Goal: Use online tool/utility: Utilize a website feature to perform a specific function

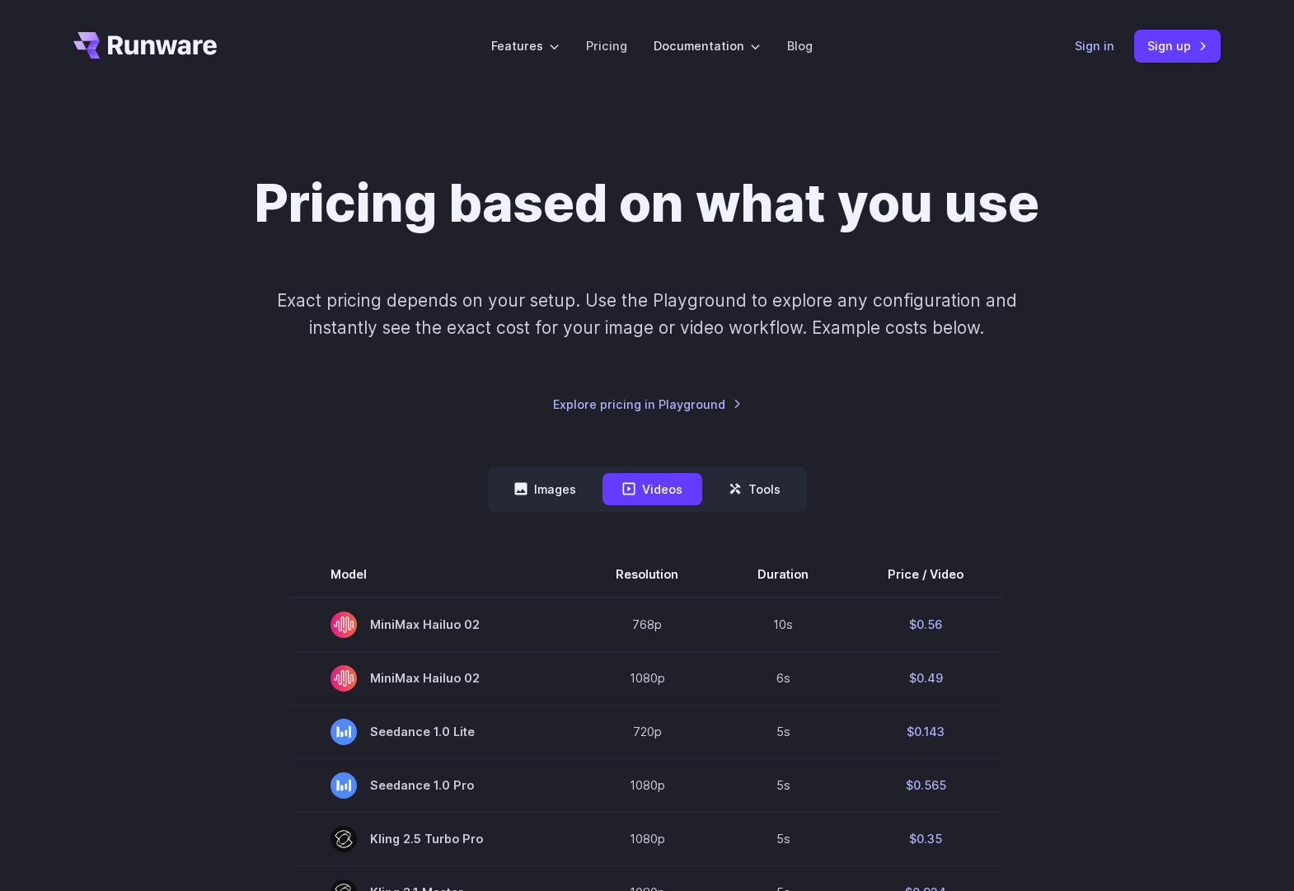
click at [1091, 44] on link "Sign in" at bounding box center [1095, 45] width 40 height 19
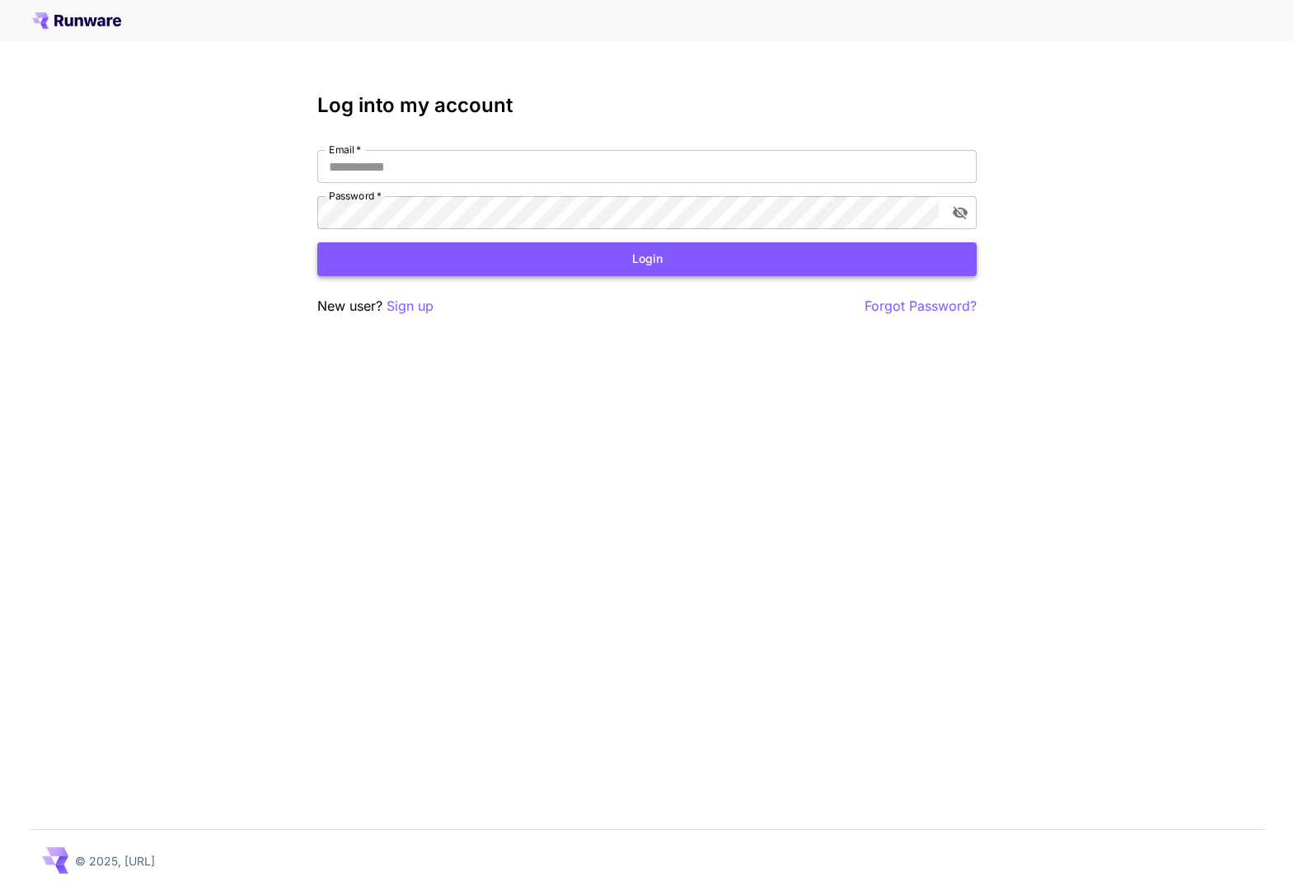
type input "**********"
click at [660, 262] on button "Login" at bounding box center [646, 259] width 659 height 34
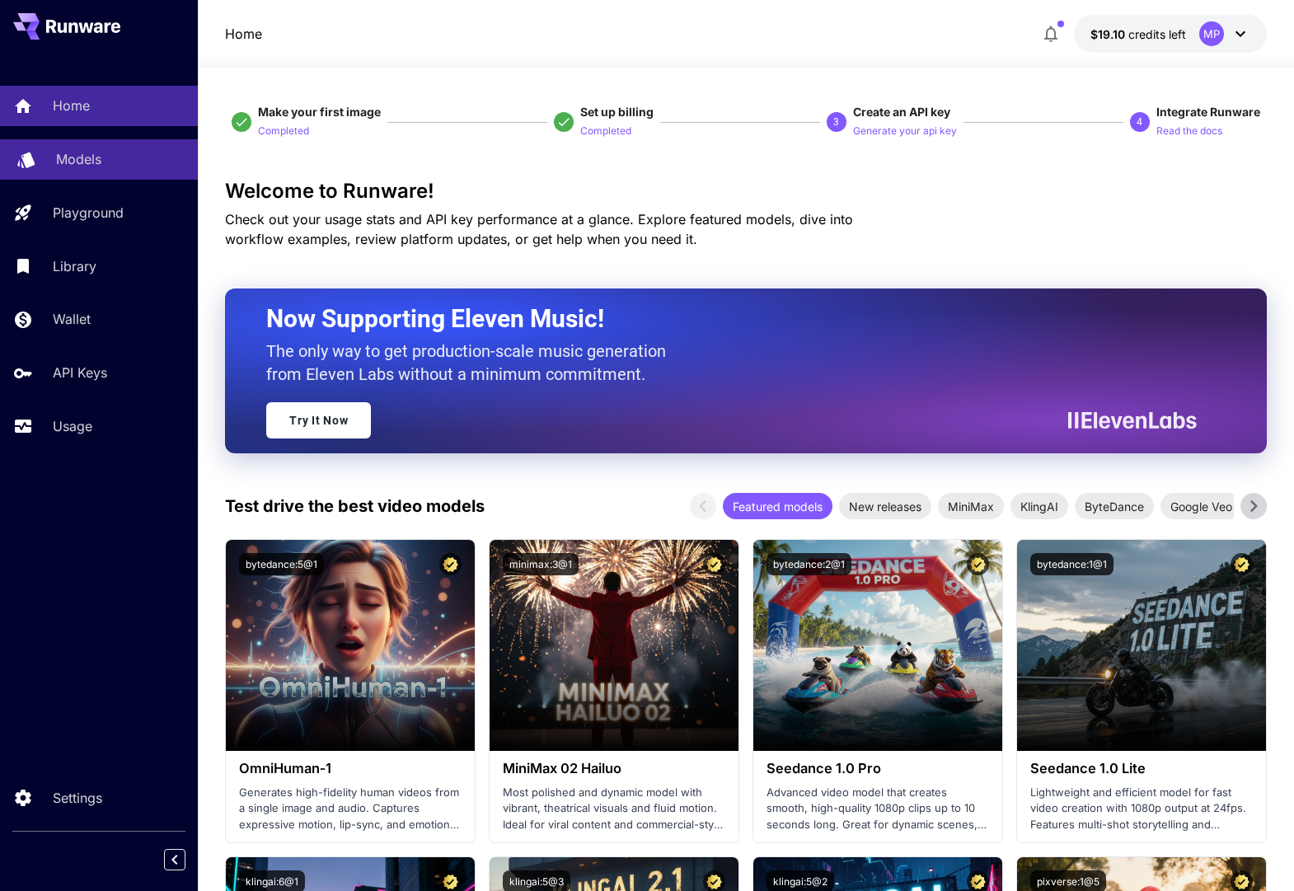
click at [120, 170] on link "Models" at bounding box center [99, 159] width 198 height 40
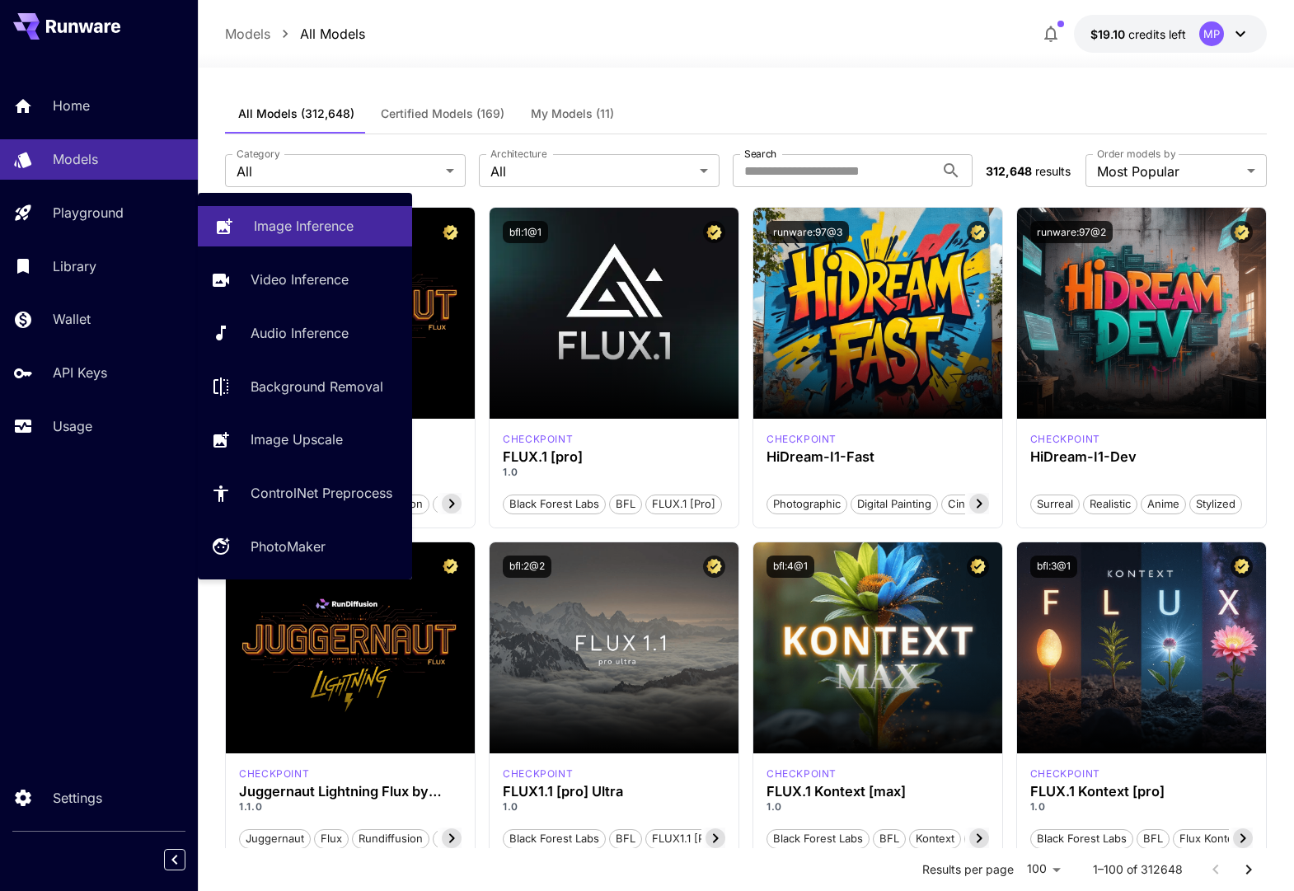
click at [113, 207] on p "Playground" at bounding box center [88, 213] width 71 height 20
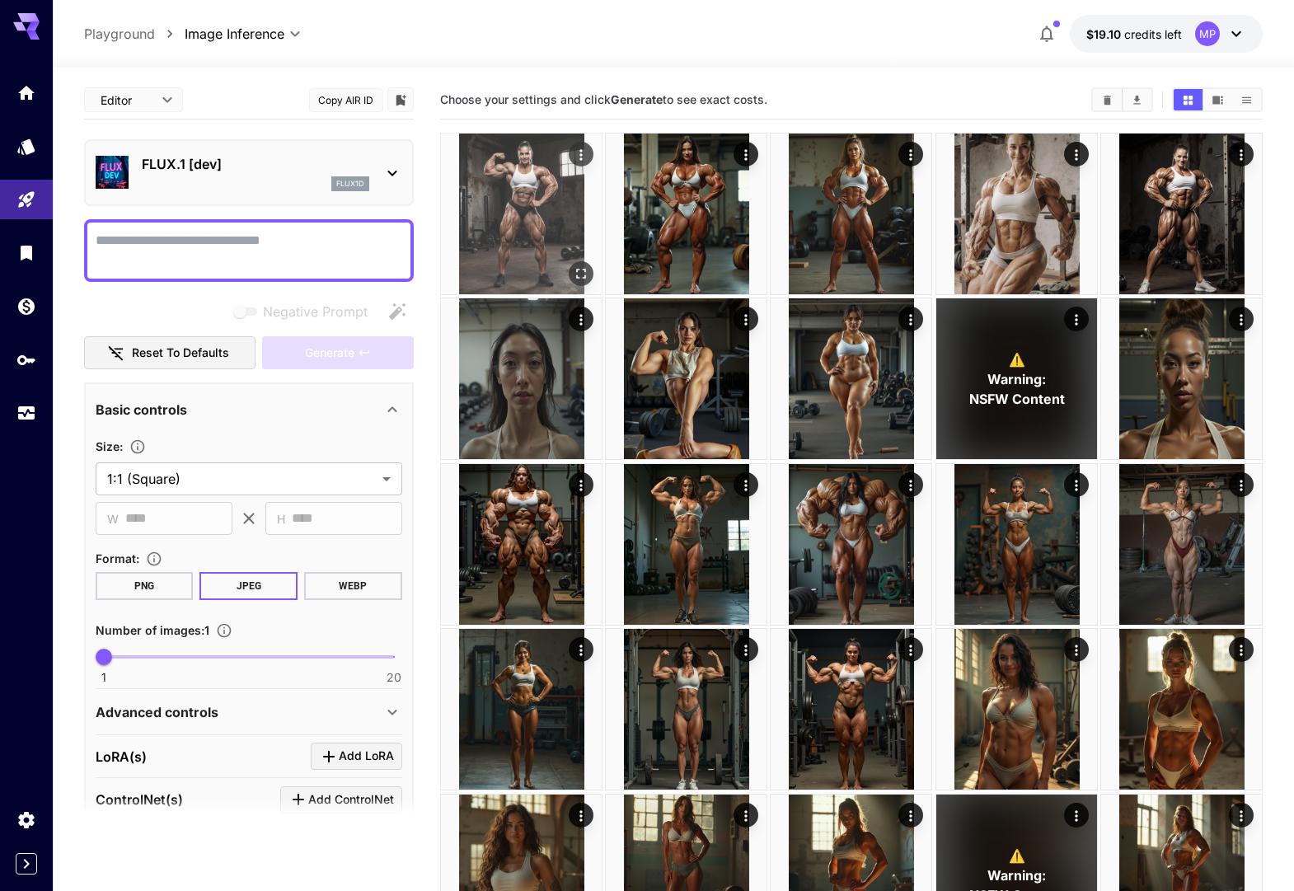
click at [527, 209] on img at bounding box center [521, 213] width 161 height 161
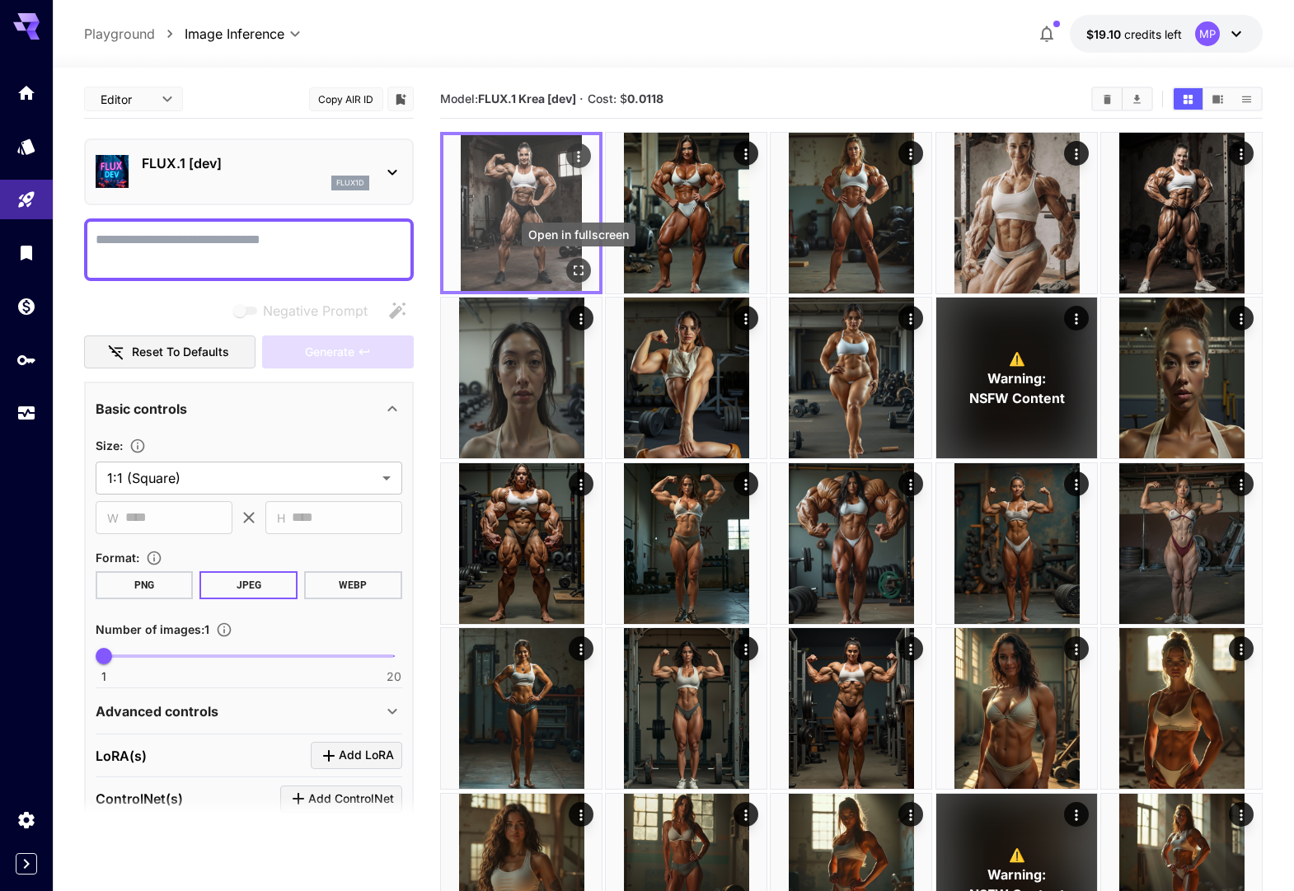
click at [578, 267] on icon "Open in fullscreen" at bounding box center [578, 270] width 16 height 16
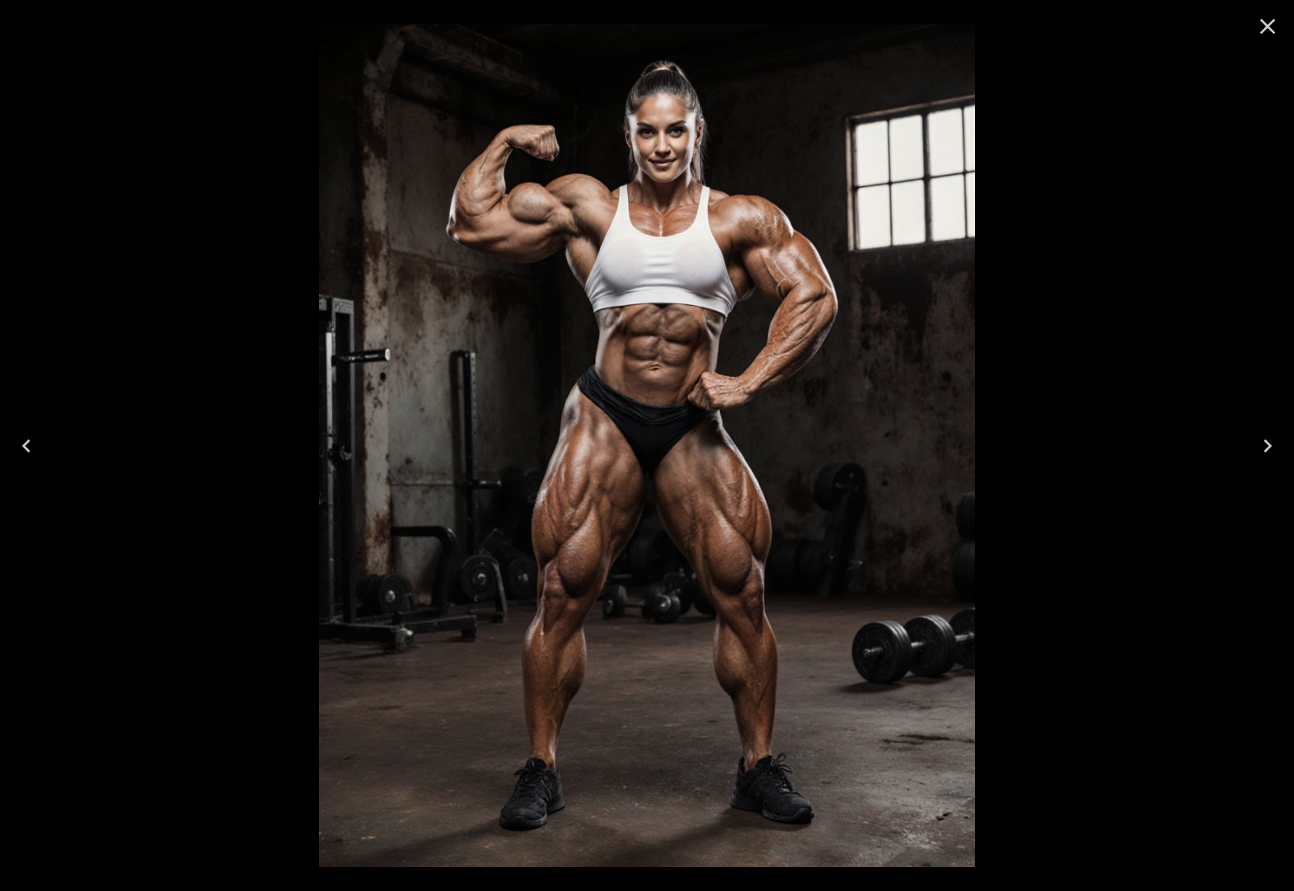
drag, startPoint x: 1264, startPoint y: 23, endPoint x: 1246, endPoint y: 35, distance: 21.5
click at [1263, 23] on icon "Close" at bounding box center [1268, 27] width 16 height 16
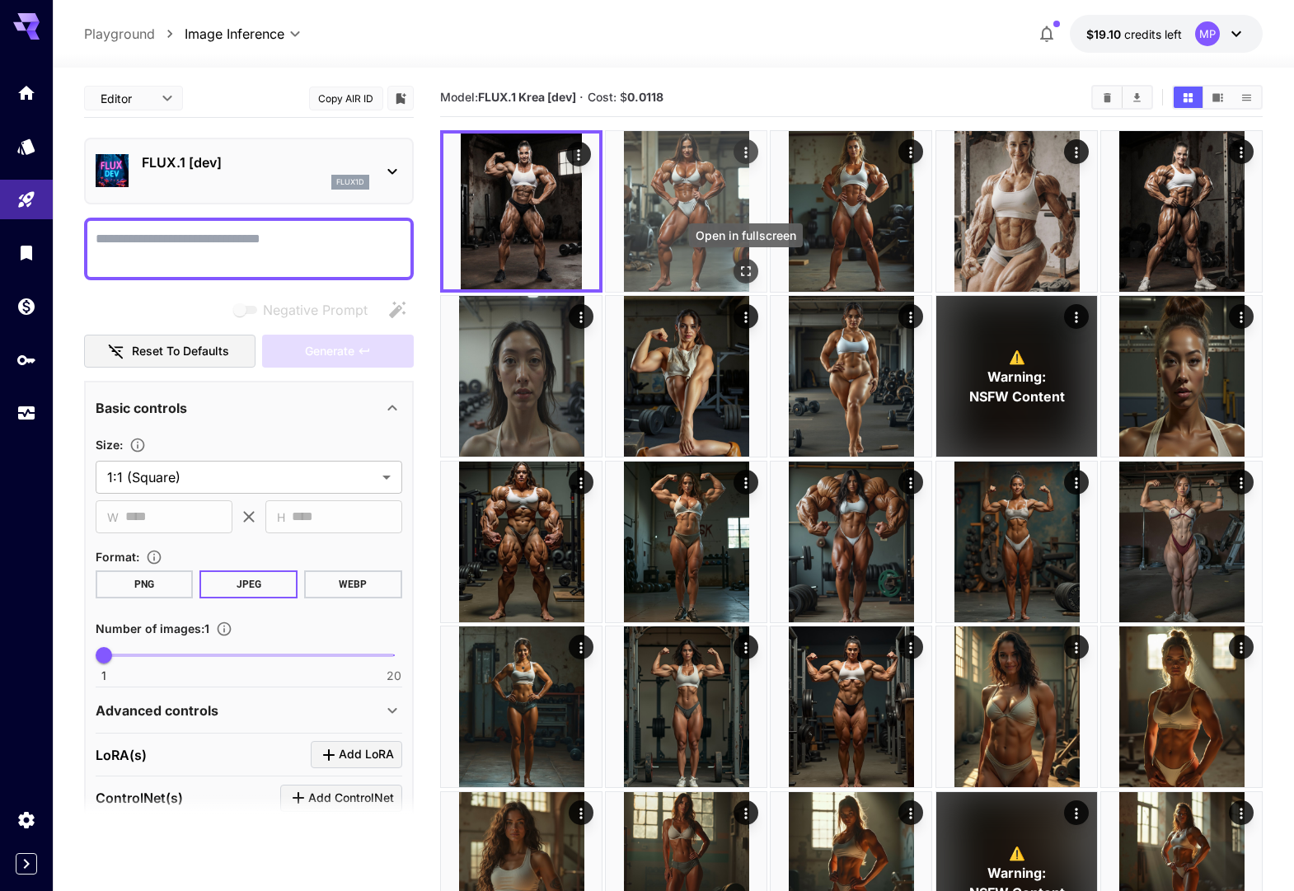
click at [743, 265] on icon "Open in fullscreen" at bounding box center [746, 271] width 16 height 16
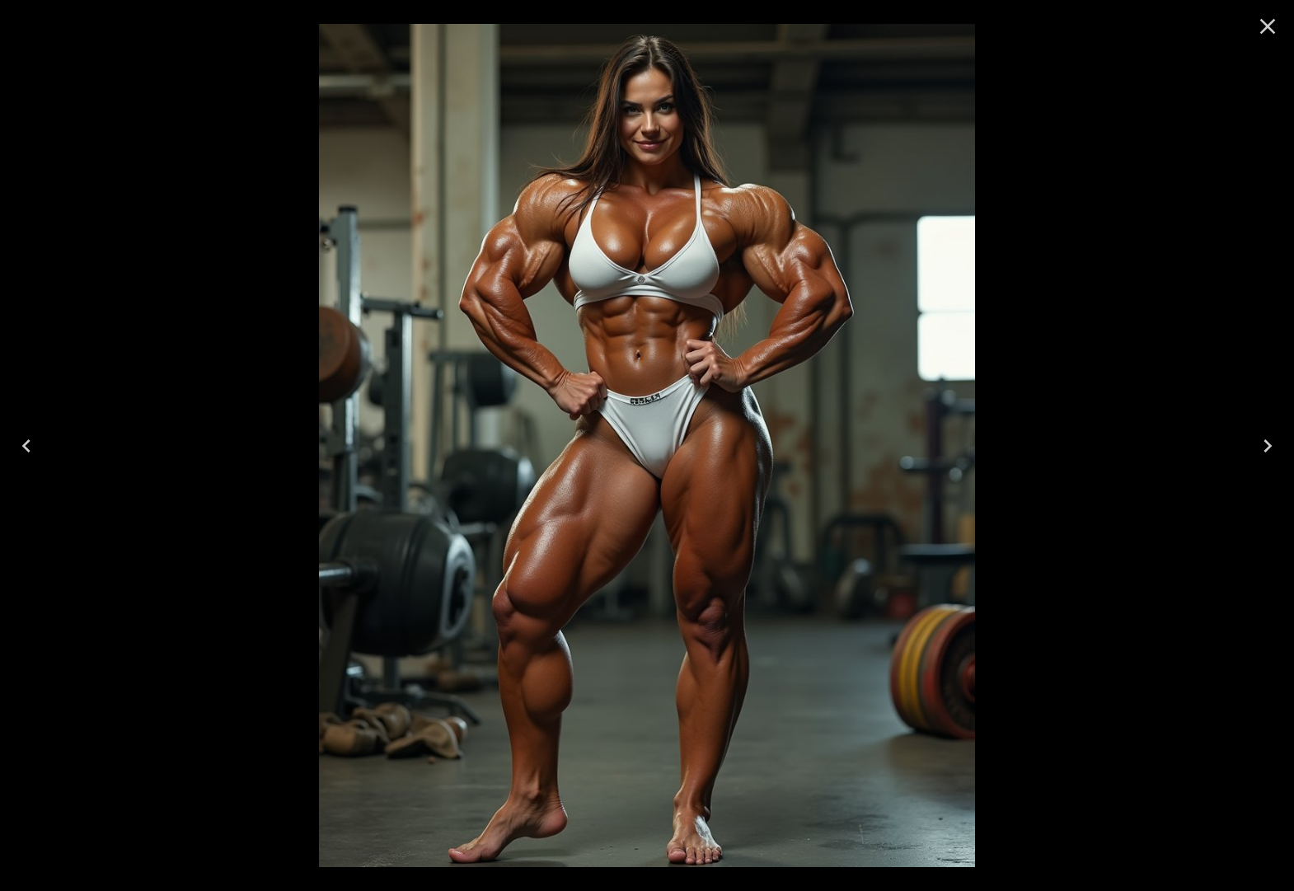
click at [1264, 25] on icon "Close" at bounding box center [1267, 26] width 26 height 26
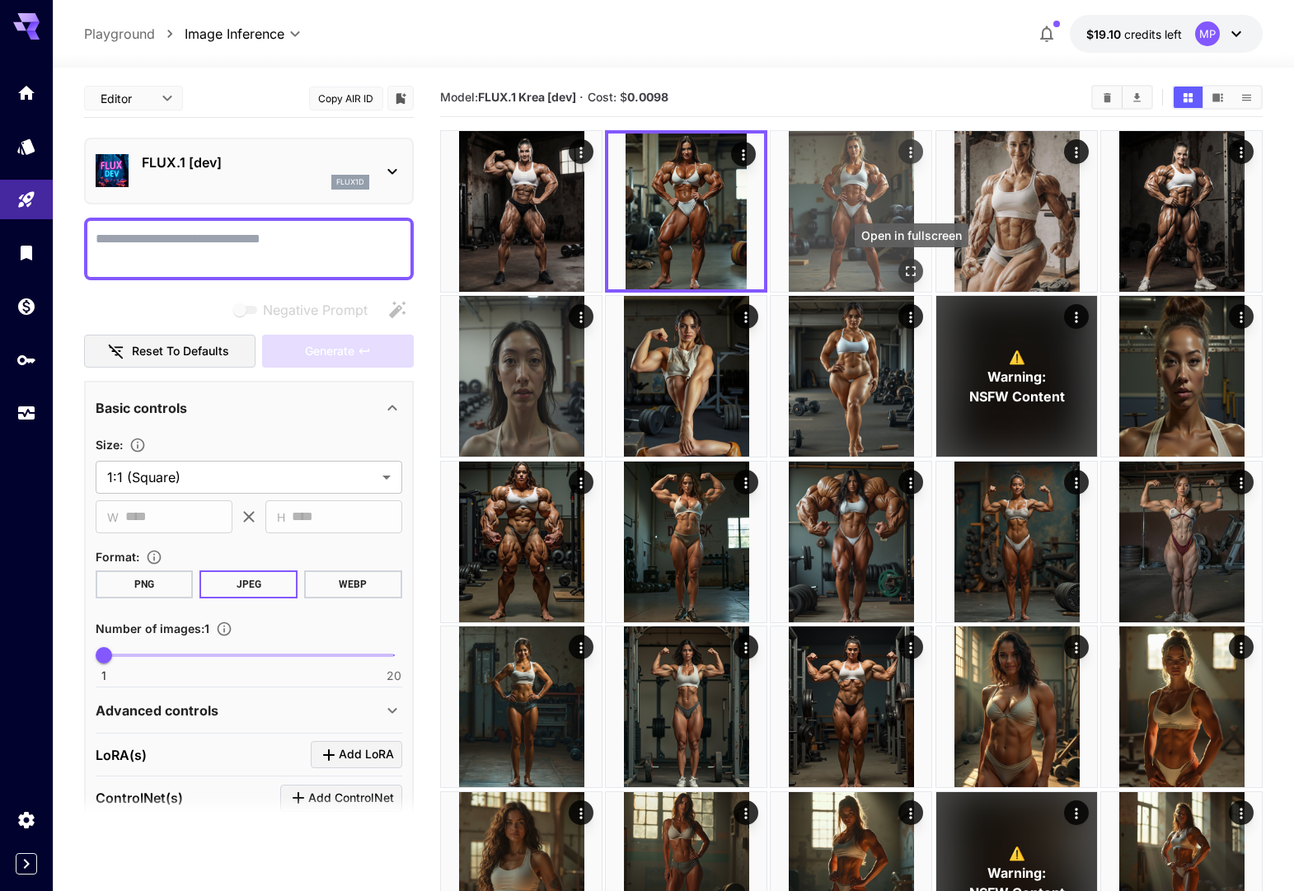
click at [912, 267] on icon "Open in fullscreen" at bounding box center [911, 271] width 10 height 10
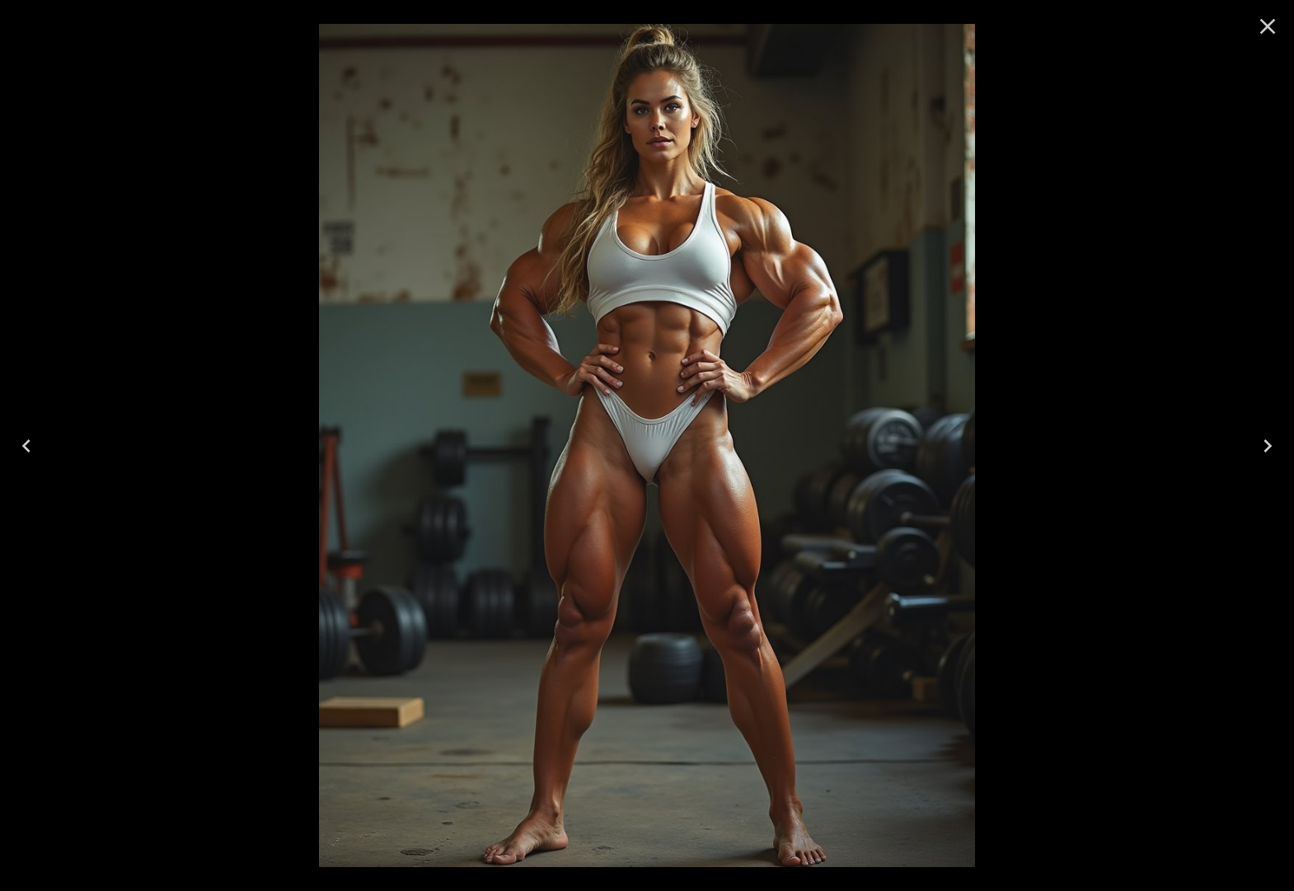
drag, startPoint x: 1266, startPoint y: 30, endPoint x: 1222, endPoint y: 30, distance: 43.7
click at [1265, 30] on icon "Close" at bounding box center [1267, 26] width 26 height 26
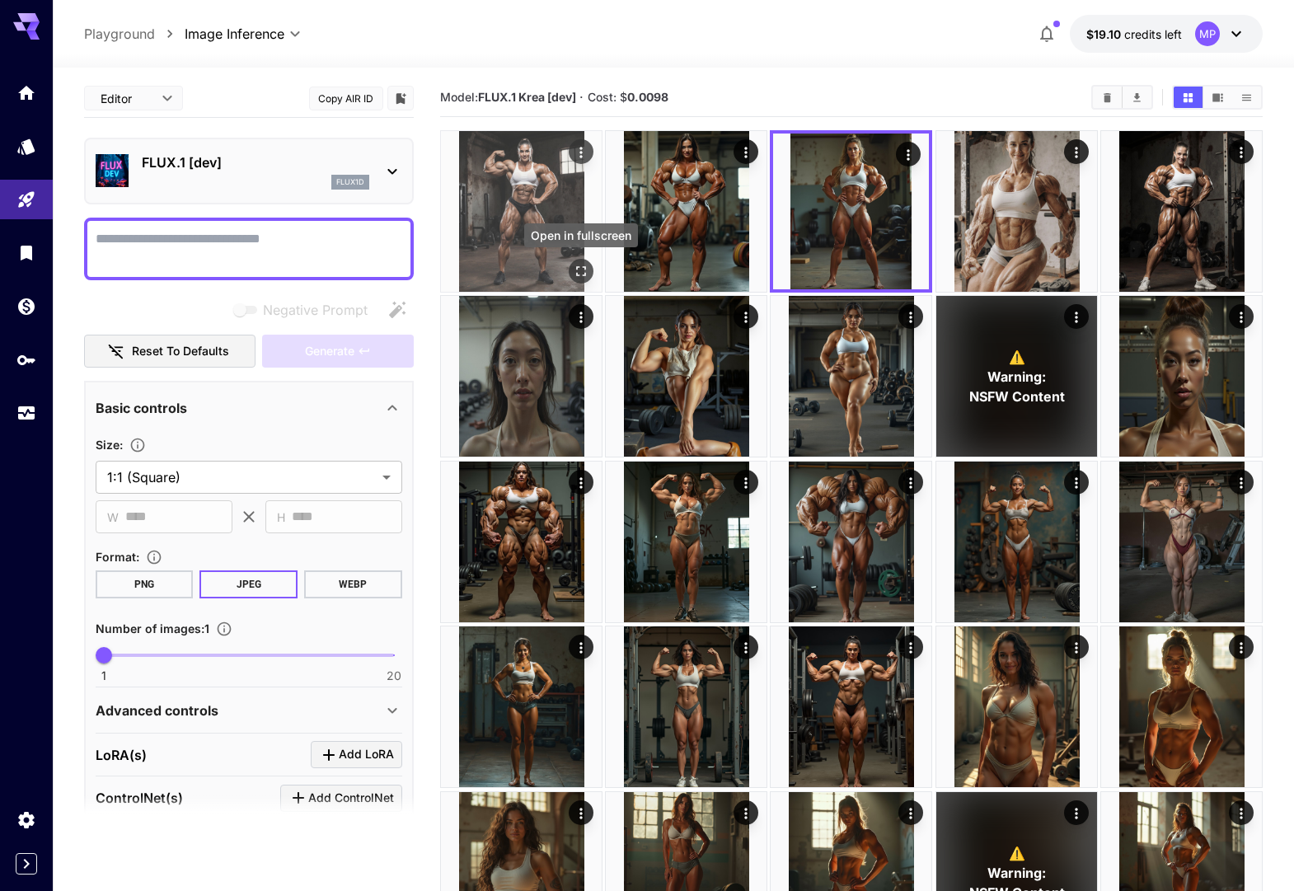
click at [577, 267] on icon "Open in fullscreen" at bounding box center [581, 271] width 10 height 10
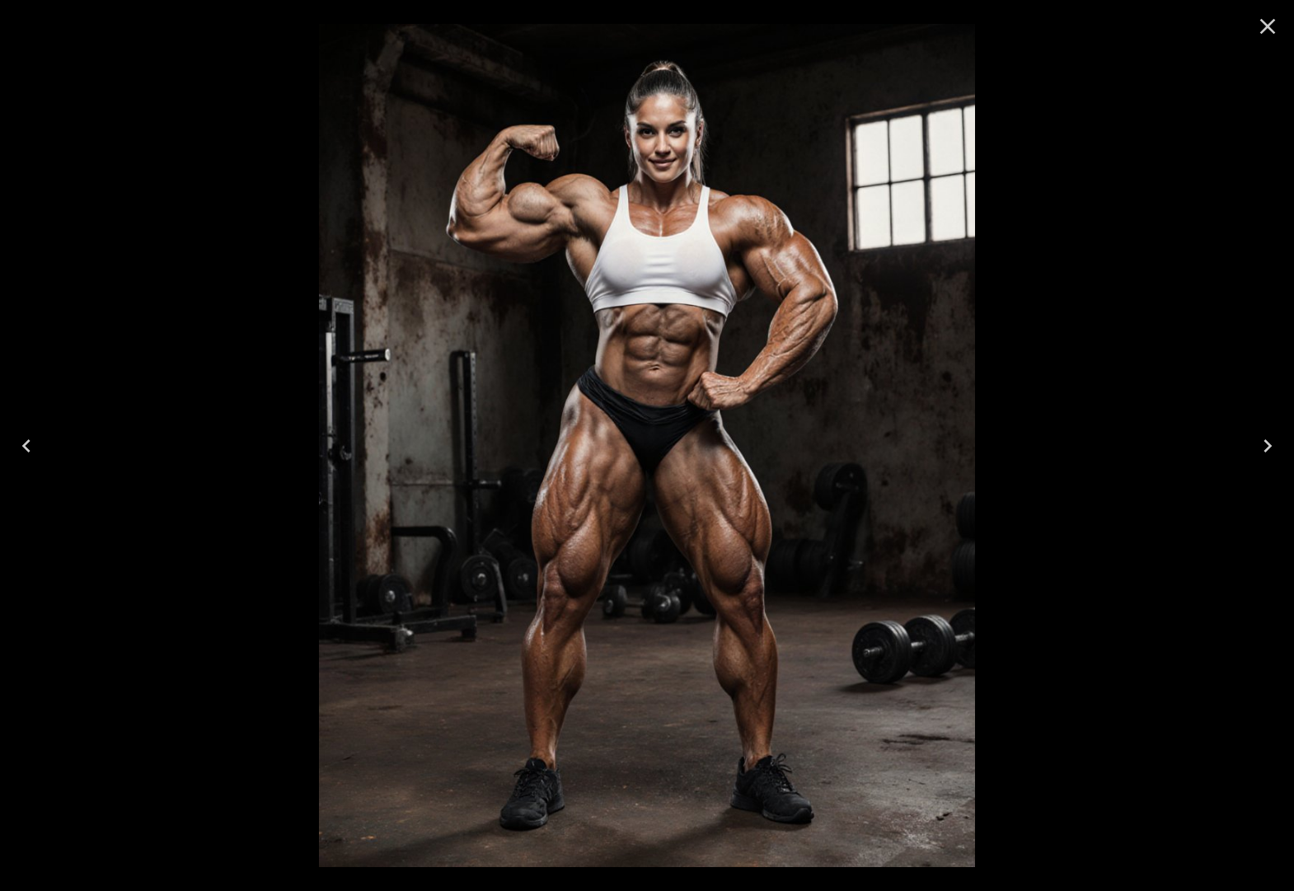
click at [1258, 30] on icon "Close" at bounding box center [1267, 26] width 26 height 26
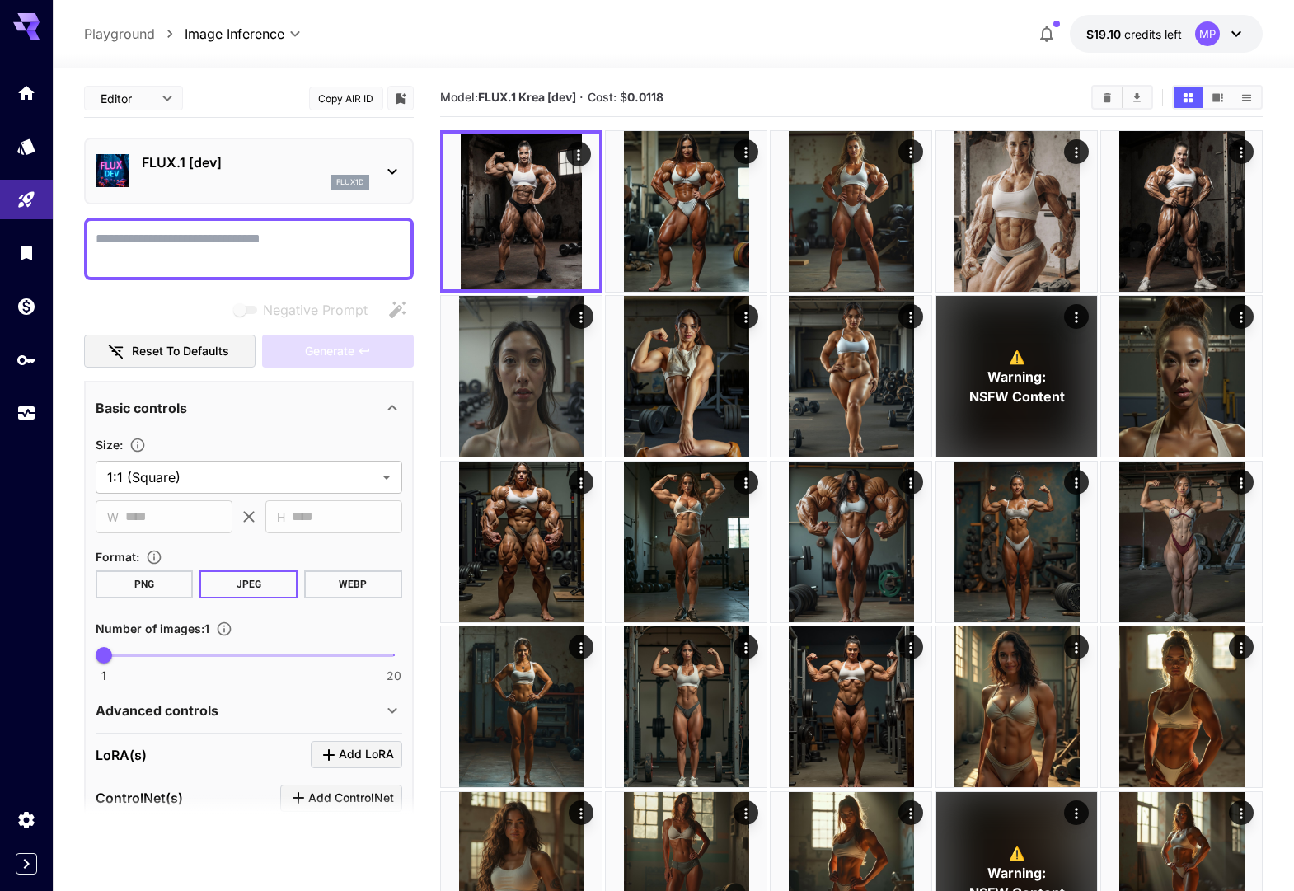
click at [388, 165] on icon at bounding box center [392, 172] width 20 height 20
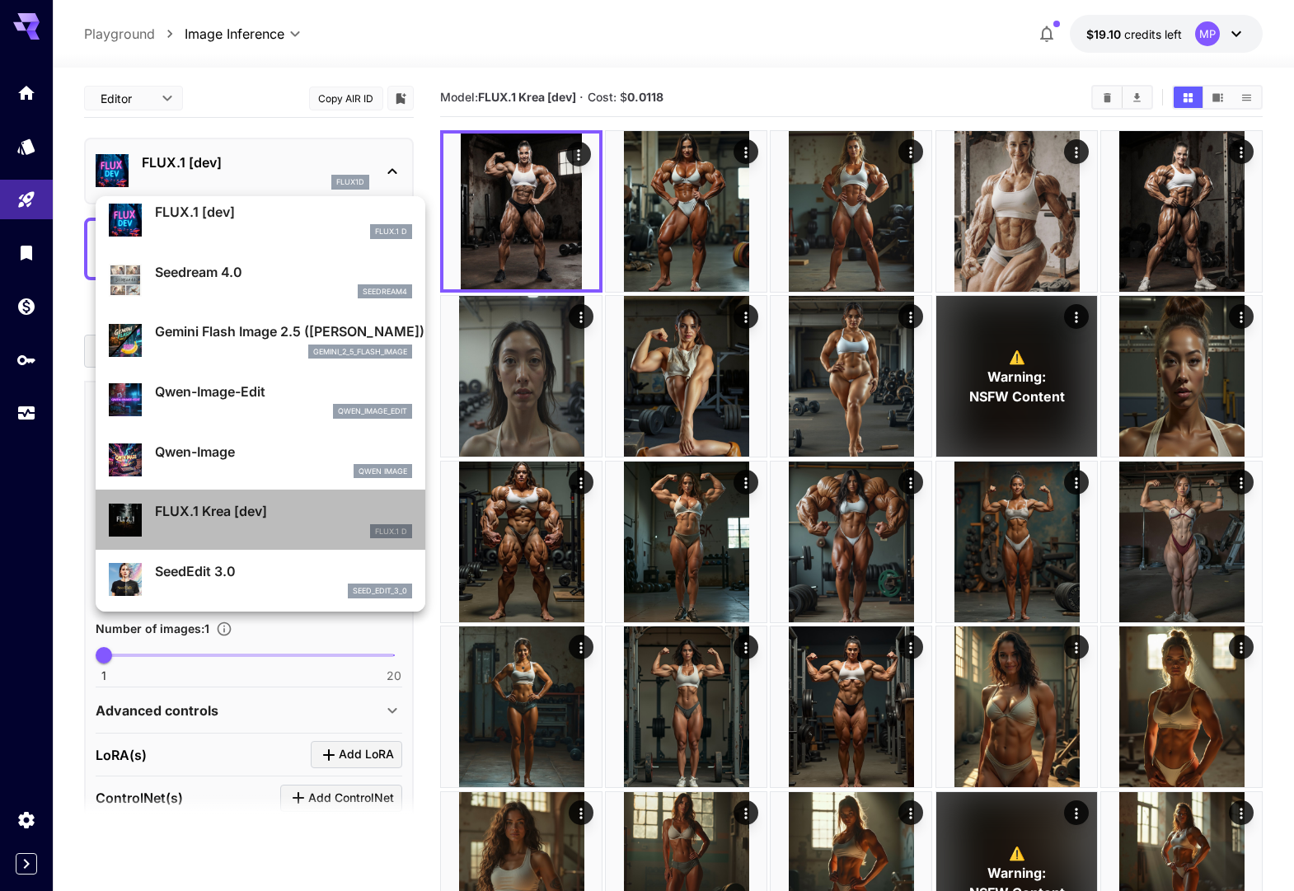
click at [231, 518] on p "FLUX.1 Krea [dev]" at bounding box center [283, 511] width 257 height 20
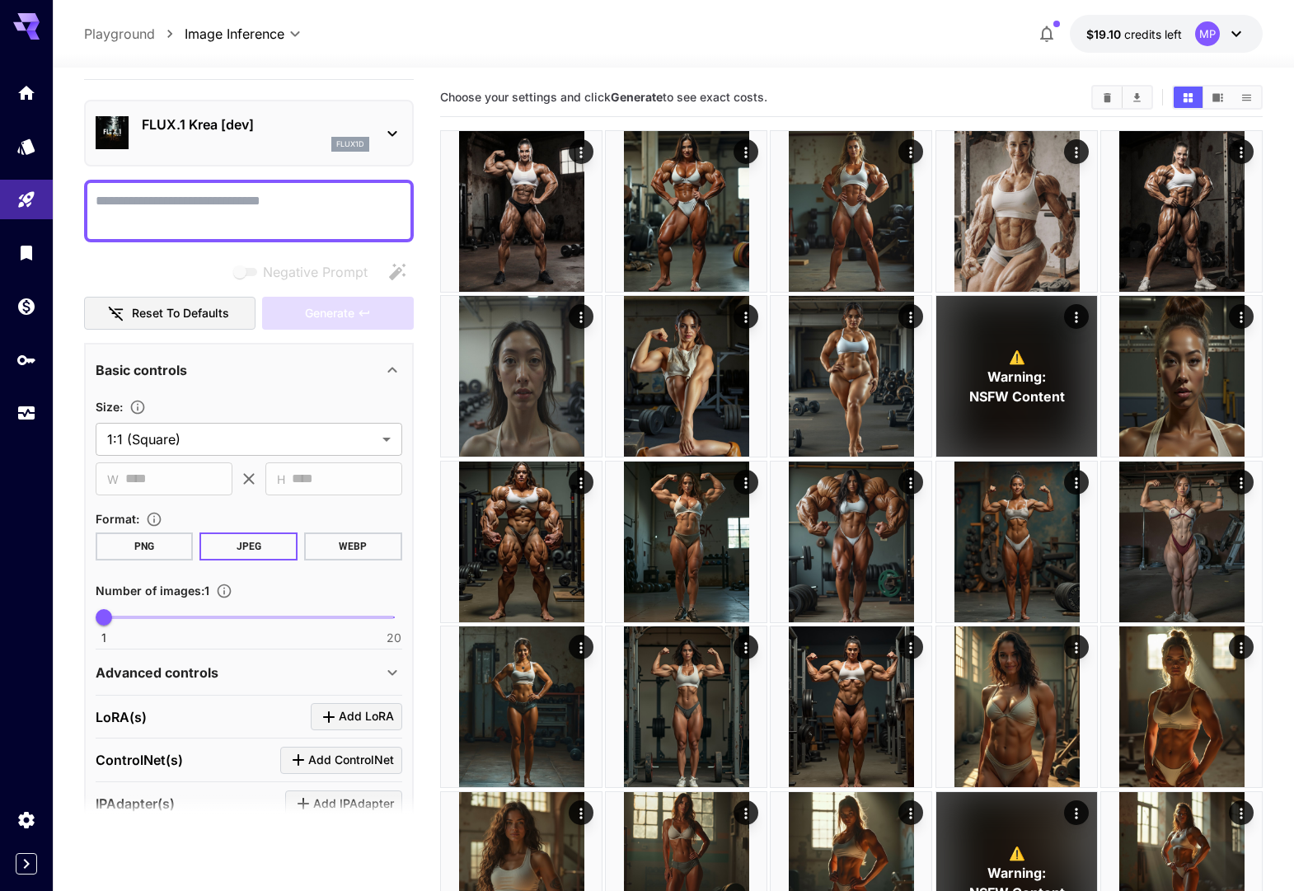
scroll to position [44, 0]
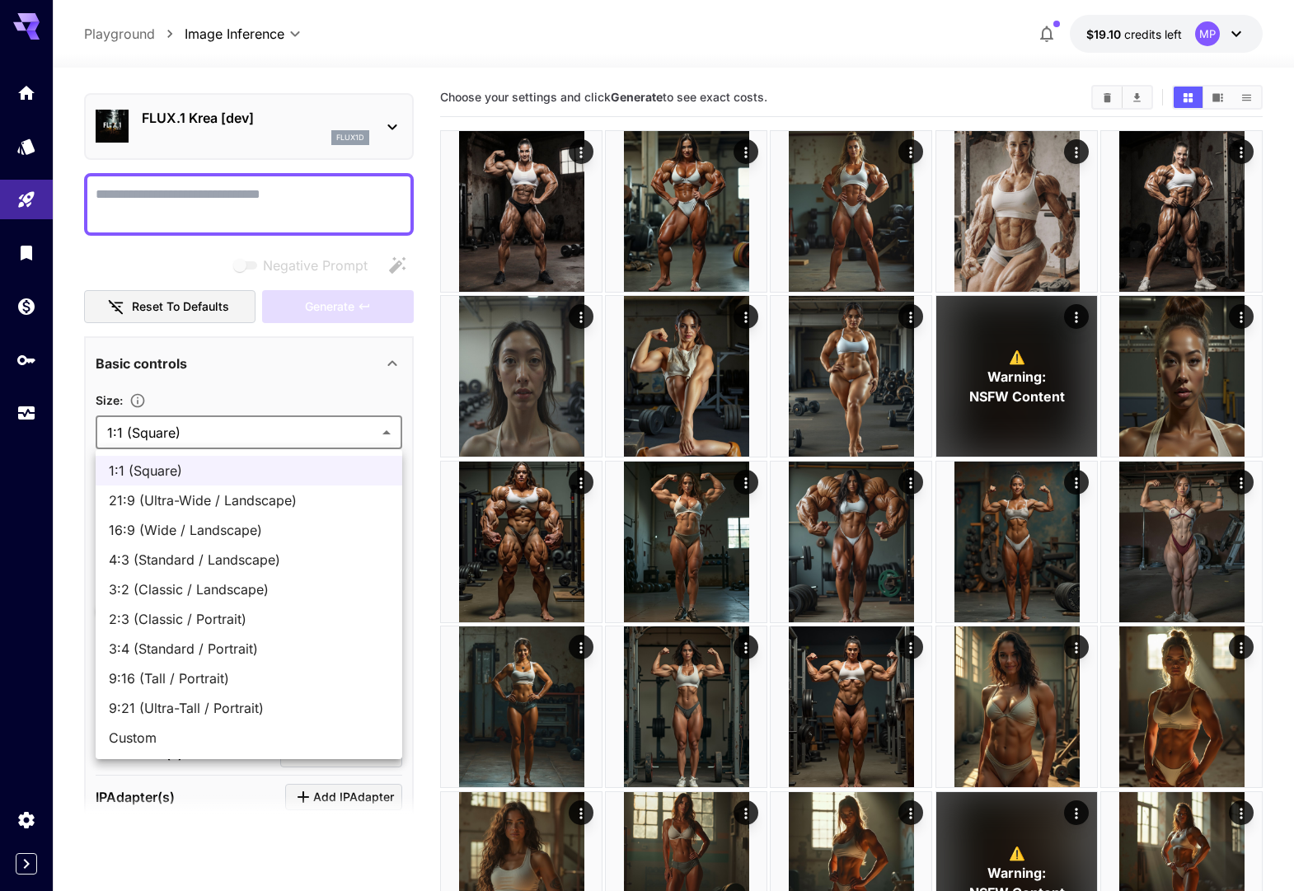
click at [247, 431] on body "**********" at bounding box center [647, 665] width 1294 height 1335
click at [208, 472] on span "1:1 (Square)" at bounding box center [249, 471] width 280 height 20
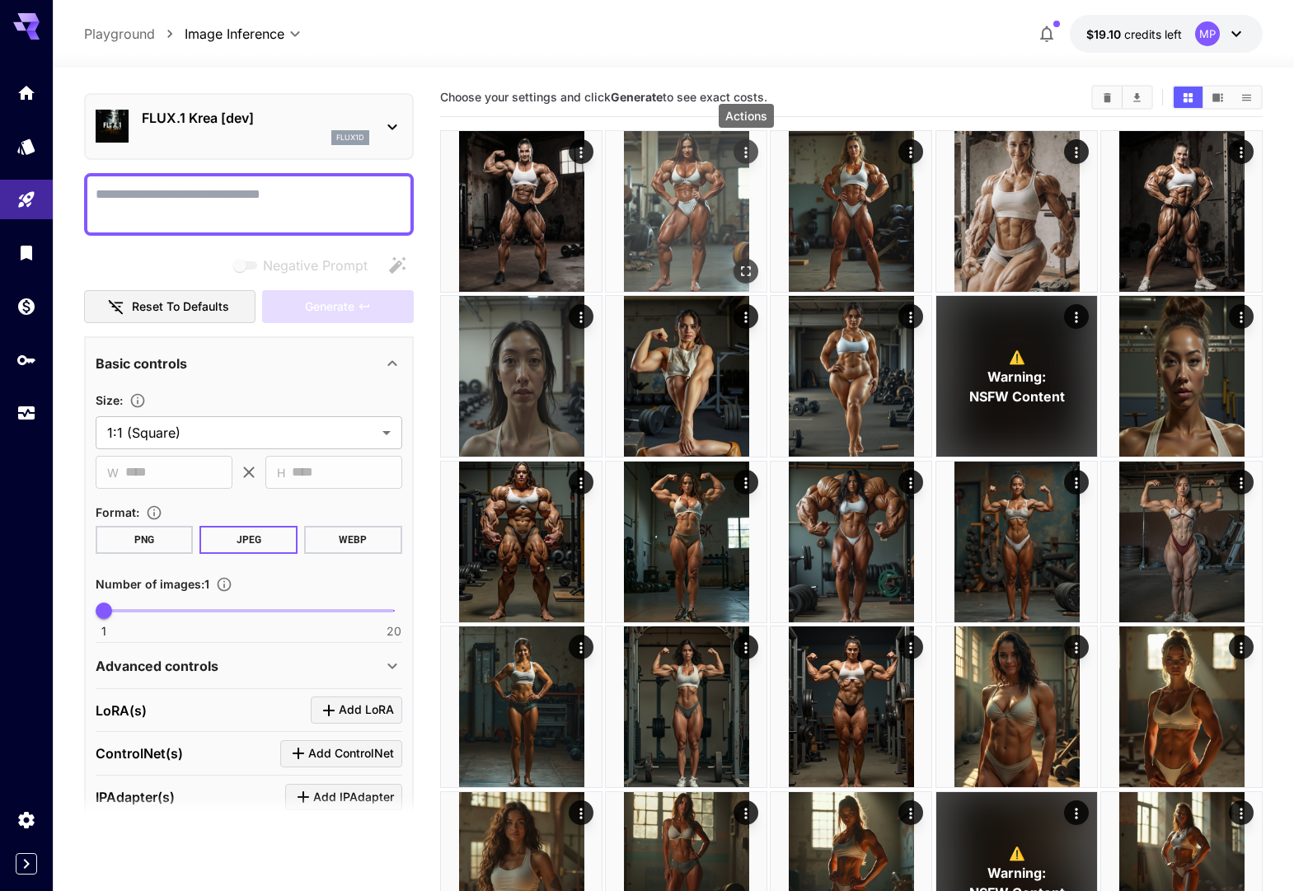
click at [742, 151] on icon "Actions" at bounding box center [746, 152] width 16 height 16
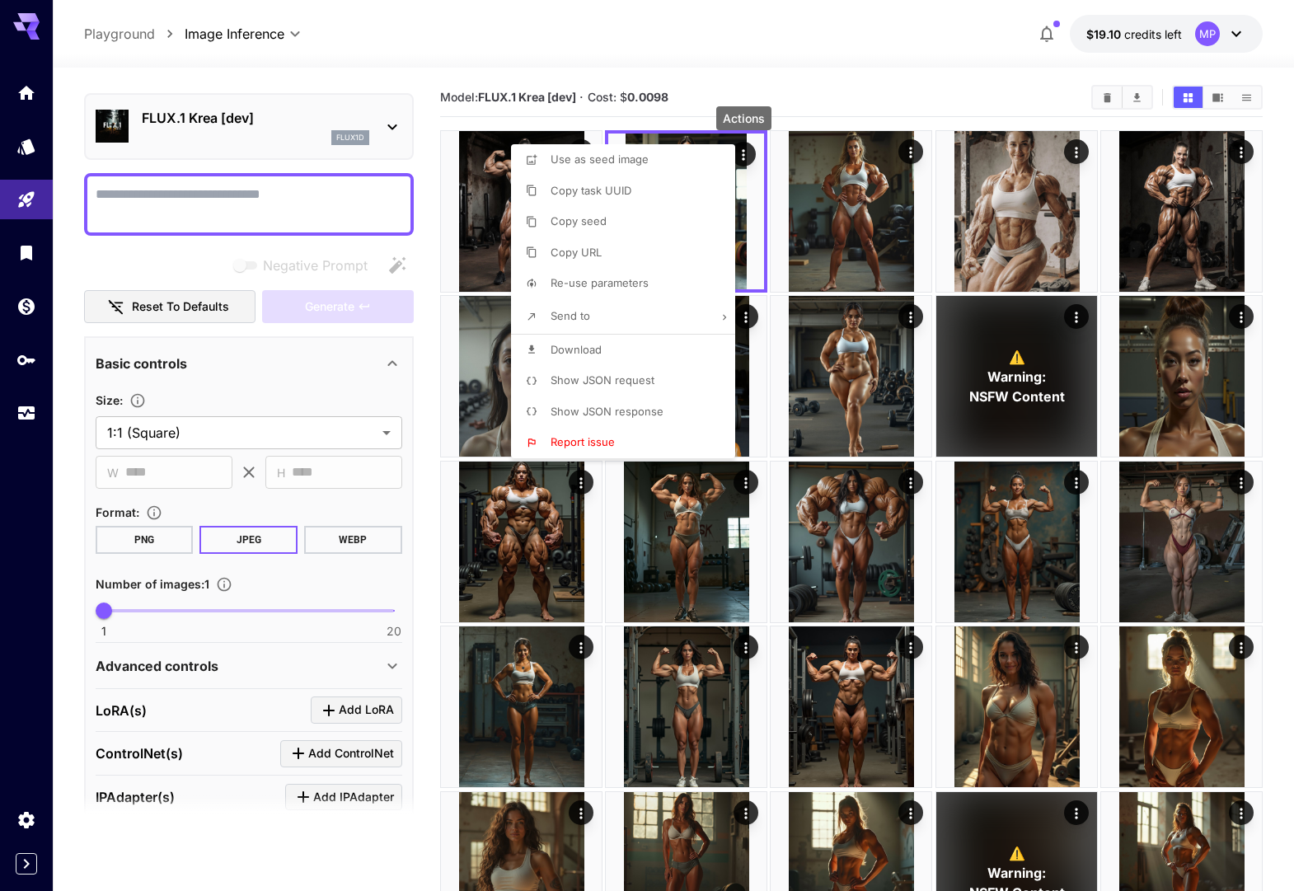
click at [616, 375] on span "Show JSON request" at bounding box center [602, 379] width 104 height 13
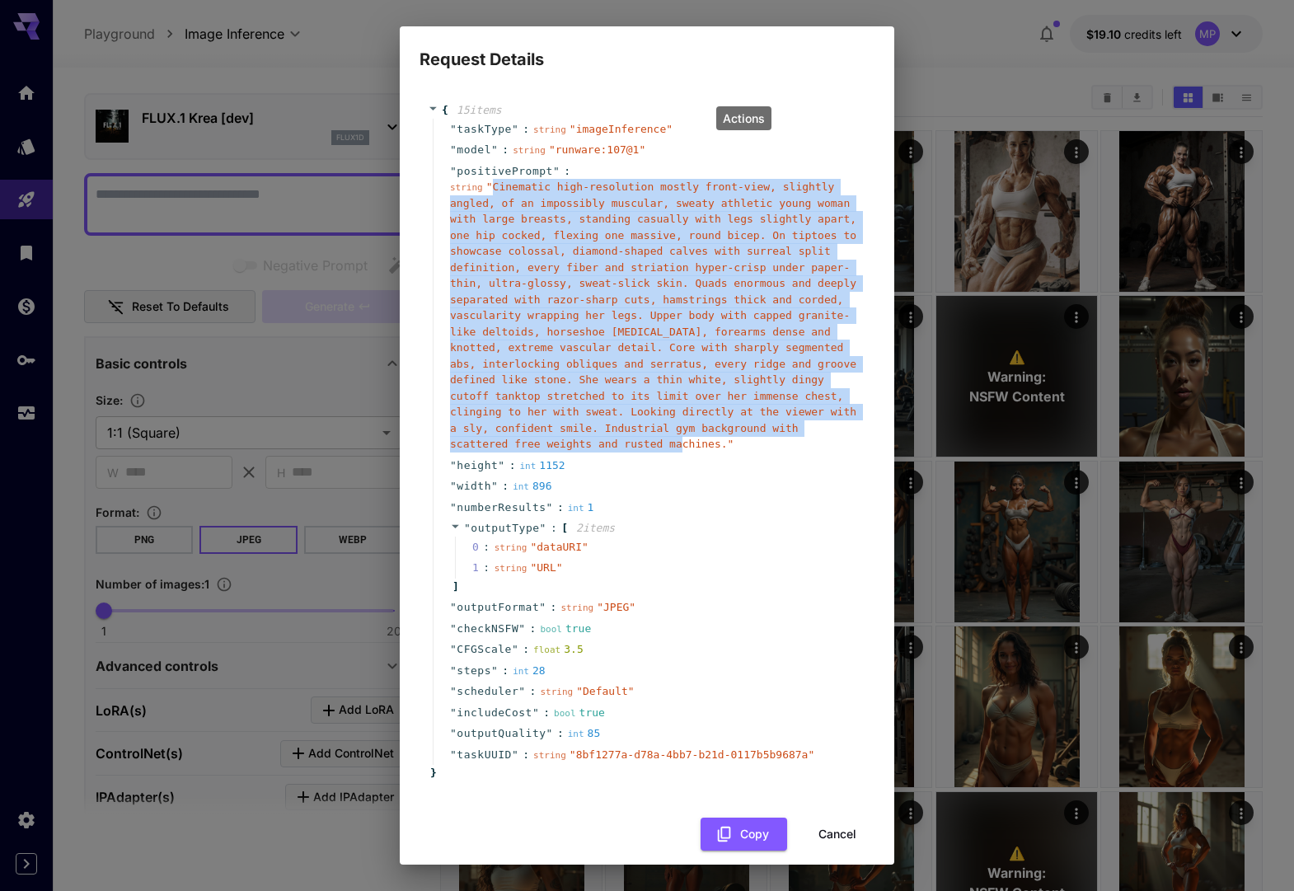
drag, startPoint x: 725, startPoint y: 443, endPoint x: 494, endPoint y: 186, distance: 345.5
click at [495, 186] on span "" Cinematic high-resolution mostly front-view, slightly angled, of an impossibl…" at bounding box center [653, 314] width 406 height 269
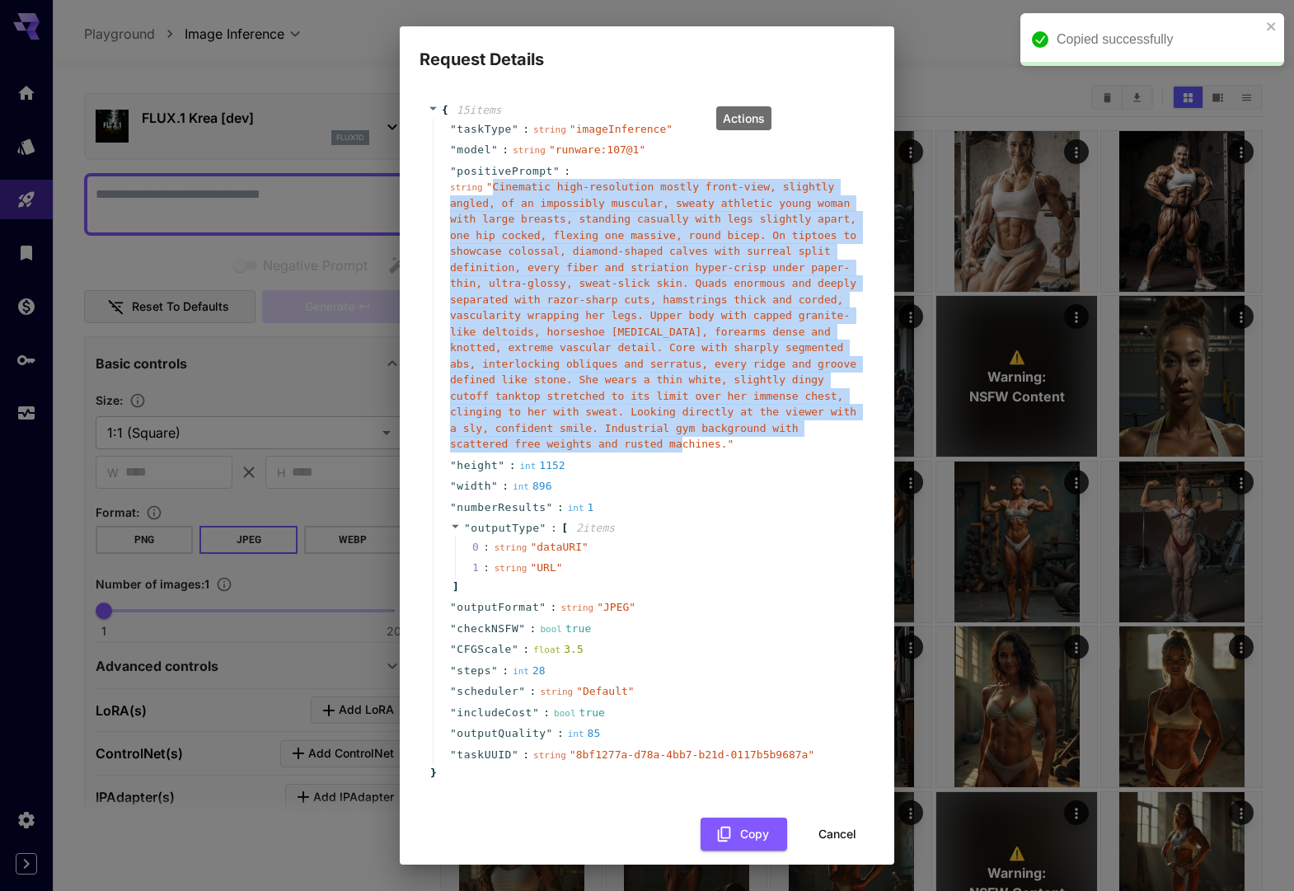
copy span "Cinematic high-resolution mostly front-view, slightly angled, of an impossibly …"
click at [1266, 24] on icon "close" at bounding box center [1272, 26] width 12 height 13
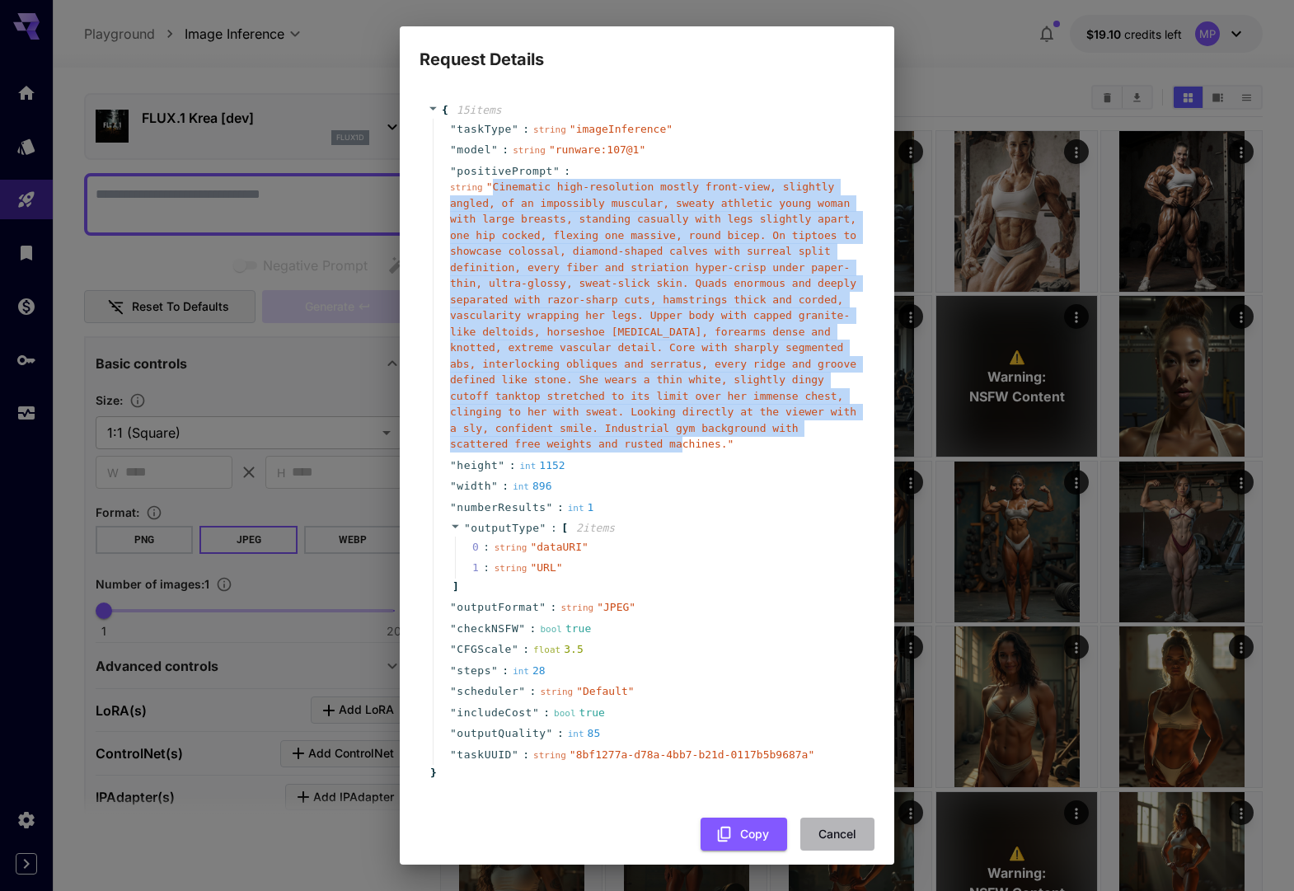
click at [840, 837] on button "Cancel" at bounding box center [837, 834] width 74 height 34
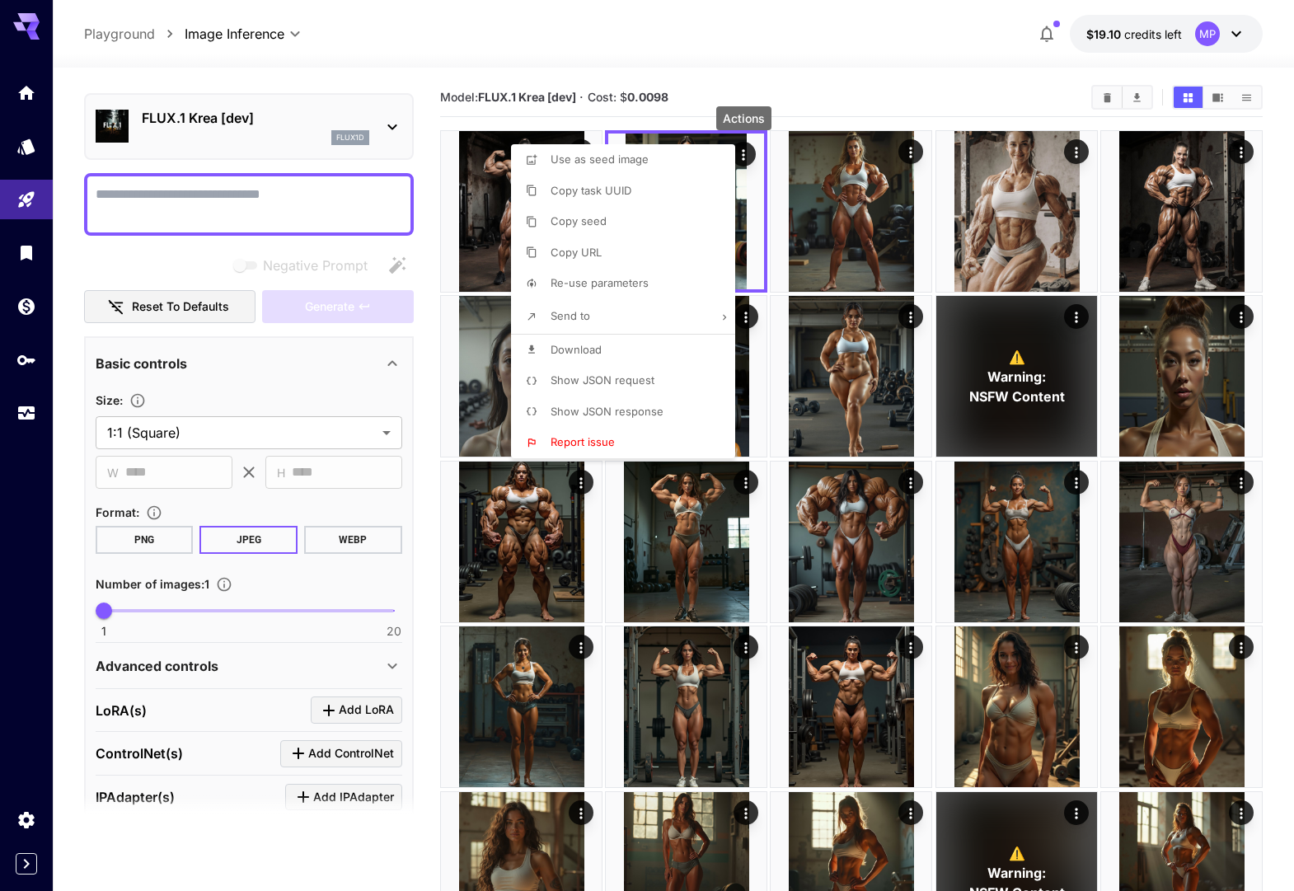
click at [155, 204] on div at bounding box center [647, 445] width 1294 height 891
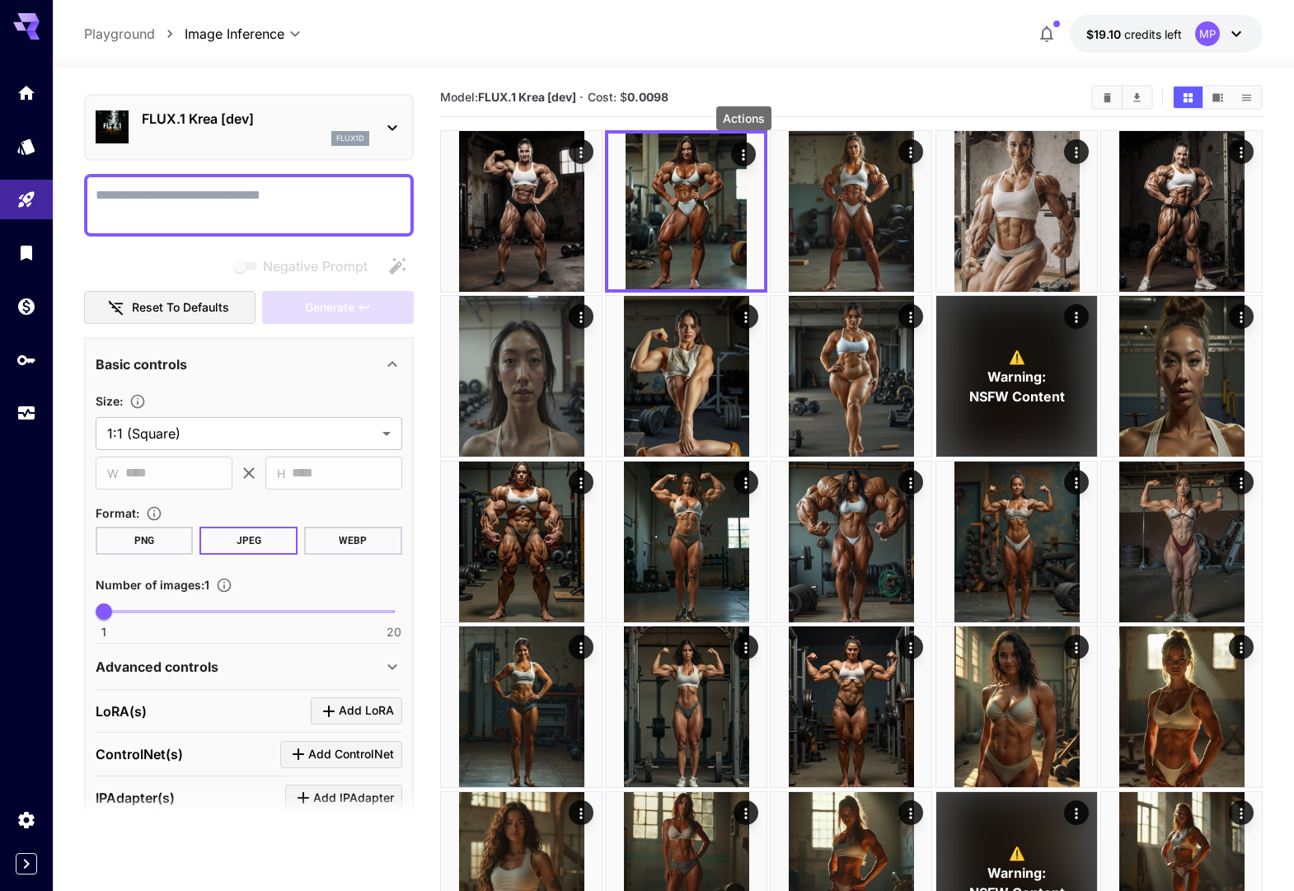
click at [164, 197] on textarea "Negative Prompt" at bounding box center [249, 205] width 307 height 40
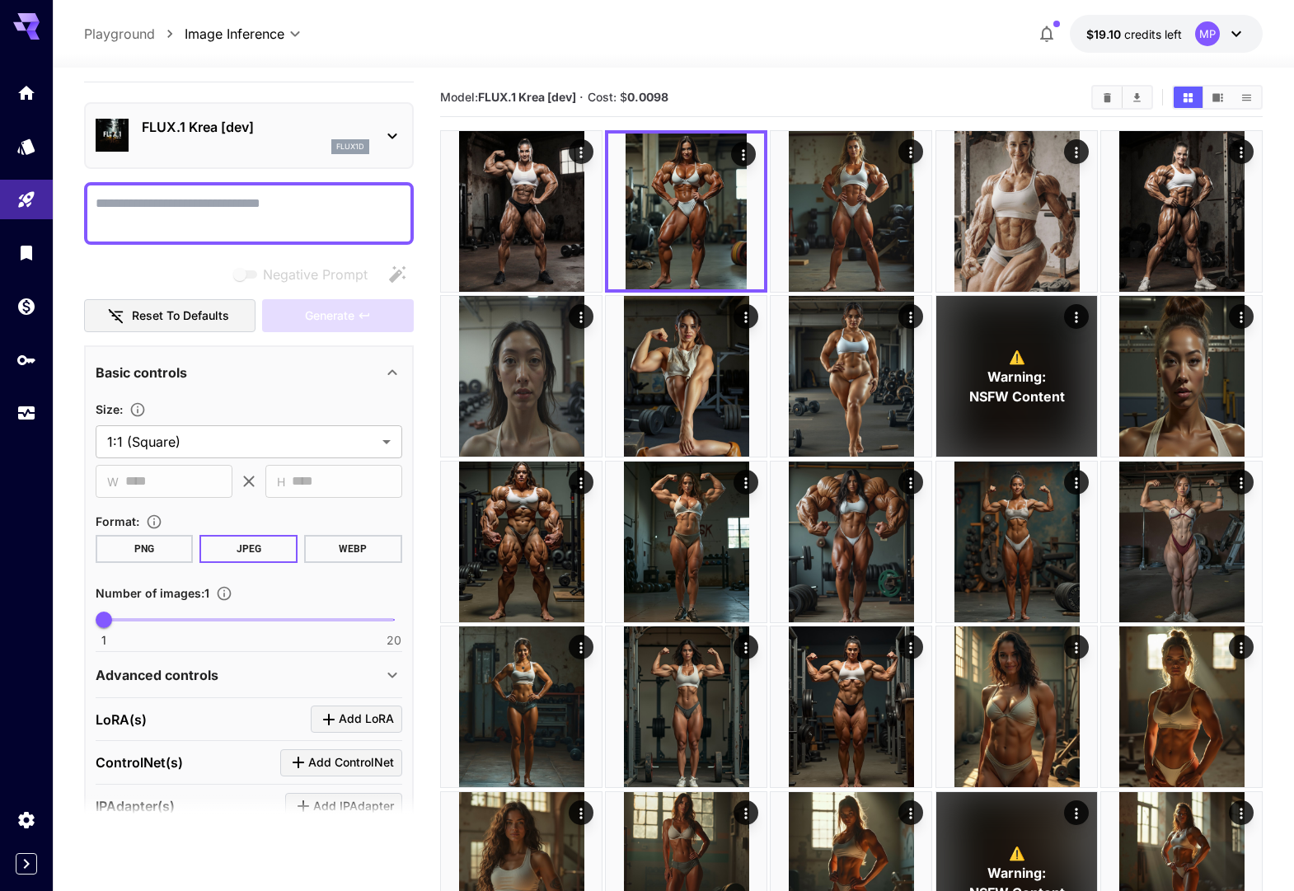
paste textarea "**********"
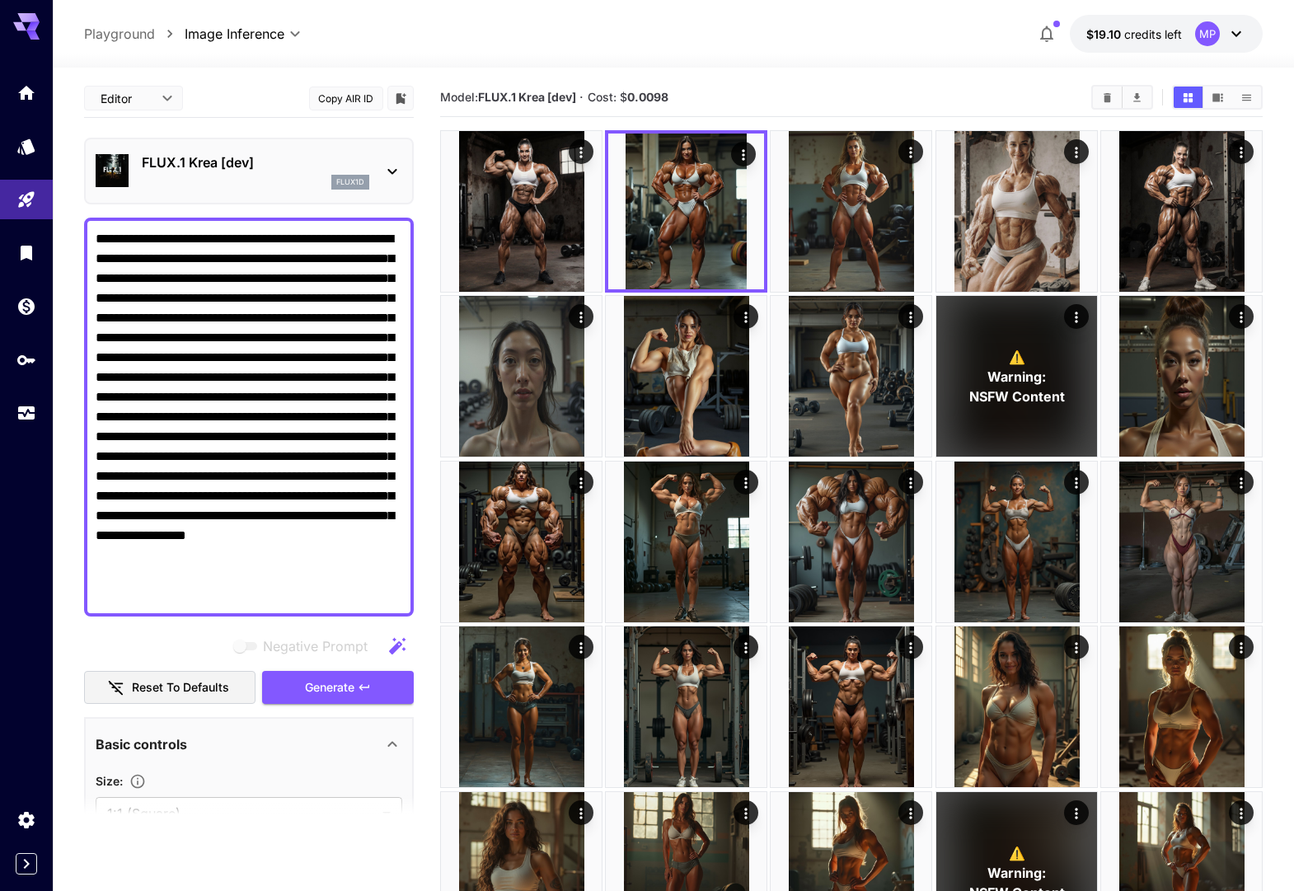
scroll to position [1, 0]
click at [306, 688] on span "Generate" at bounding box center [329, 687] width 49 height 21
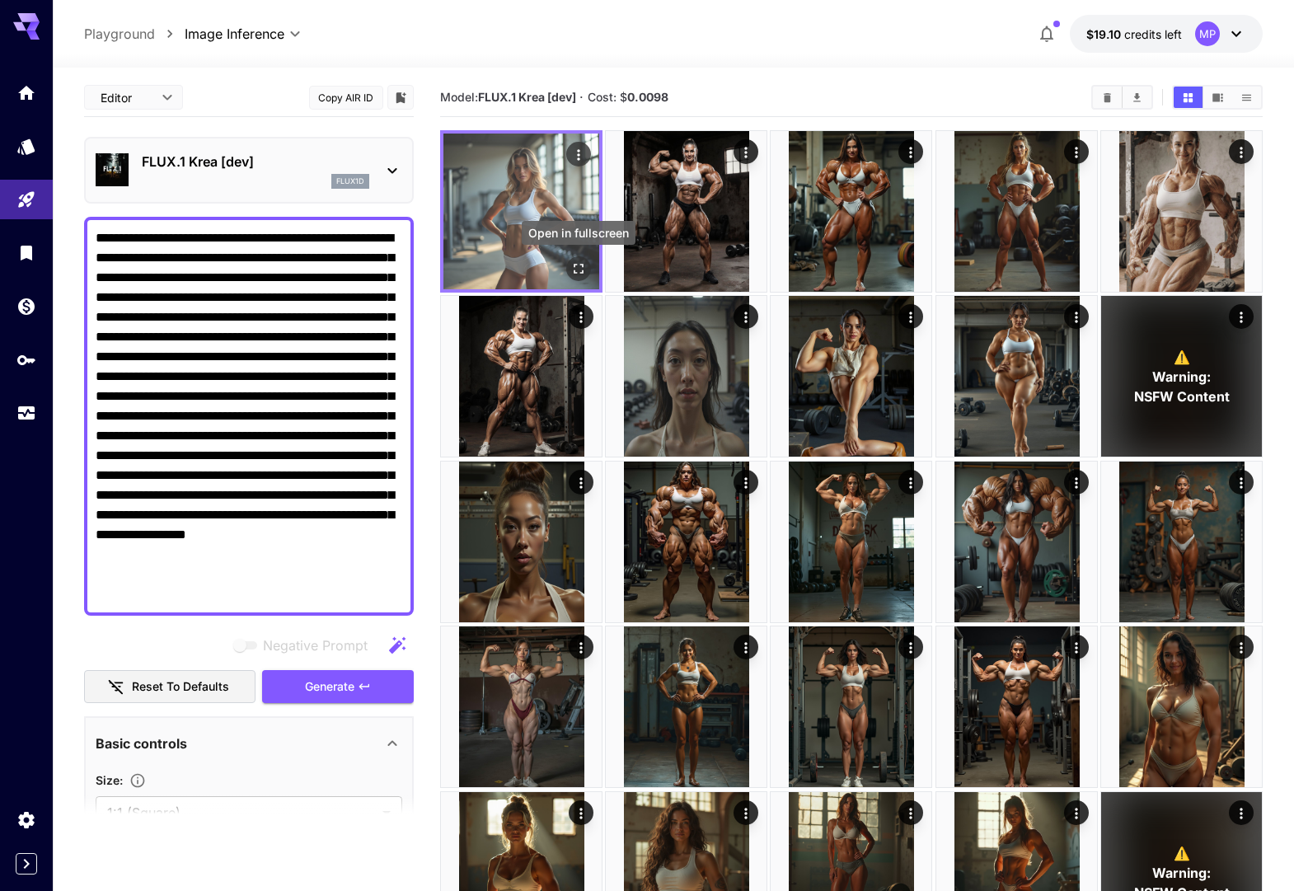
click at [583, 267] on icon "Open in fullscreen" at bounding box center [578, 268] width 16 height 16
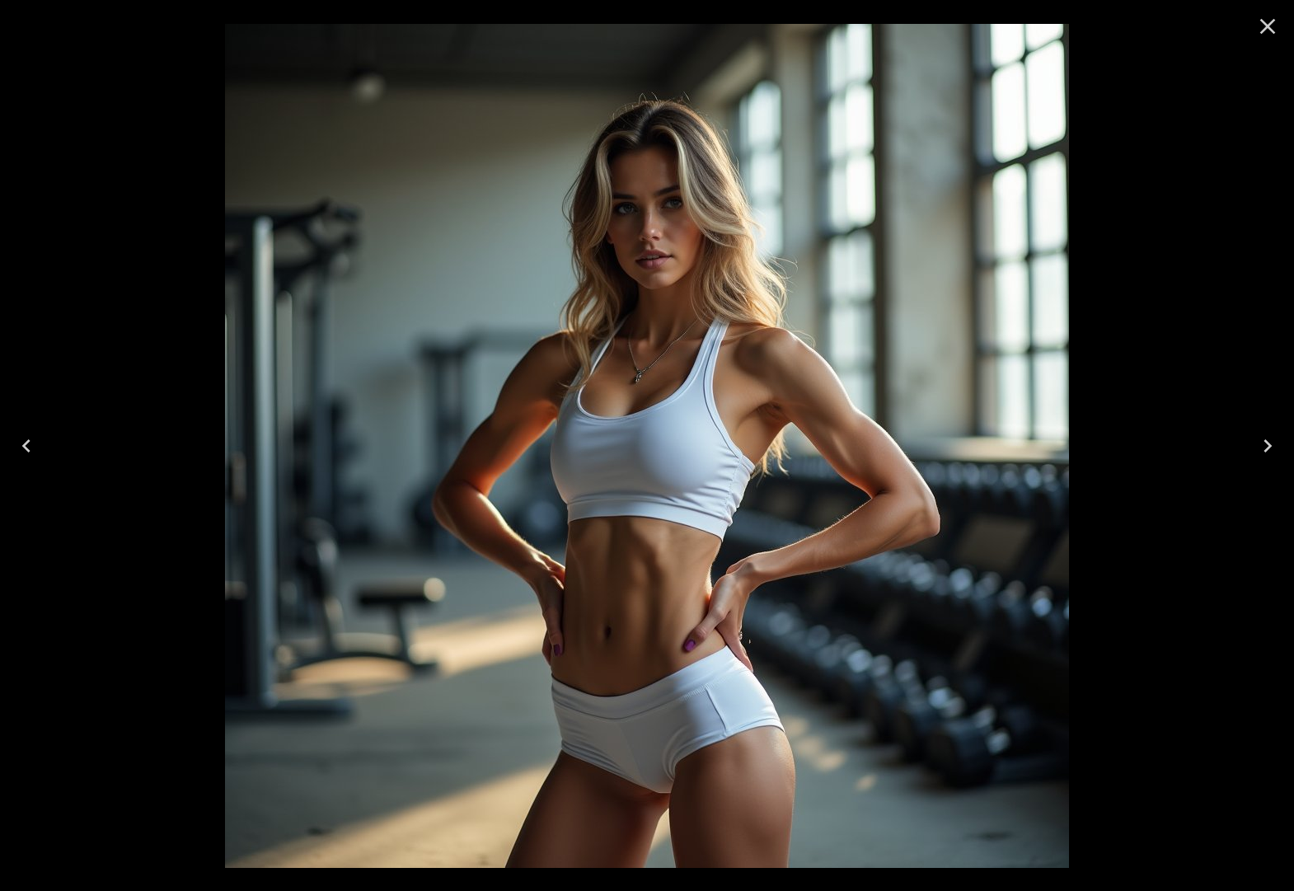
click at [1259, 27] on icon "Close" at bounding box center [1267, 26] width 26 height 26
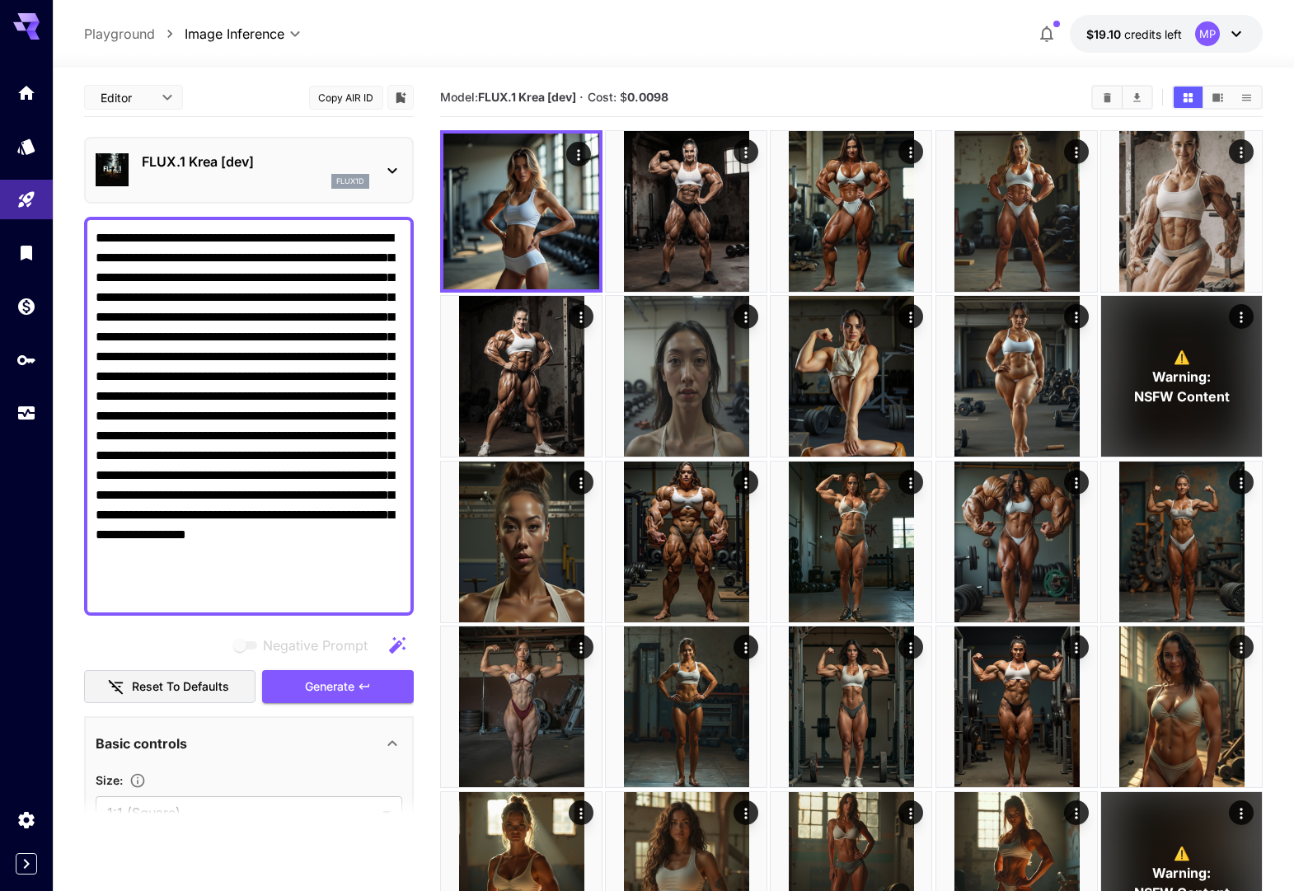
drag, startPoint x: 196, startPoint y: 433, endPoint x: 74, endPoint y: 222, distance: 243.0
click at [74, 222] on section "**********" at bounding box center [673, 698] width 1241 height 1267
paste textarea "**********"
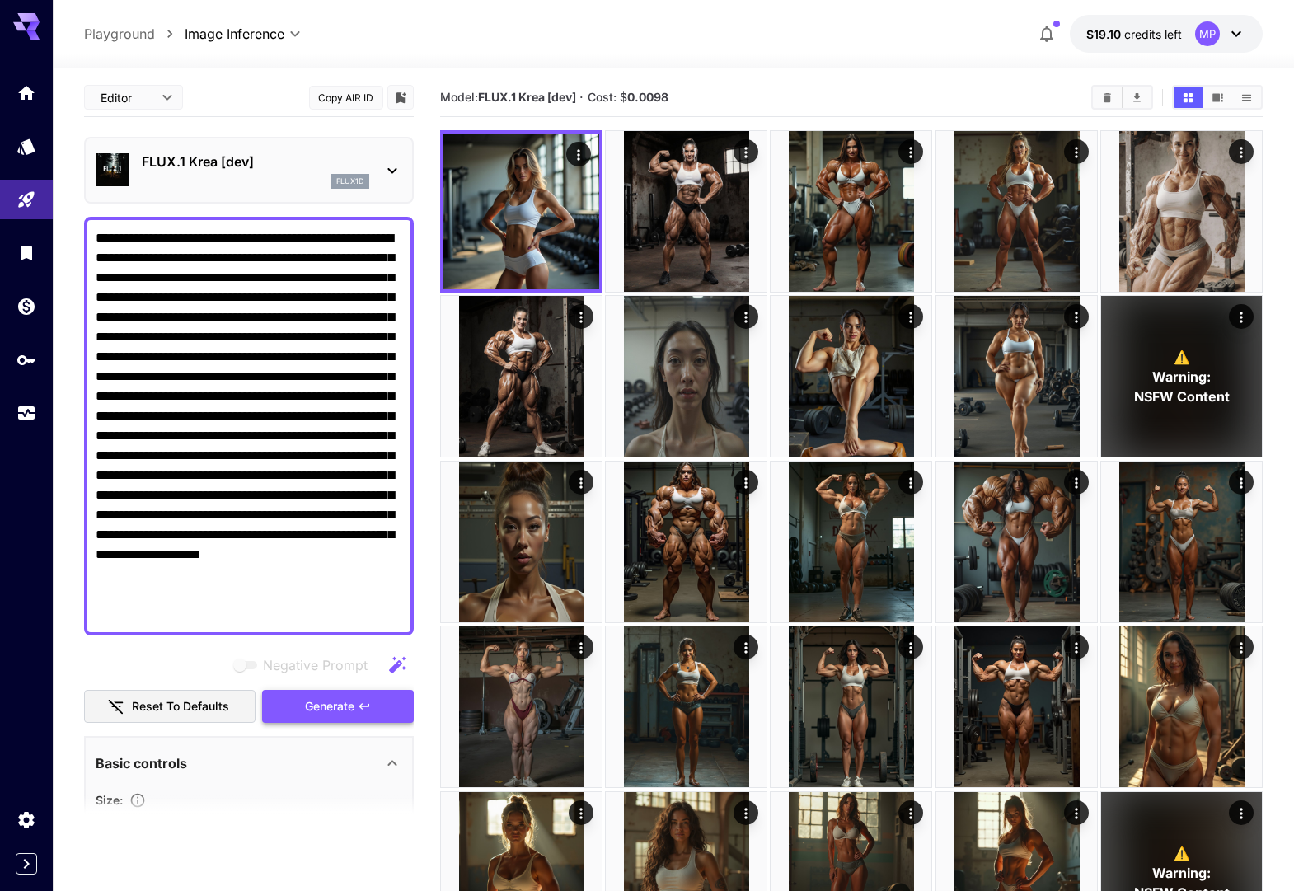
click at [297, 694] on button "Generate" at bounding box center [338, 707] width 152 height 34
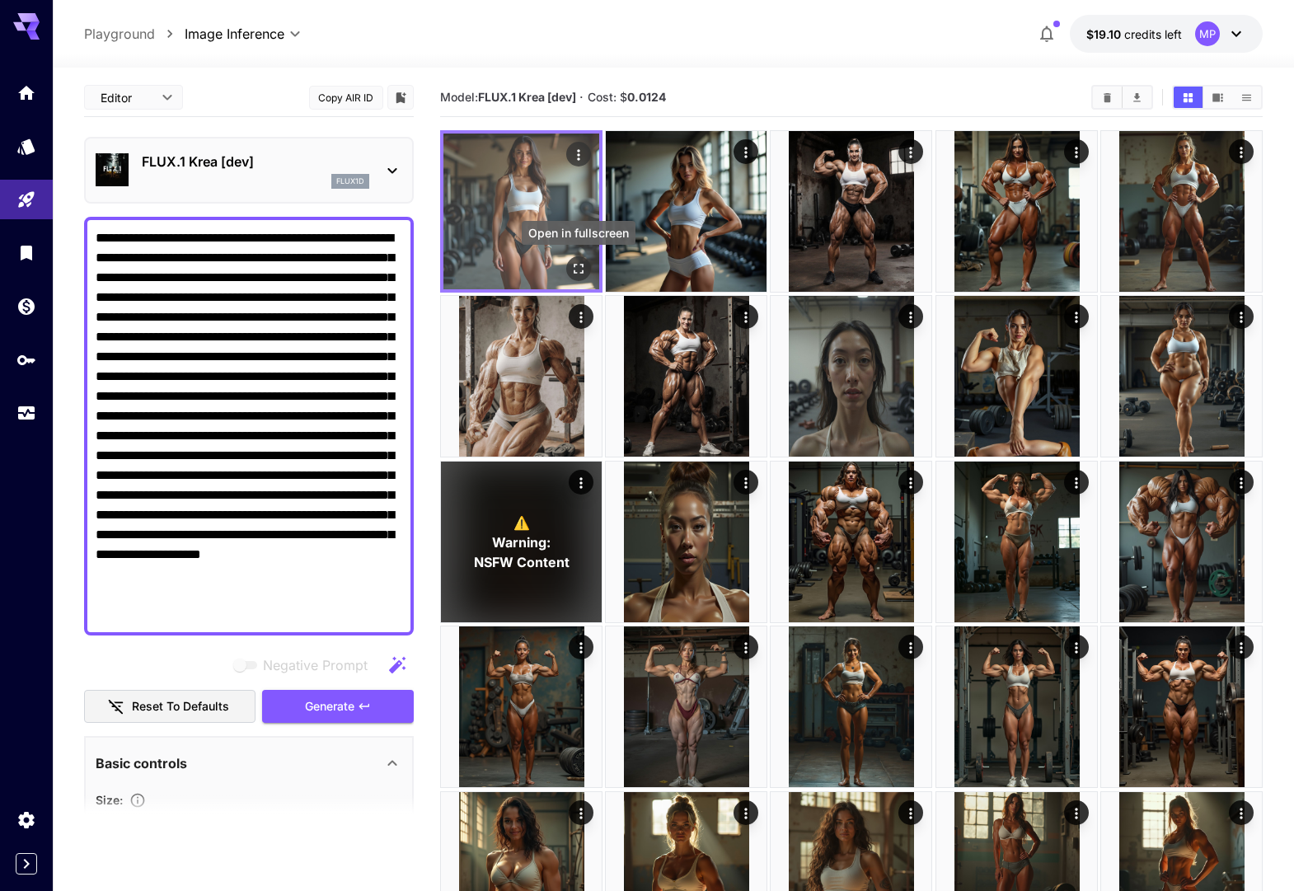
click at [575, 270] on icon "Open in fullscreen" at bounding box center [578, 268] width 16 height 16
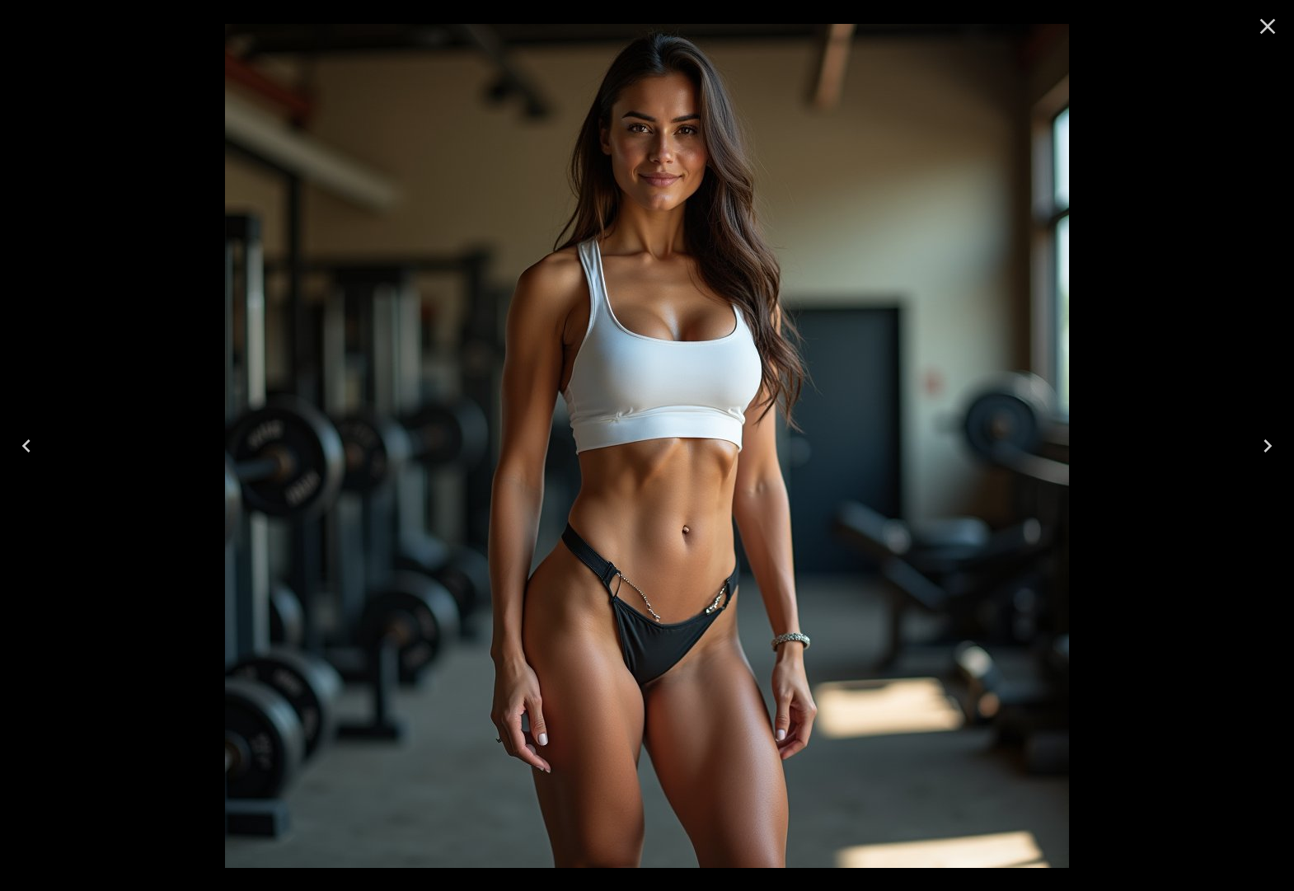
click at [1266, 27] on icon "Close" at bounding box center [1268, 27] width 16 height 16
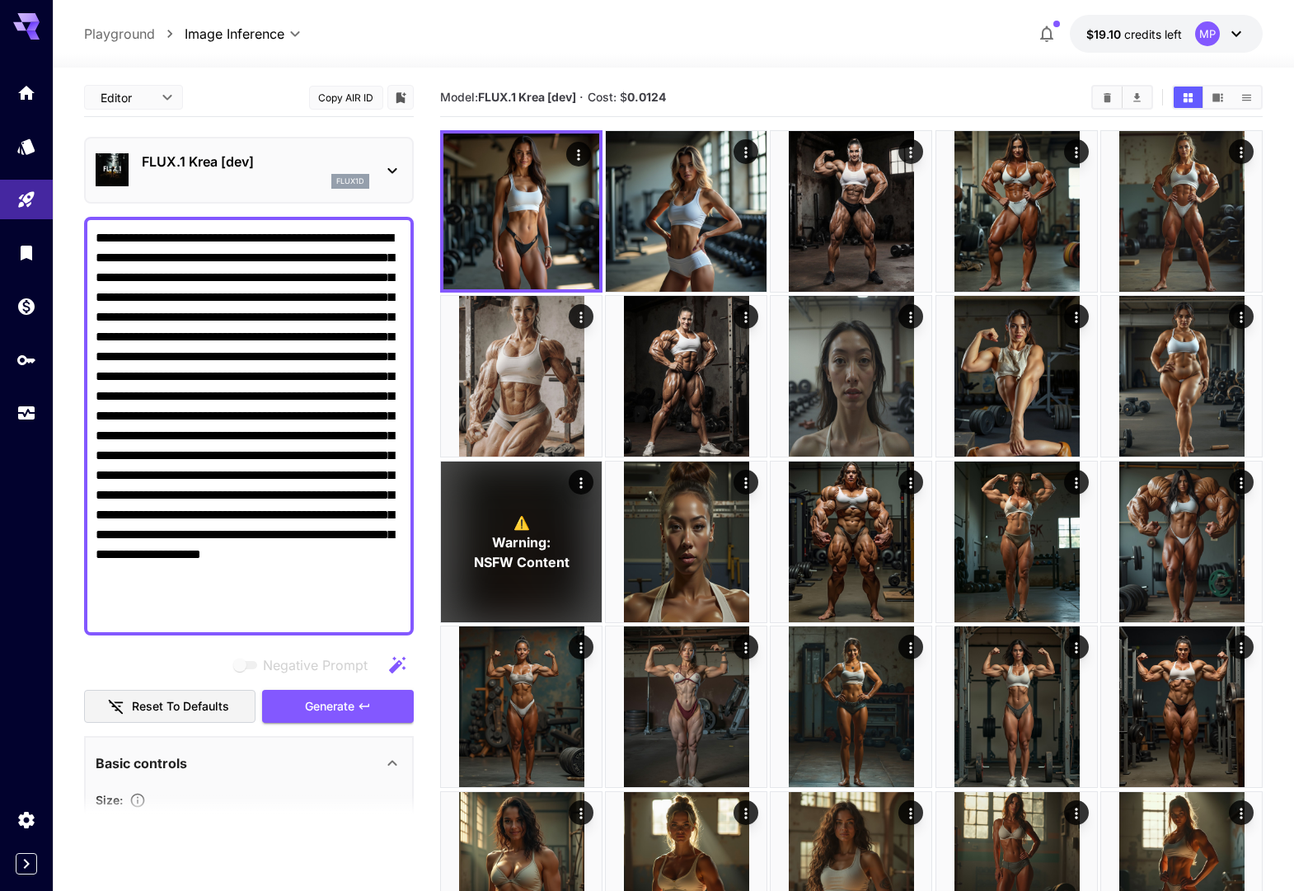
click at [229, 361] on textarea "**********" at bounding box center [249, 426] width 307 height 396
paste textarea "**********"
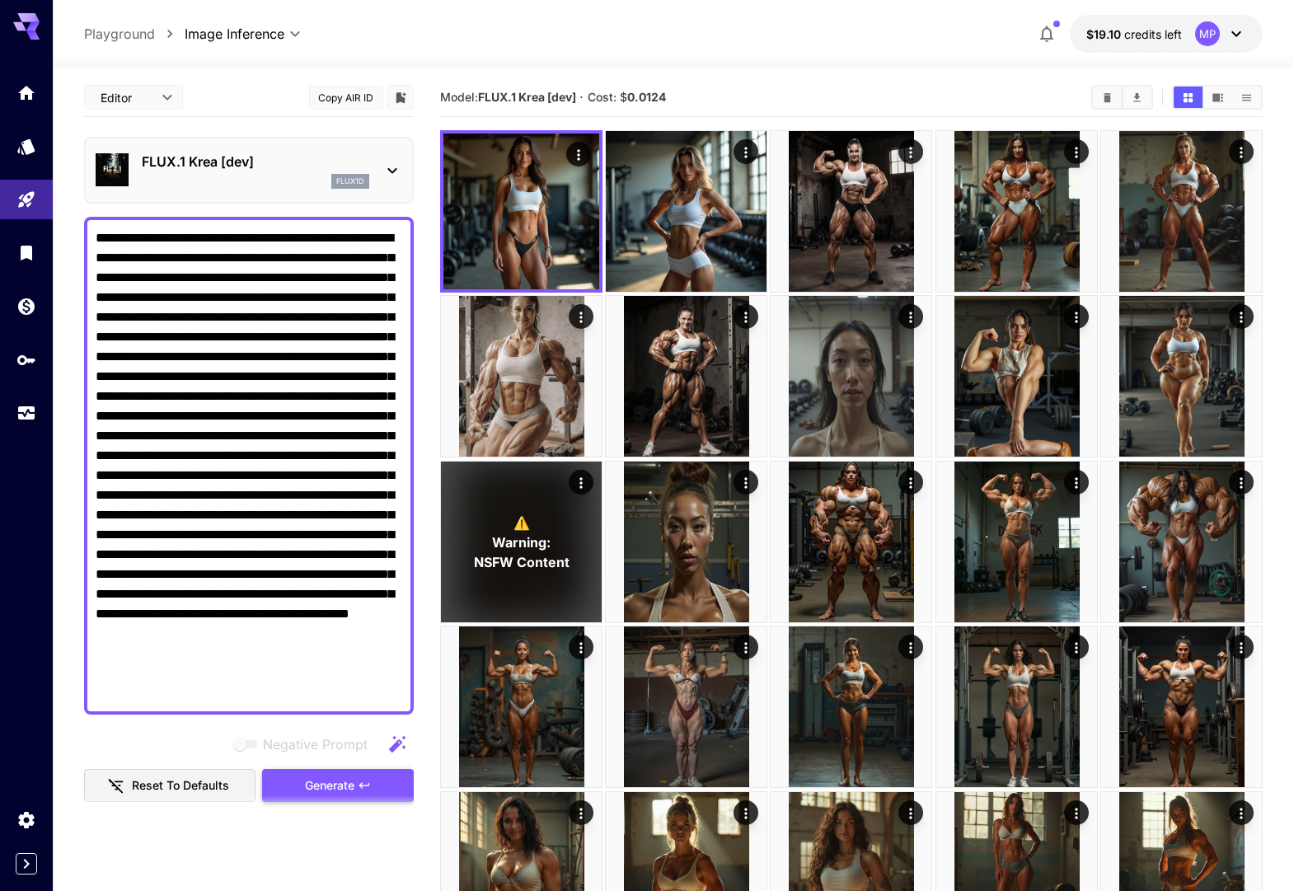
type textarea "**********"
click at [307, 789] on span "Generate" at bounding box center [329, 785] width 49 height 21
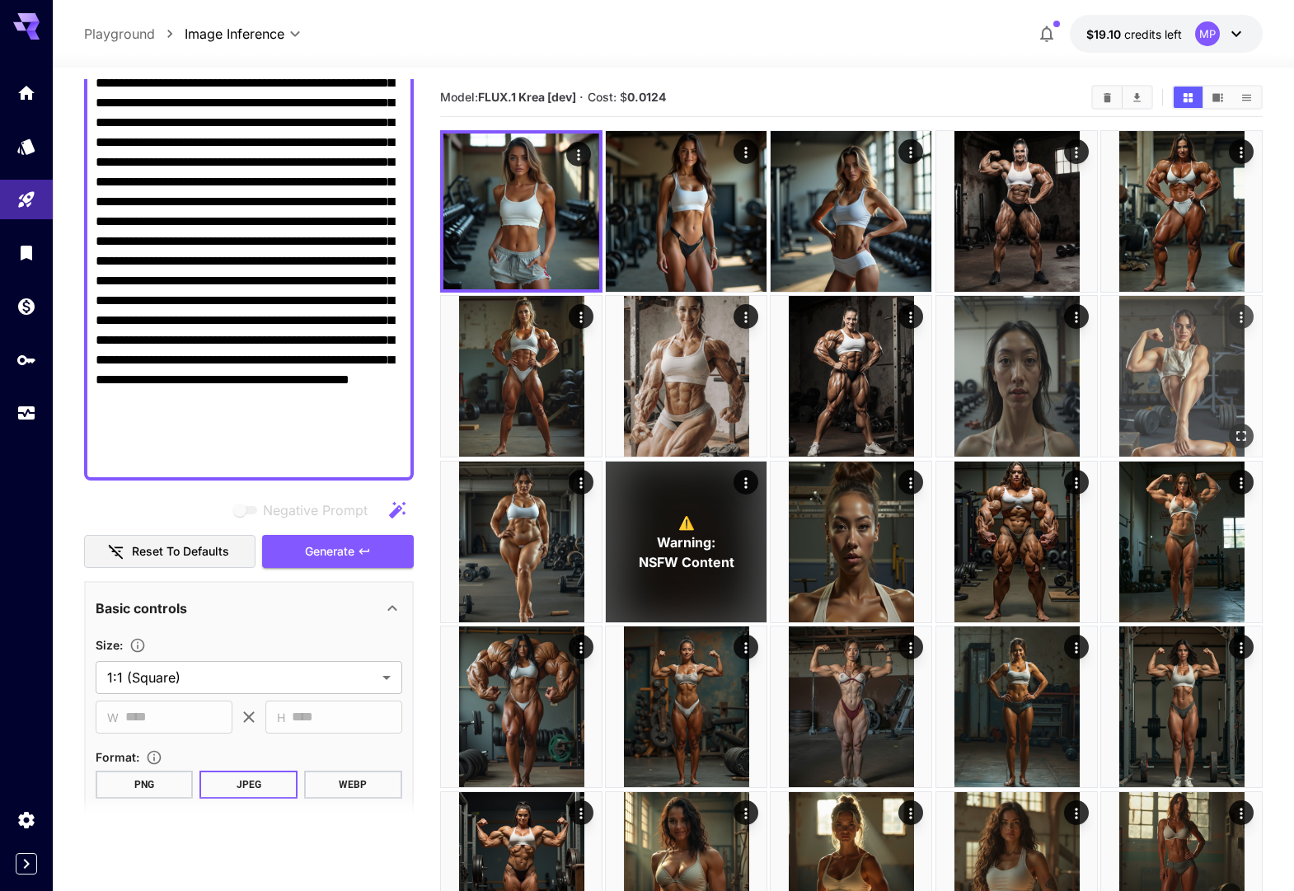
scroll to position [193, 0]
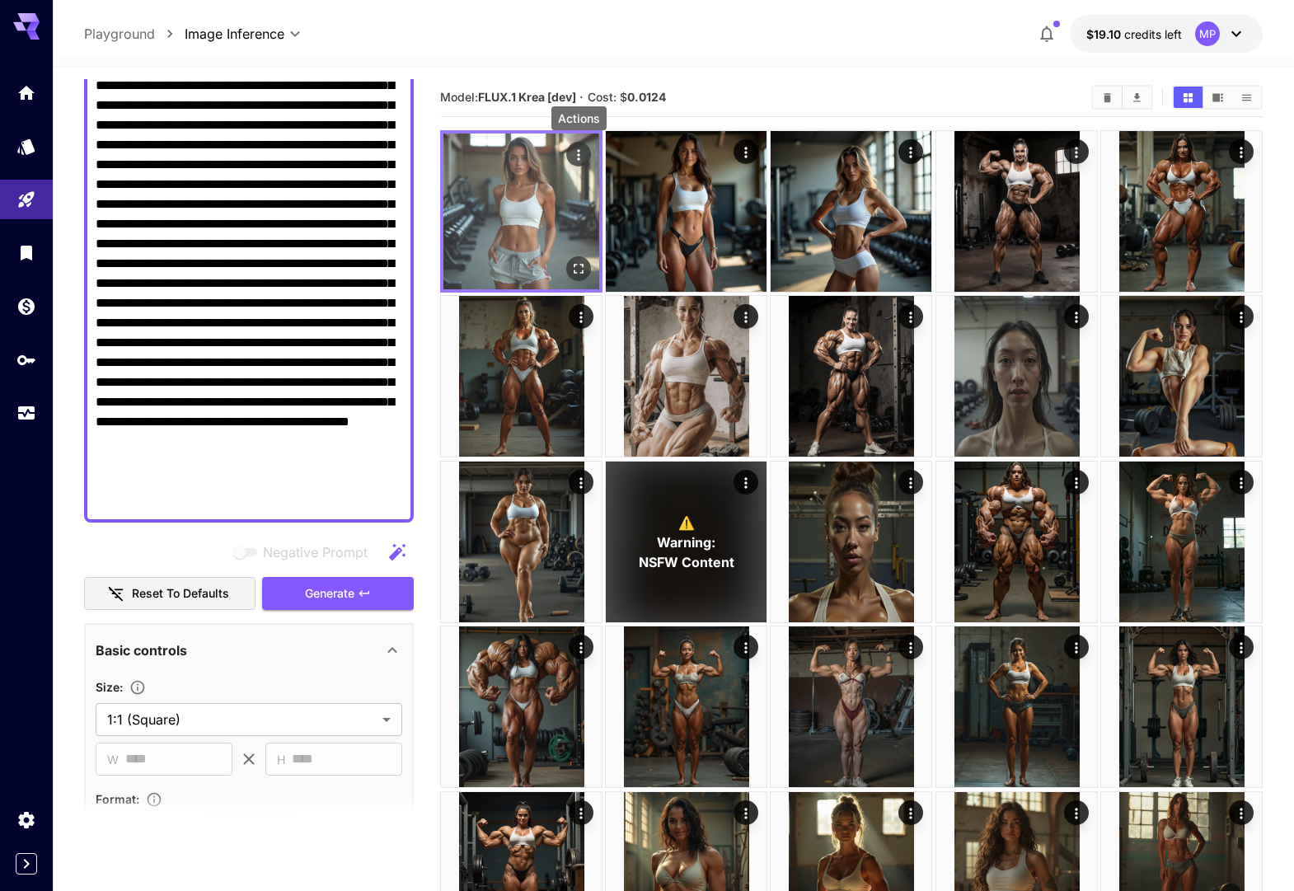
click at [578, 153] on icon "Actions" at bounding box center [578, 154] width 2 height 11
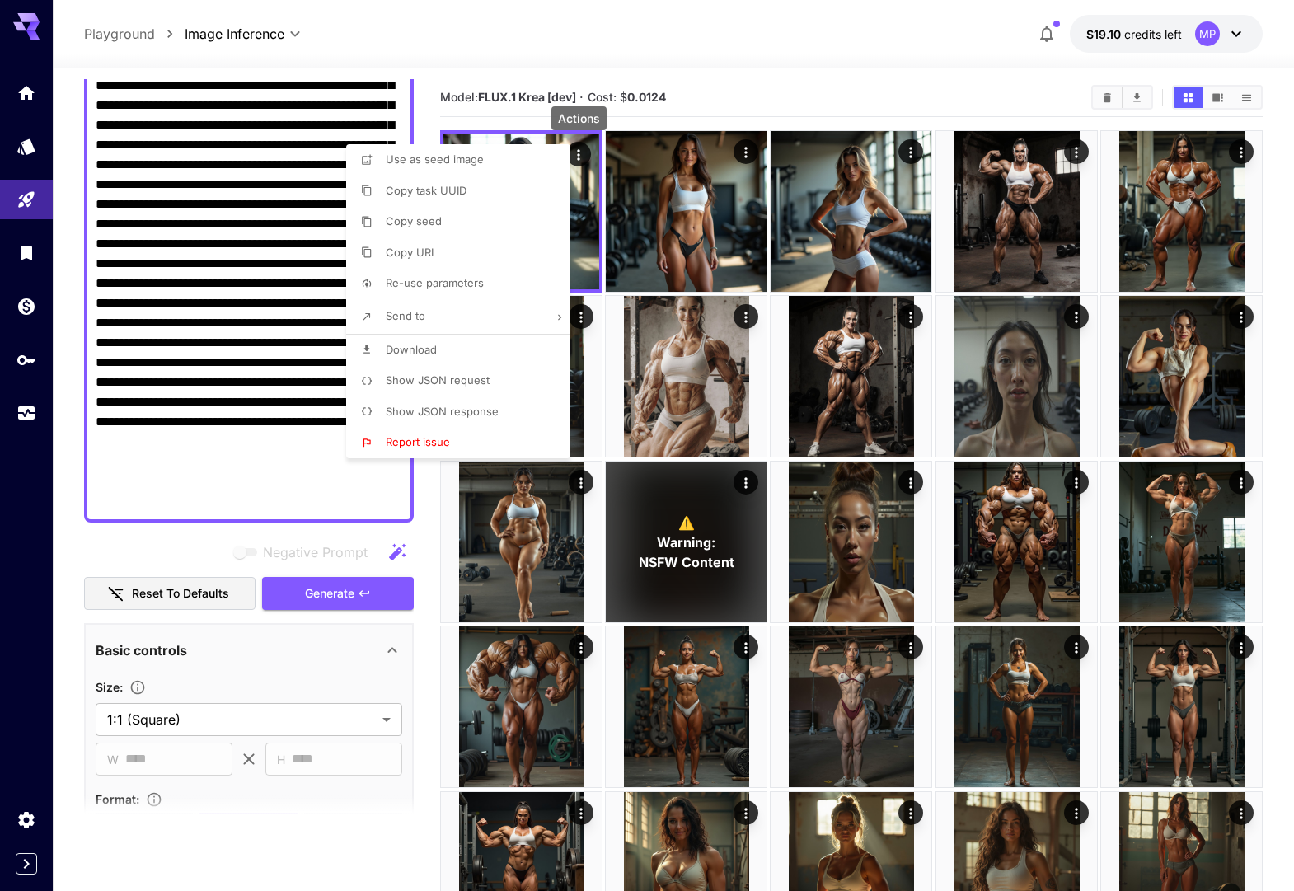
click at [423, 216] on span "Copy seed" at bounding box center [414, 220] width 56 height 13
click at [204, 542] on div at bounding box center [647, 445] width 1294 height 891
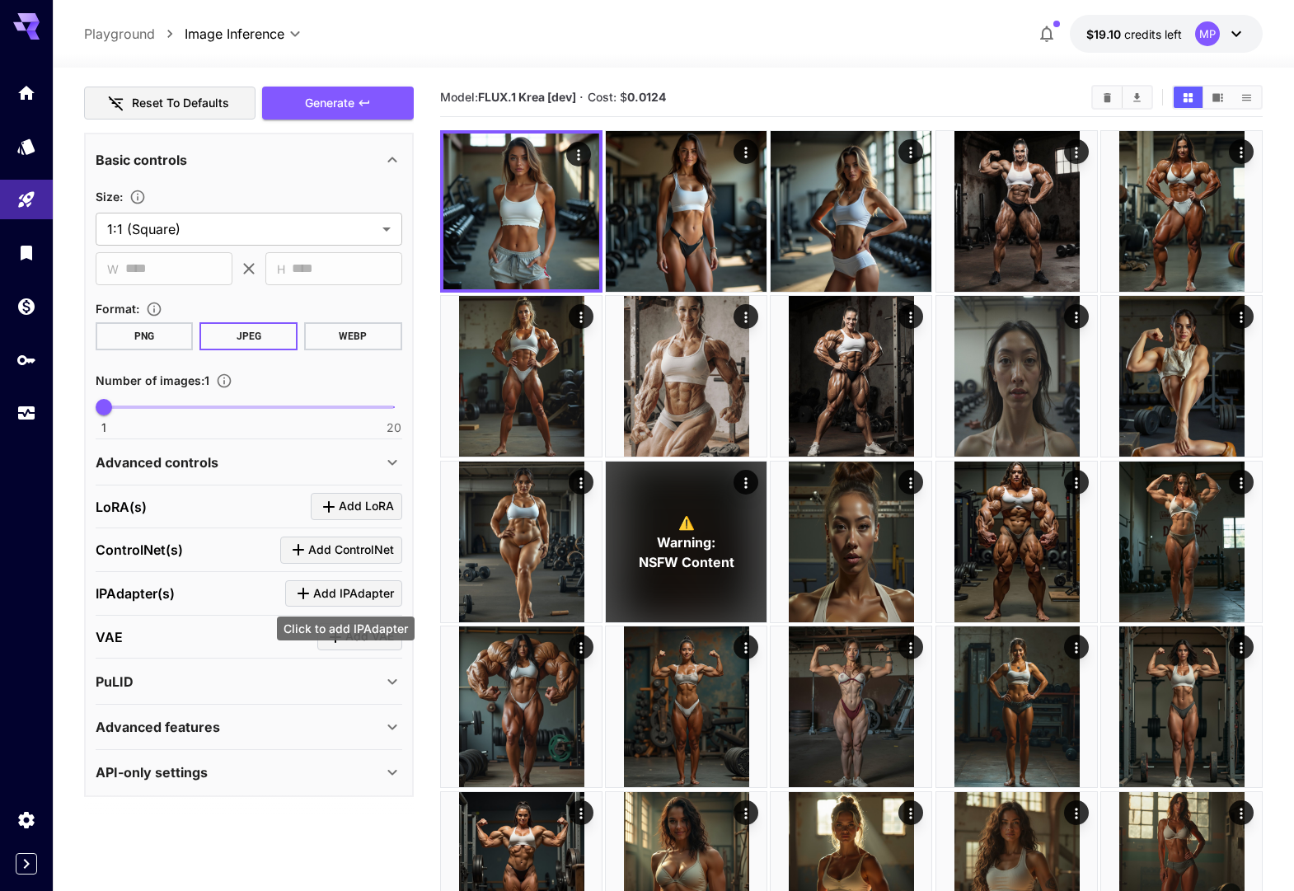
scroll to position [685, 0]
click at [391, 457] on icon at bounding box center [392, 461] width 20 height 20
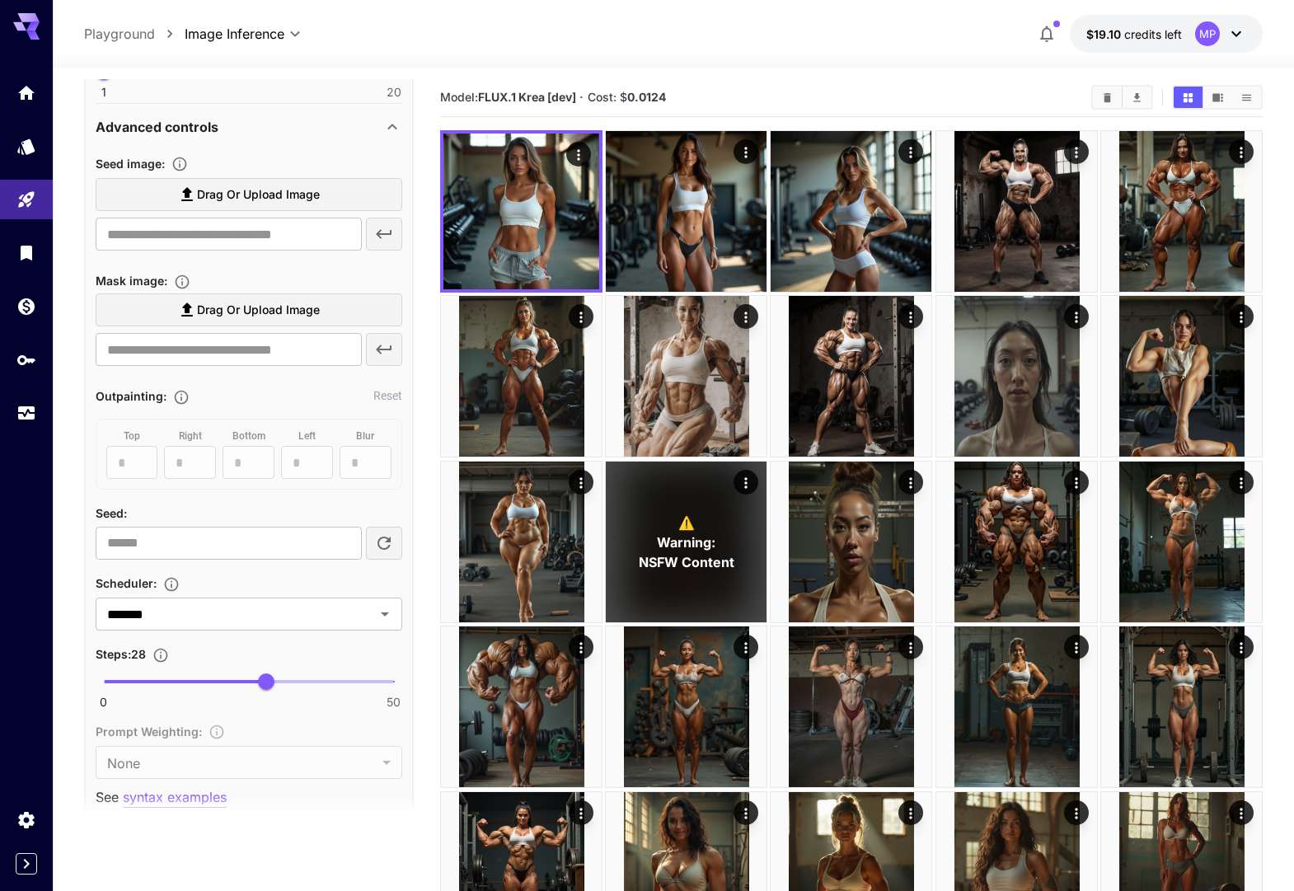
scroll to position [1030, 0]
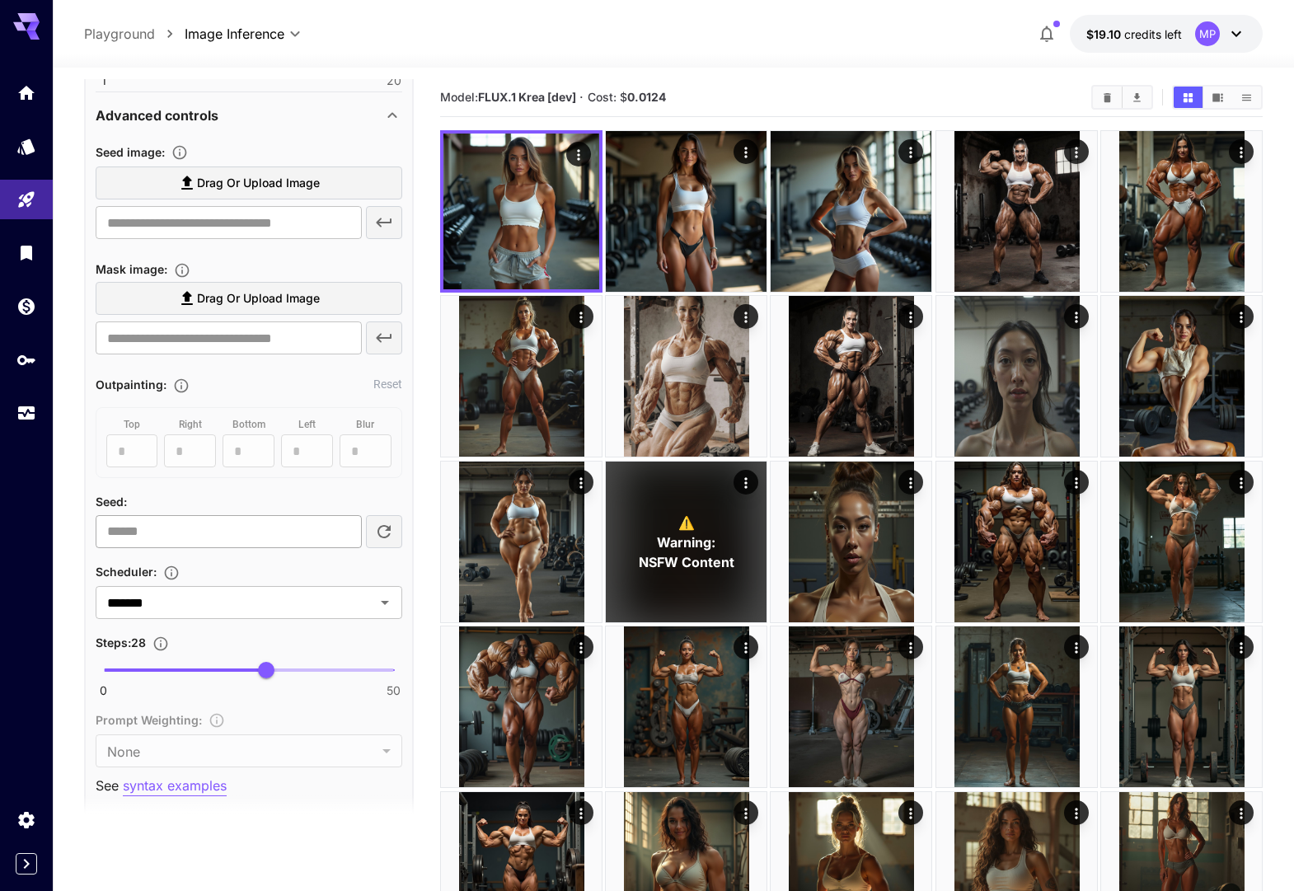
click at [181, 532] on input "number" at bounding box center [229, 531] width 266 height 33
paste input "**********"
type input "**********"
click at [214, 490] on div "**********" at bounding box center [249, 541] width 307 height 798
click at [321, 591] on input "*******" at bounding box center [225, 602] width 248 height 23
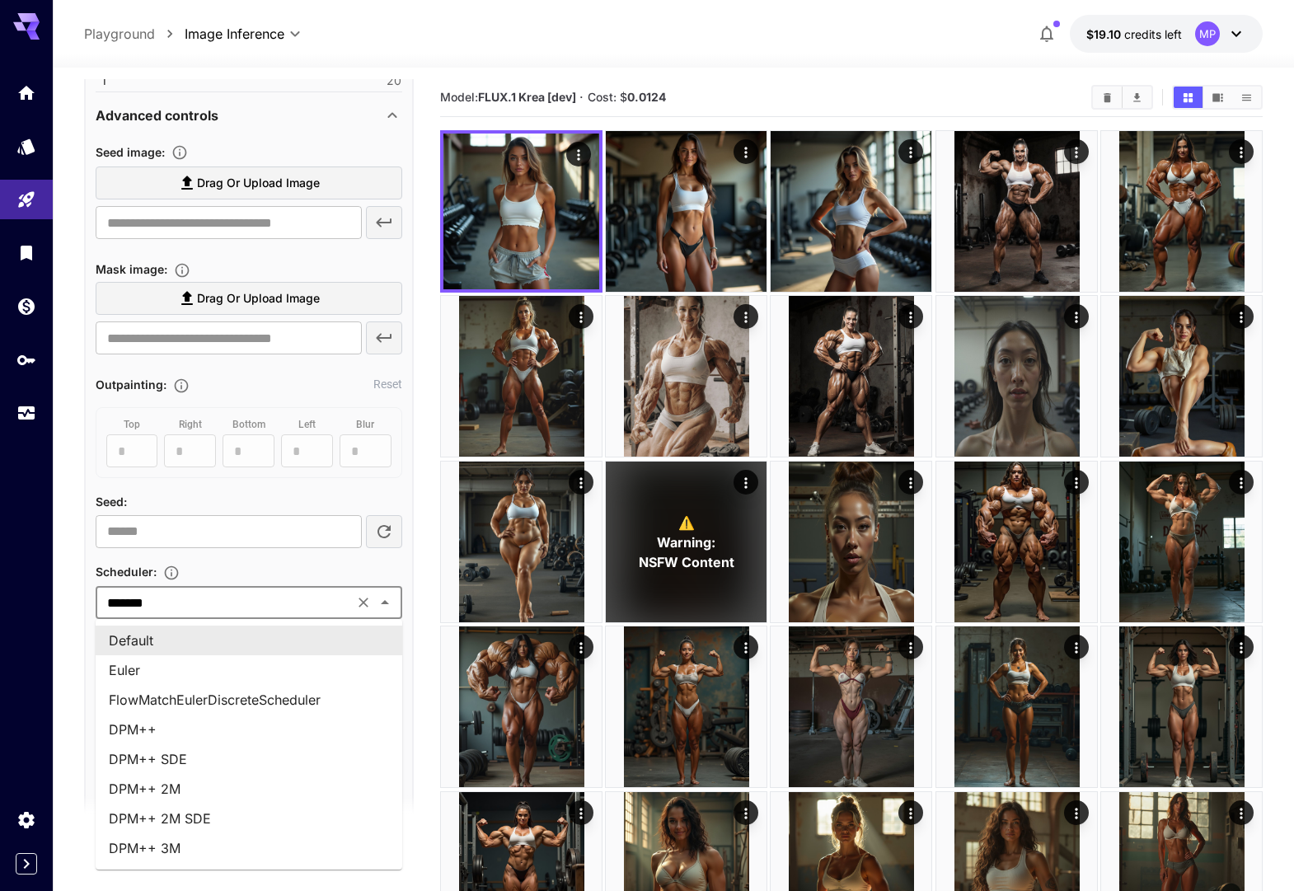
click at [256, 499] on div "Seed :" at bounding box center [249, 501] width 307 height 20
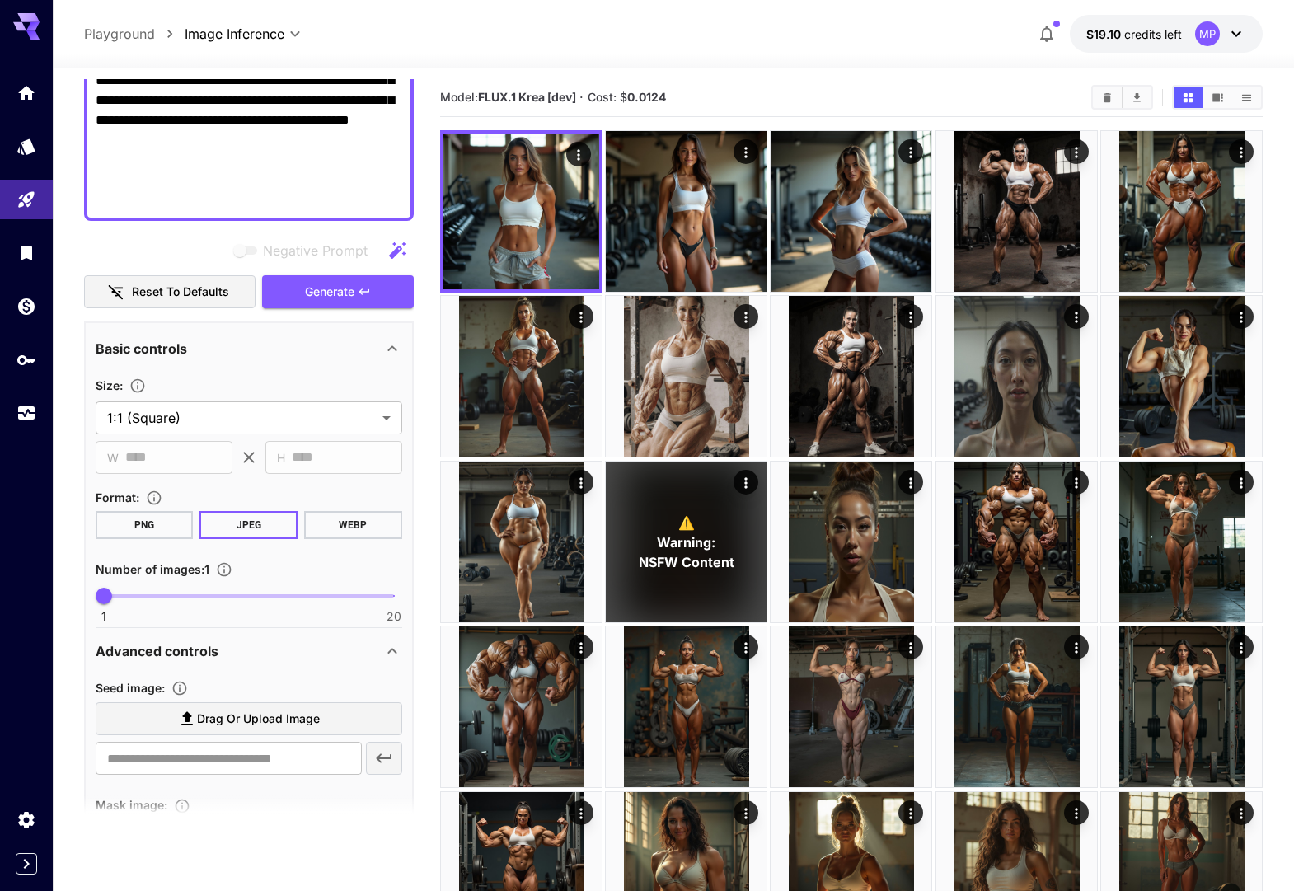
scroll to position [472, 0]
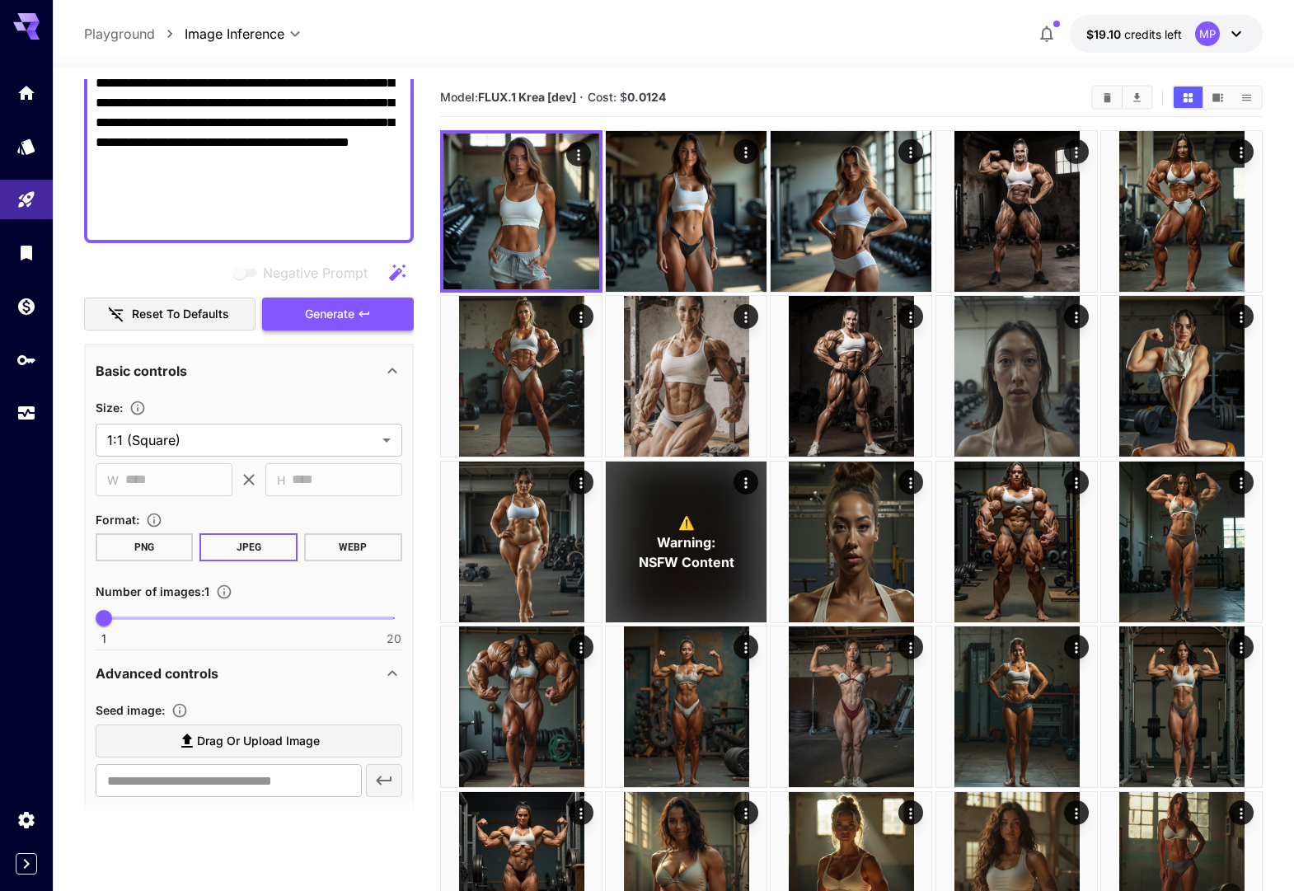
click at [332, 302] on button "Generate" at bounding box center [338, 314] width 152 height 34
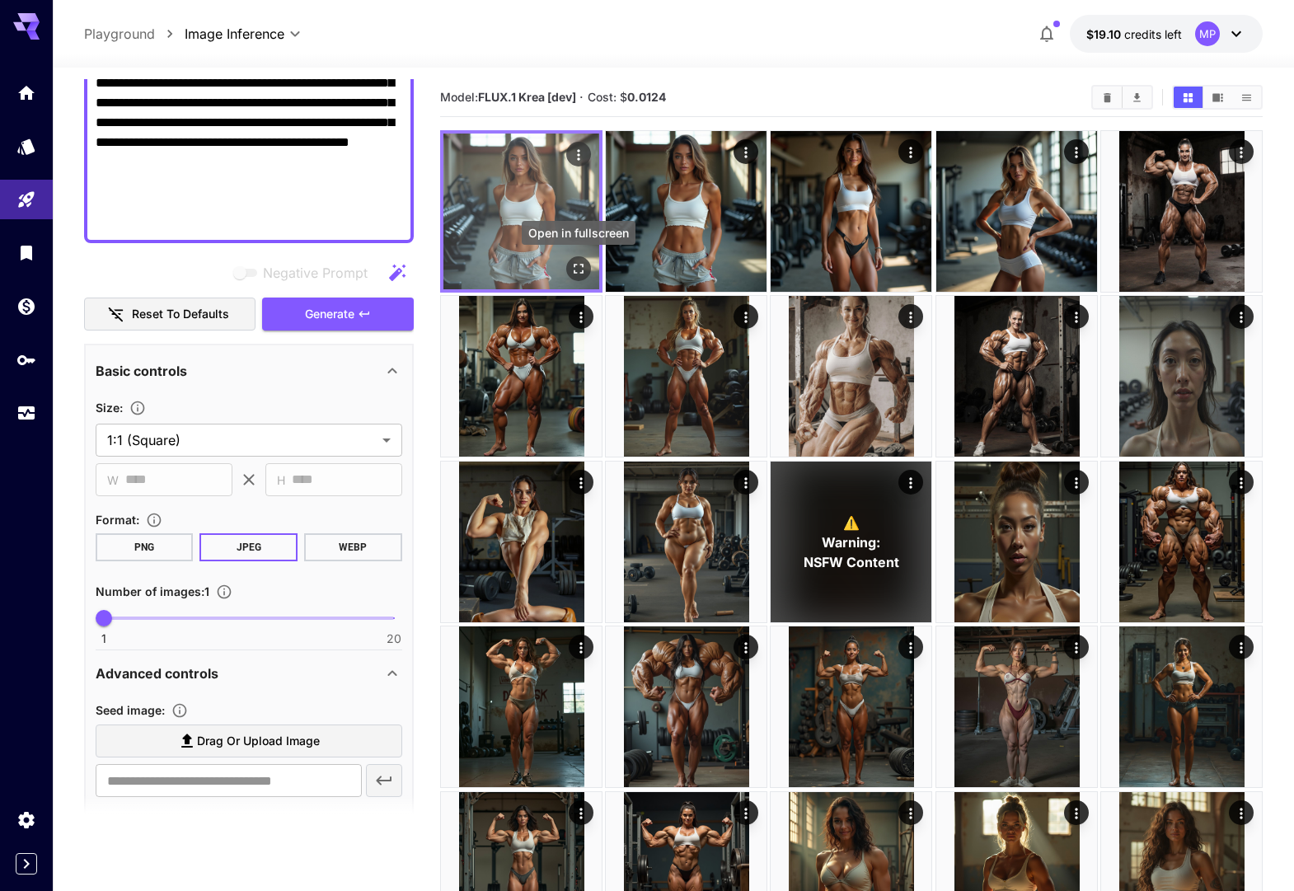
click at [576, 266] on icon "Open in fullscreen" at bounding box center [578, 268] width 16 height 16
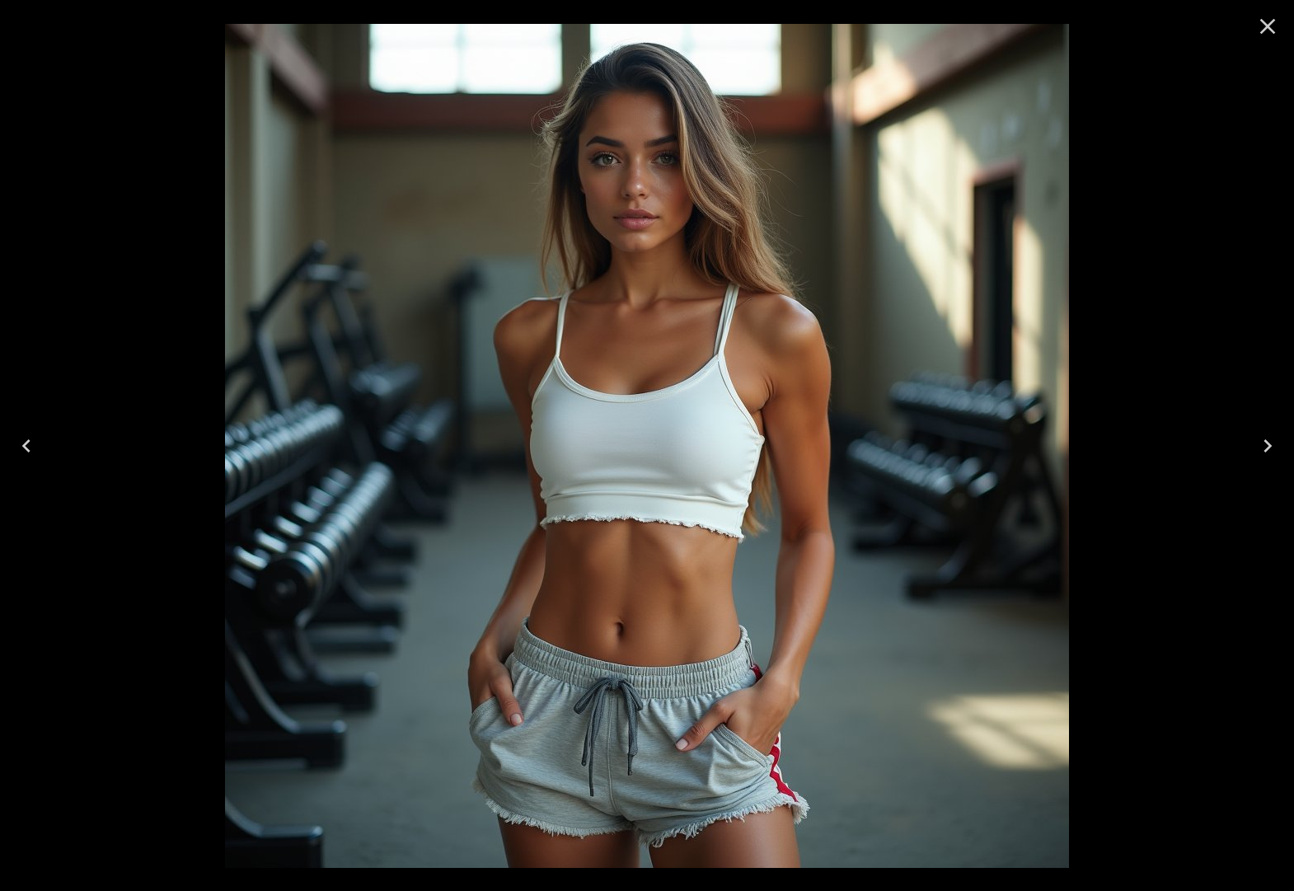
drag, startPoint x: 1267, startPoint y: 26, endPoint x: 1086, endPoint y: 164, distance: 228.1
click at [1266, 26] on icon "Close" at bounding box center [1268, 27] width 16 height 16
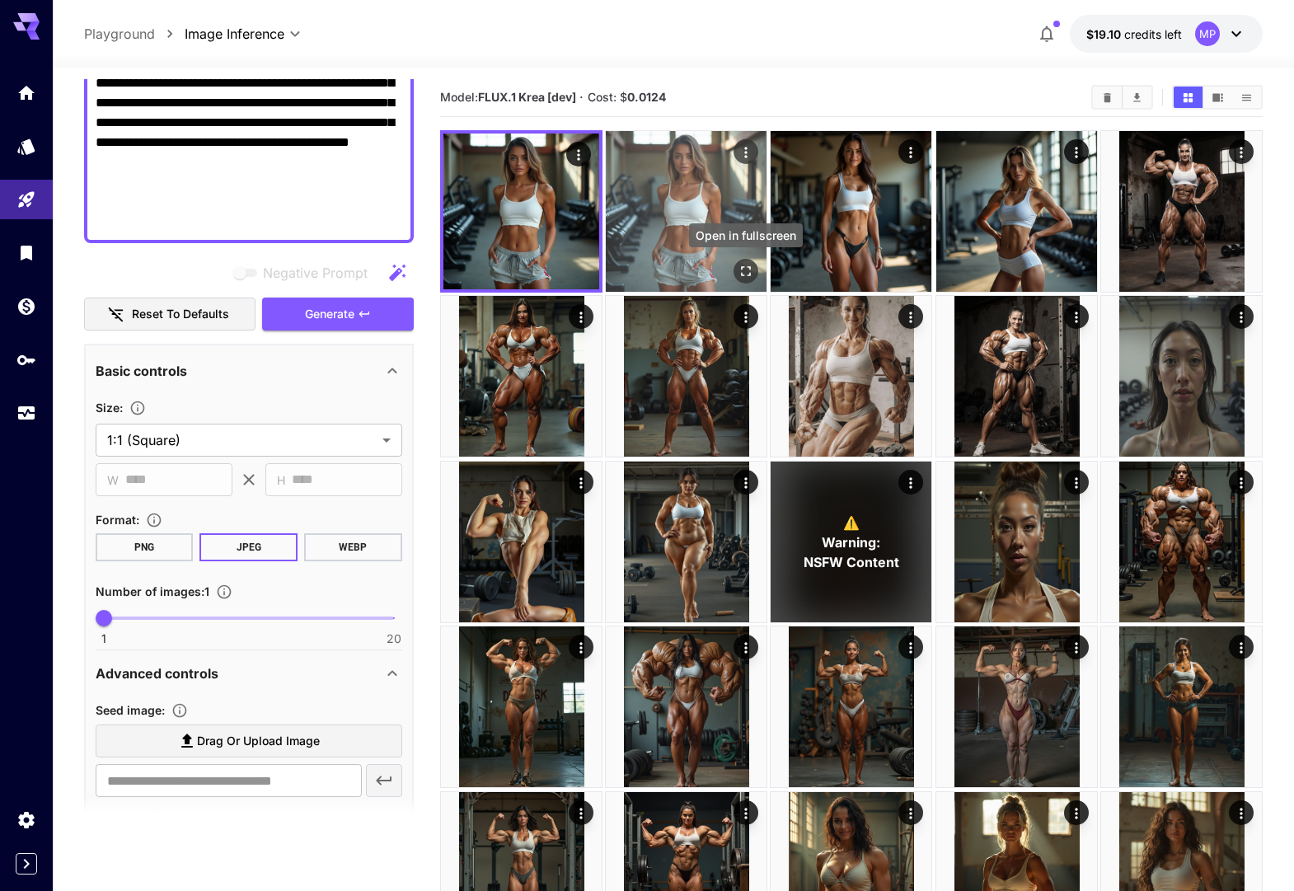
click at [745, 268] on icon "Open in fullscreen" at bounding box center [746, 271] width 16 height 16
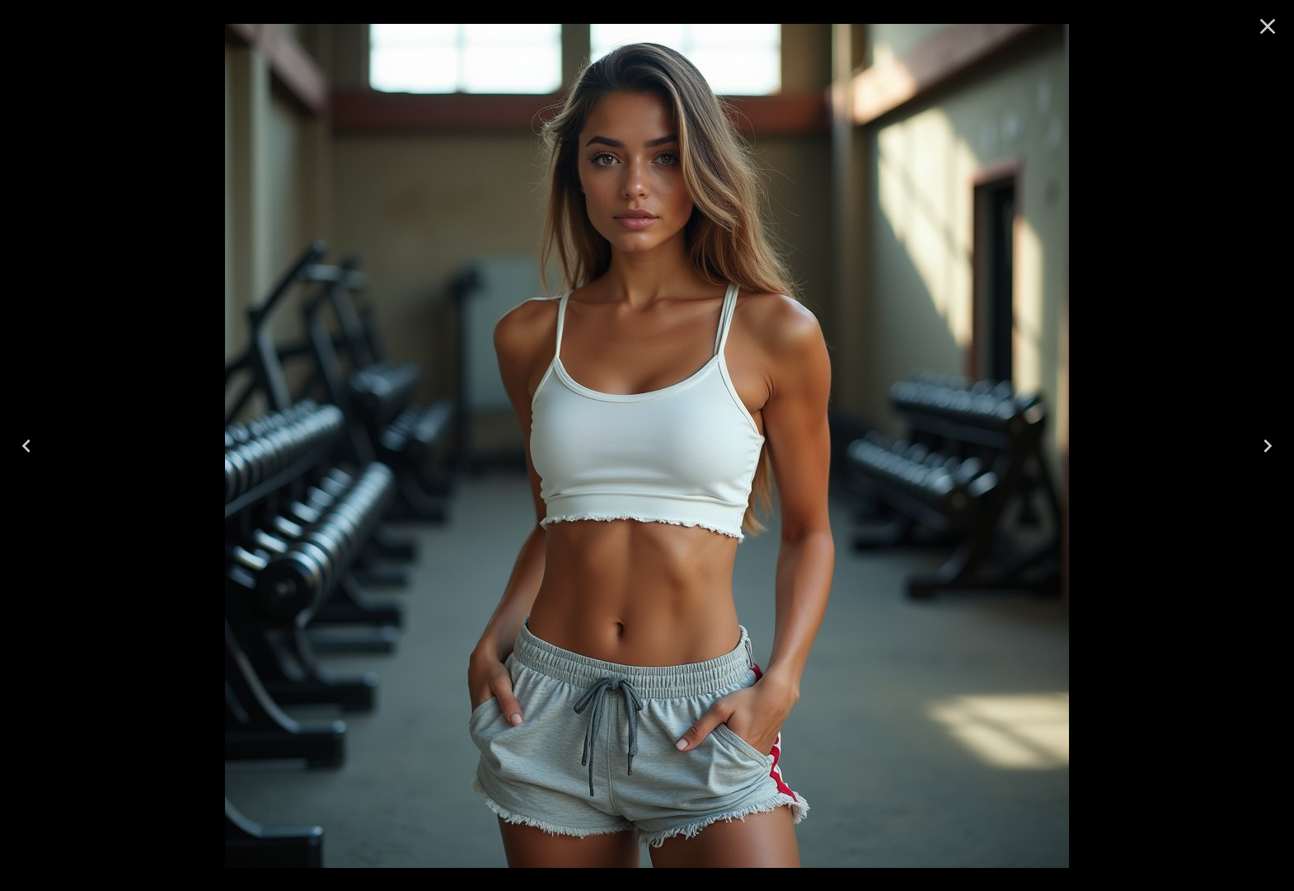
click at [1262, 23] on icon "Close" at bounding box center [1267, 26] width 26 height 26
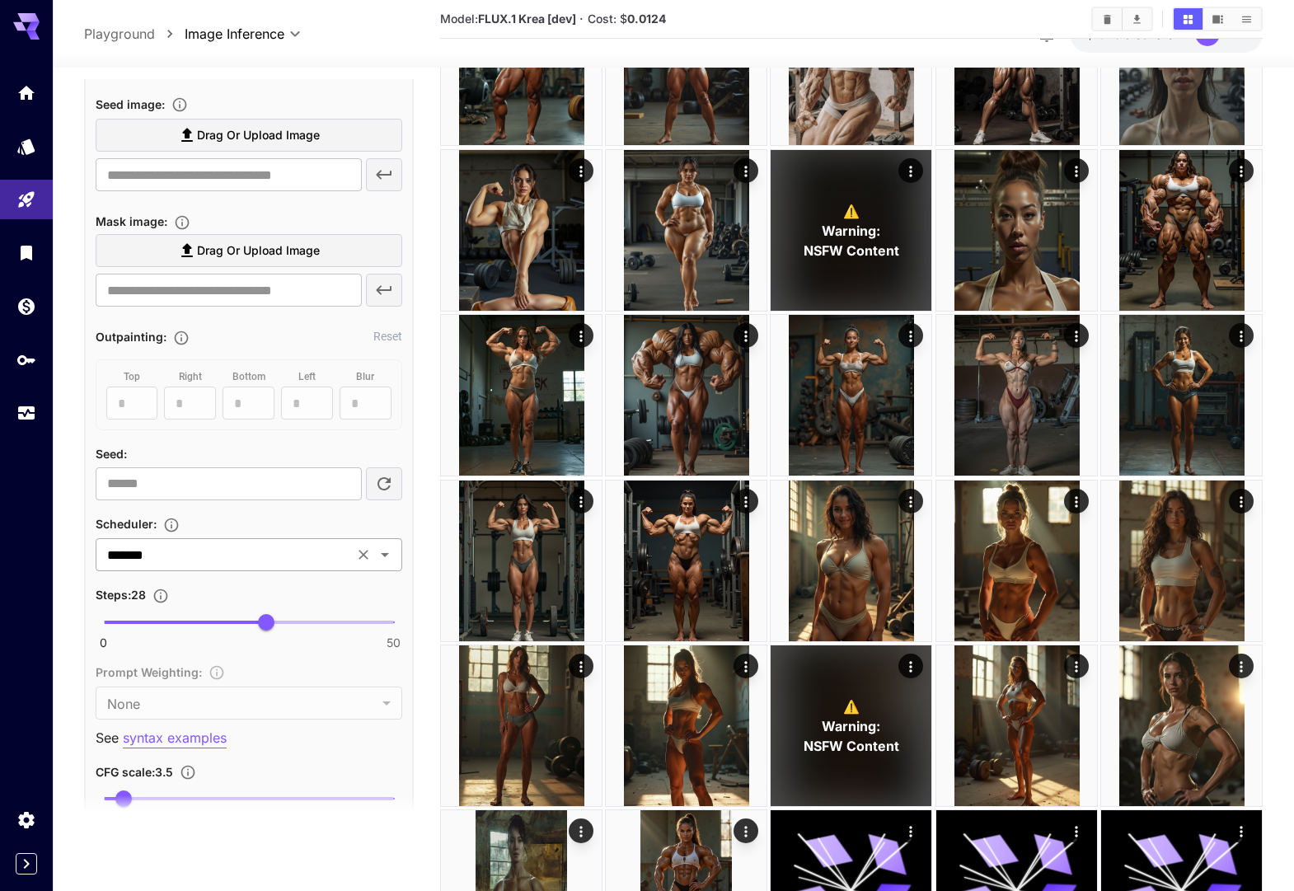
scroll to position [1081, 0]
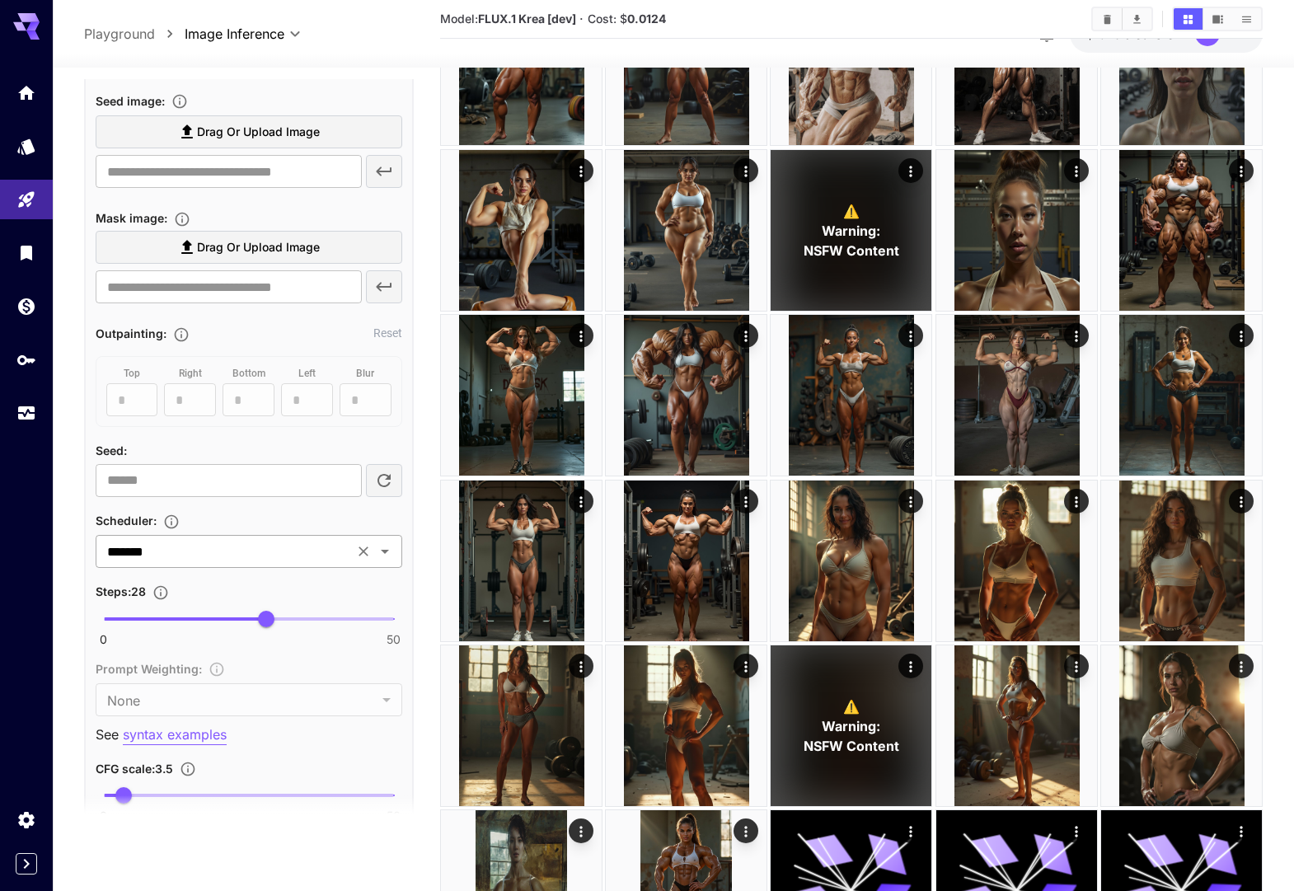
click at [251, 544] on input "*******" at bounding box center [225, 551] width 248 height 23
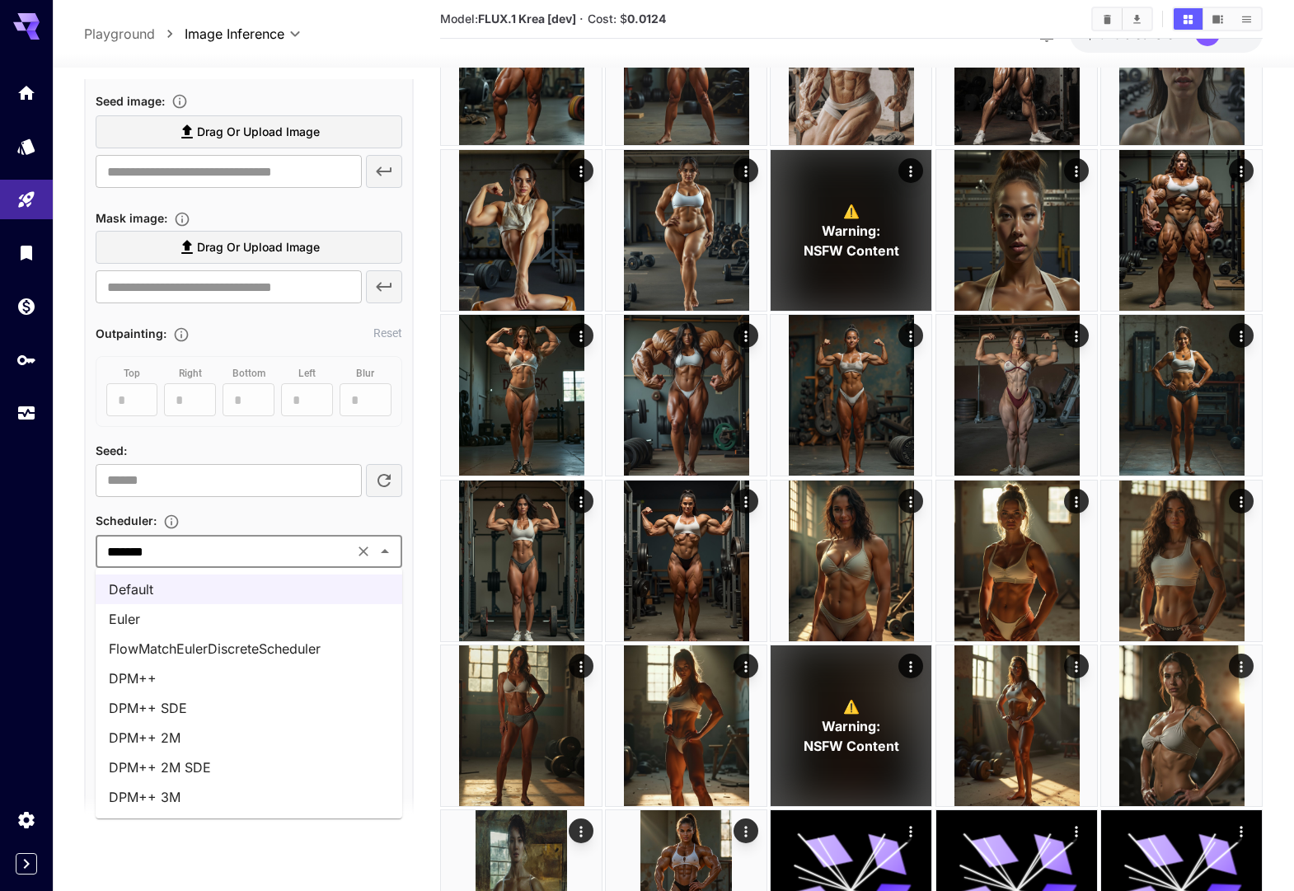
click at [225, 614] on li "Euler" at bounding box center [249, 619] width 307 height 30
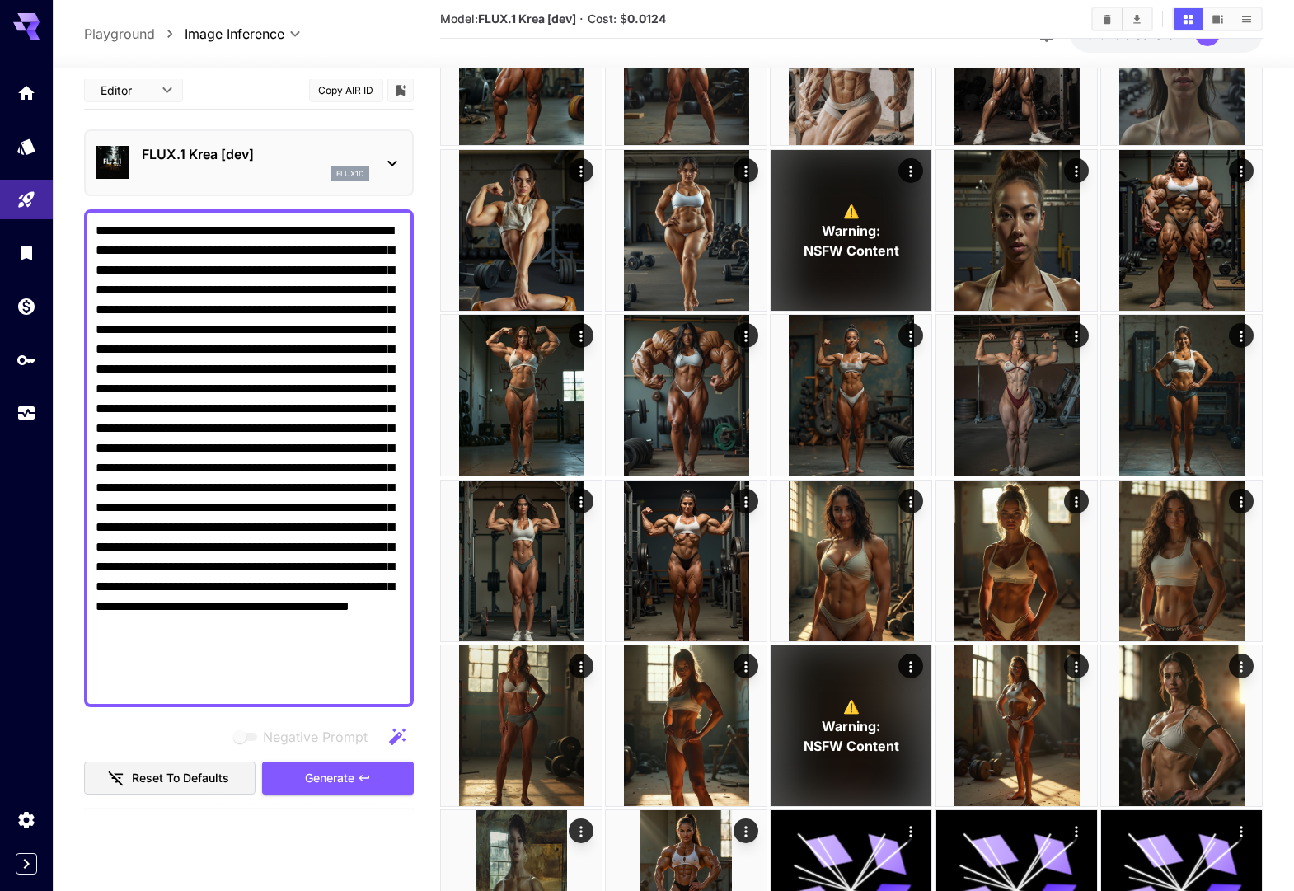
scroll to position [0, 0]
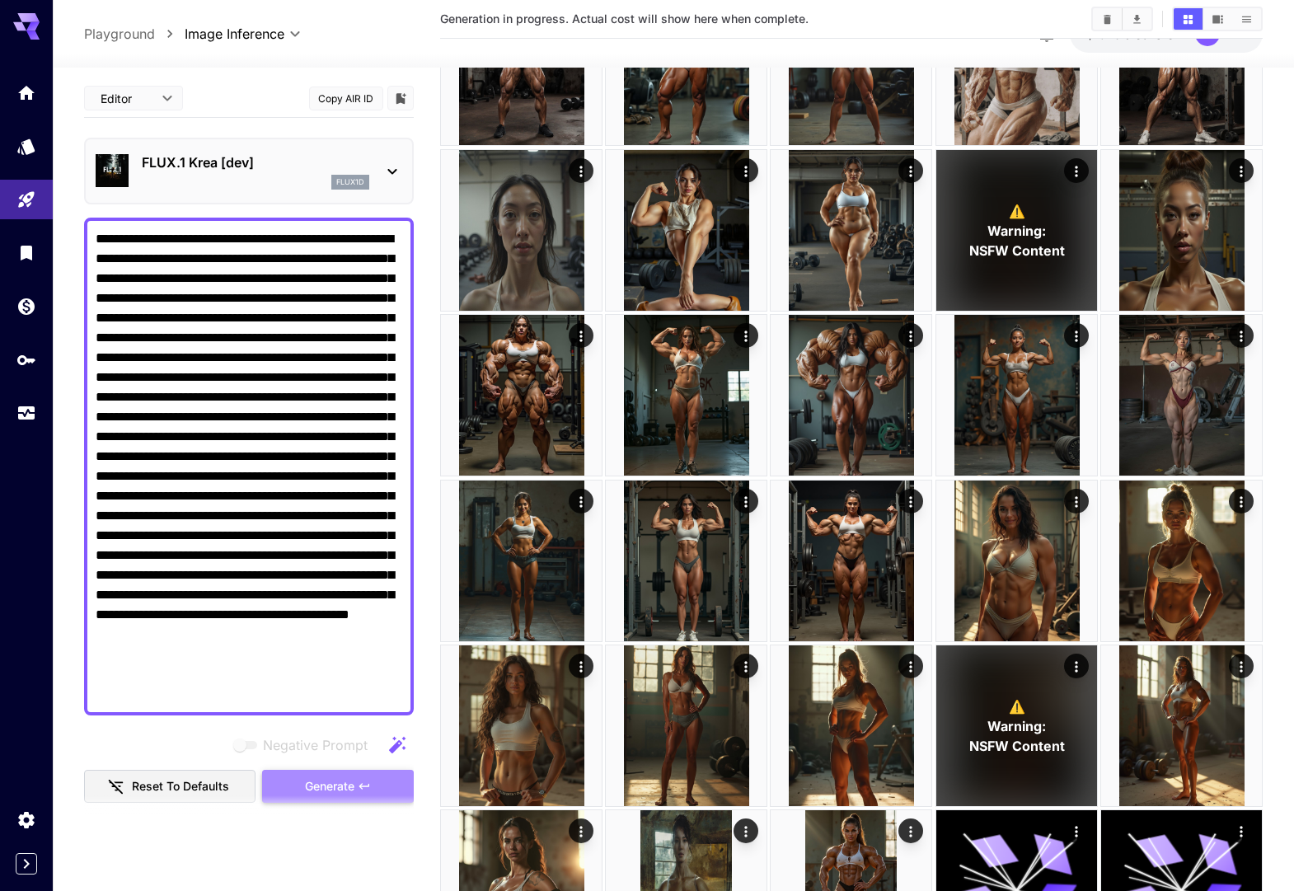
click at [299, 776] on button "Generate" at bounding box center [338, 787] width 152 height 34
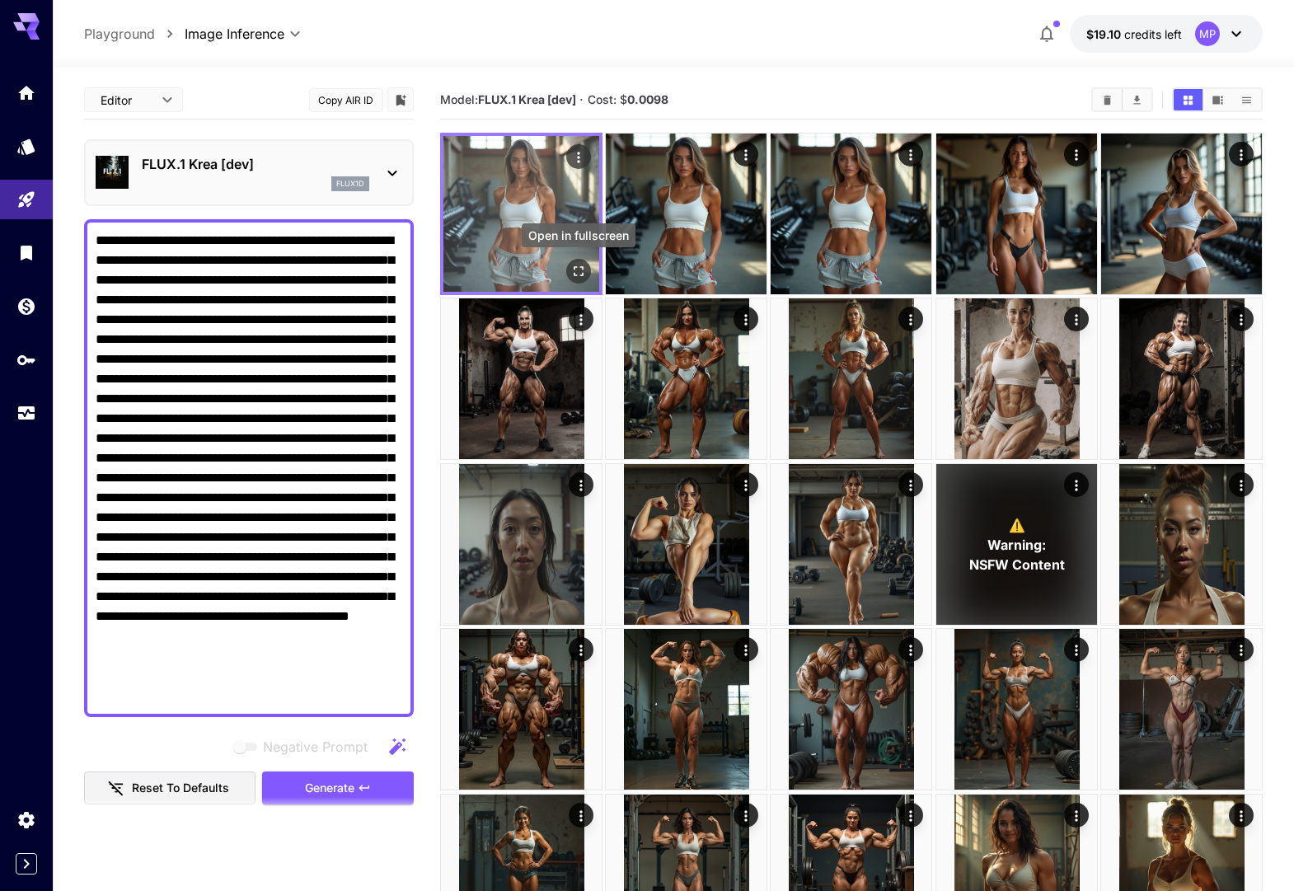
click at [578, 269] on icon "Open in fullscreen" at bounding box center [578, 271] width 16 height 16
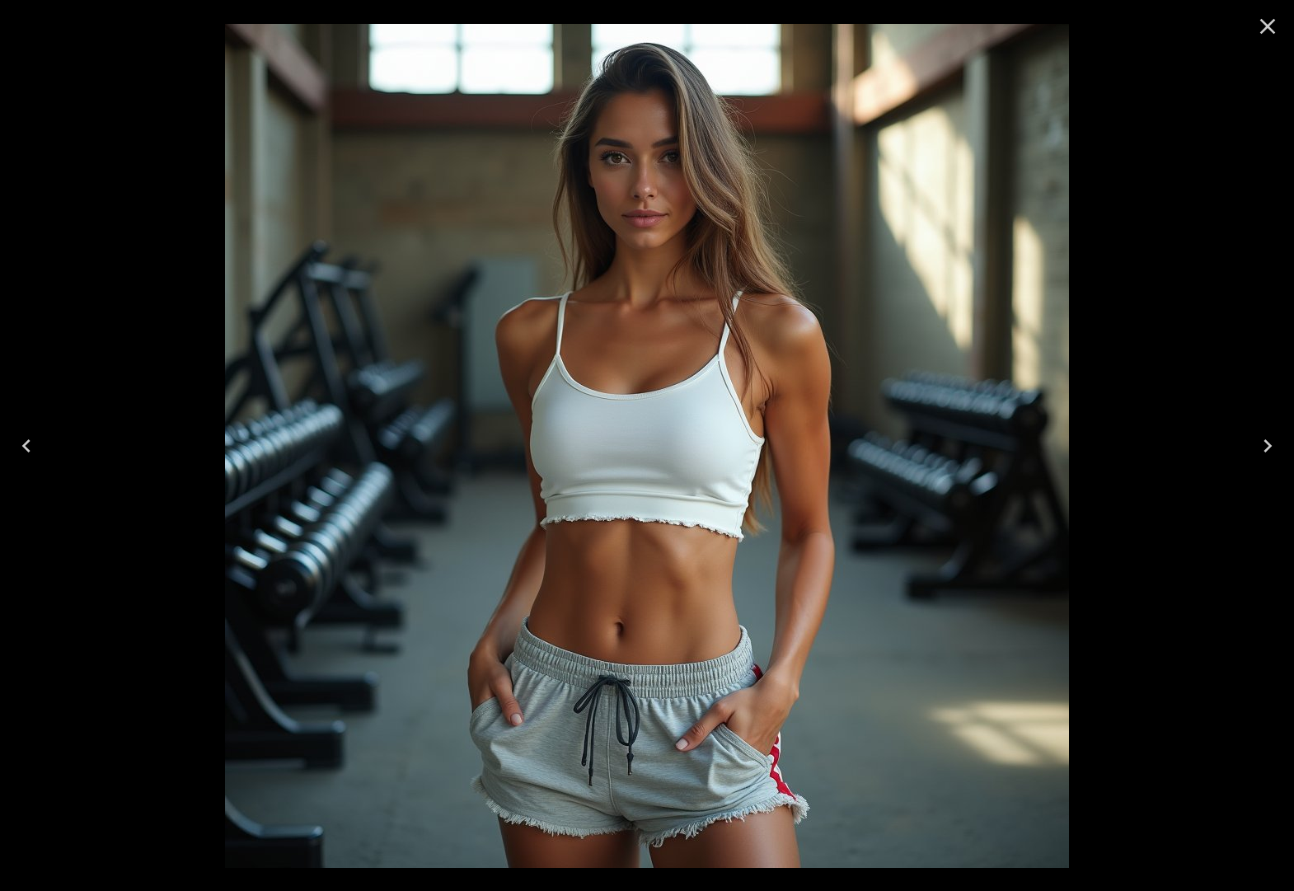
click at [1244, 443] on button "Next" at bounding box center [1267, 446] width 53 height 66
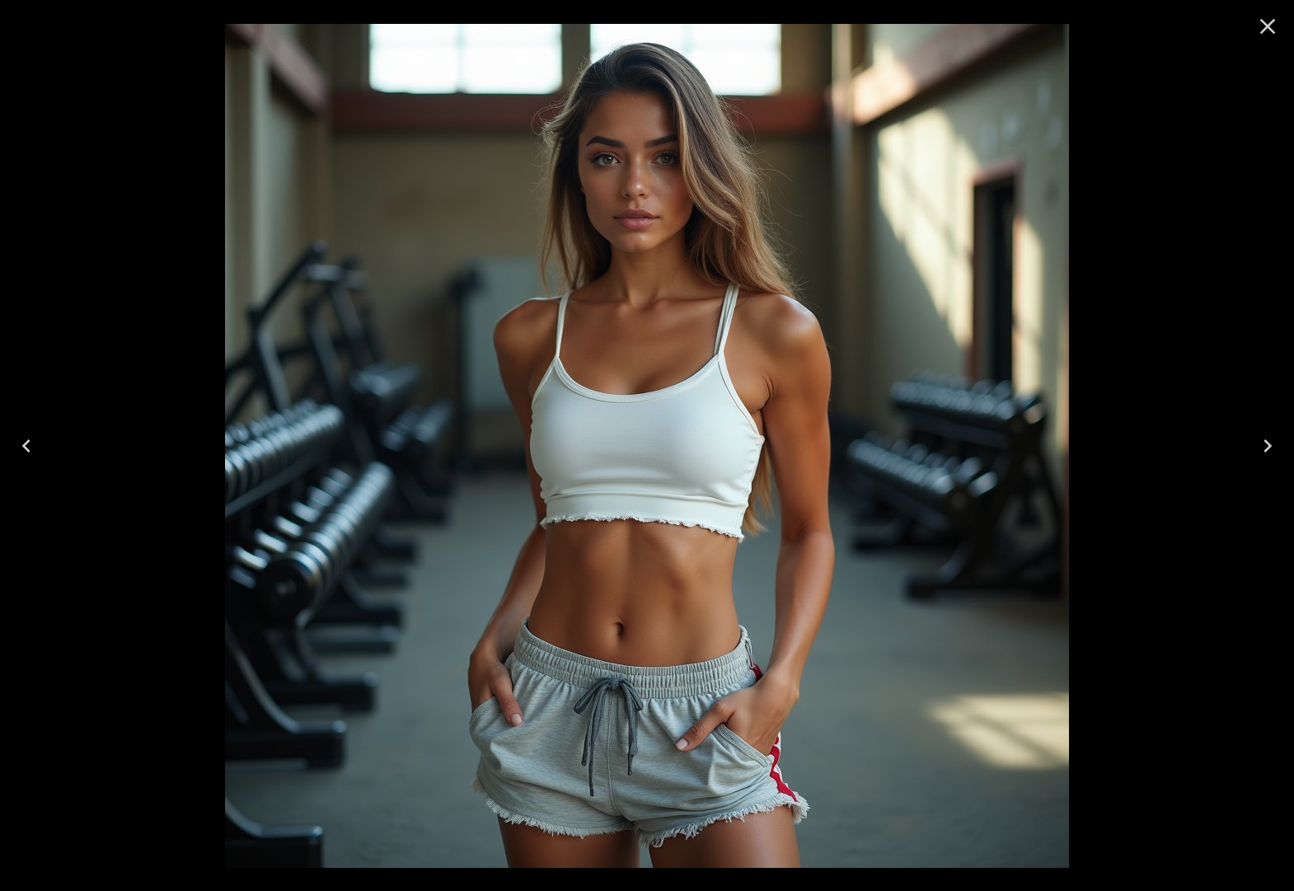
click at [1245, 443] on button "Next" at bounding box center [1267, 446] width 53 height 66
click at [1263, 445] on icon "Next" at bounding box center [1267, 446] width 26 height 26
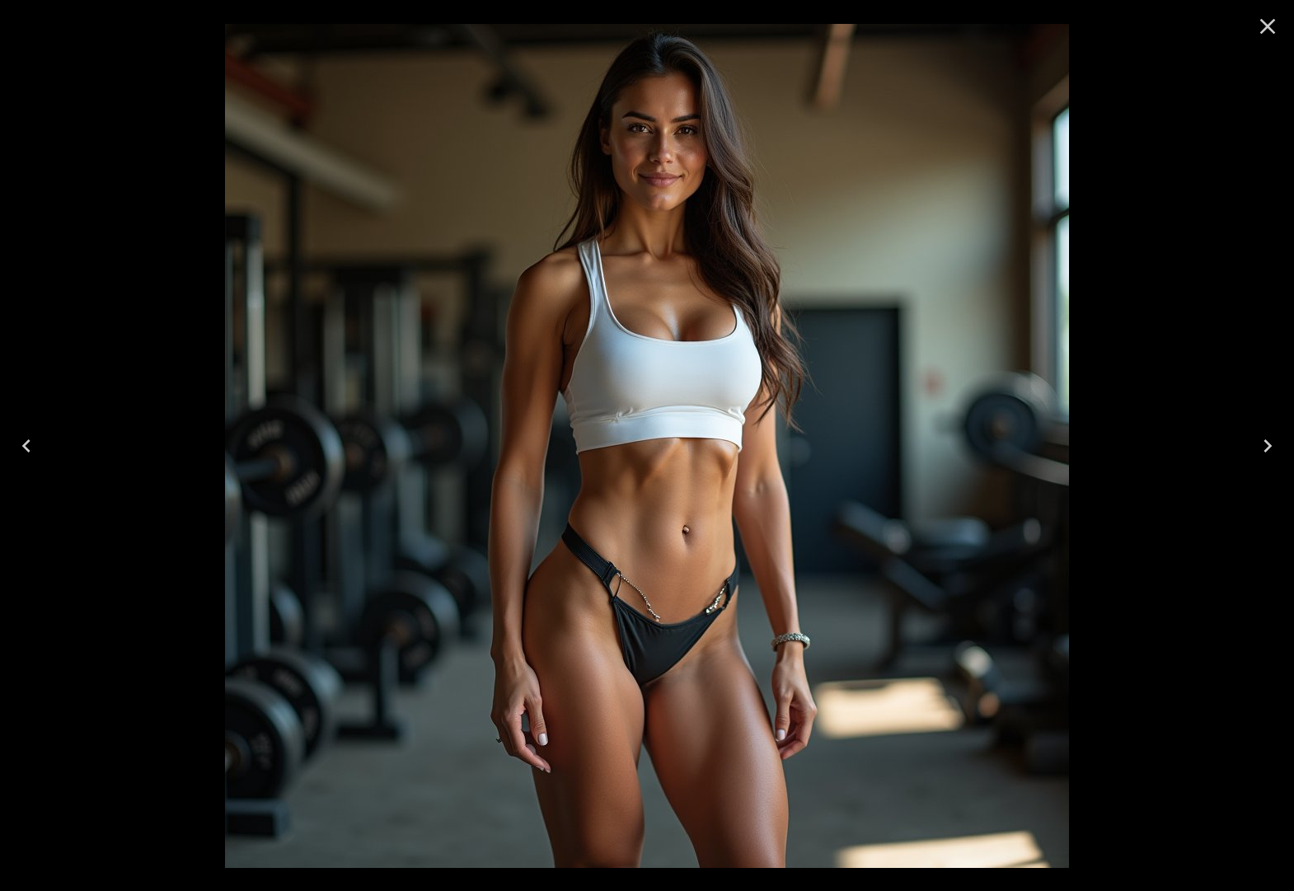
click at [22, 444] on icon "Previous" at bounding box center [26, 446] width 26 height 26
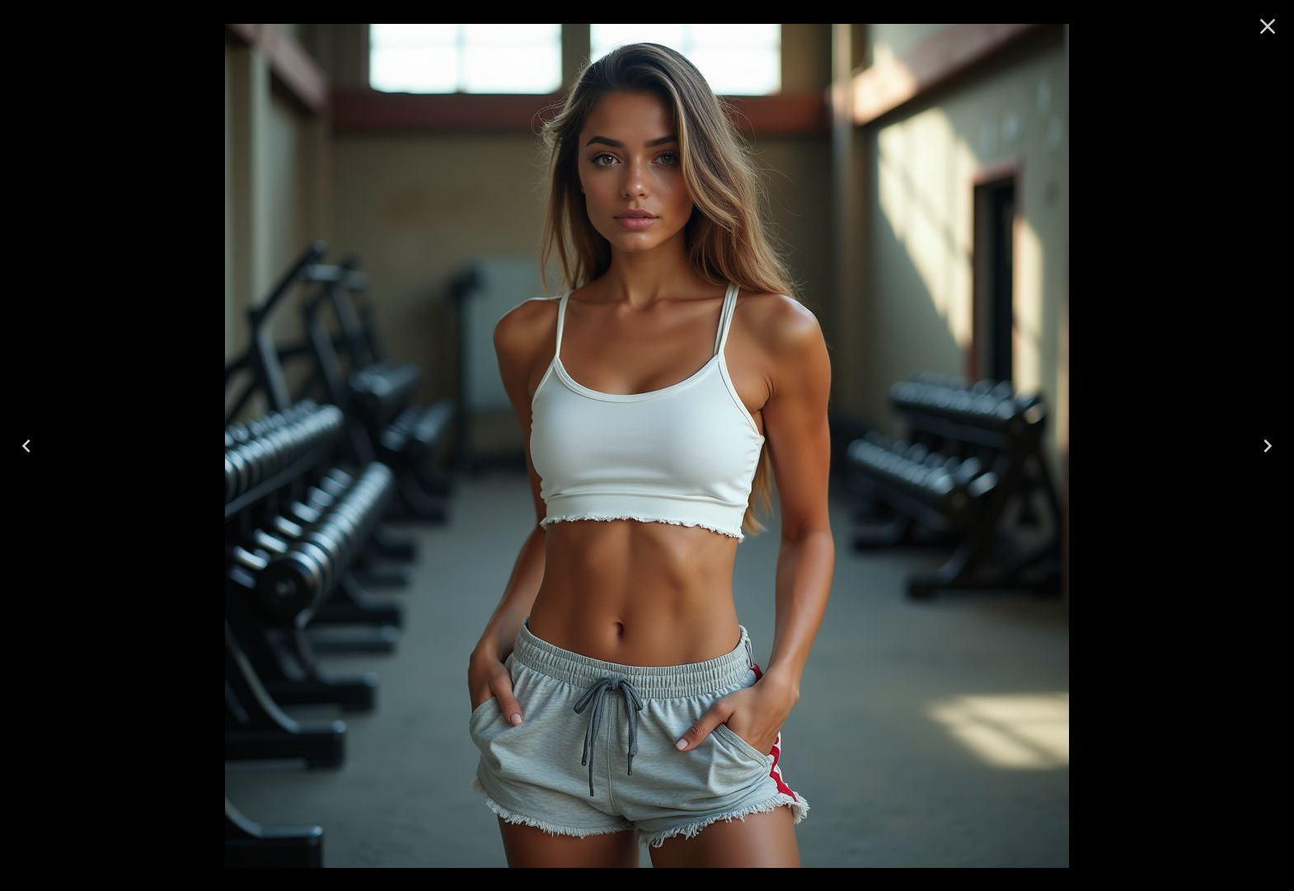
click at [22, 444] on icon "Previous" at bounding box center [26, 446] width 26 height 26
click at [21, 444] on icon "Previous" at bounding box center [26, 446] width 26 height 26
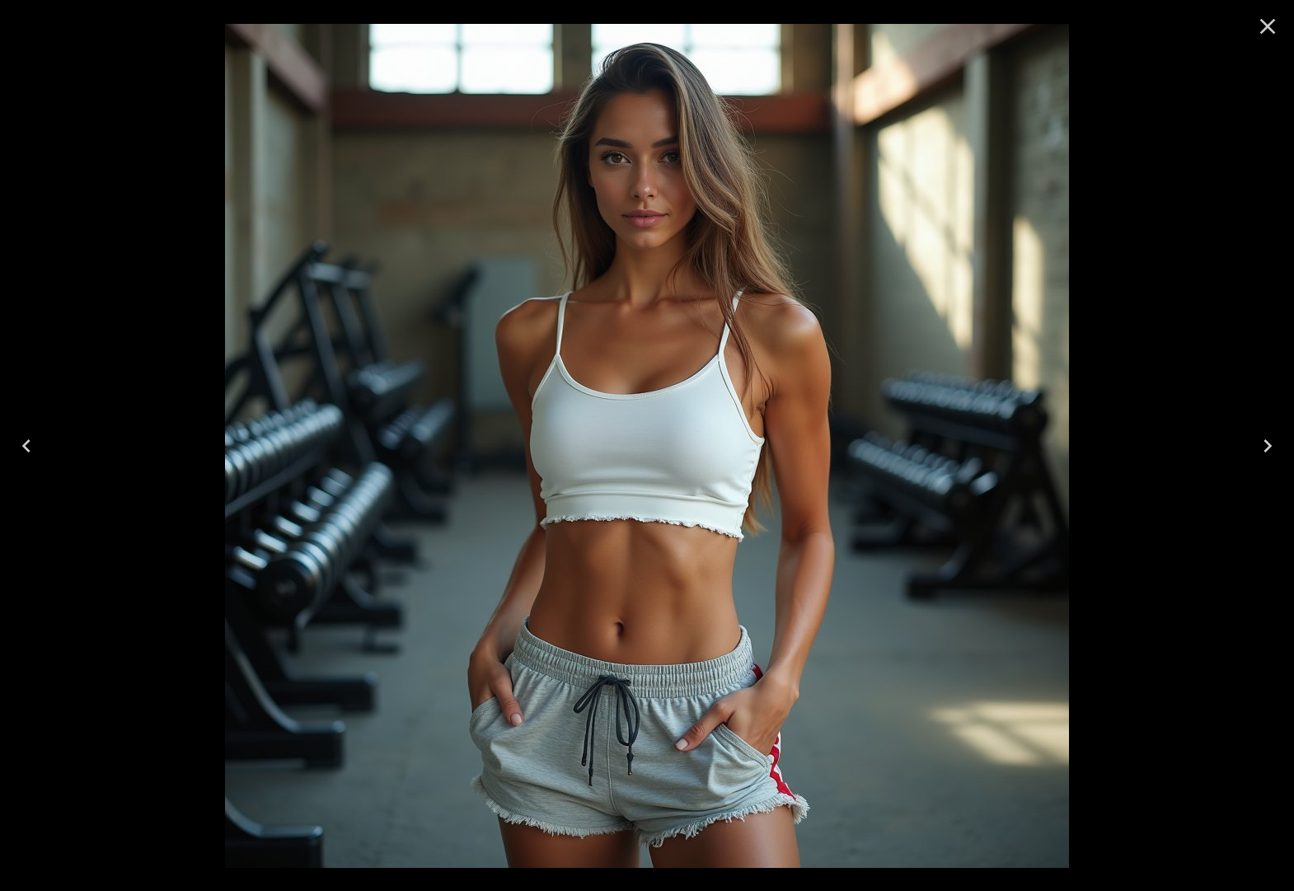
click at [21, 444] on icon "Previous" at bounding box center [26, 446] width 26 height 26
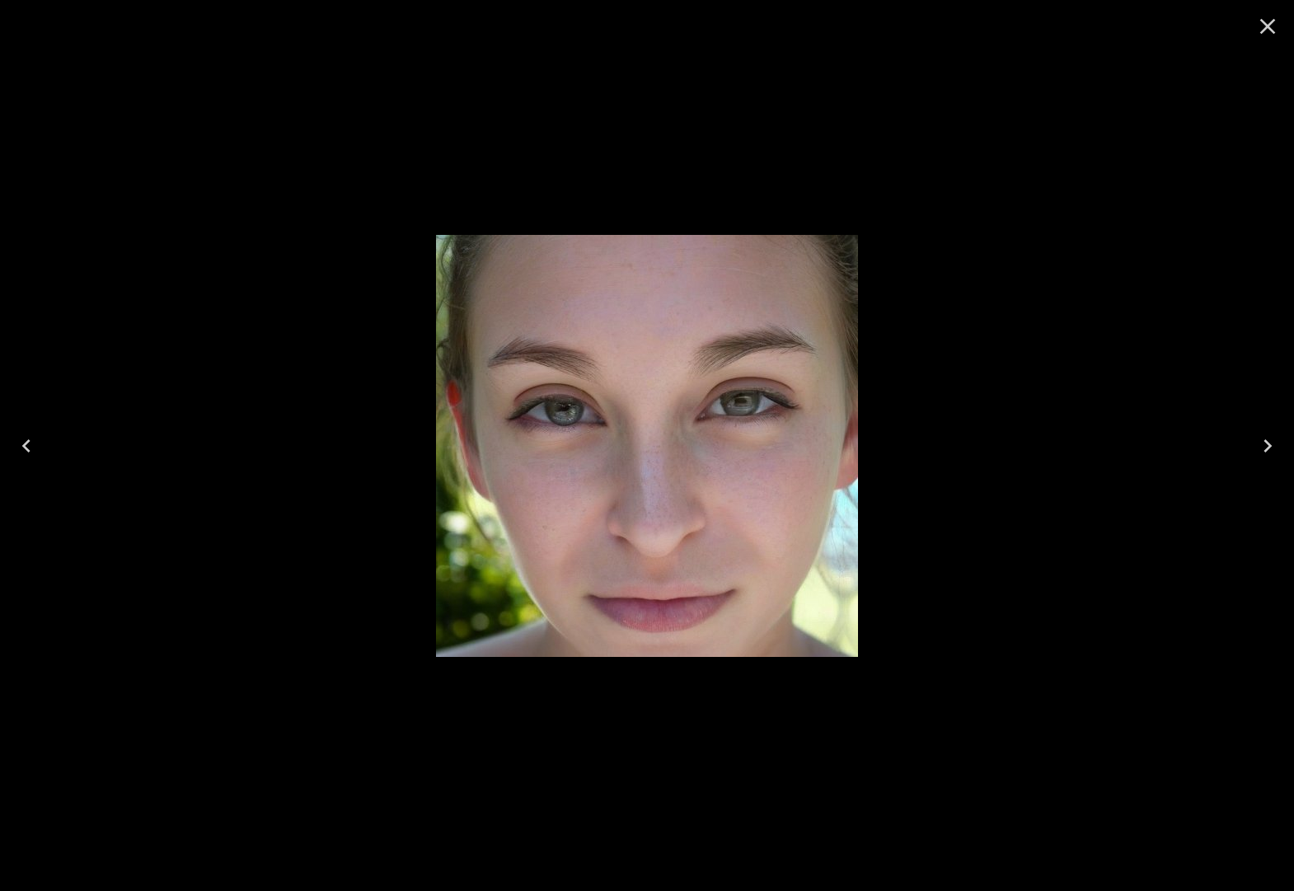
click at [1261, 26] on icon "Close" at bounding box center [1267, 26] width 26 height 26
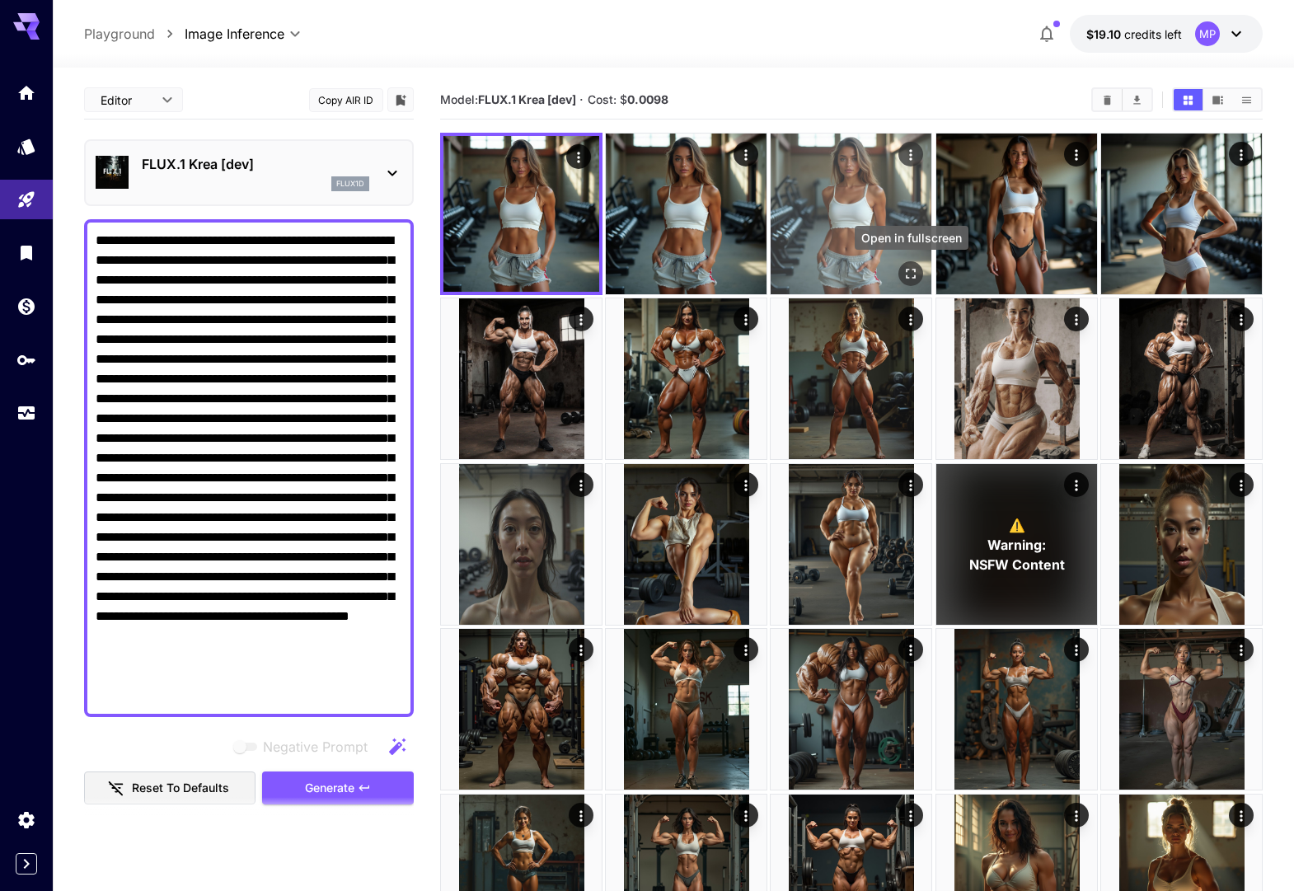
click at [904, 269] on icon "Open in fullscreen" at bounding box center [911, 273] width 16 height 16
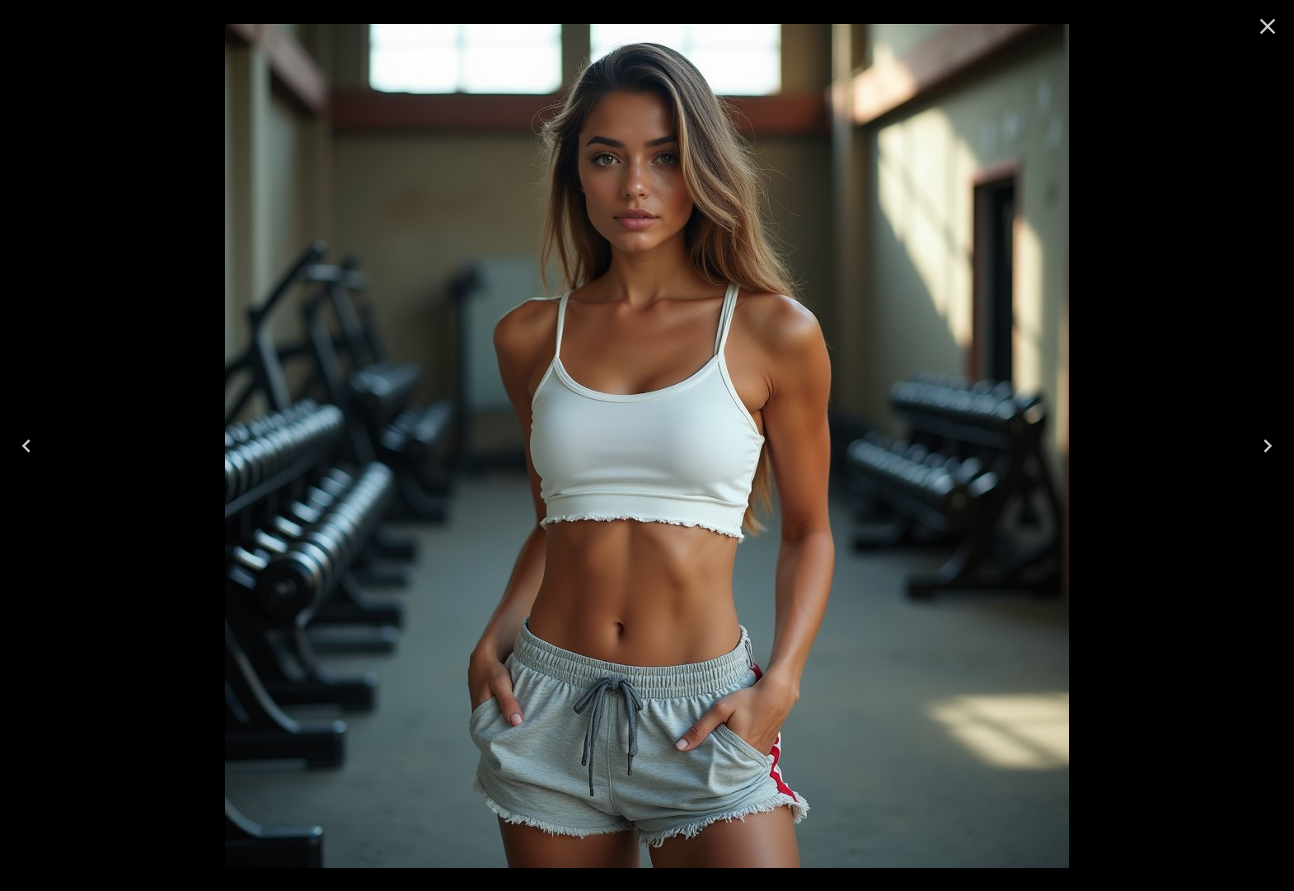
click at [25, 443] on icon "Previous" at bounding box center [26, 445] width 8 height 13
click at [27, 449] on icon "Previous" at bounding box center [26, 445] width 8 height 13
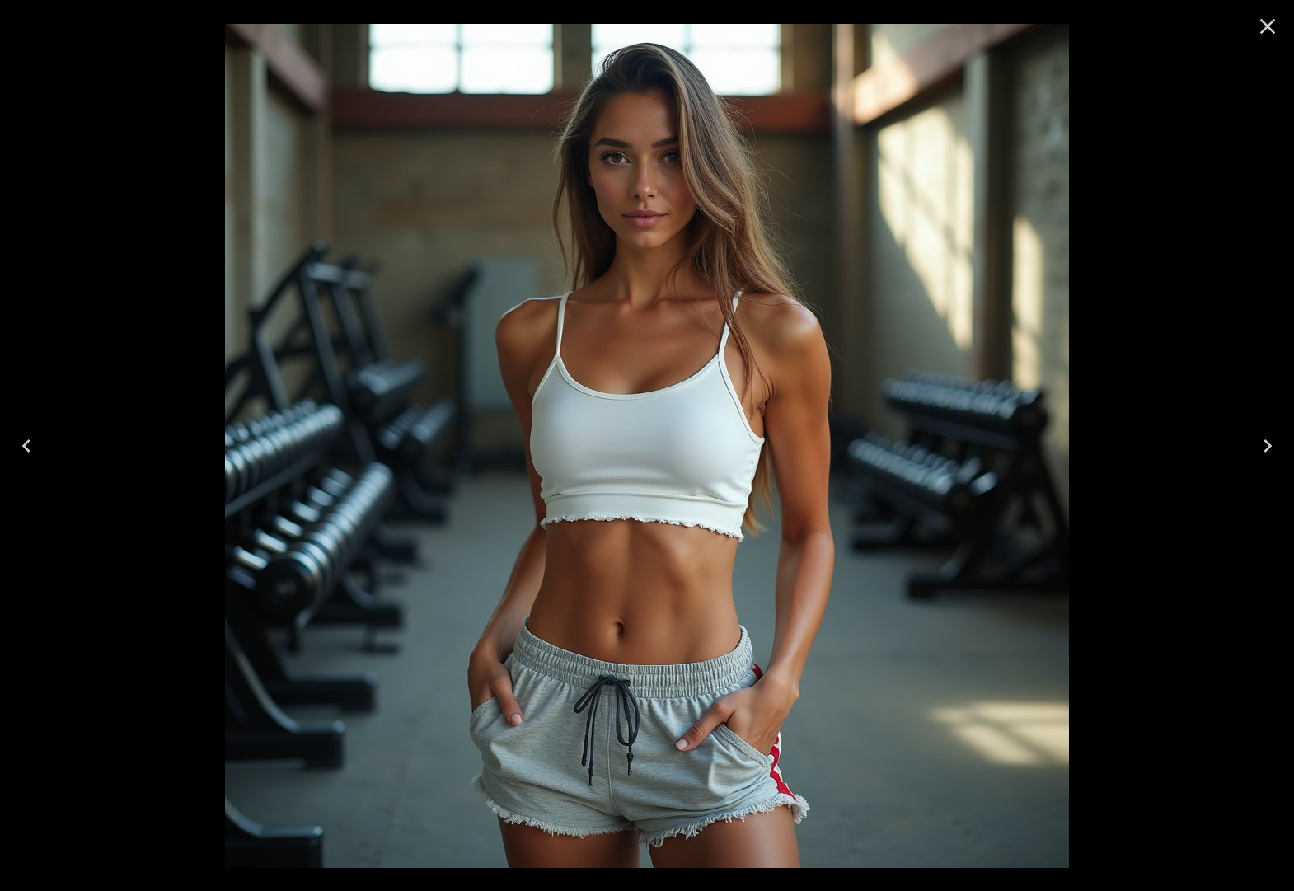
click at [1262, 443] on icon "Next" at bounding box center [1267, 446] width 26 height 26
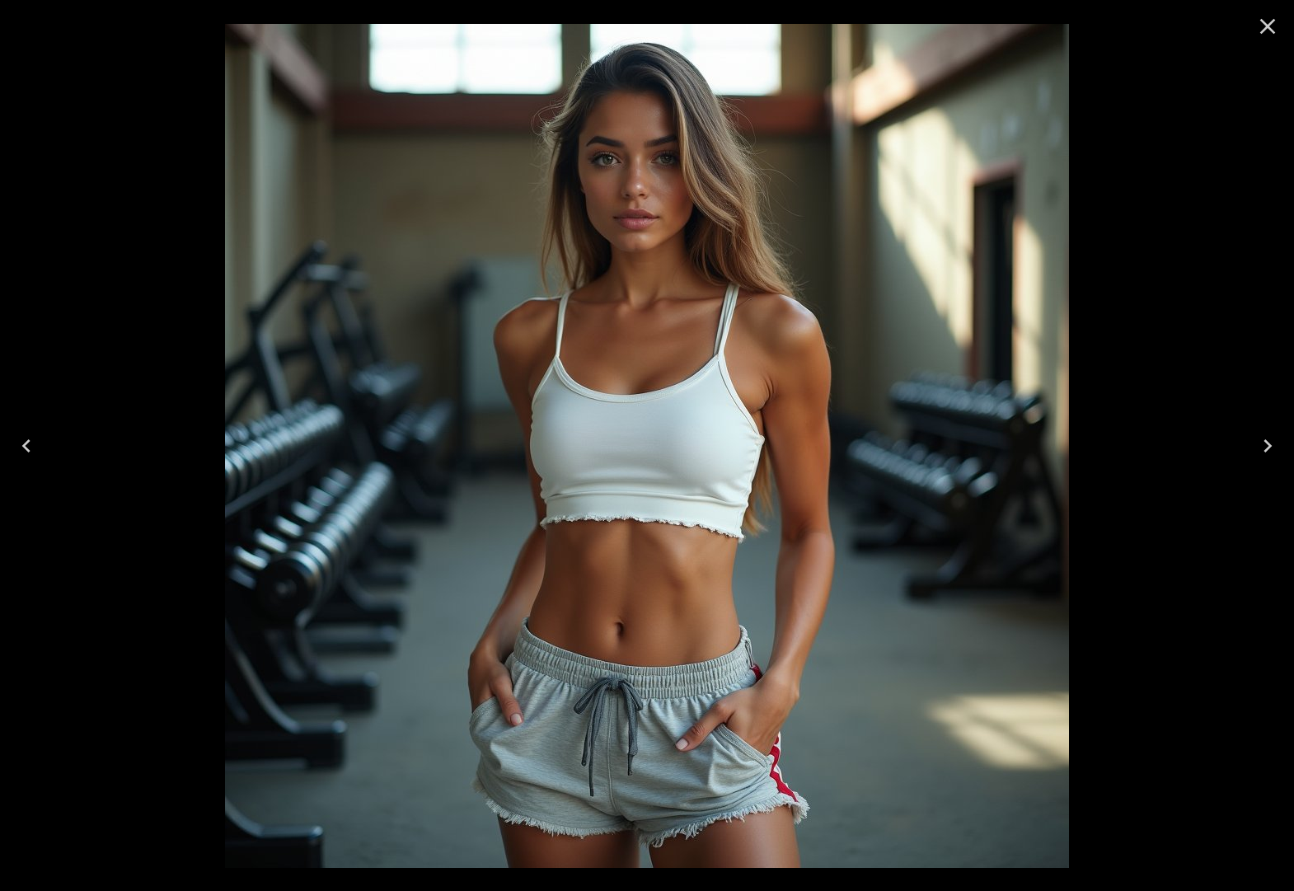
click at [30, 443] on icon "Previous" at bounding box center [26, 446] width 26 height 26
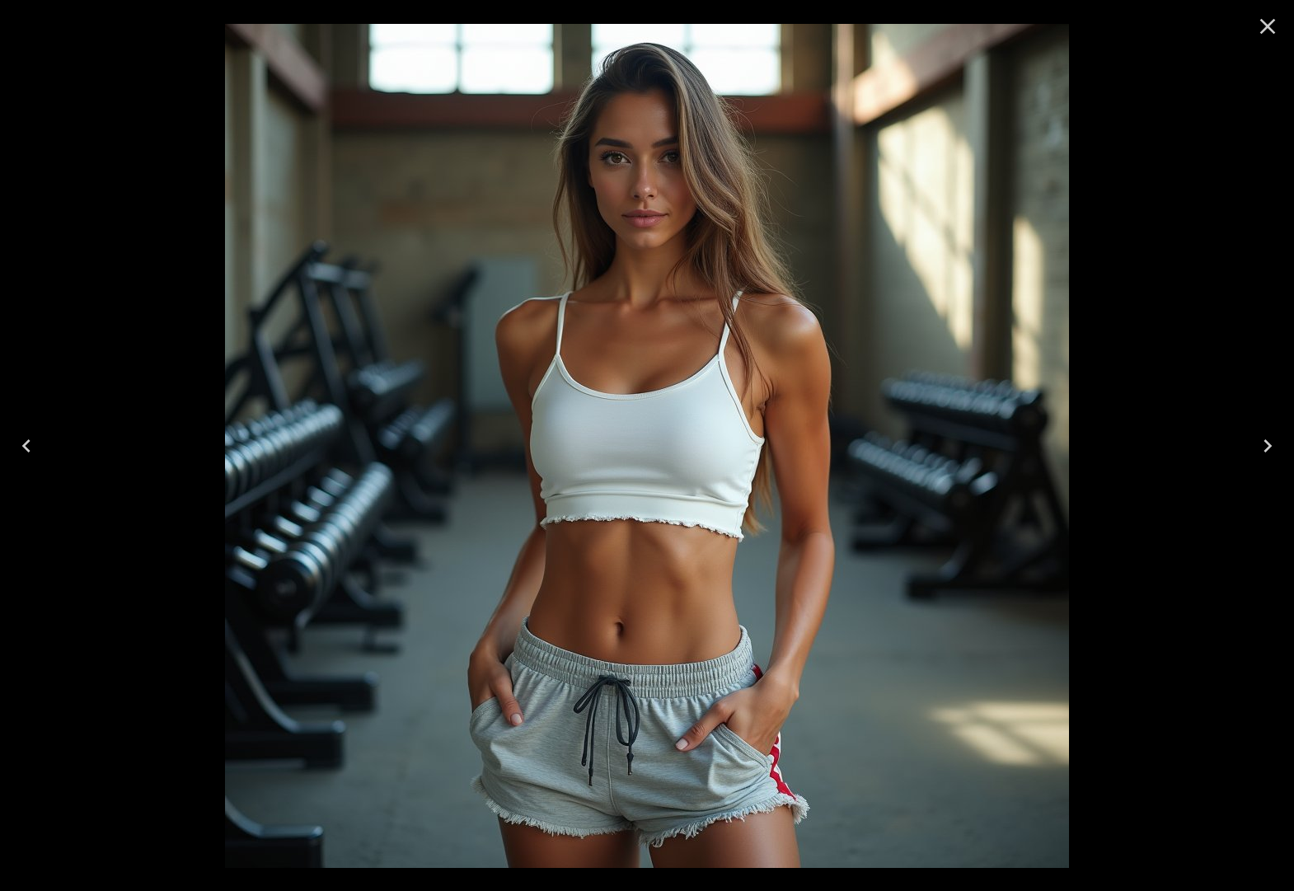
drag, startPoint x: 1272, startPoint y: 28, endPoint x: 1216, endPoint y: 40, distance: 57.4
click at [1272, 28] on icon "Close" at bounding box center [1267, 26] width 26 height 26
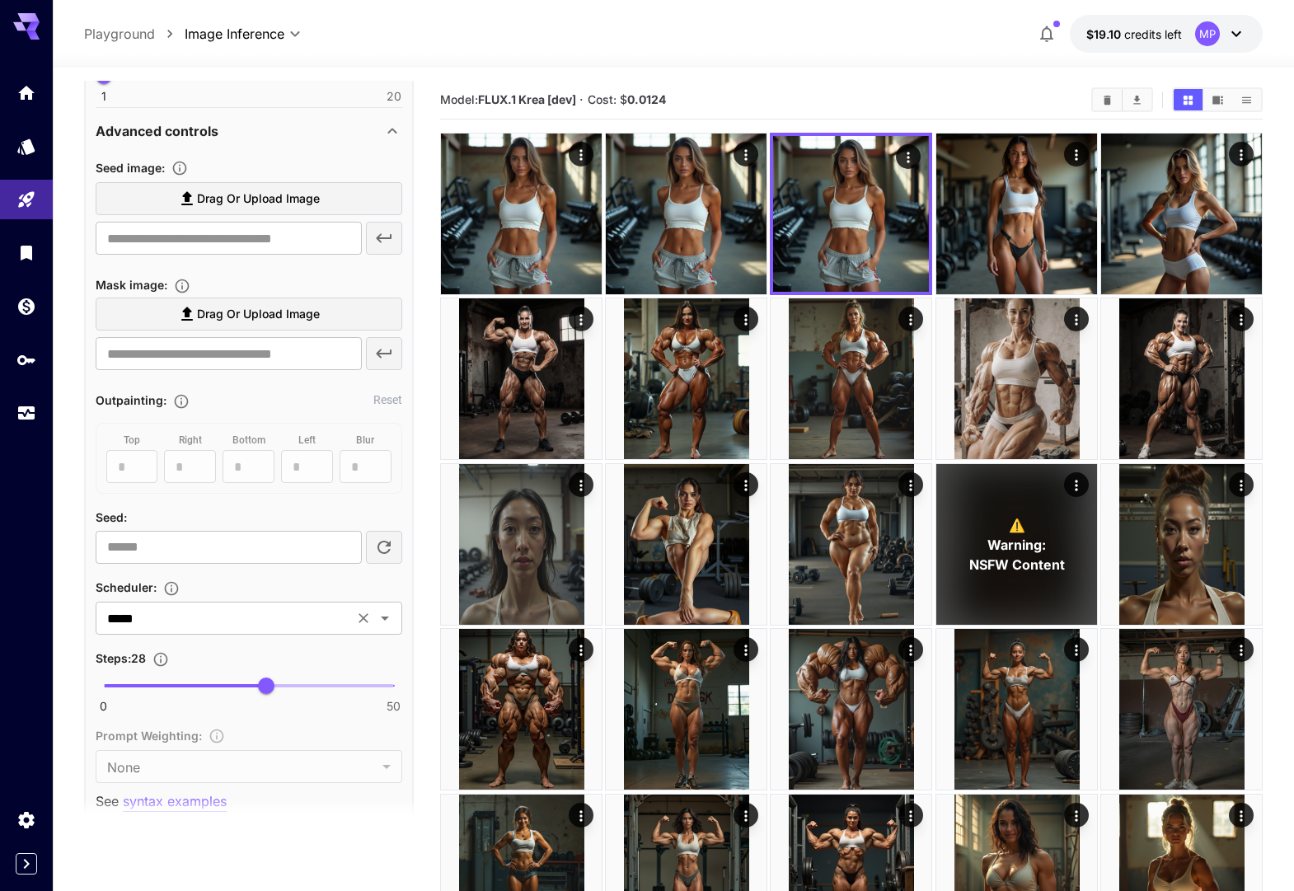
scroll to position [1018, 0]
click at [237, 620] on input "*****" at bounding box center [225, 616] width 248 height 23
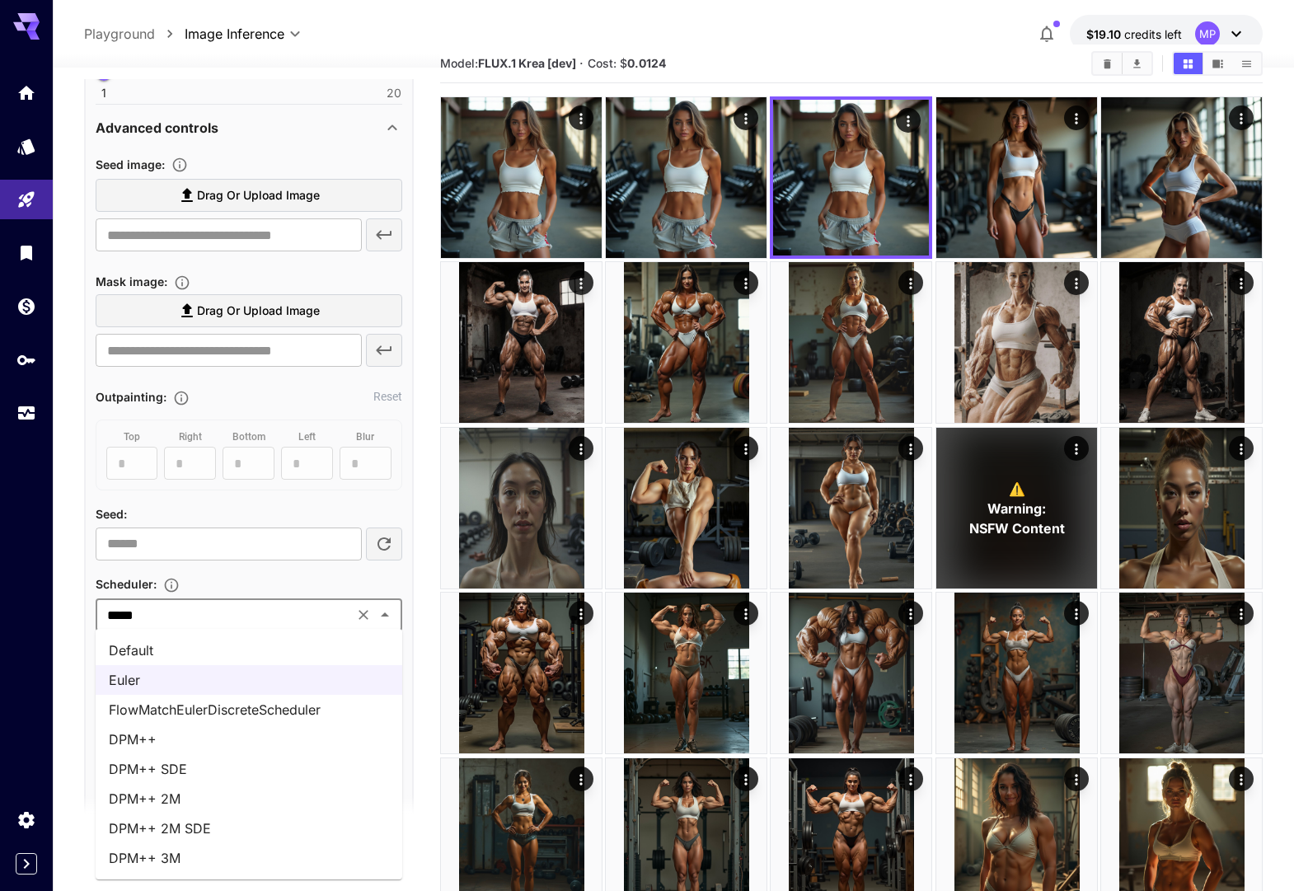
scroll to position [34, 0]
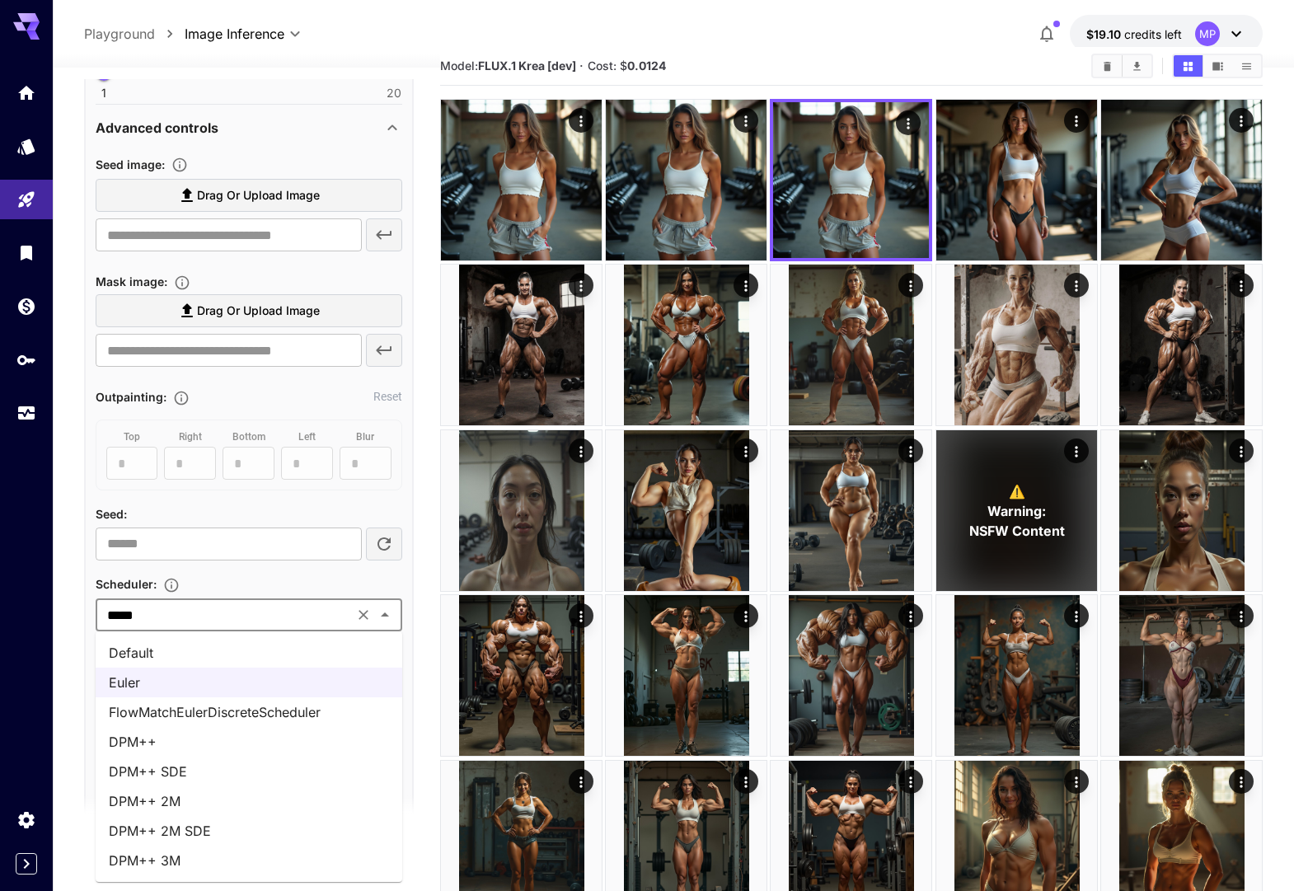
click at [185, 798] on li "DPM++ 2M" at bounding box center [249, 801] width 307 height 30
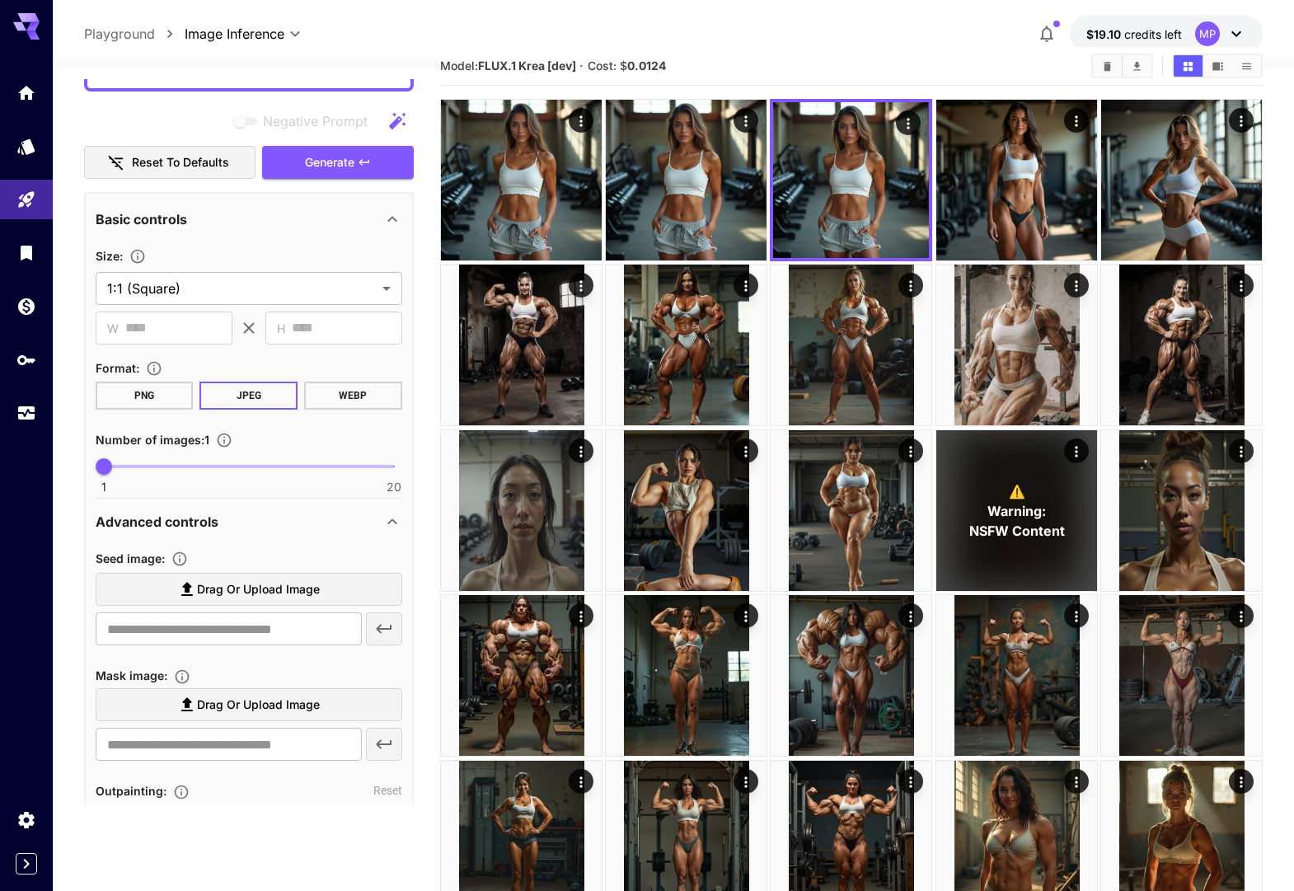
scroll to position [523, 0]
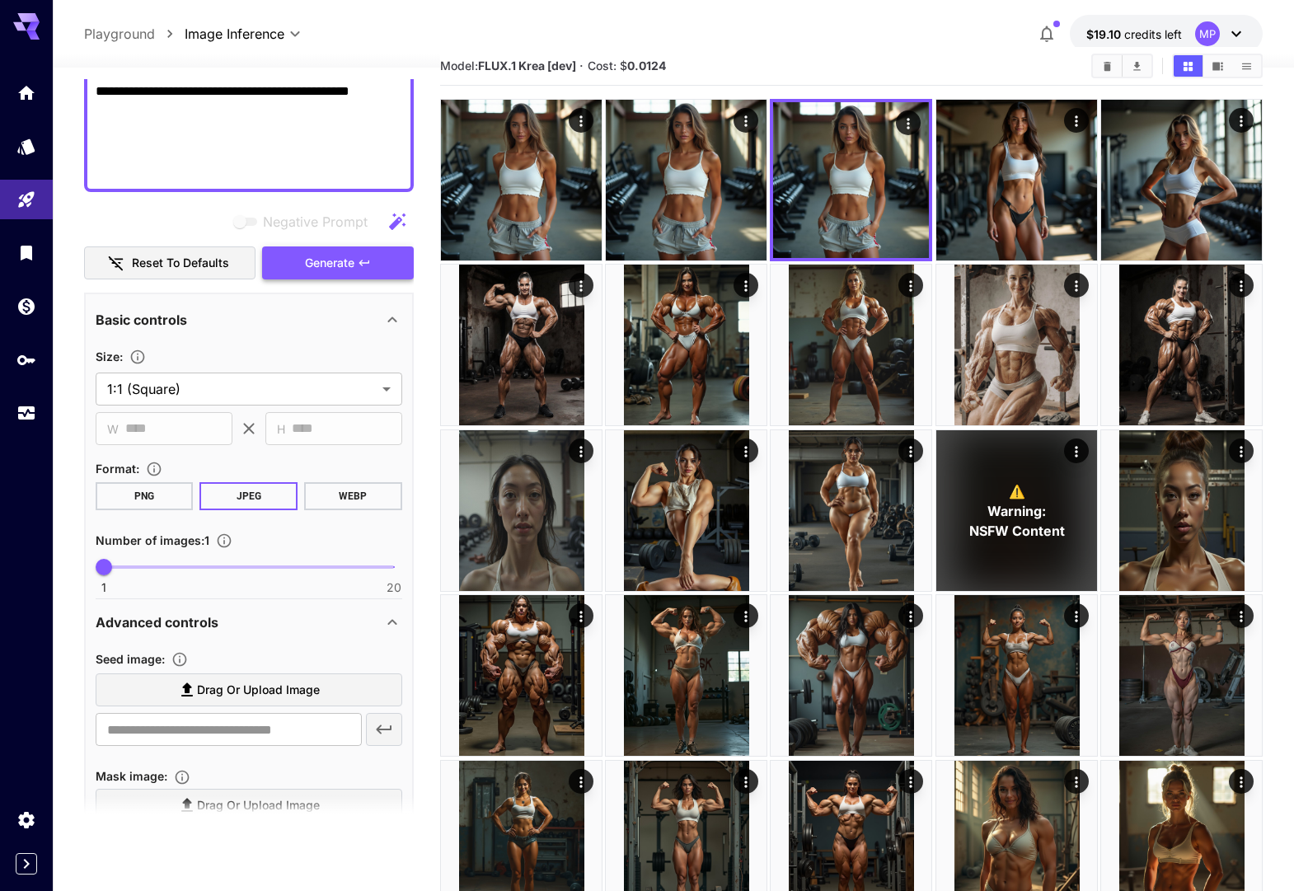
click at [326, 266] on span "Generate" at bounding box center [329, 263] width 49 height 21
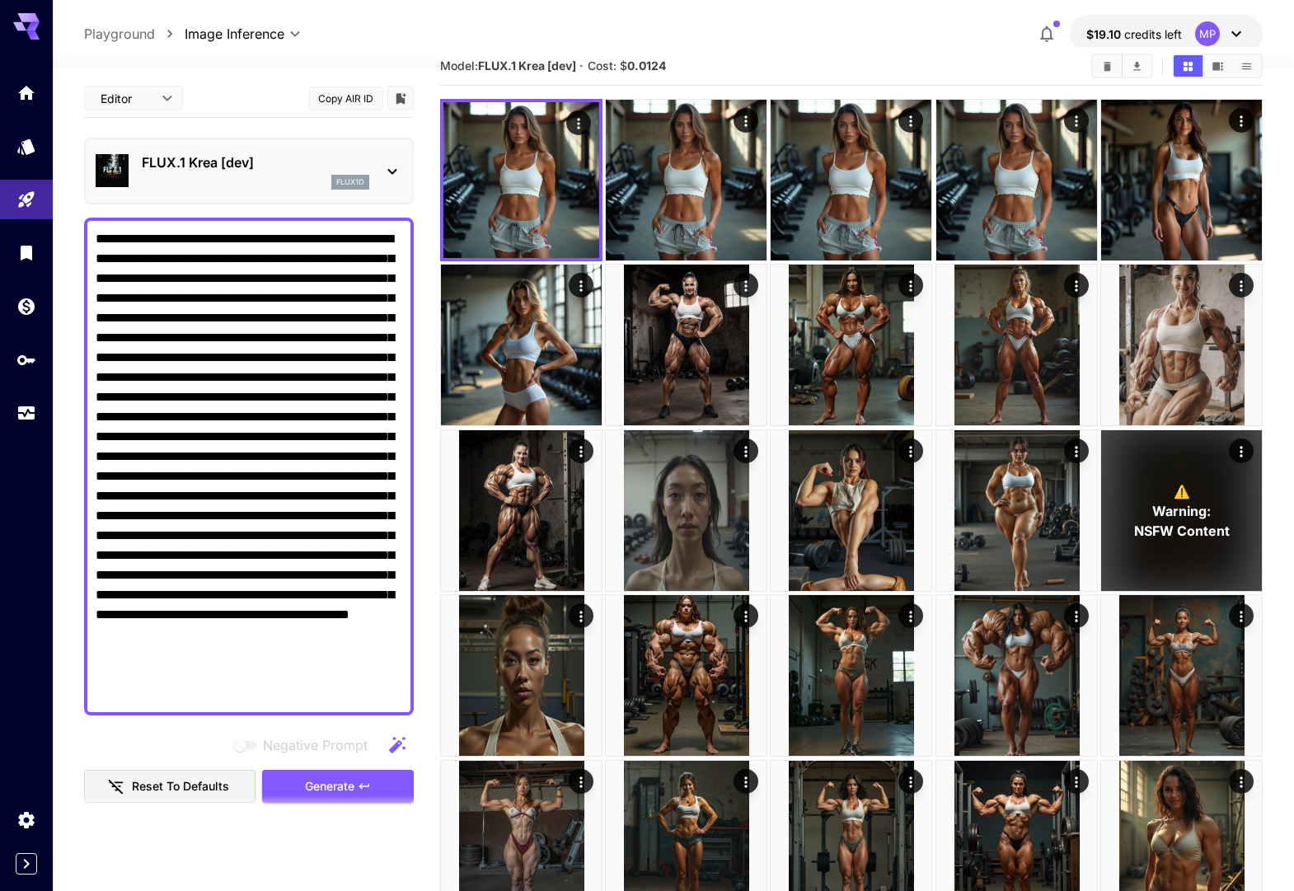
scroll to position [523, 0]
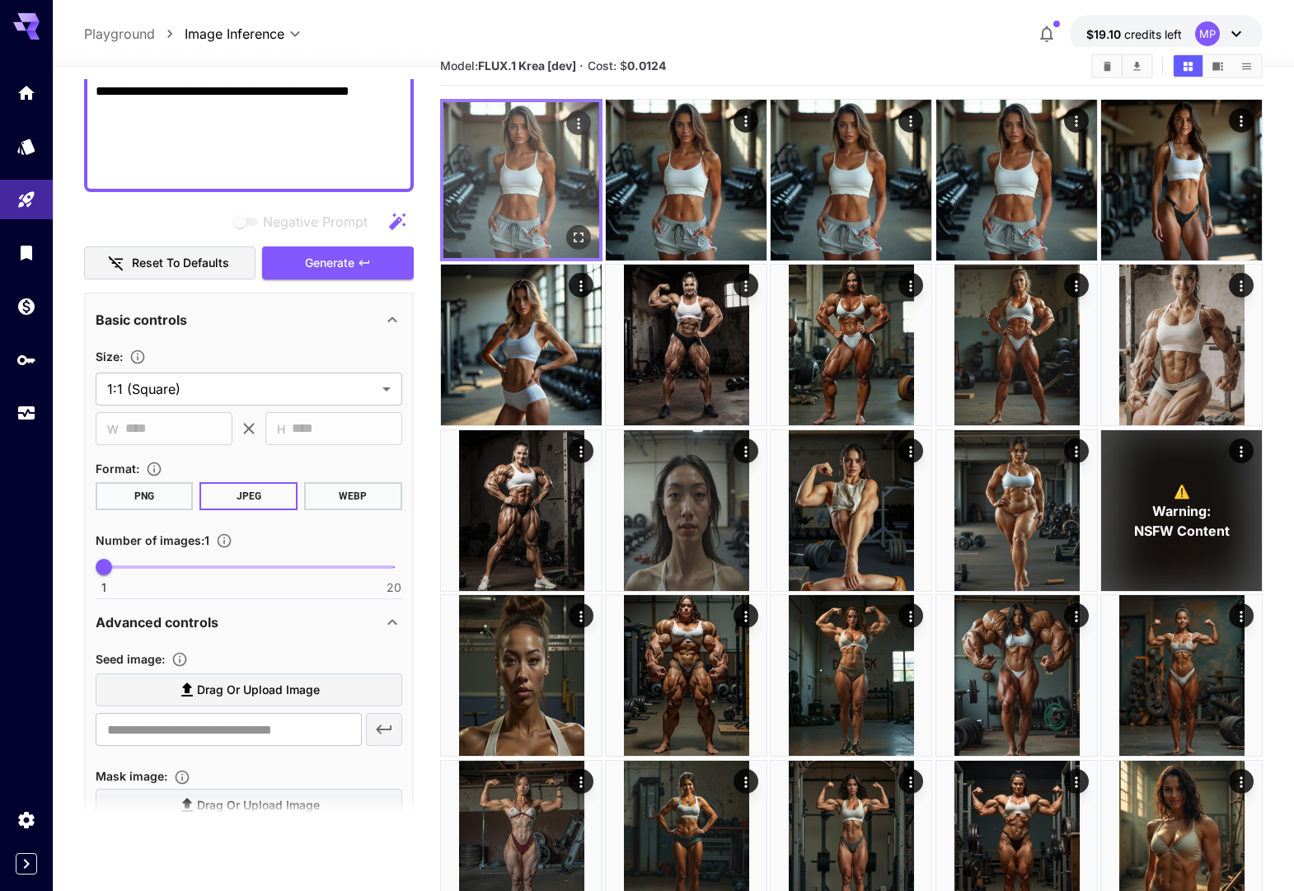
click at [529, 200] on img at bounding box center [521, 180] width 156 height 156
click at [582, 243] on icon "Open in fullscreen" at bounding box center [578, 237] width 16 height 16
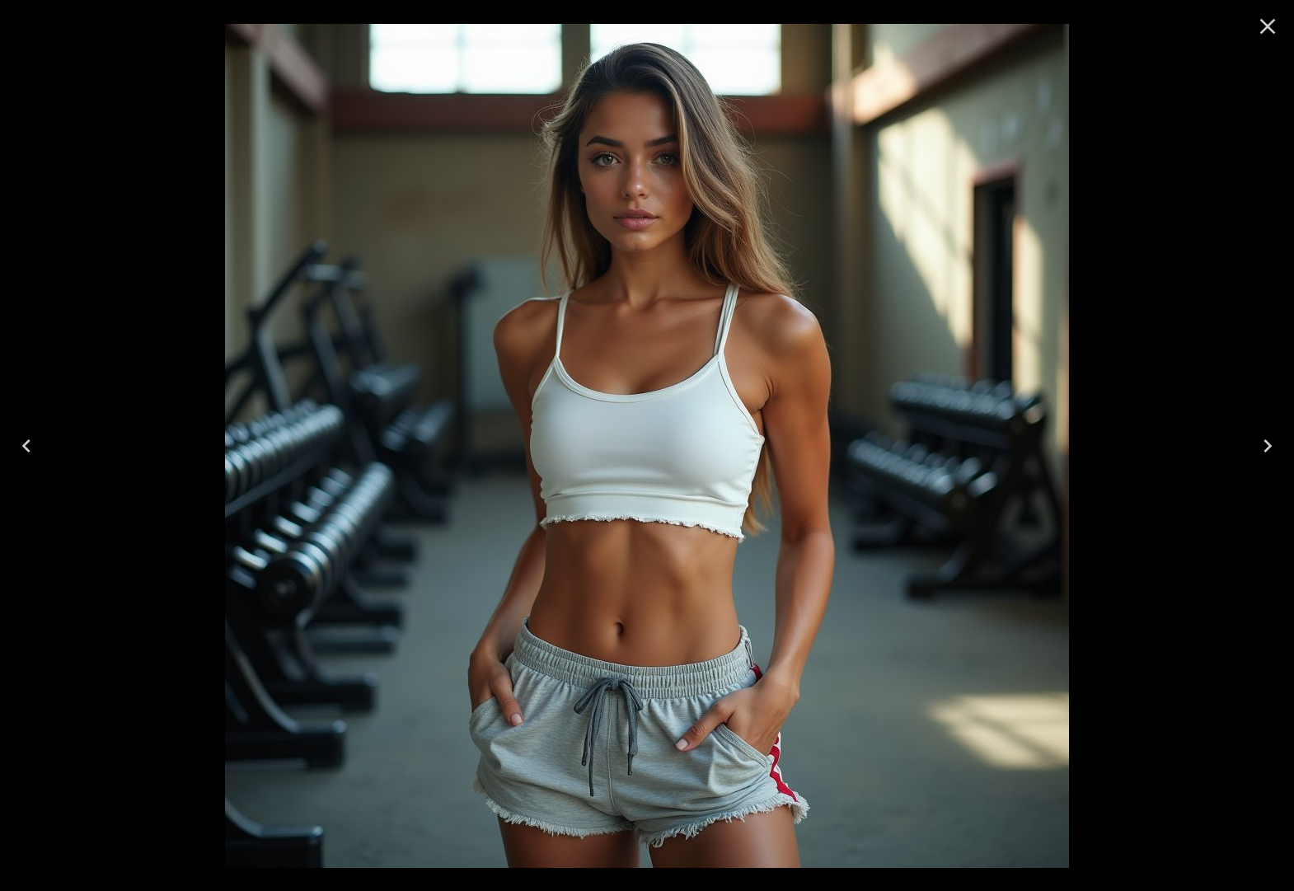
click at [1262, 444] on icon "Next" at bounding box center [1267, 446] width 26 height 26
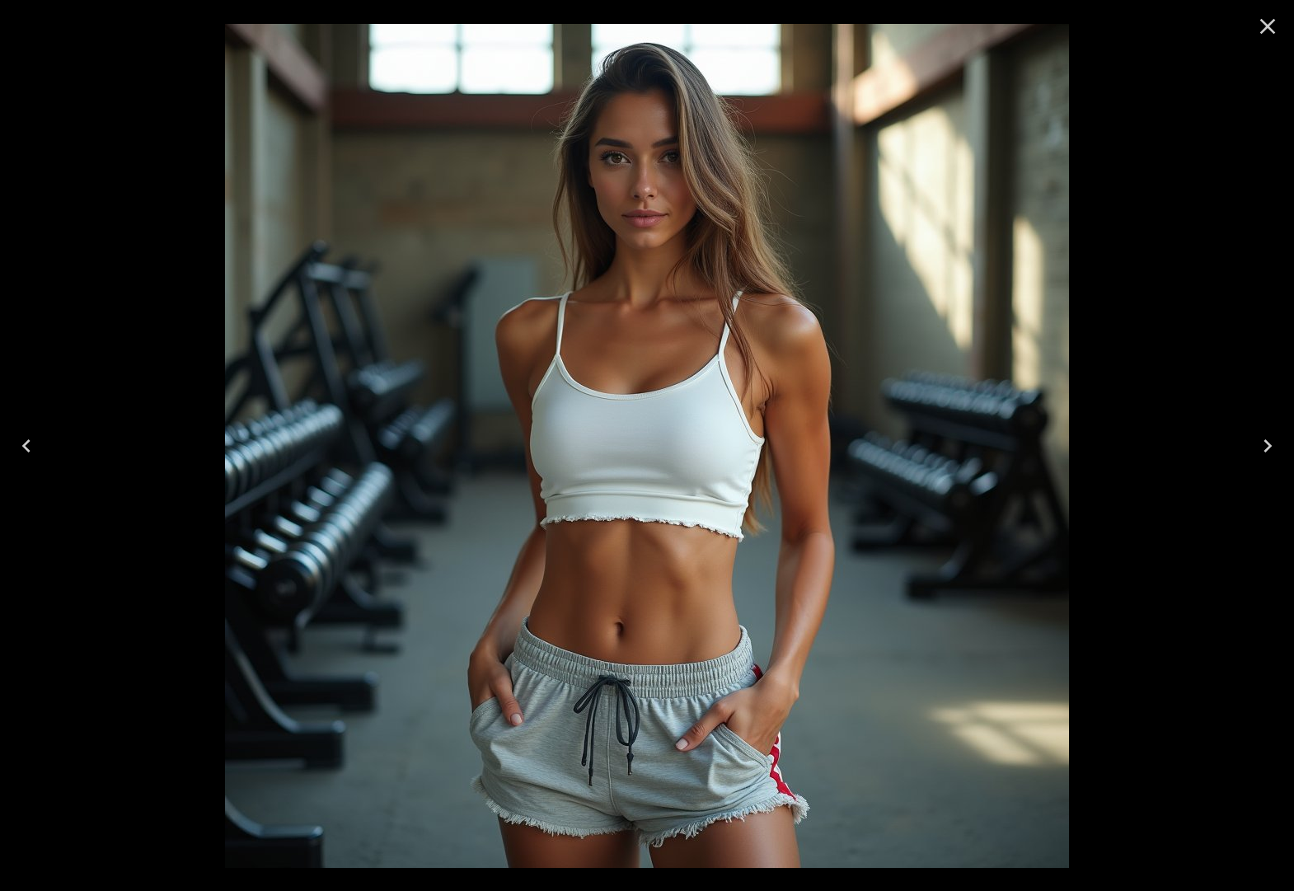
click at [1262, 445] on icon "Next" at bounding box center [1267, 446] width 26 height 26
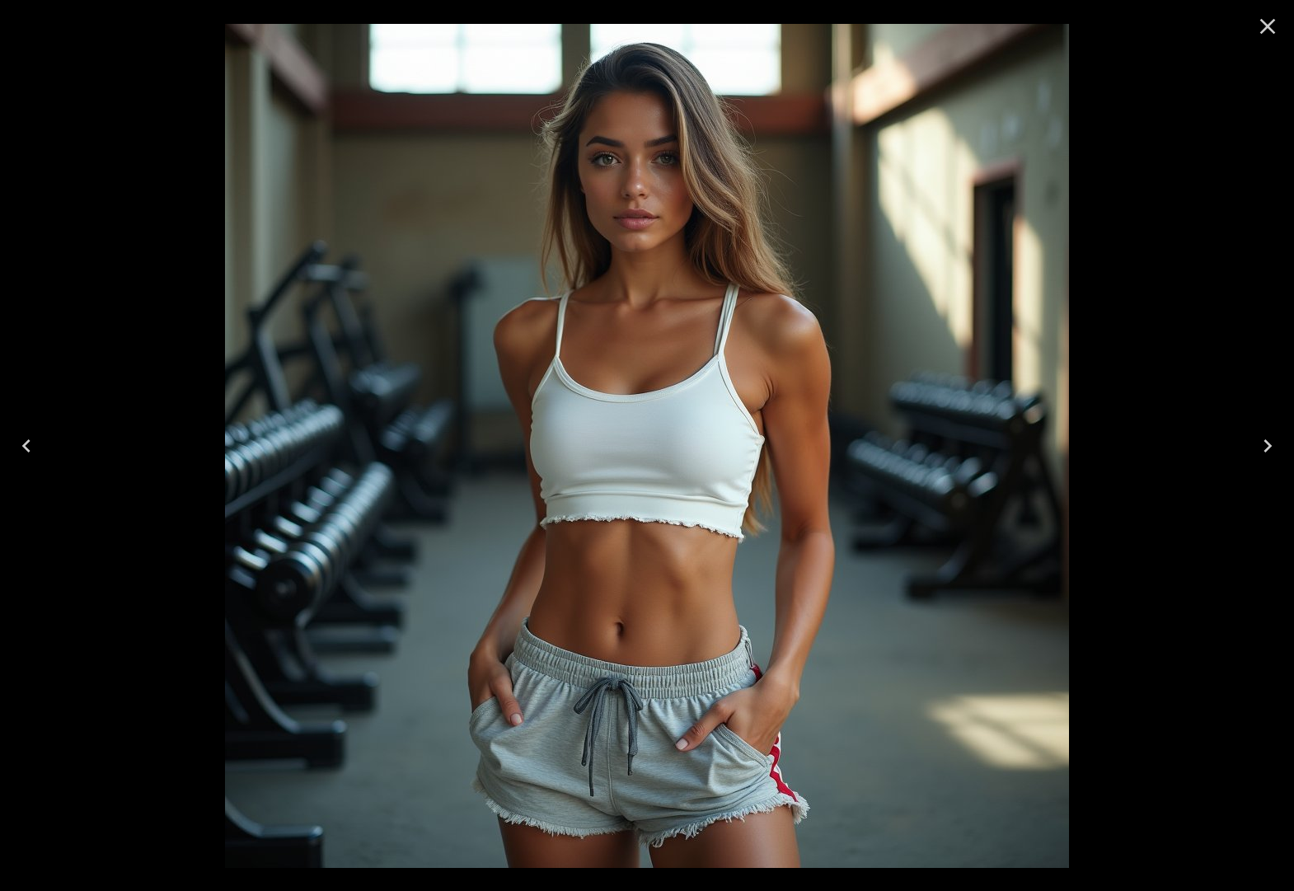
click at [1260, 34] on icon "Close" at bounding box center [1267, 26] width 26 height 26
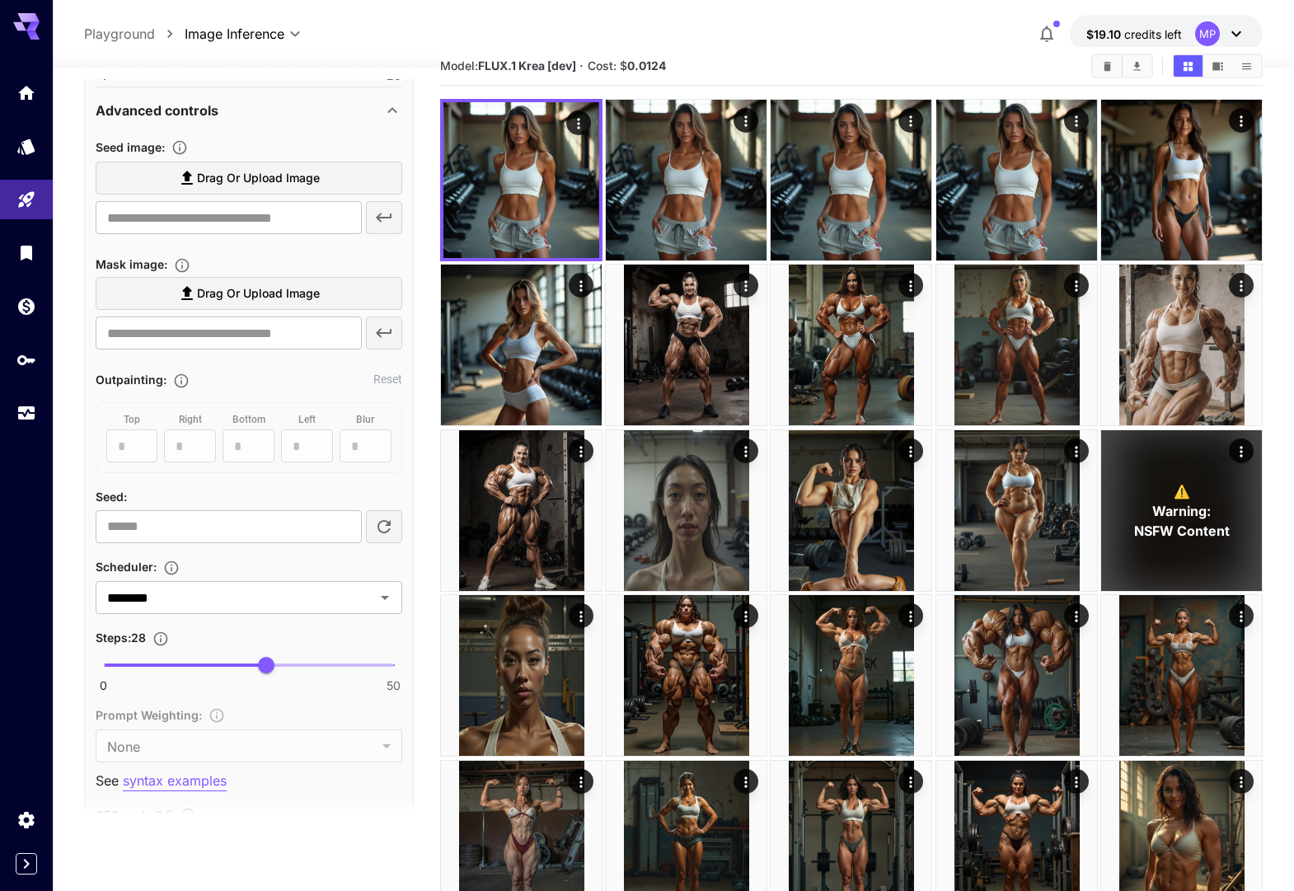
scroll to position [1051, 0]
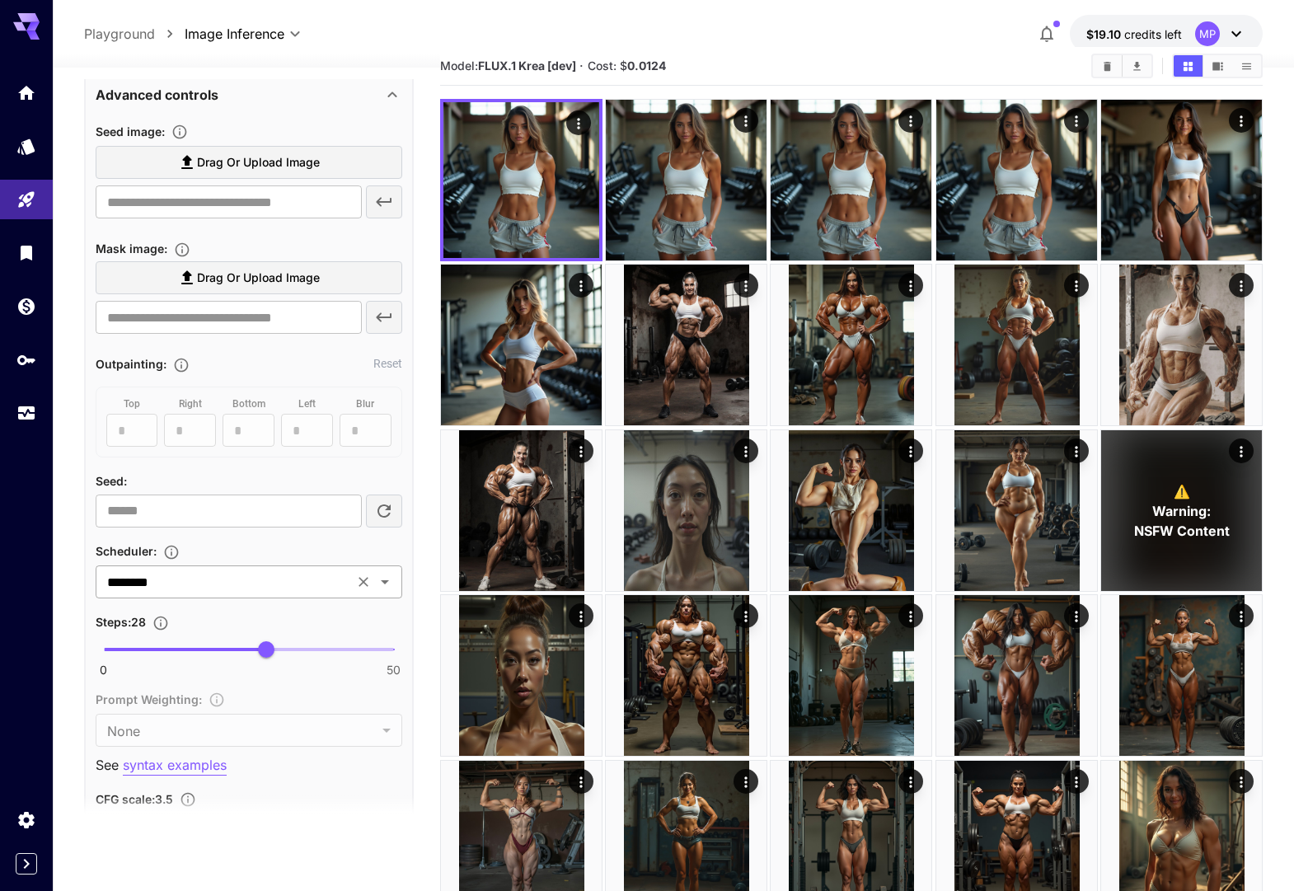
click at [251, 583] on input "********" at bounding box center [225, 581] width 248 height 23
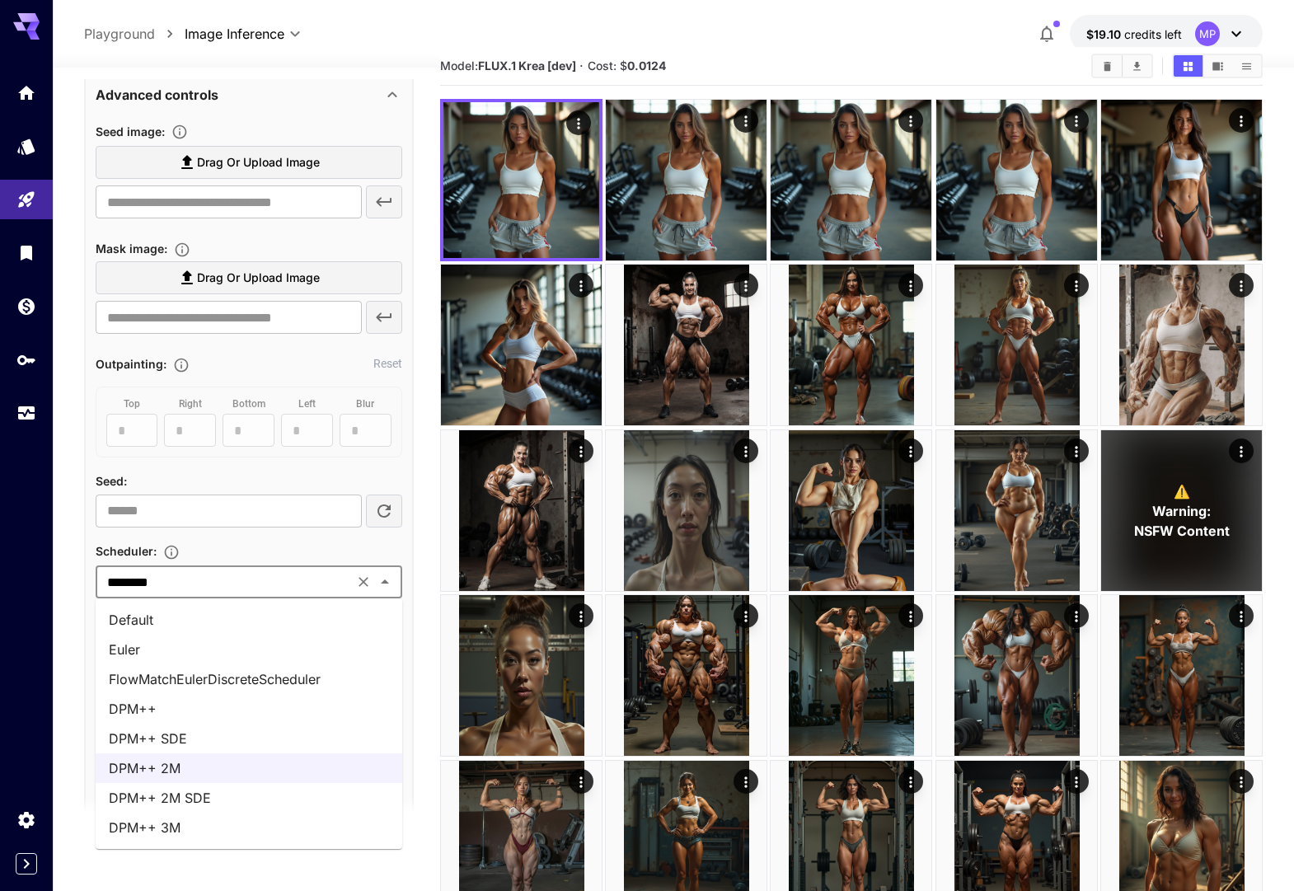
click at [217, 799] on li "DPM++ 2M SDE" at bounding box center [249, 798] width 307 height 30
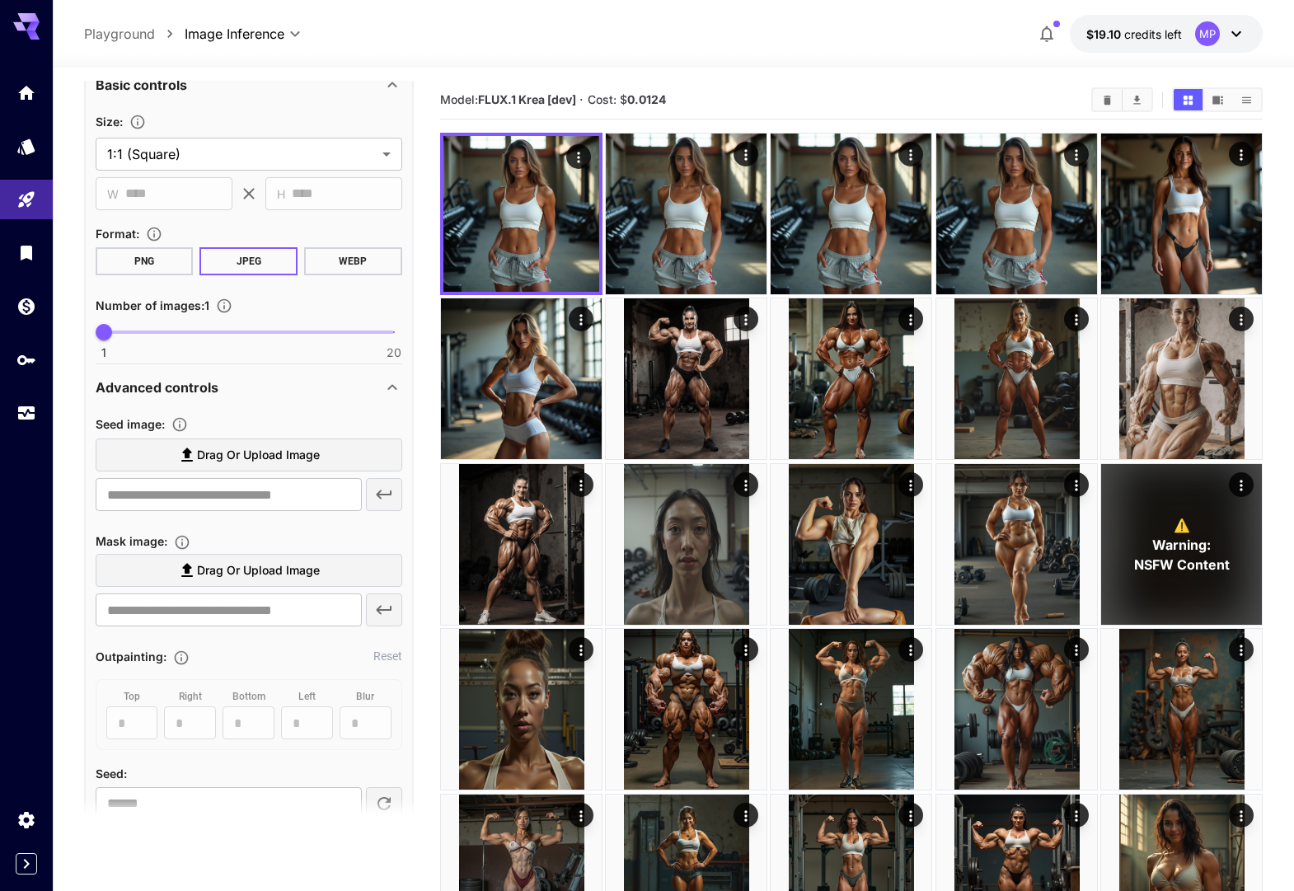
scroll to position [656, 0]
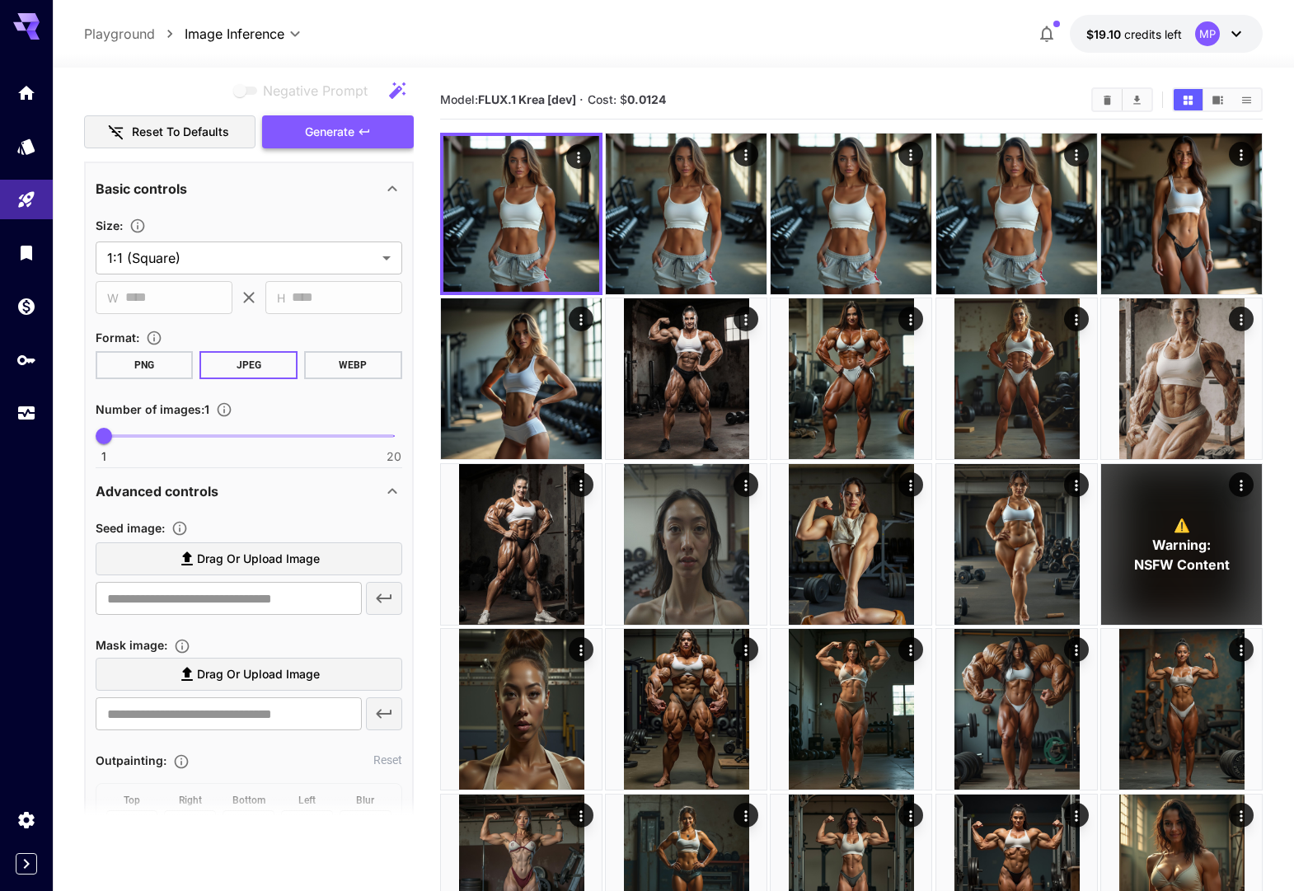
click at [326, 132] on span "Generate" at bounding box center [329, 132] width 49 height 21
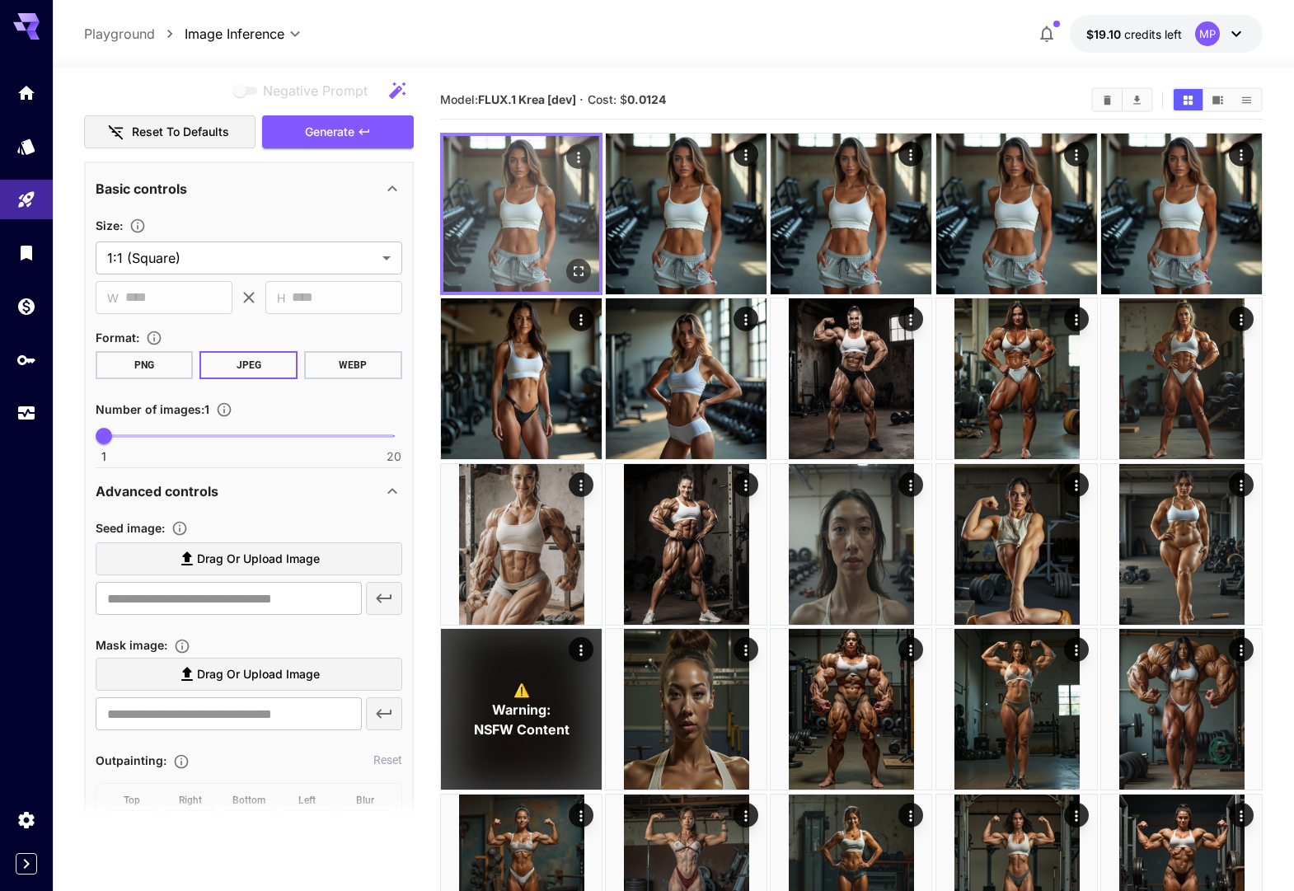
click at [510, 227] on img at bounding box center [521, 214] width 156 height 156
click at [576, 271] on icon "Open in fullscreen" at bounding box center [578, 271] width 16 height 16
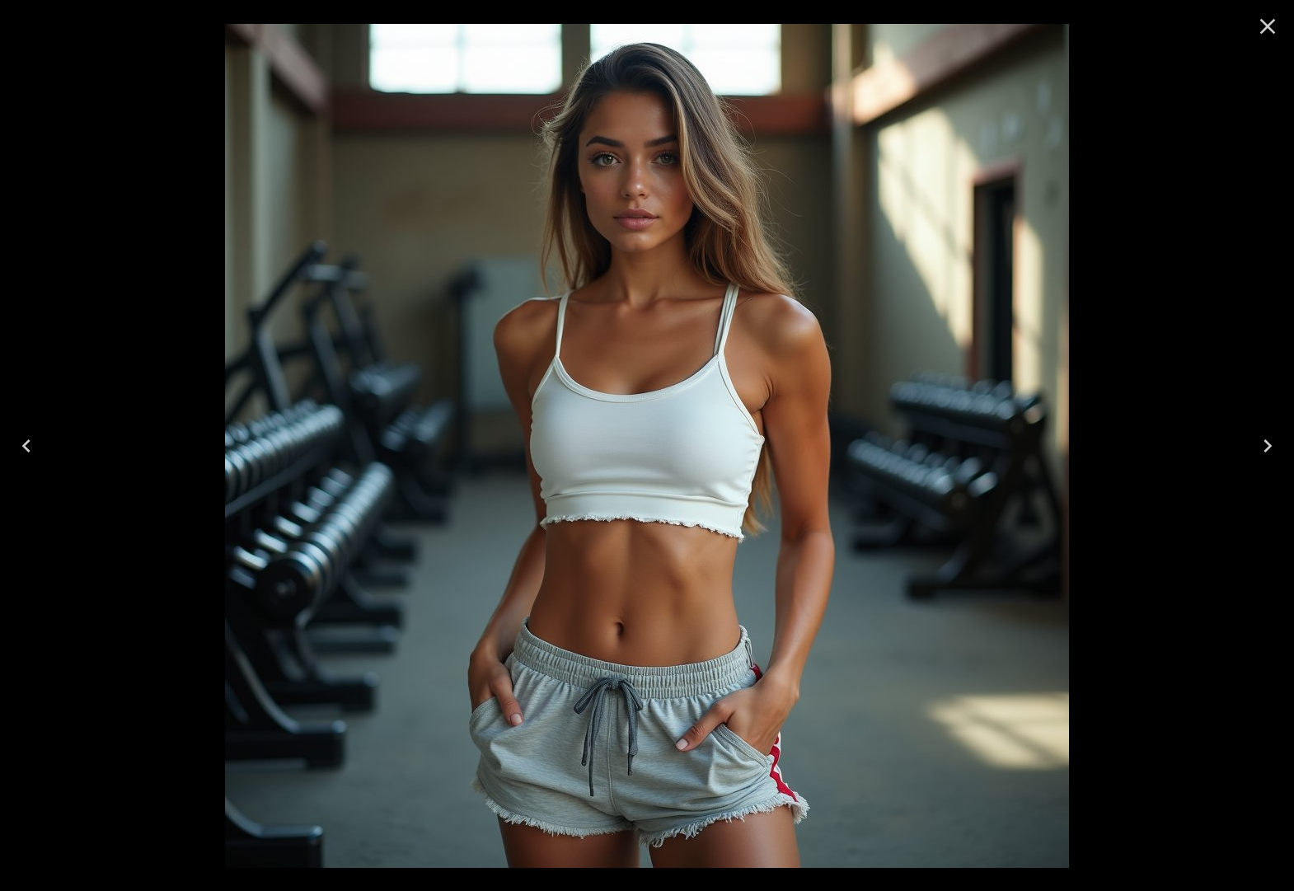
click at [1275, 454] on icon "Next" at bounding box center [1267, 446] width 26 height 26
click at [1267, 447] on icon "Next" at bounding box center [1267, 445] width 8 height 13
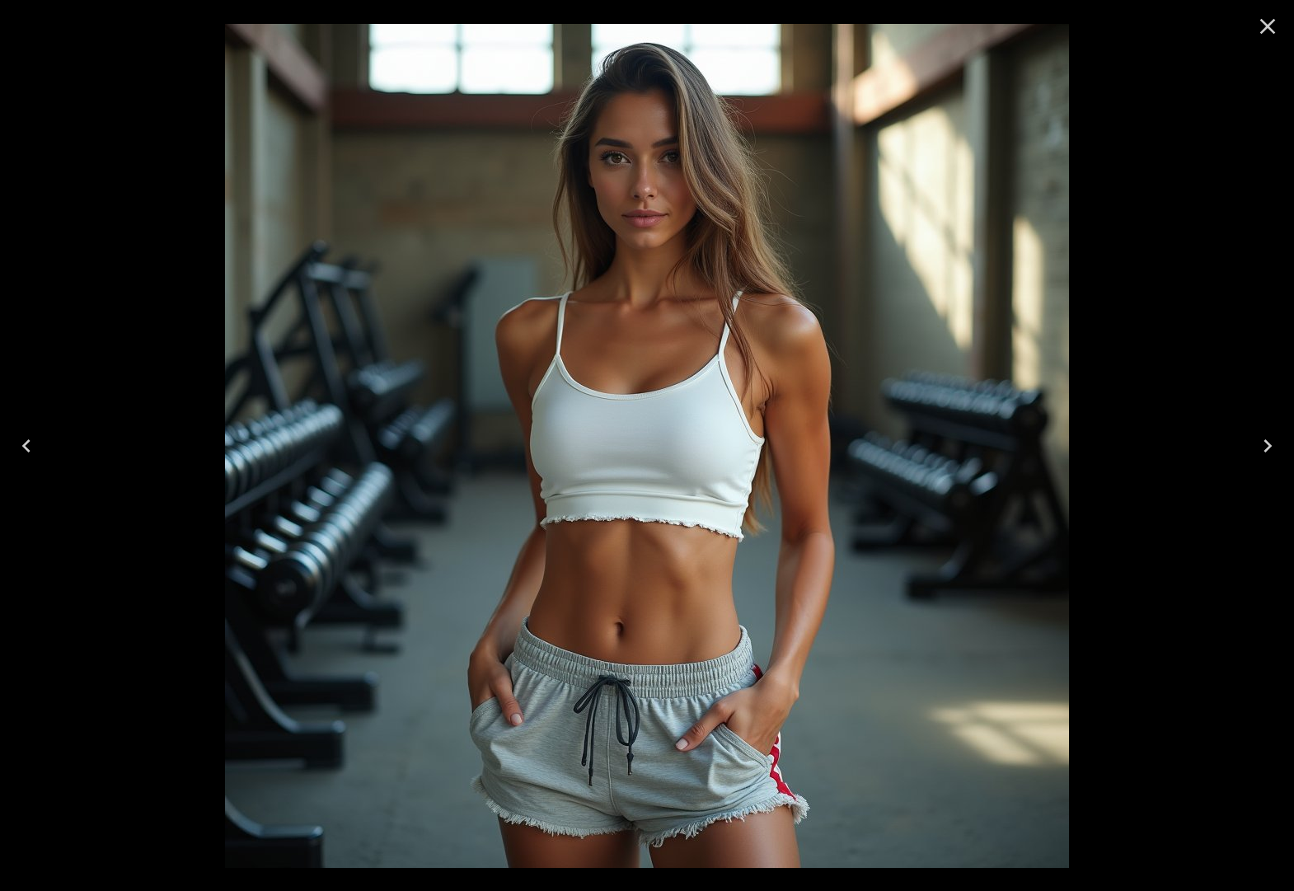
click at [28, 446] on icon "Previous" at bounding box center [26, 446] width 26 height 26
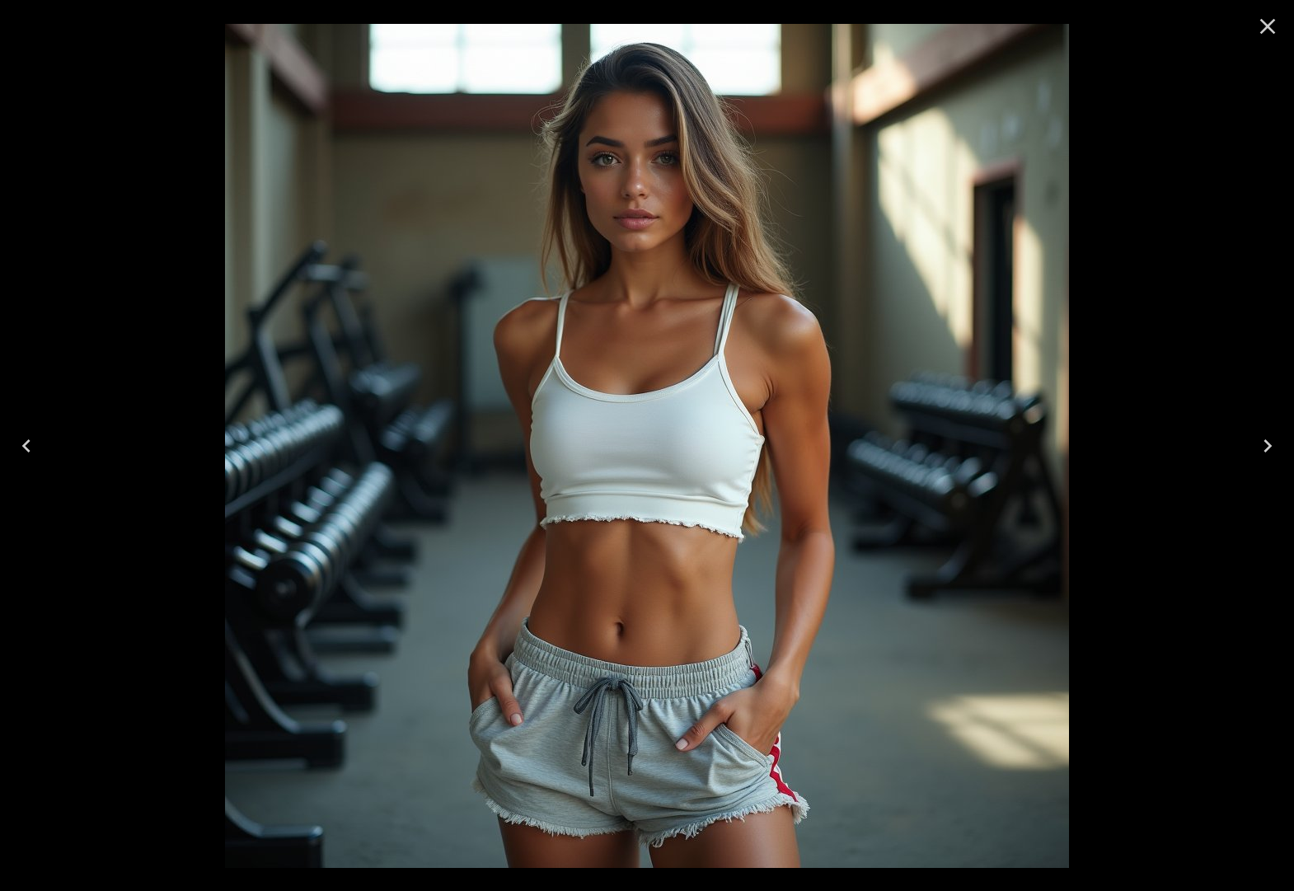
click at [28, 446] on icon "Previous" at bounding box center [26, 446] width 26 height 26
drag, startPoint x: 1254, startPoint y: 26, endPoint x: 1200, endPoint y: 64, distance: 66.3
click at [1254, 26] on icon "Close" at bounding box center [1267, 26] width 26 height 26
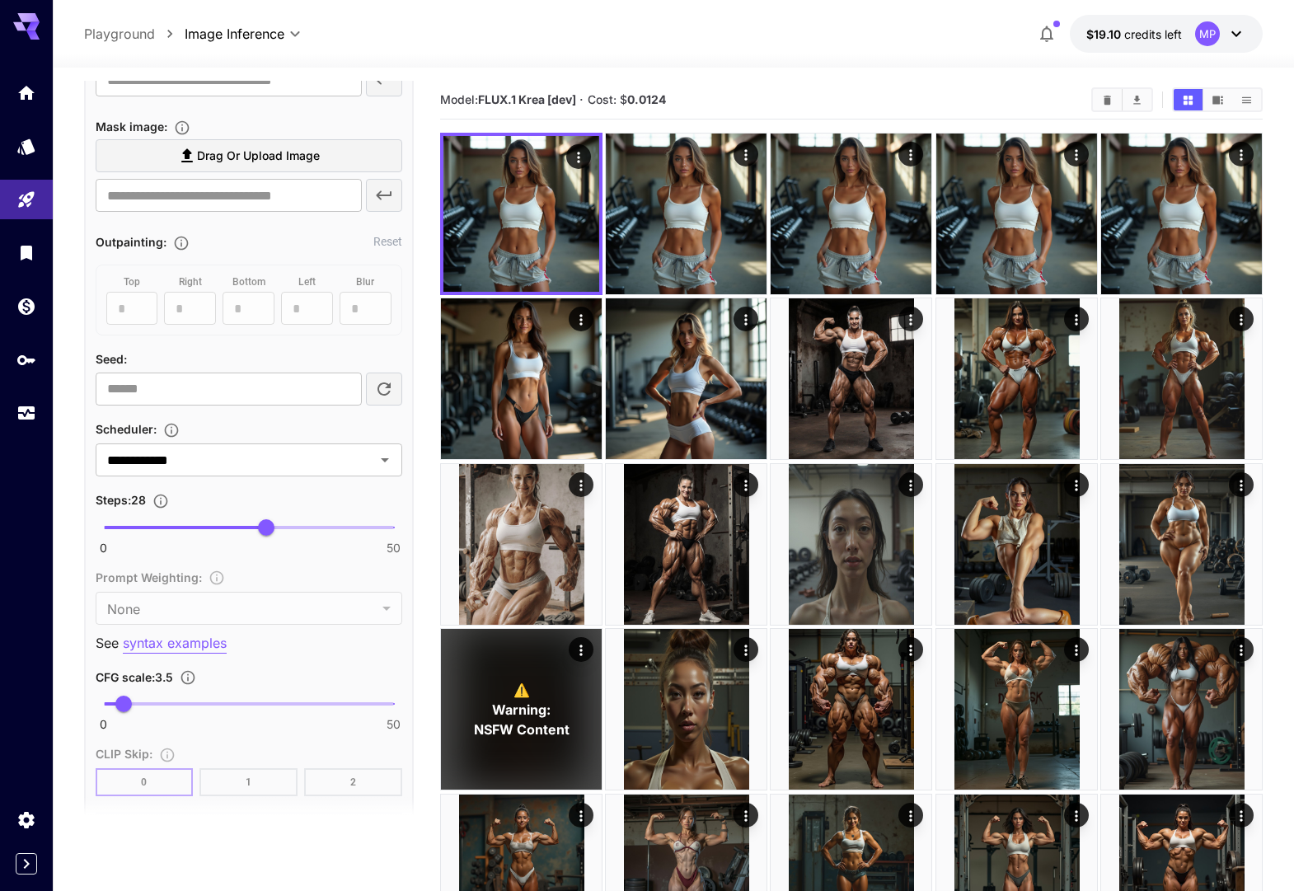
scroll to position [1226, 0]
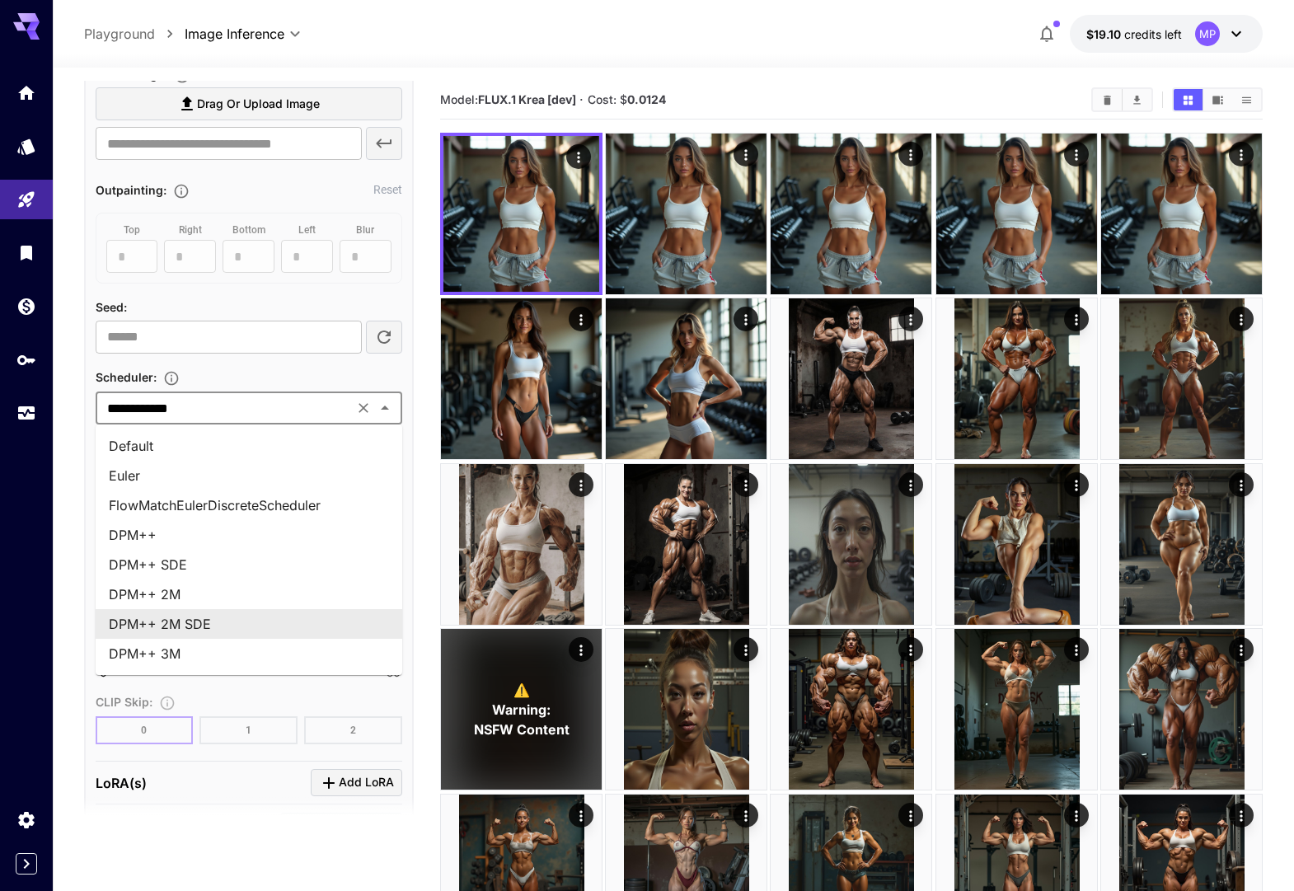
click at [259, 404] on input "**********" at bounding box center [225, 407] width 248 height 23
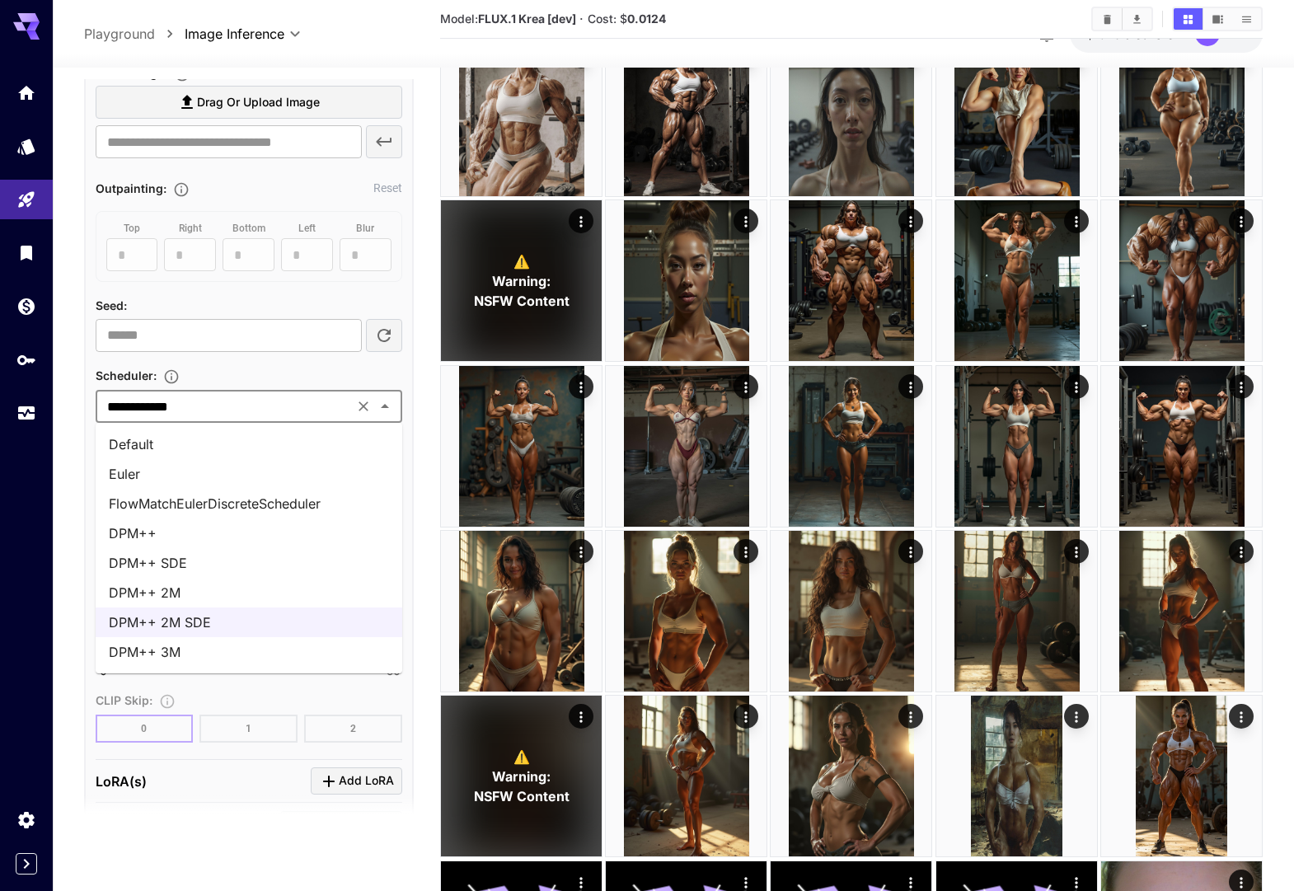
scroll to position [433, 0]
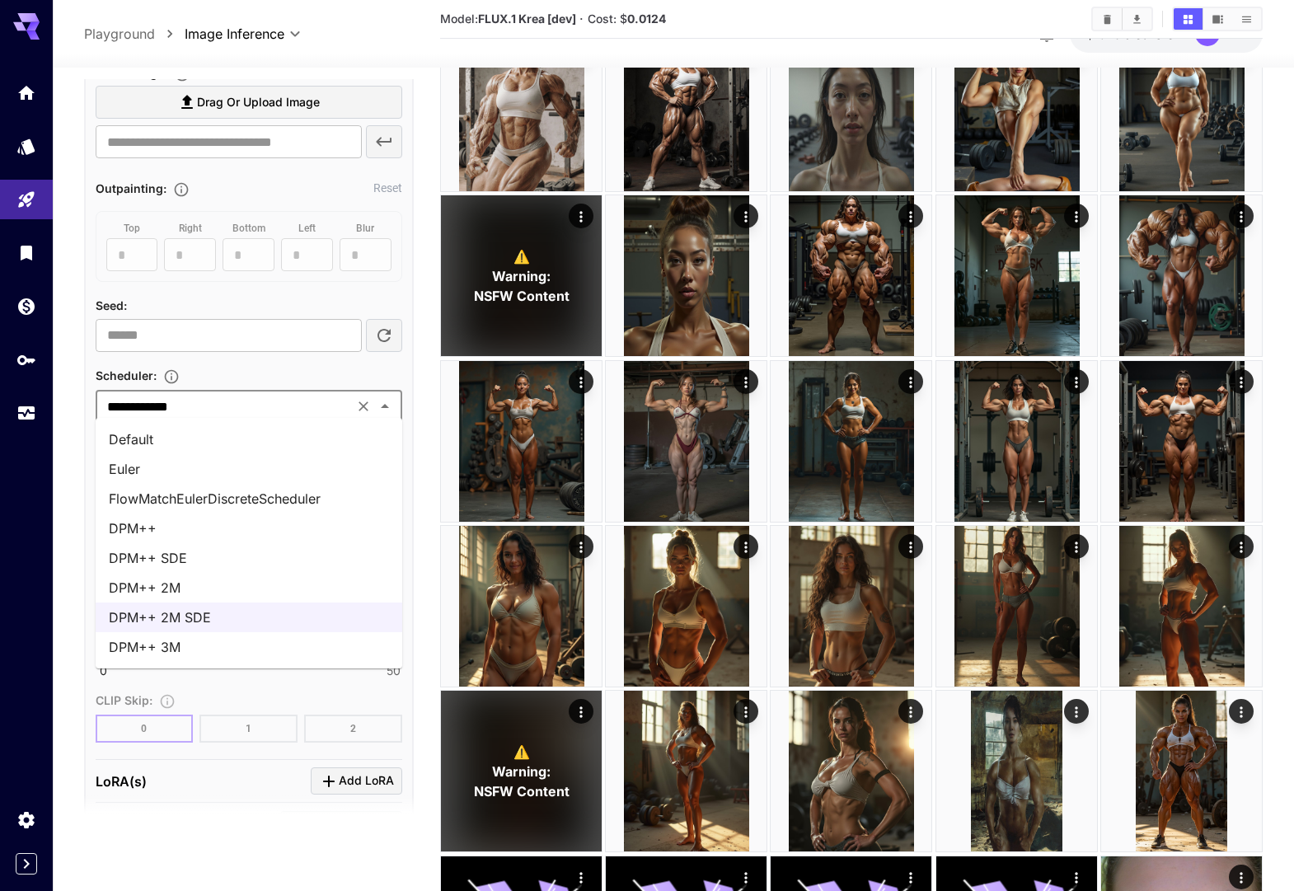
click at [228, 578] on li "DPM++ 2M" at bounding box center [249, 588] width 307 height 30
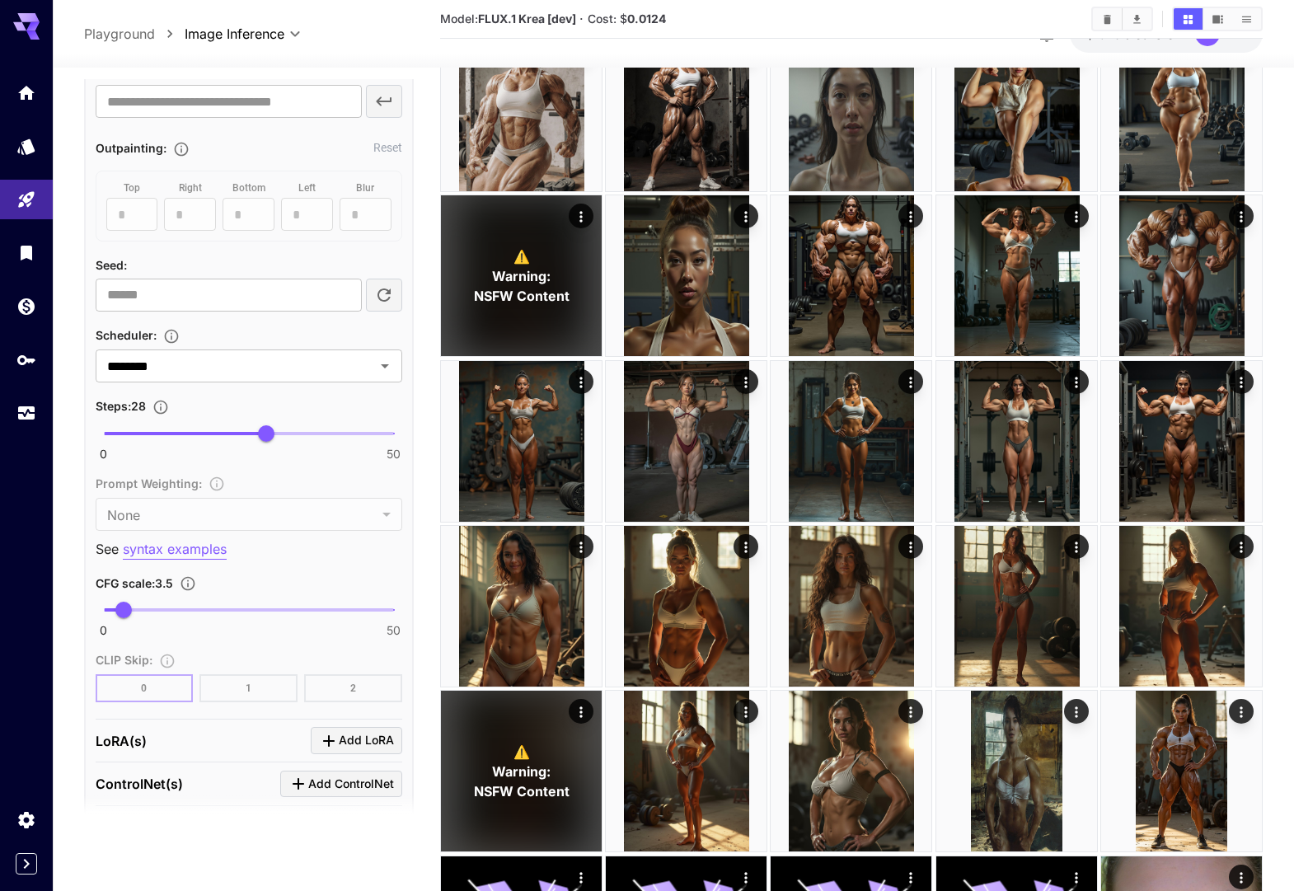
scroll to position [1288, 0]
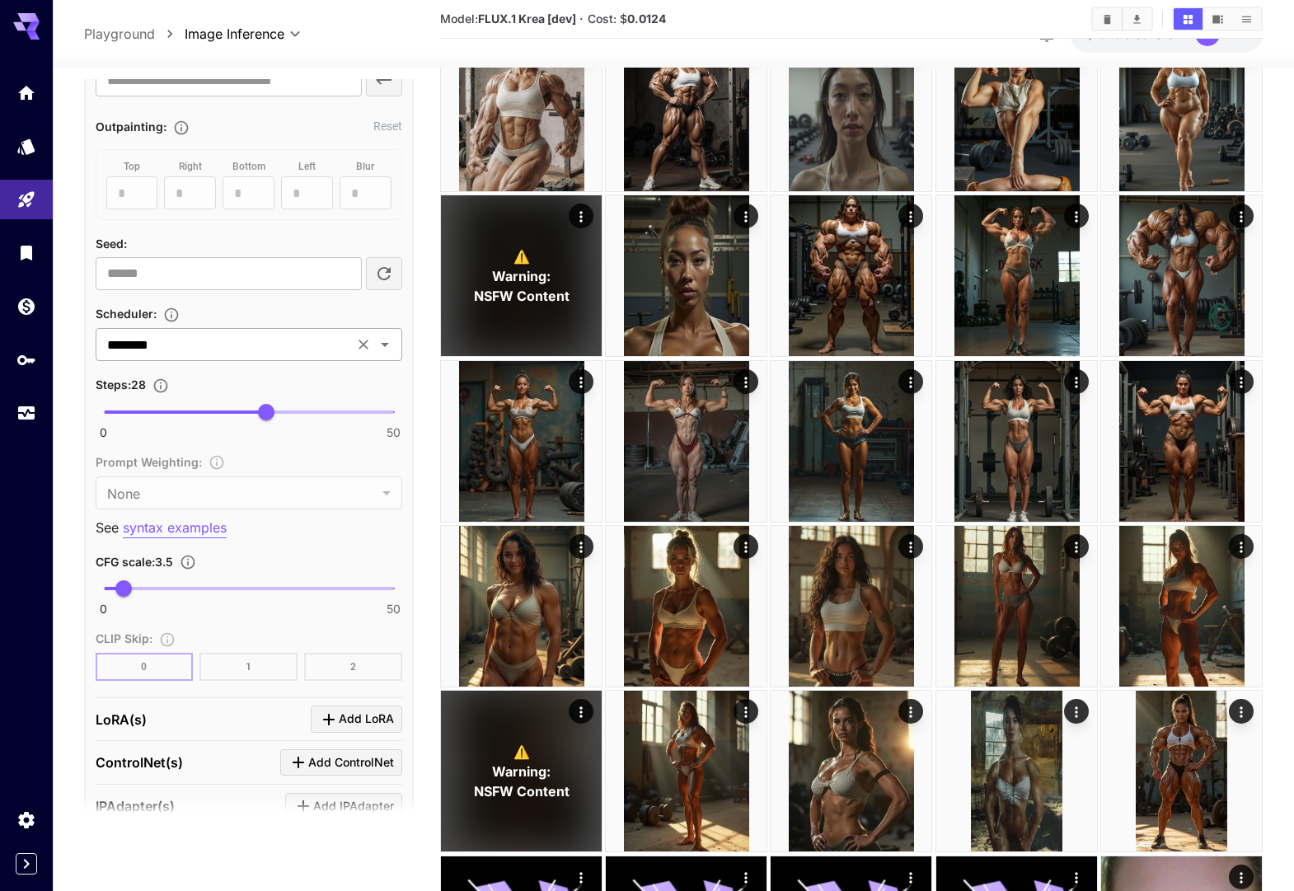
click at [234, 358] on div "******** ​" at bounding box center [249, 344] width 307 height 33
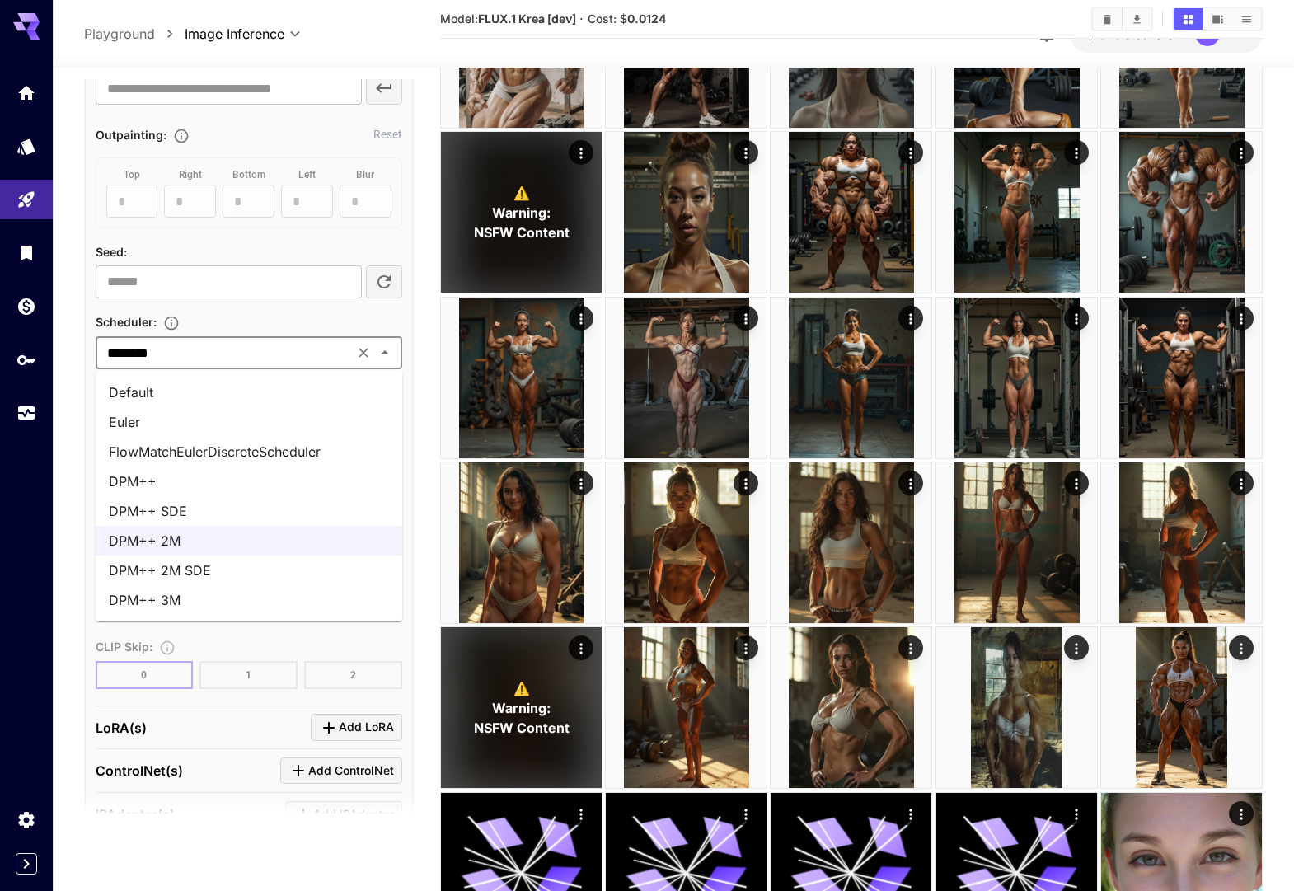
scroll to position [499, 0]
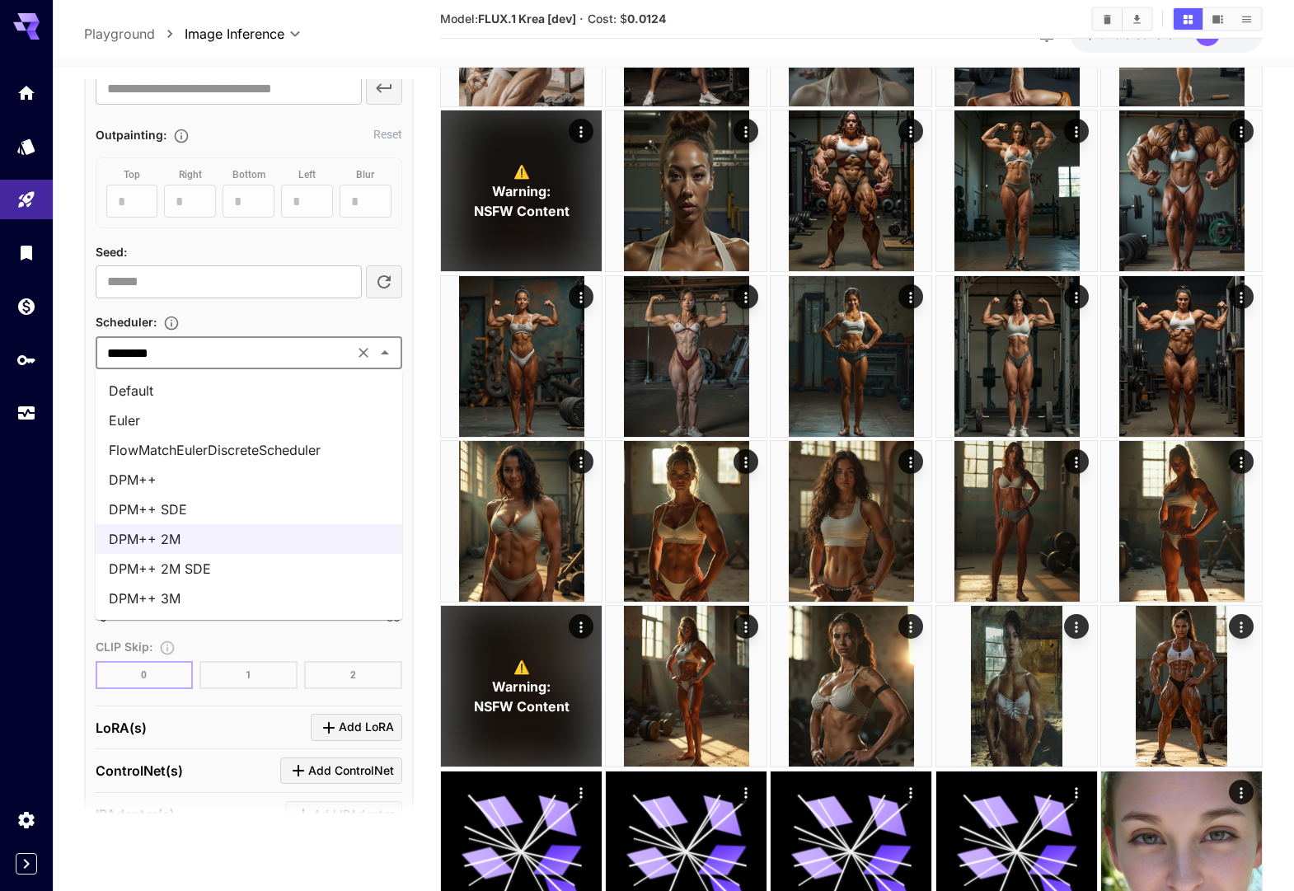
click at [193, 599] on li "DPM++ 3M" at bounding box center [249, 598] width 307 height 30
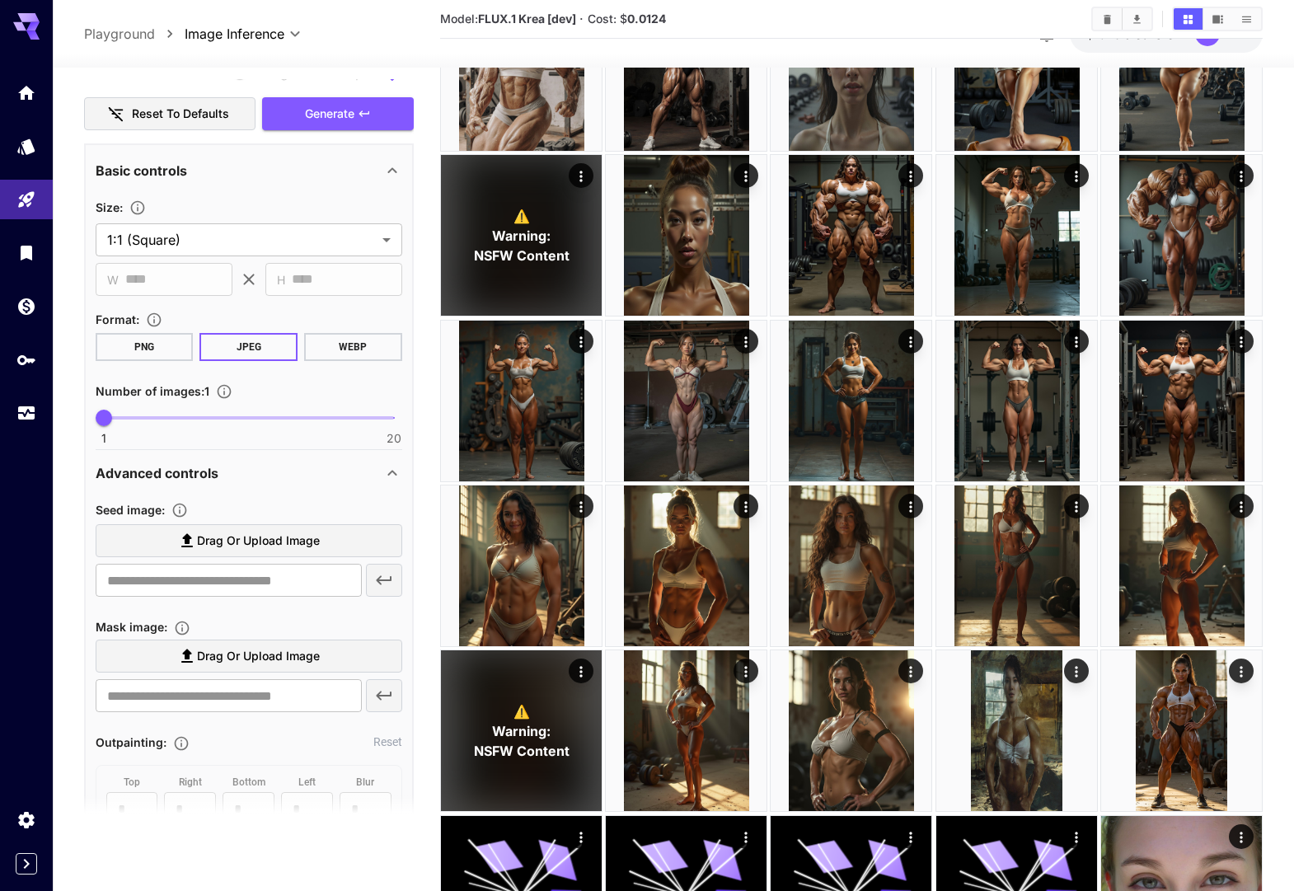
scroll to position [597, 0]
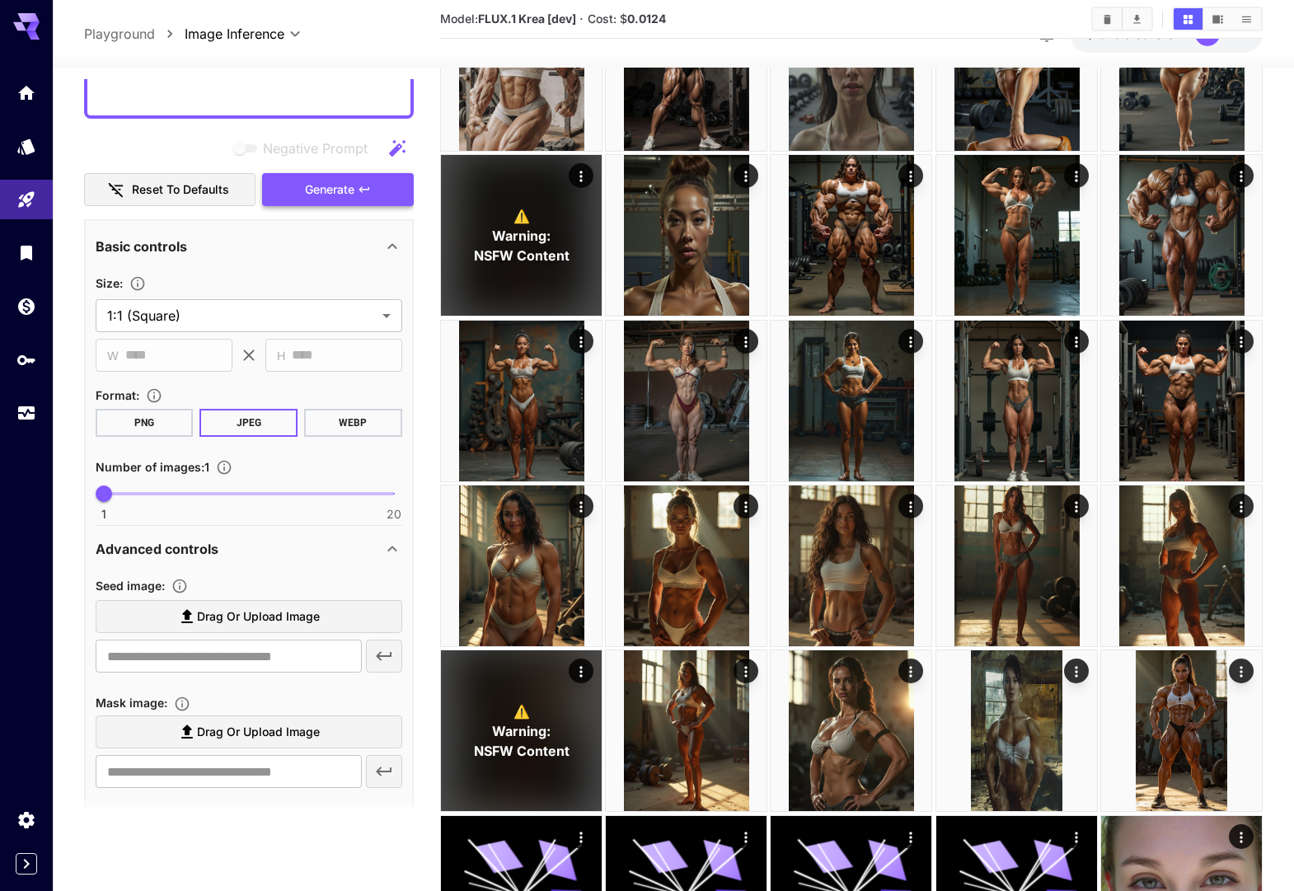
click at [326, 193] on span "Generate" at bounding box center [329, 190] width 49 height 21
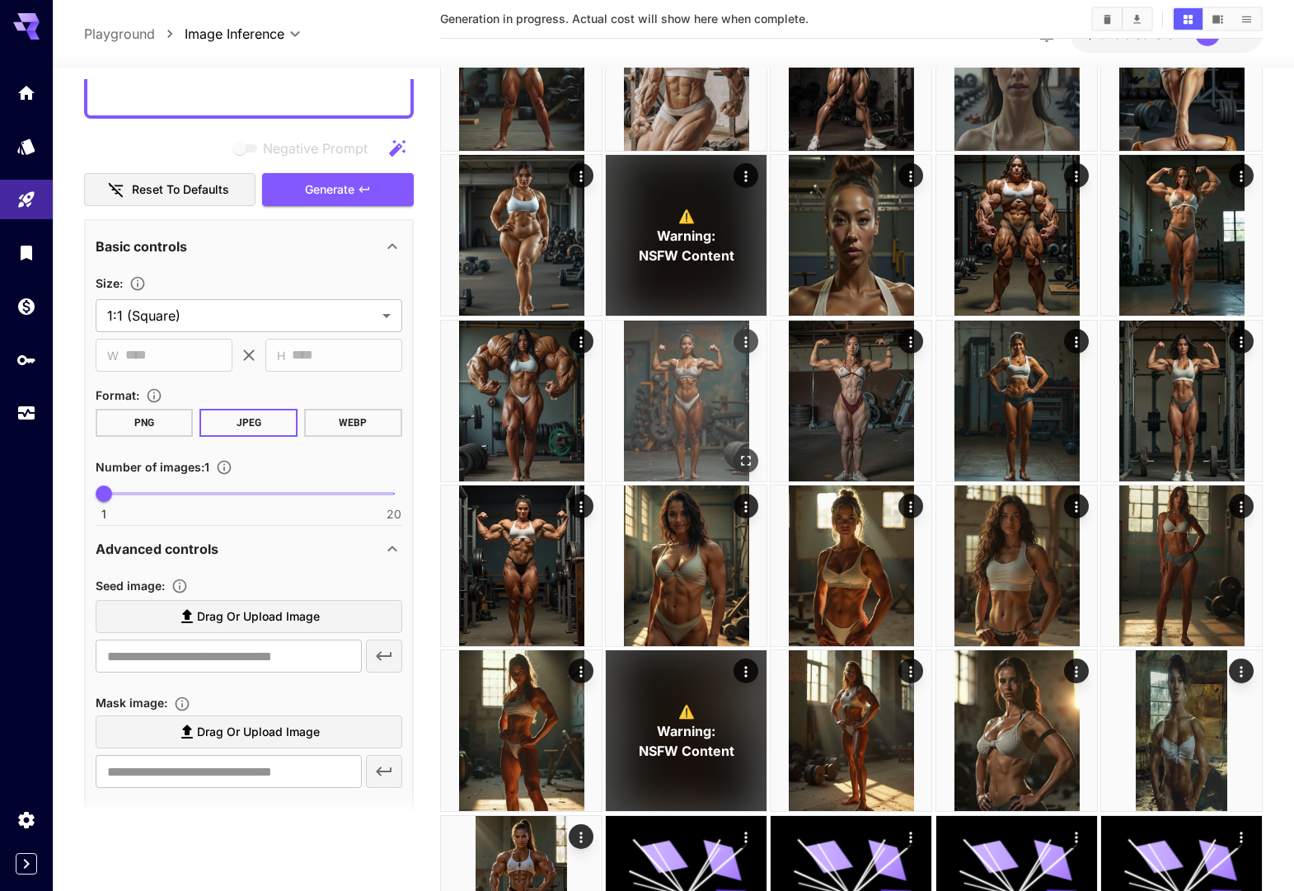
scroll to position [0, 0]
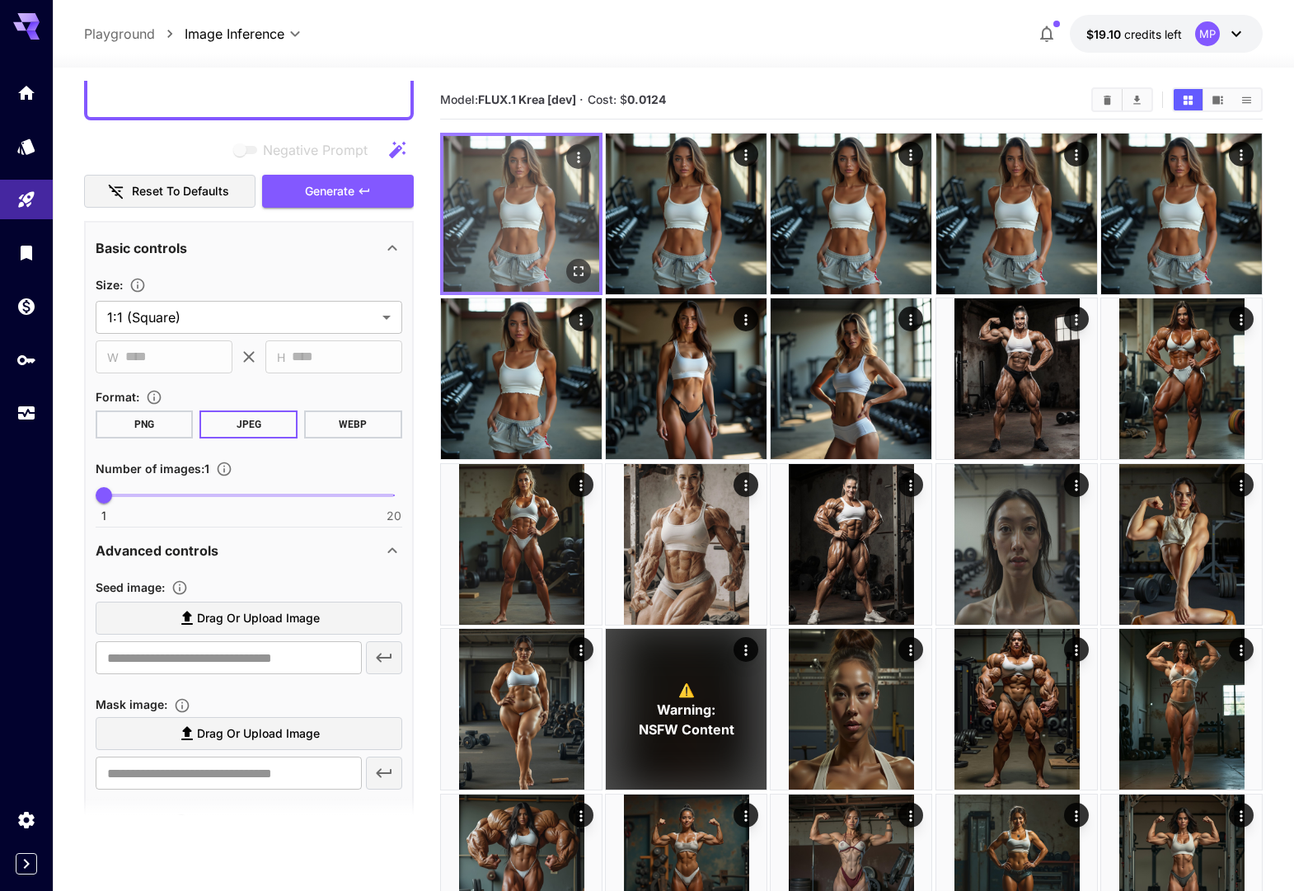
click at [537, 202] on img at bounding box center [521, 214] width 156 height 156
click at [570, 269] on icon "Open in fullscreen" at bounding box center [578, 270] width 16 height 16
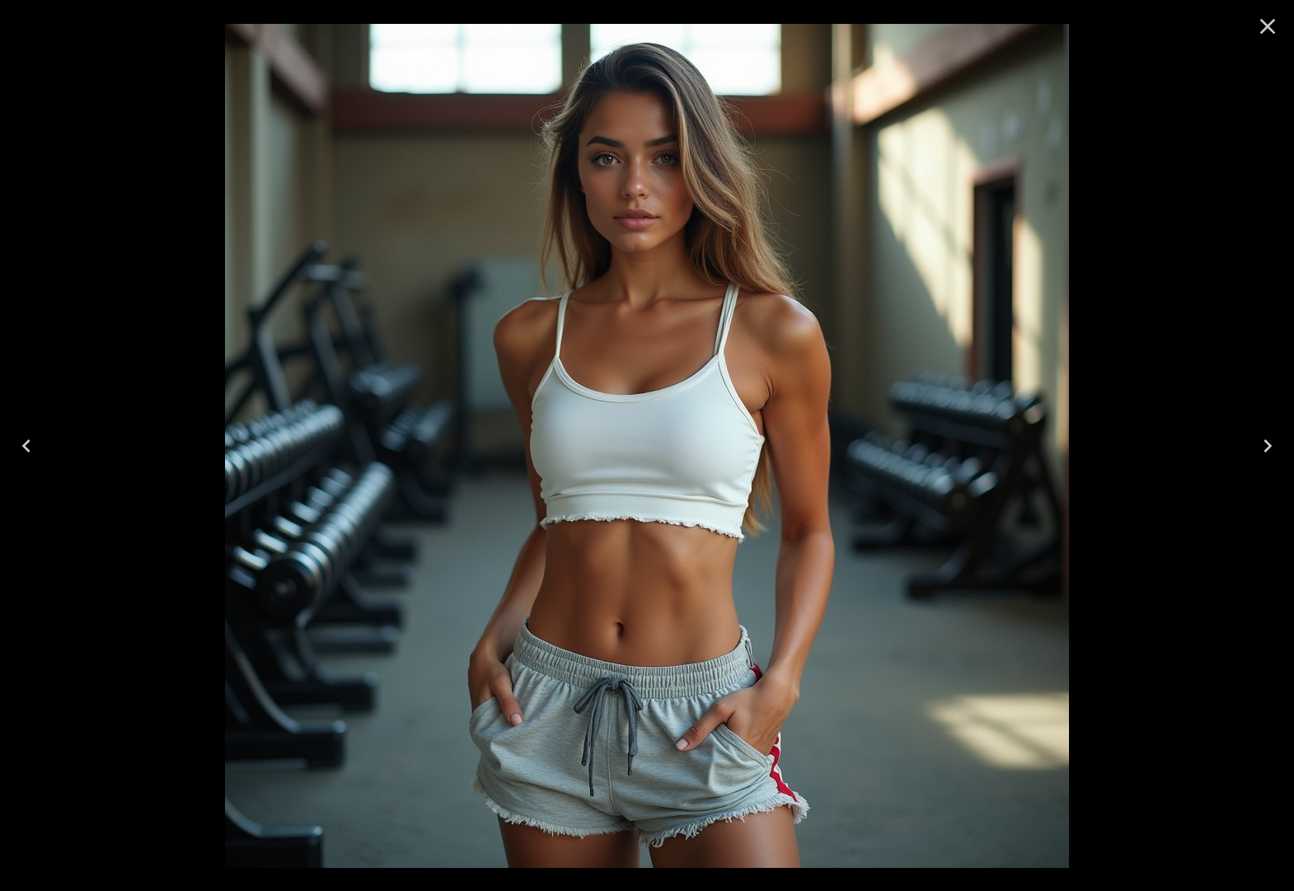
click at [1266, 441] on icon "Next" at bounding box center [1267, 445] width 8 height 13
click at [1268, 441] on icon "Next" at bounding box center [1267, 446] width 26 height 26
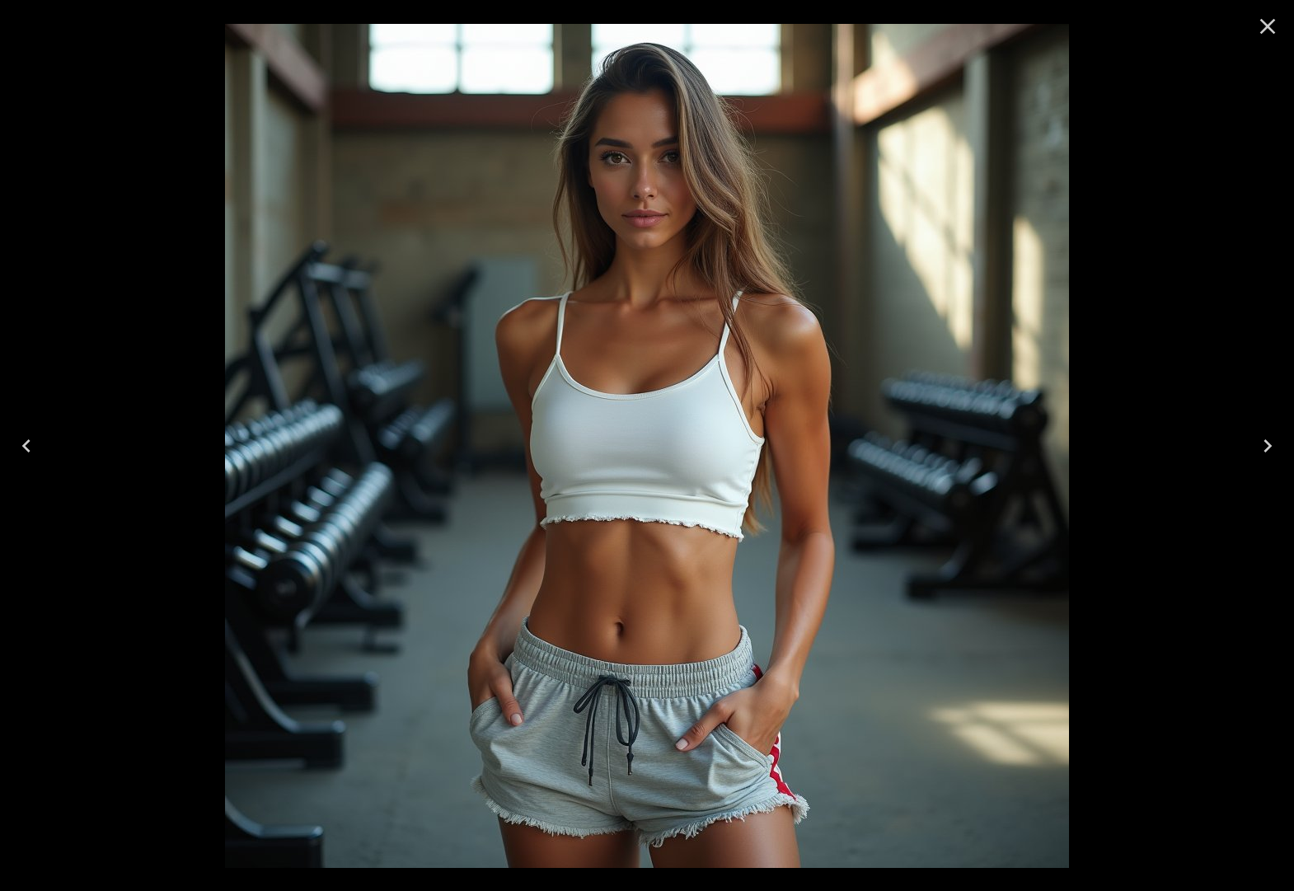
click at [1265, 26] on icon "Close" at bounding box center [1267, 26] width 26 height 26
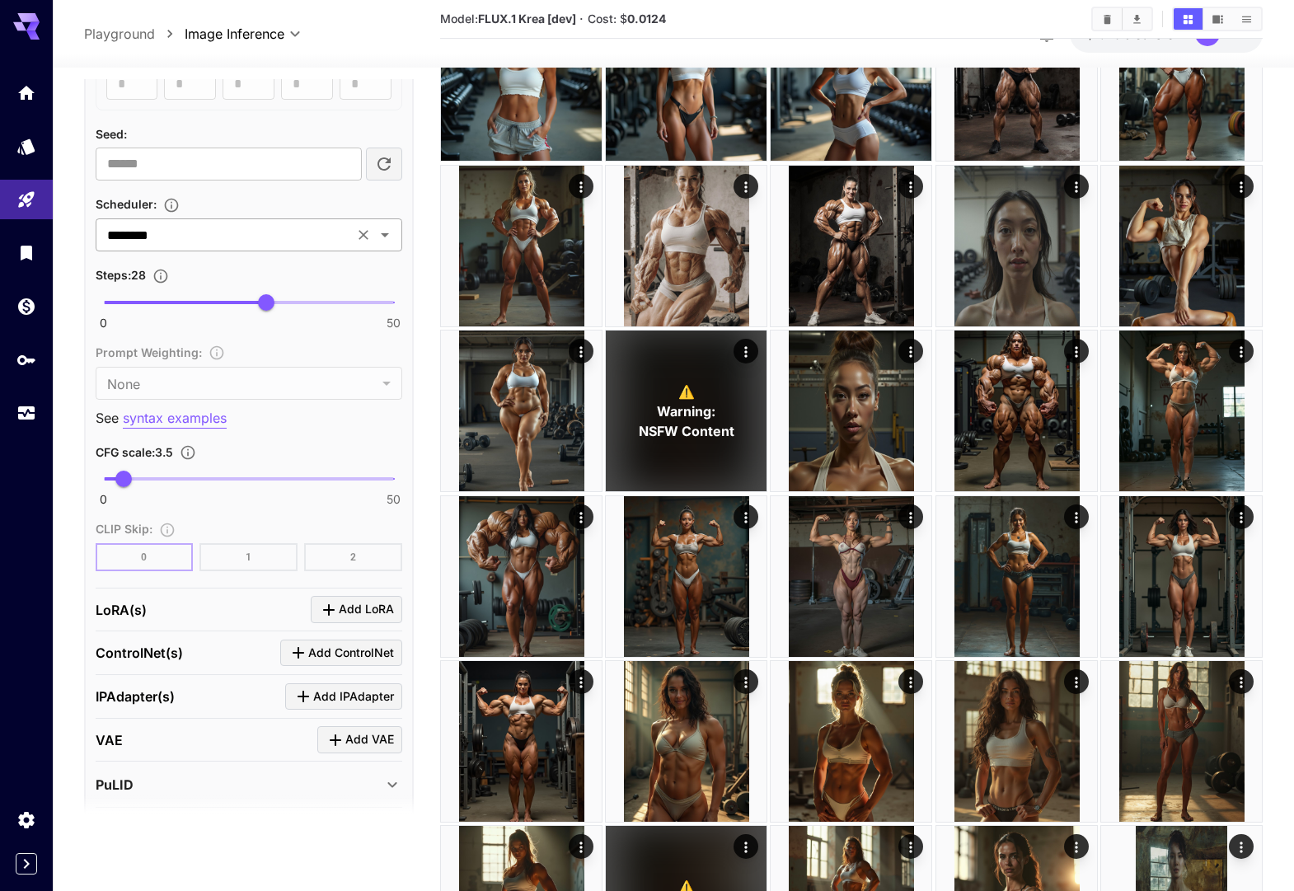
scroll to position [1502, 0]
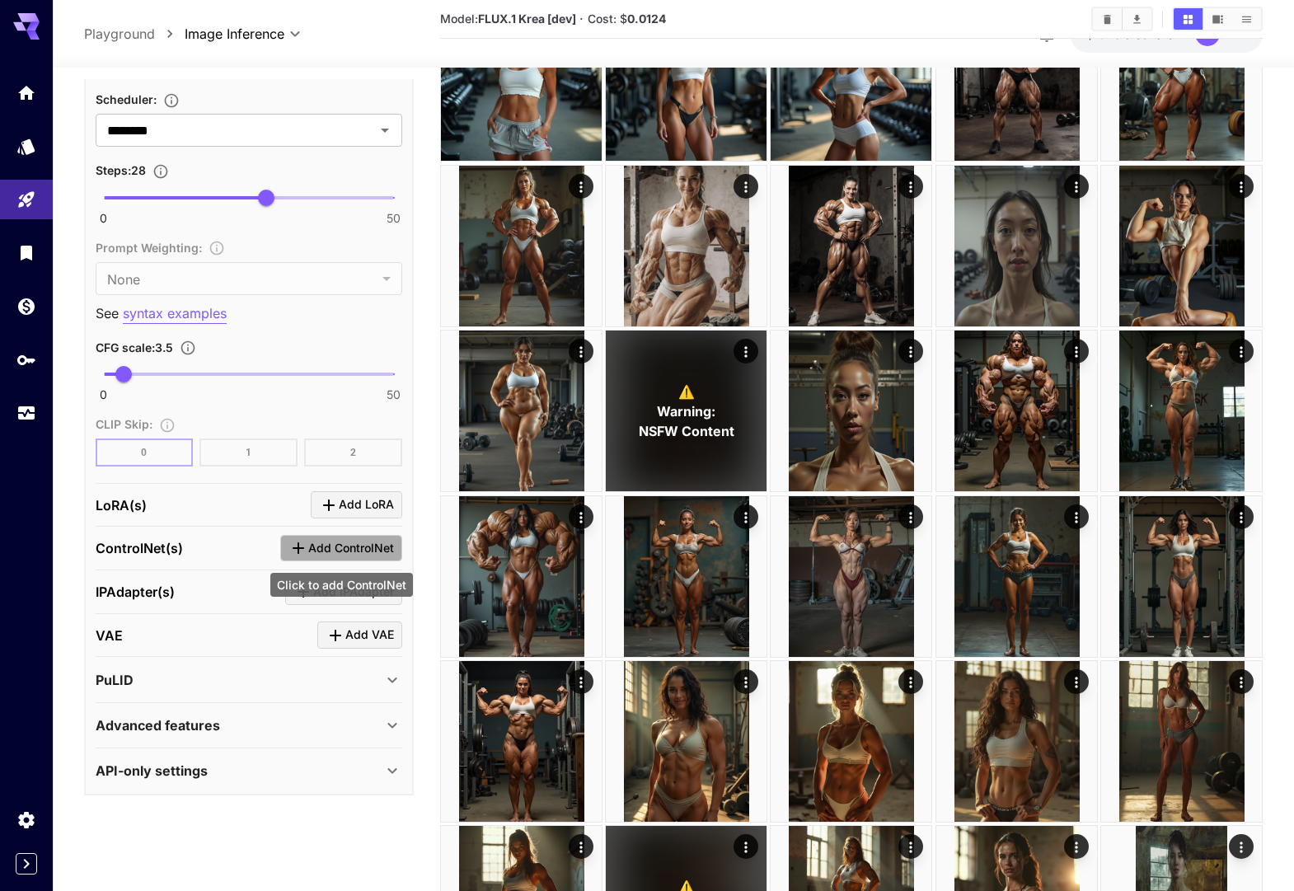
click at [337, 549] on span "Add ControlNet" at bounding box center [351, 548] width 86 height 21
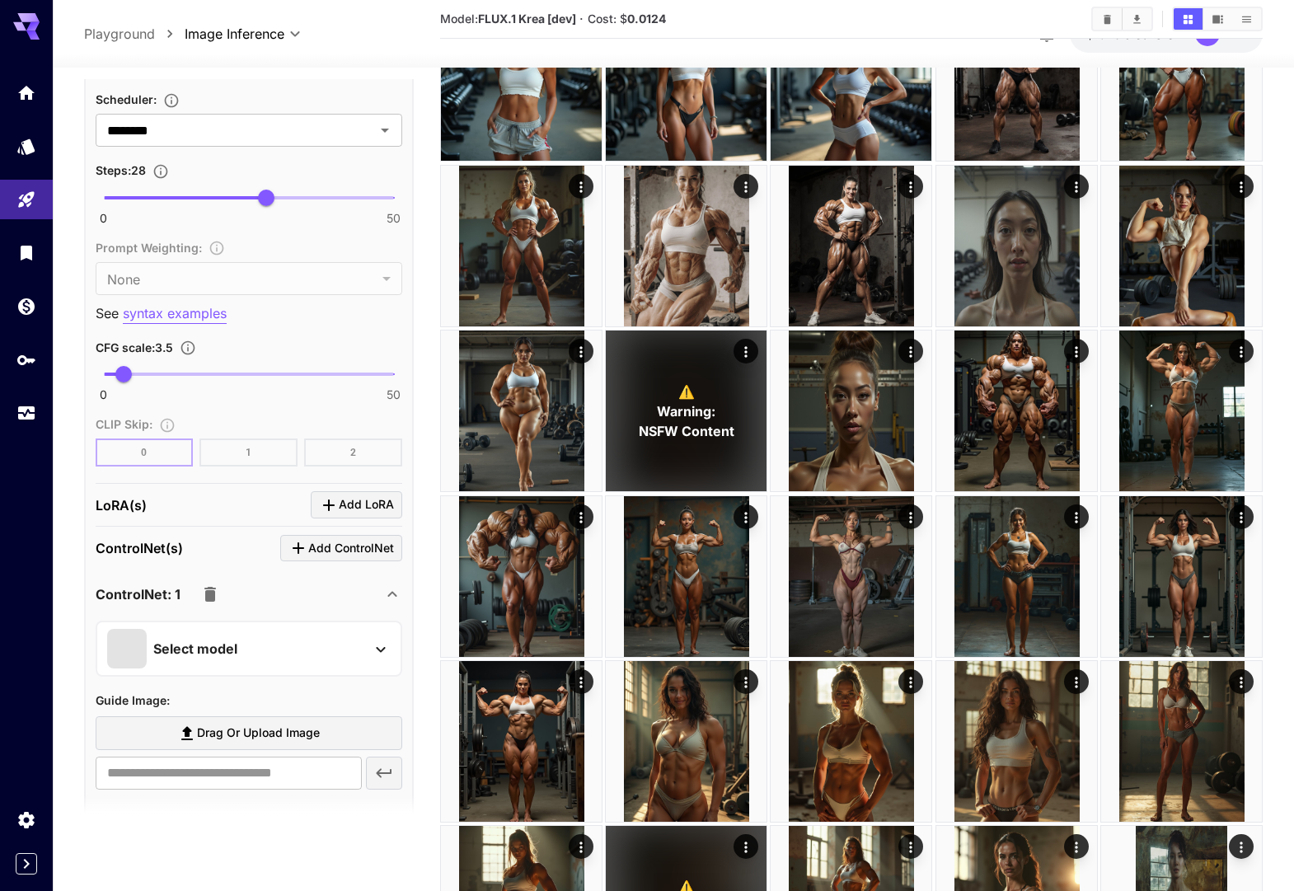
click at [372, 646] on icon at bounding box center [381, 649] width 20 height 20
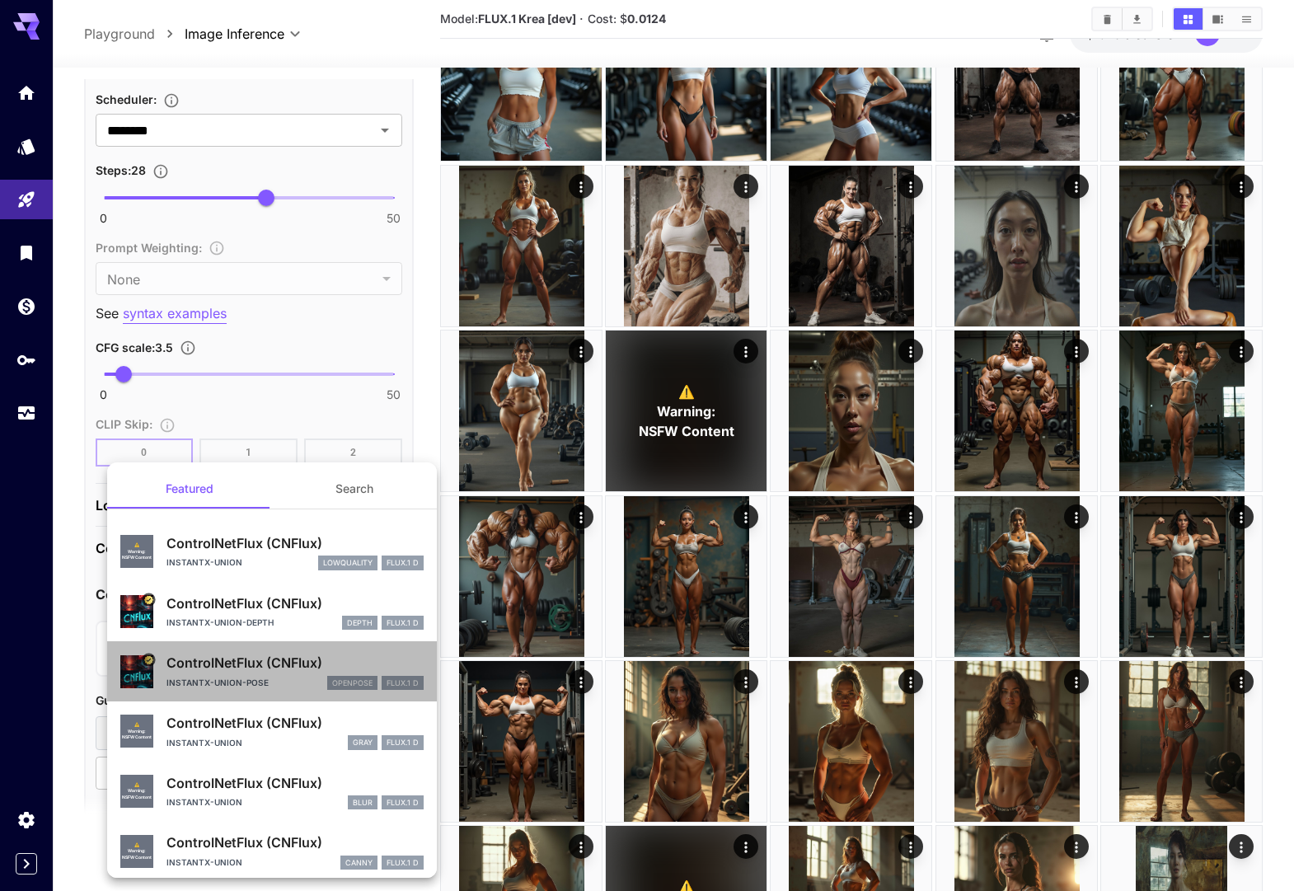
click at [264, 670] on p "ControlNetFlux (CNFlux)" at bounding box center [294, 663] width 257 height 20
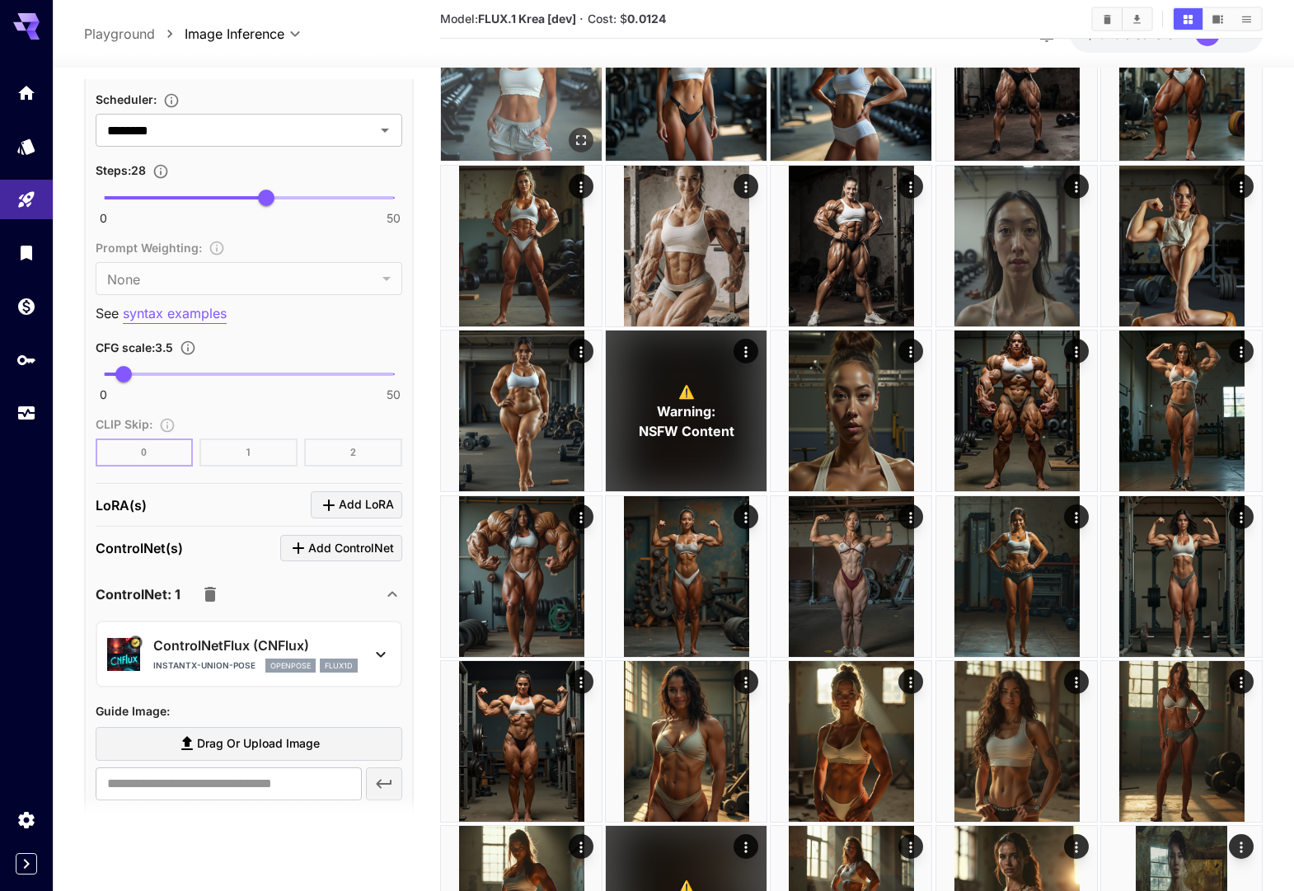
scroll to position [0, 0]
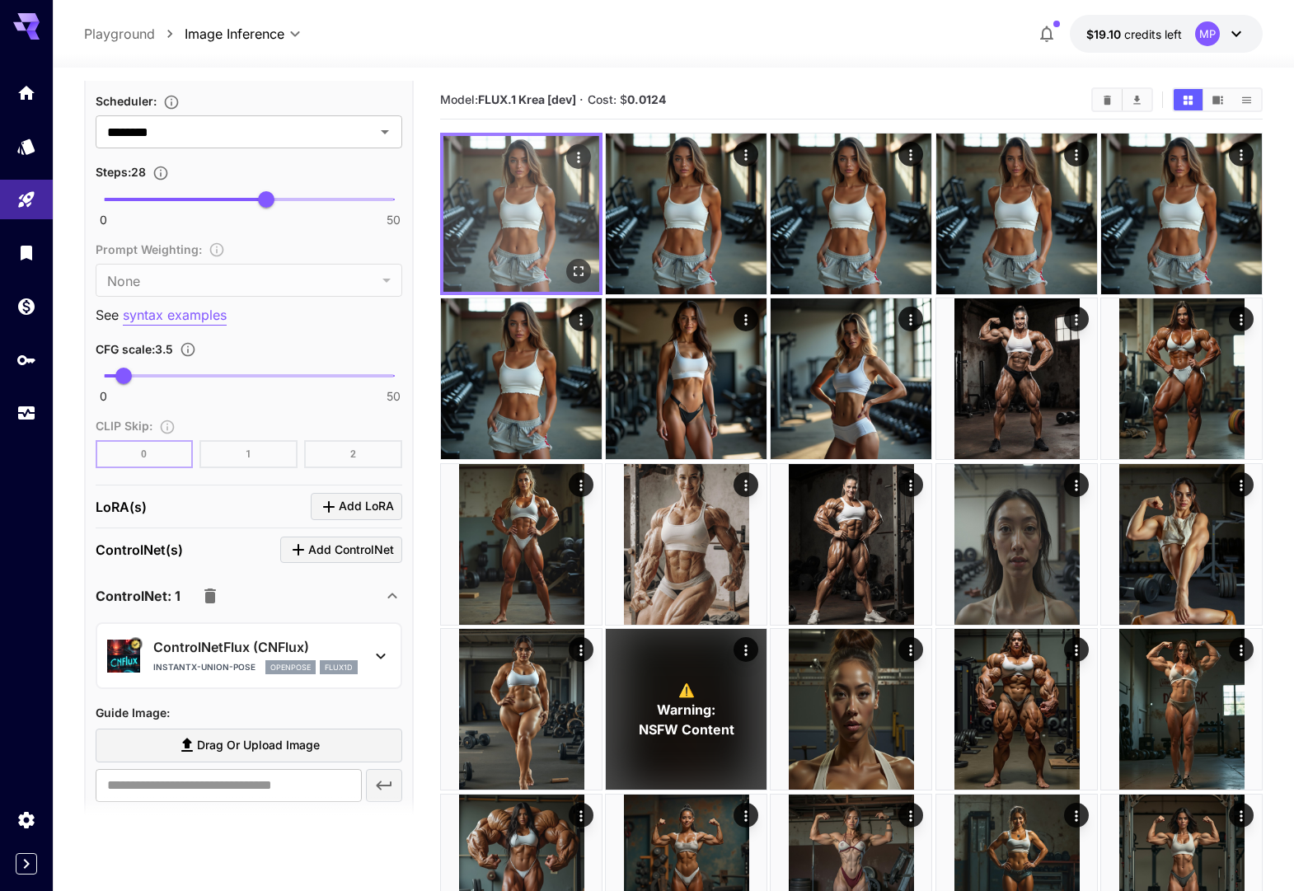
click at [527, 207] on img at bounding box center [521, 214] width 156 height 156
click at [578, 271] on icon "Open in fullscreen" at bounding box center [578, 271] width 16 height 16
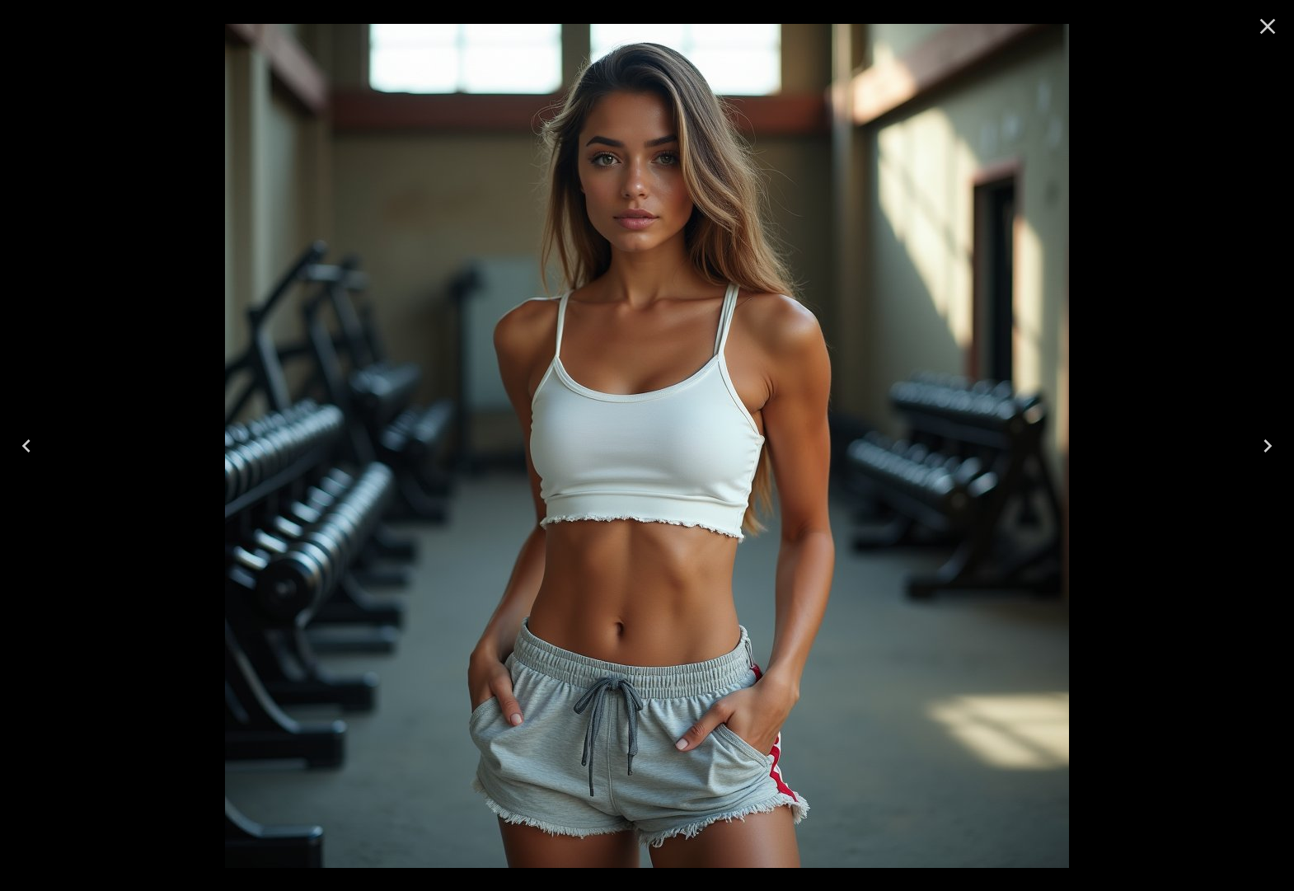
click at [1266, 23] on icon "Close" at bounding box center [1267, 26] width 26 height 26
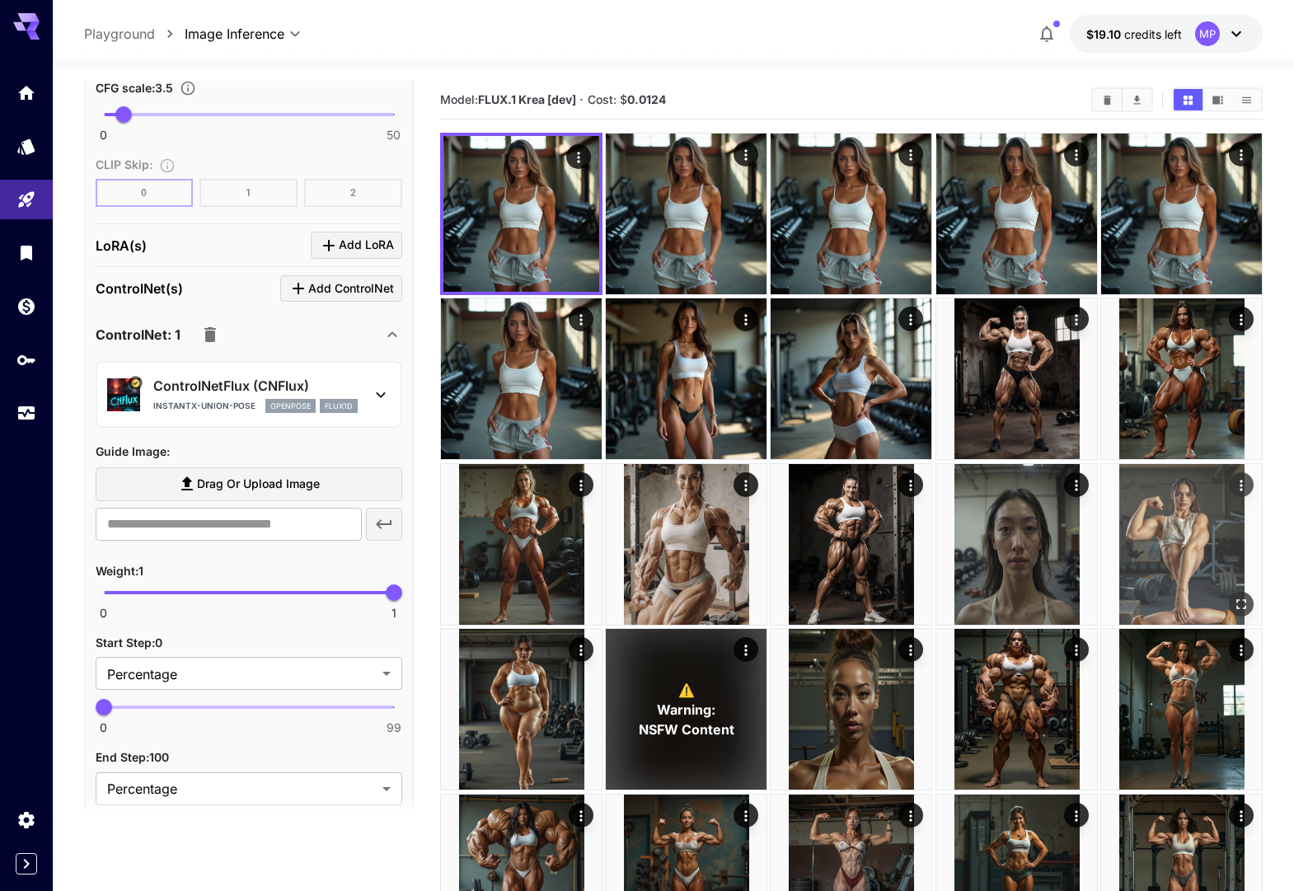
scroll to position [1764, 0]
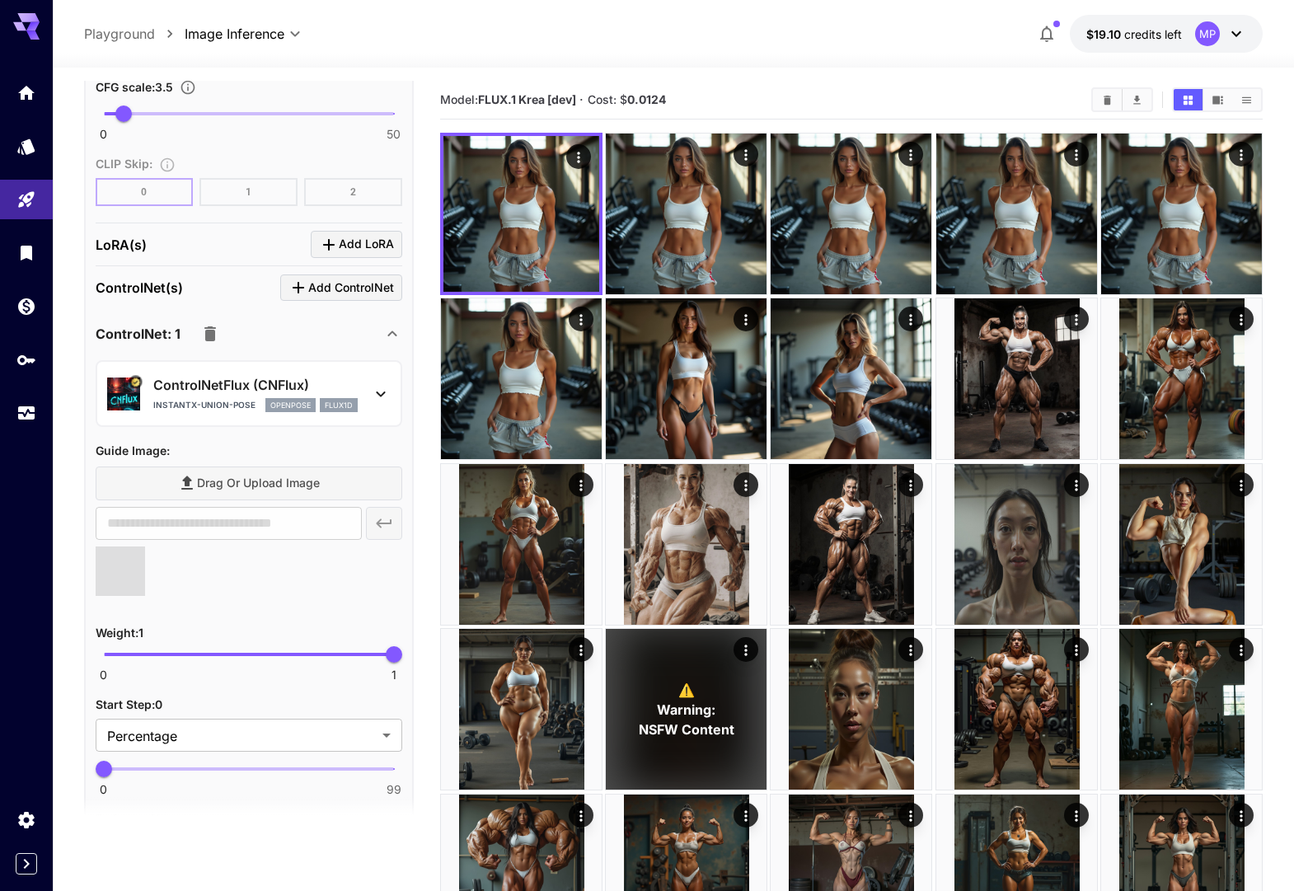
type input "**********"
type input "****"
drag, startPoint x: 348, startPoint y: 652, endPoint x: 176, endPoint y: 647, distance: 172.3
click at [176, 647] on span "0.25" at bounding box center [176, 654] width 16 height 16
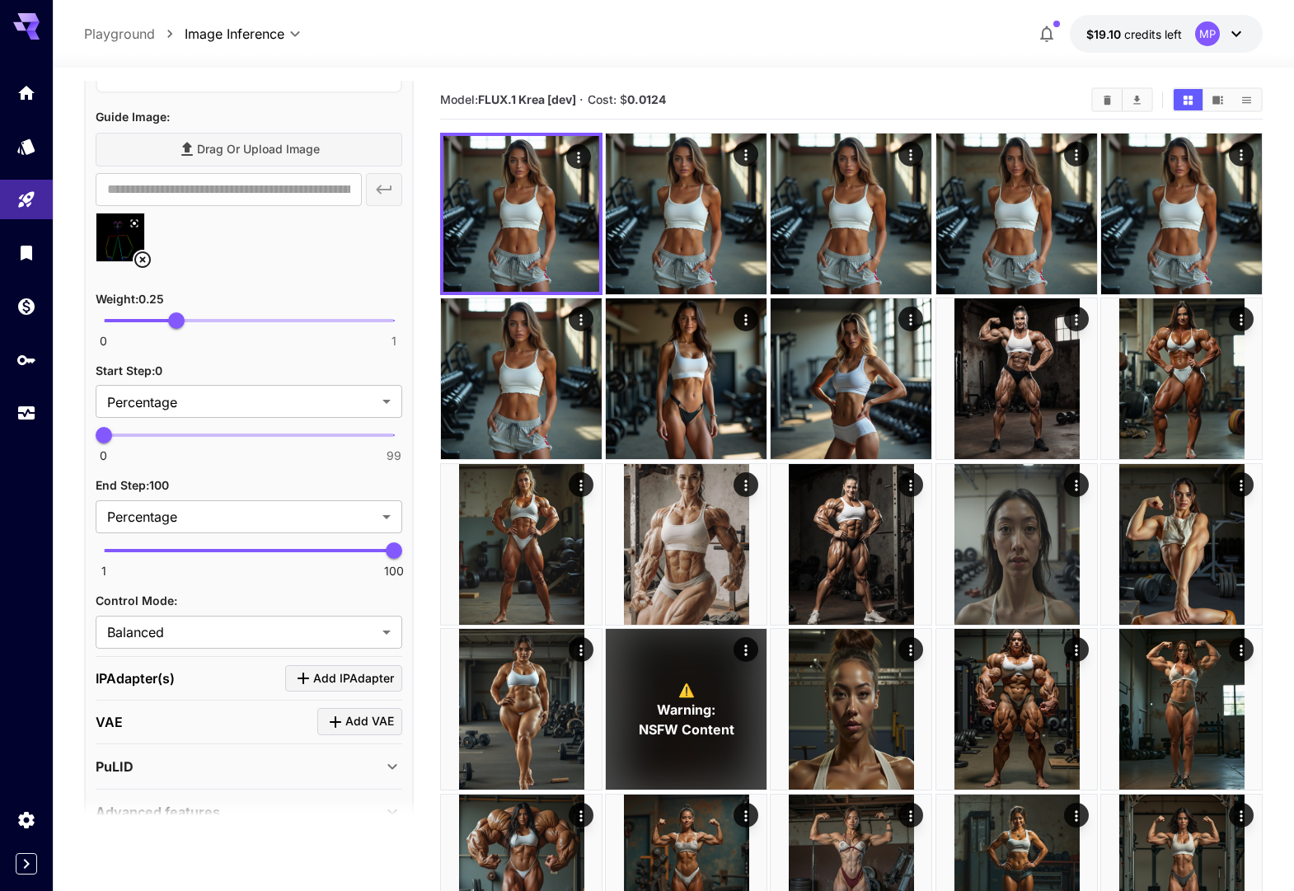
scroll to position [2099, 0]
drag, startPoint x: 382, startPoint y: 554, endPoint x: 175, endPoint y: 557, distance: 207.7
click at [175, 557] on span "25" at bounding box center [174, 549] width 16 height 16
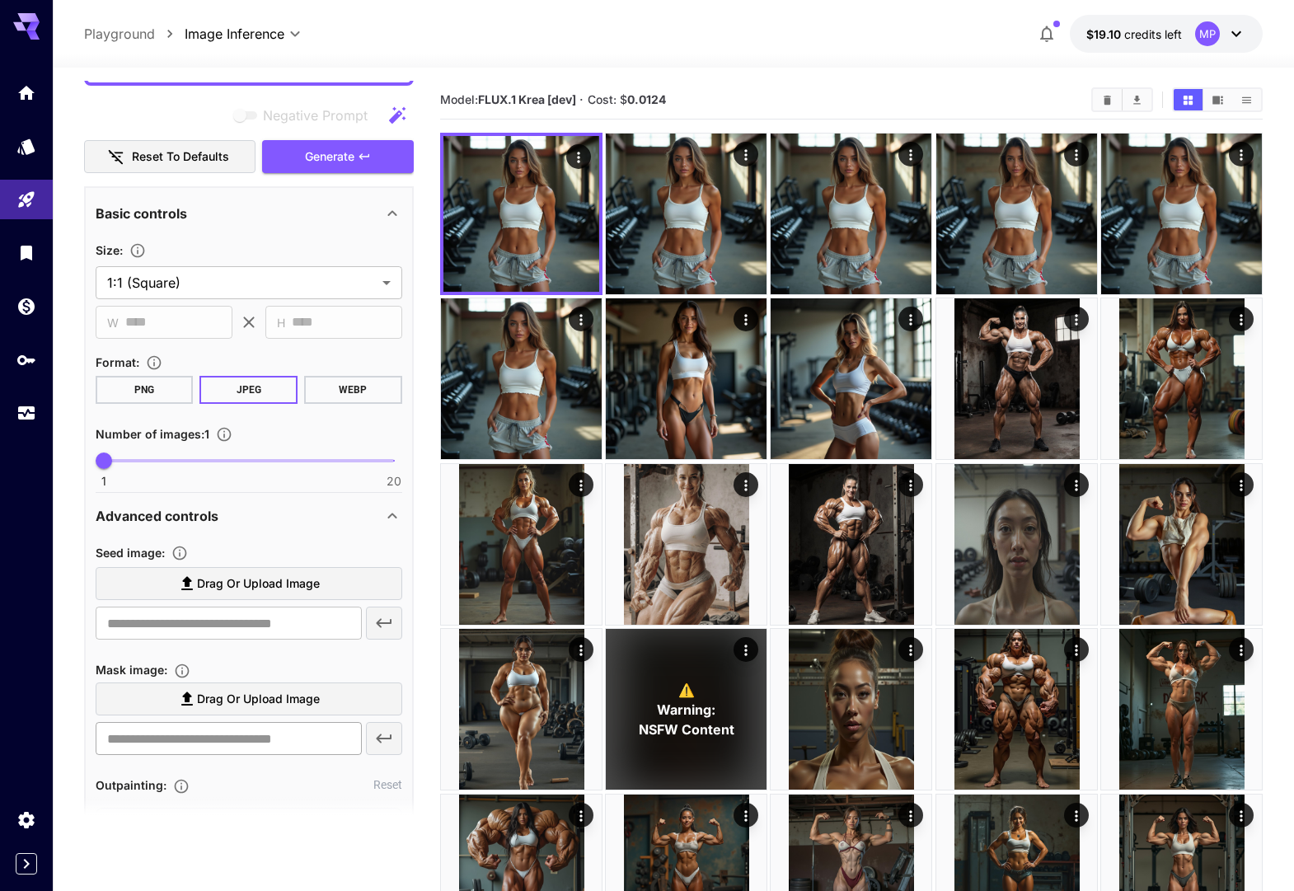
scroll to position [573, 0]
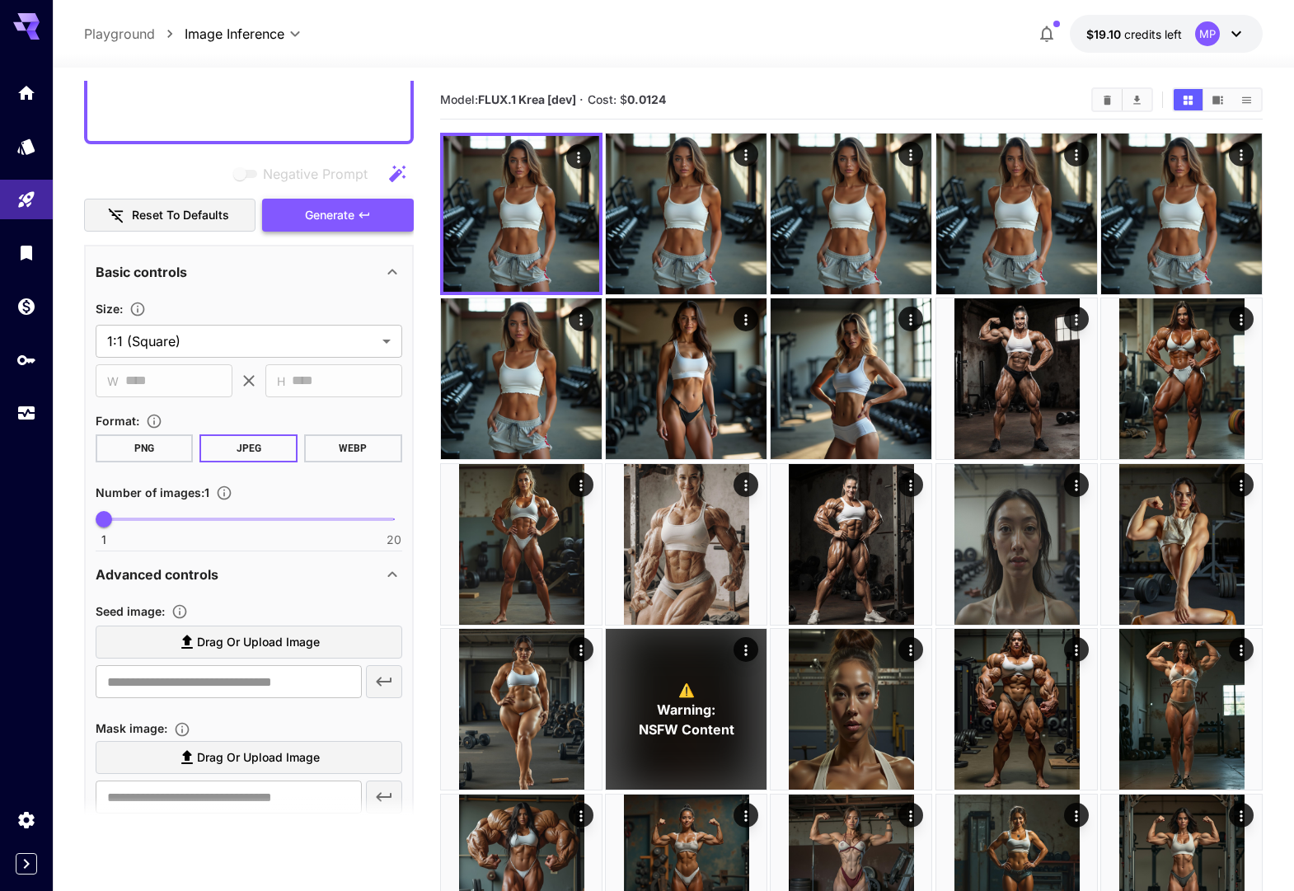
click at [324, 213] on span "Generate" at bounding box center [329, 215] width 49 height 21
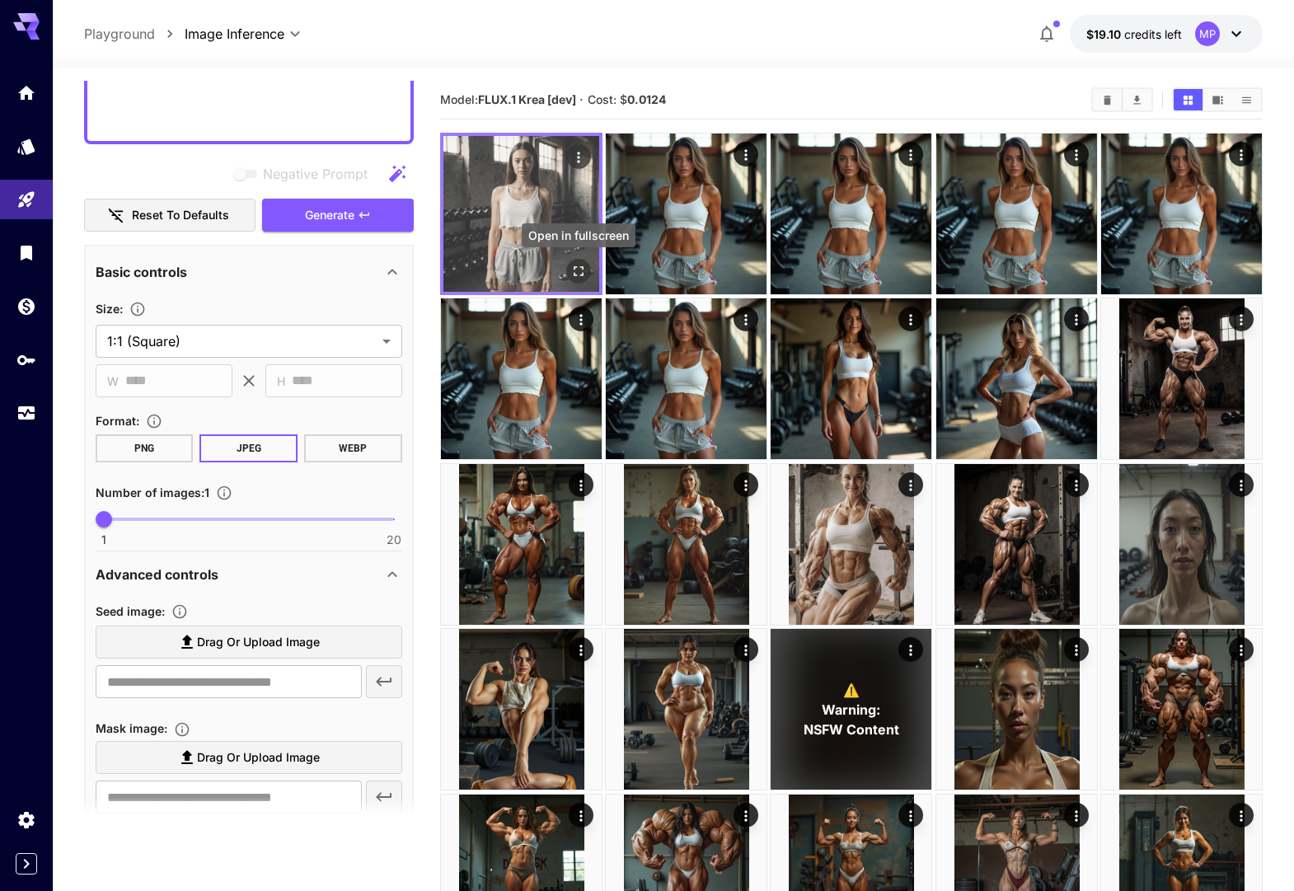
click at [577, 264] on icon "Open in fullscreen" at bounding box center [578, 271] width 16 height 16
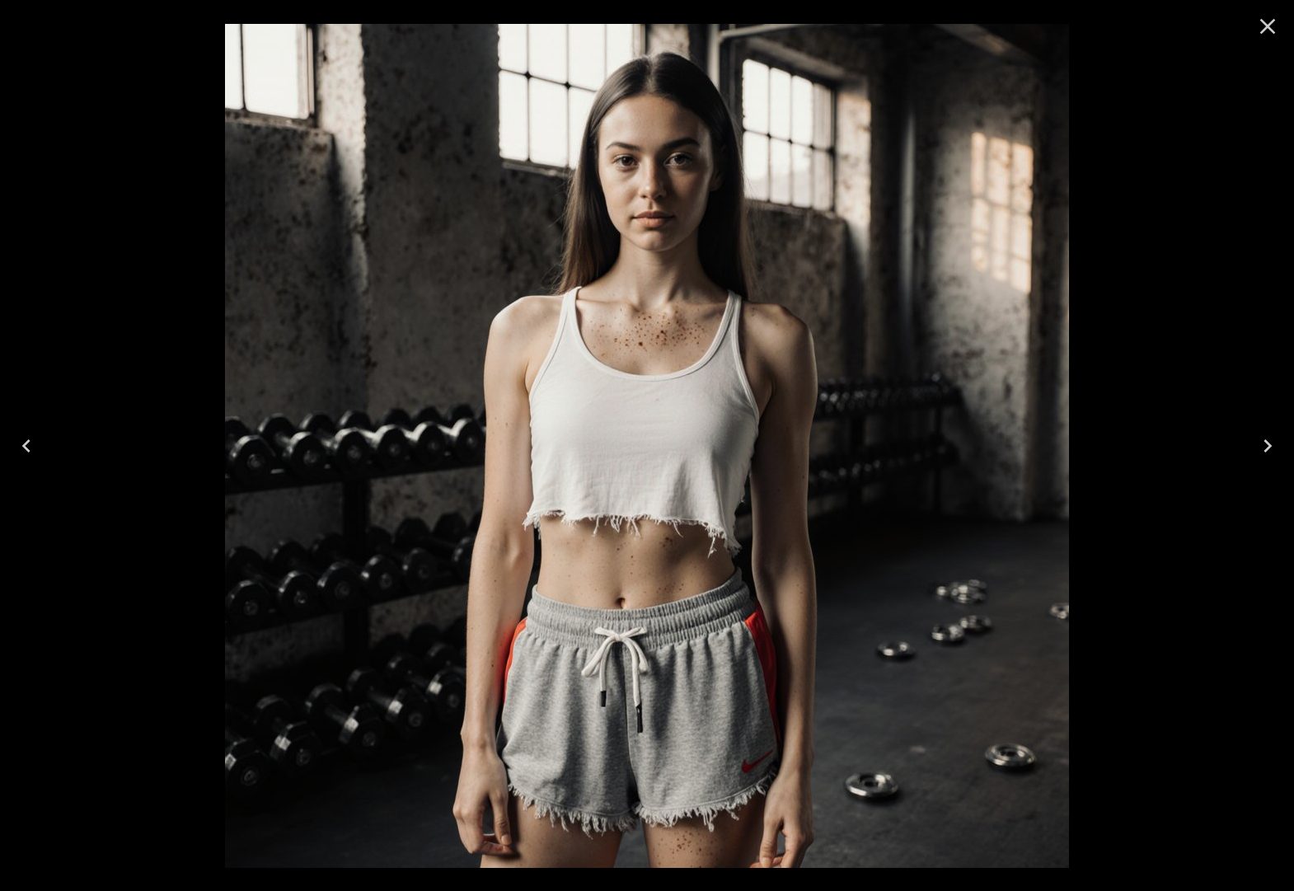
click at [1264, 30] on icon "Close" at bounding box center [1268, 27] width 16 height 16
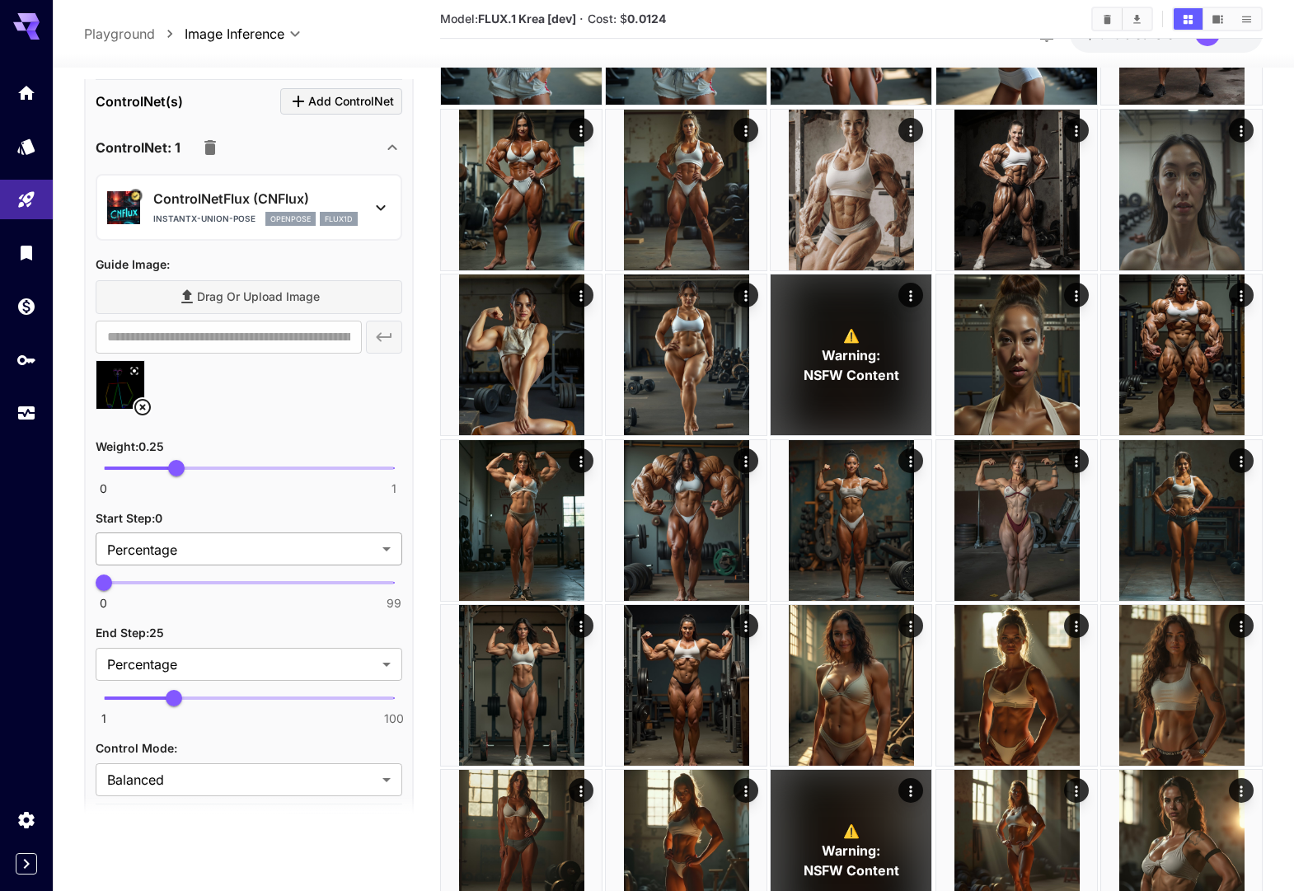
scroll to position [1951, 0]
type input "**"
drag, startPoint x: 167, startPoint y: 695, endPoint x: 133, endPoint y: 695, distance: 34.6
click at [133, 695] on span "11" at bounding box center [132, 696] width 16 height 16
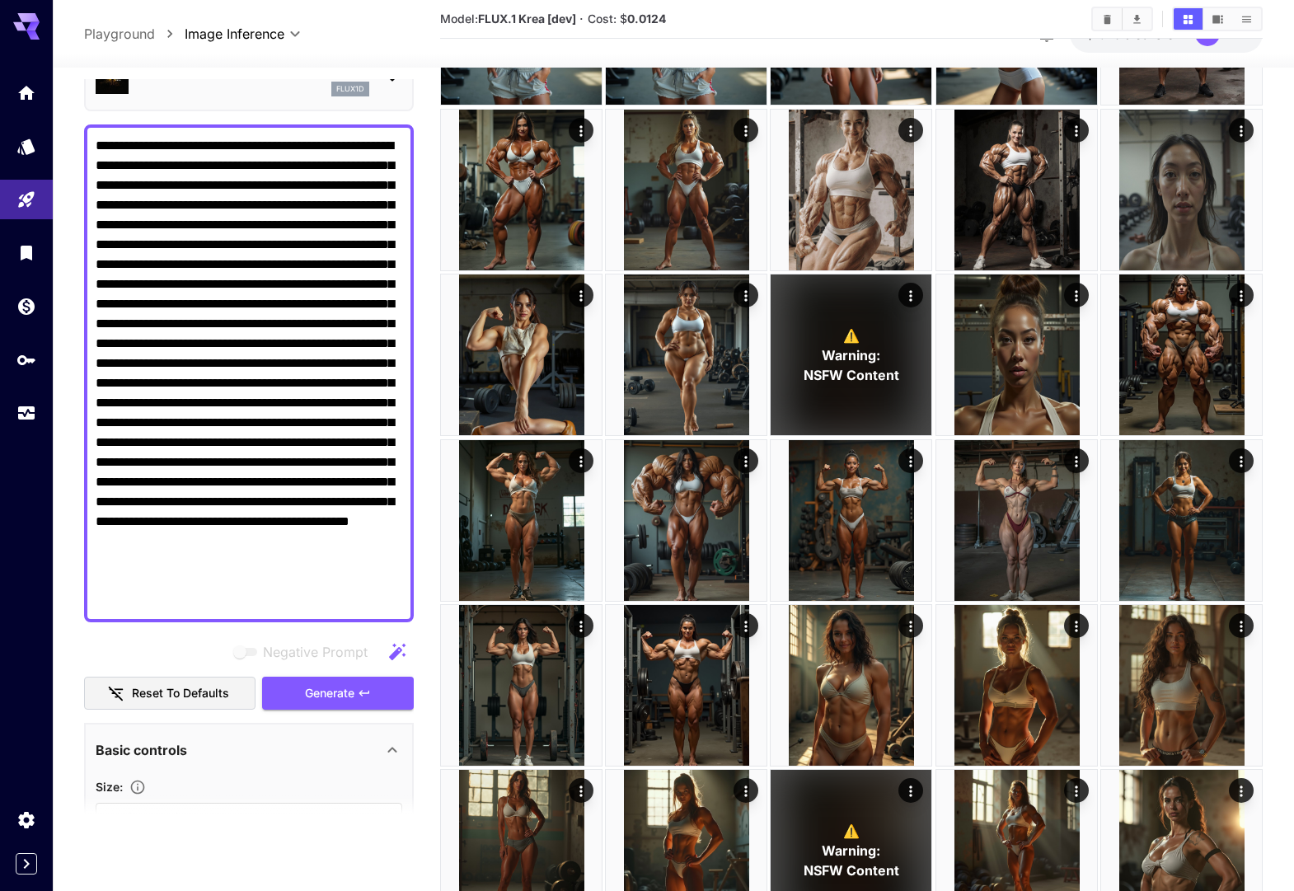
scroll to position [0, 0]
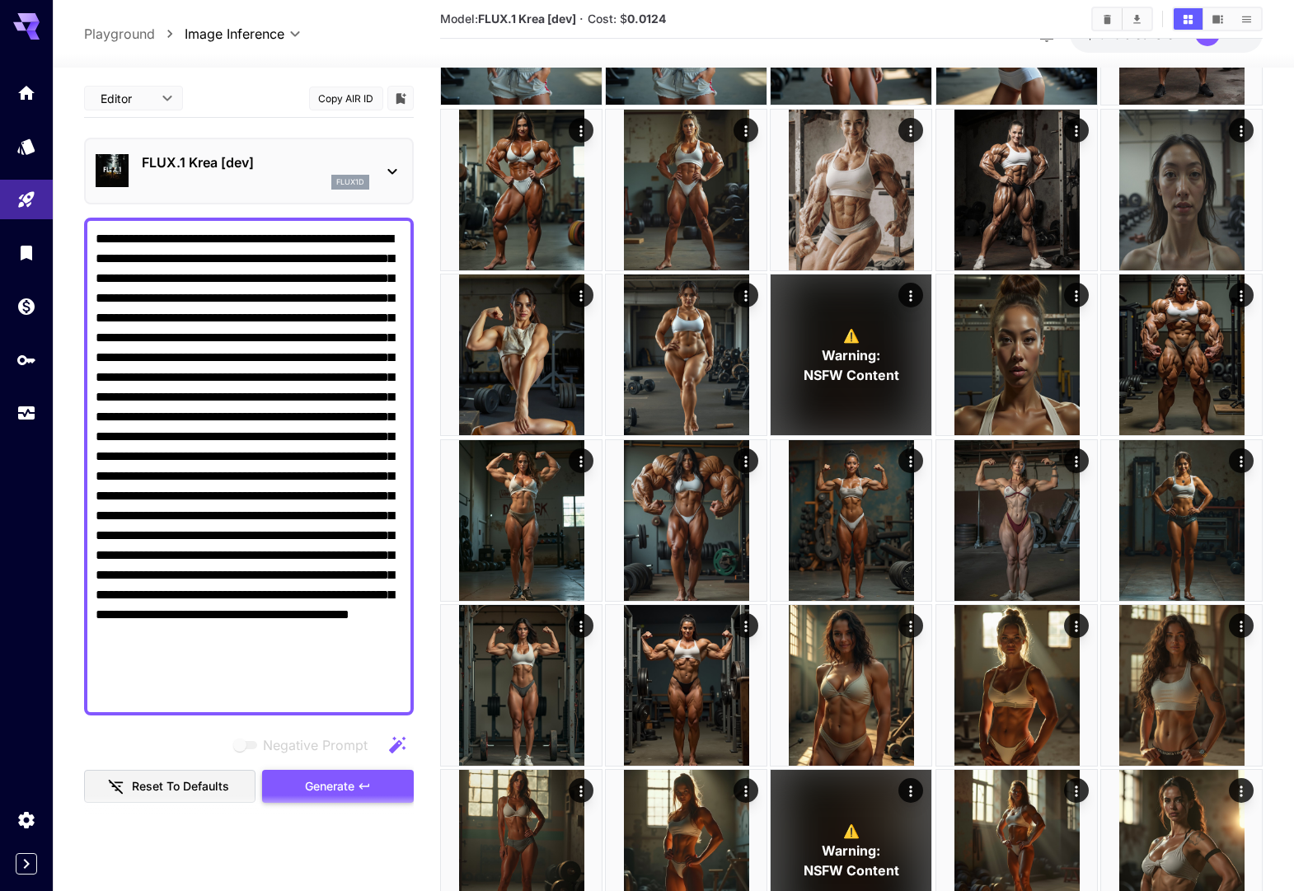
click at [307, 773] on button "Generate" at bounding box center [338, 787] width 152 height 34
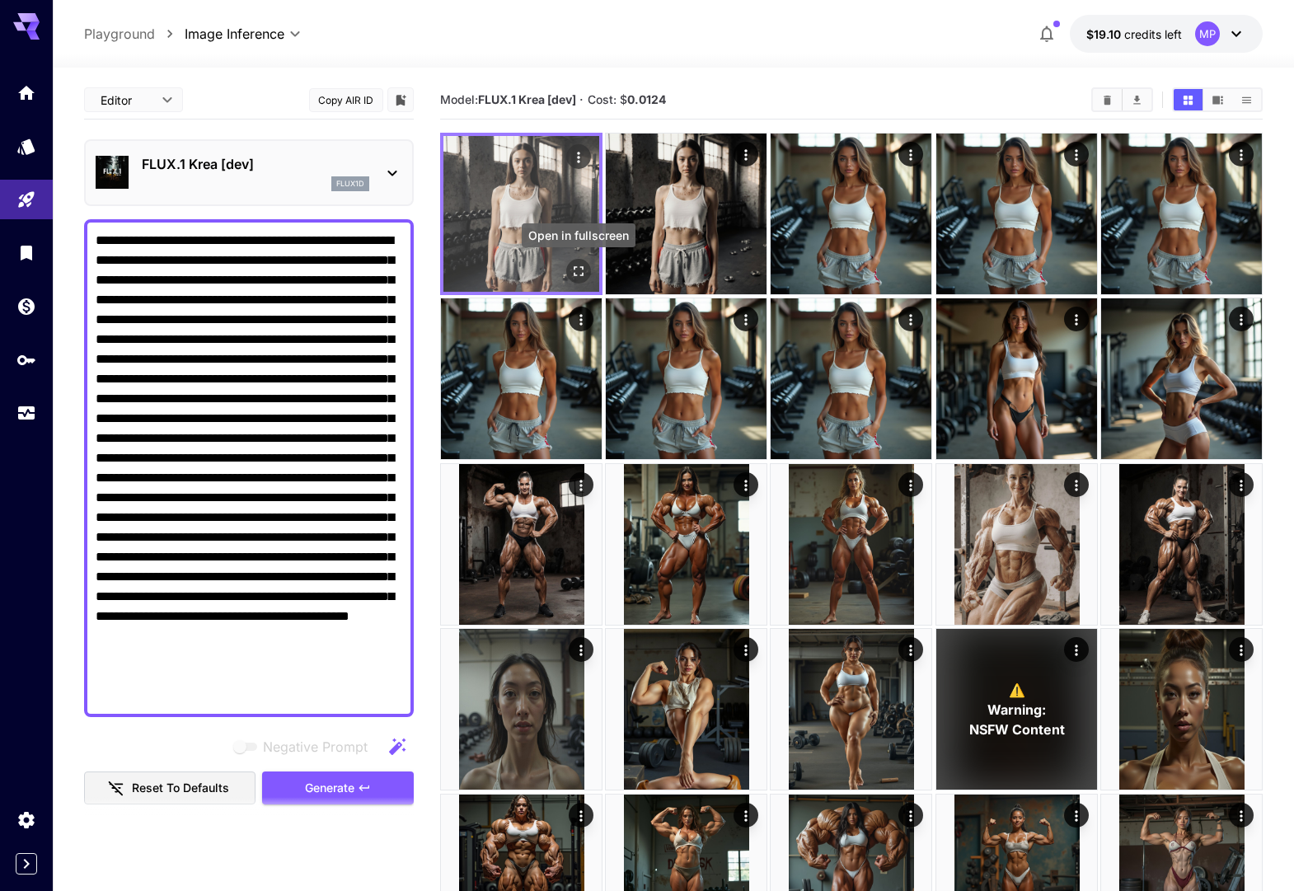
click at [578, 264] on icon "Open in fullscreen" at bounding box center [578, 271] width 16 height 16
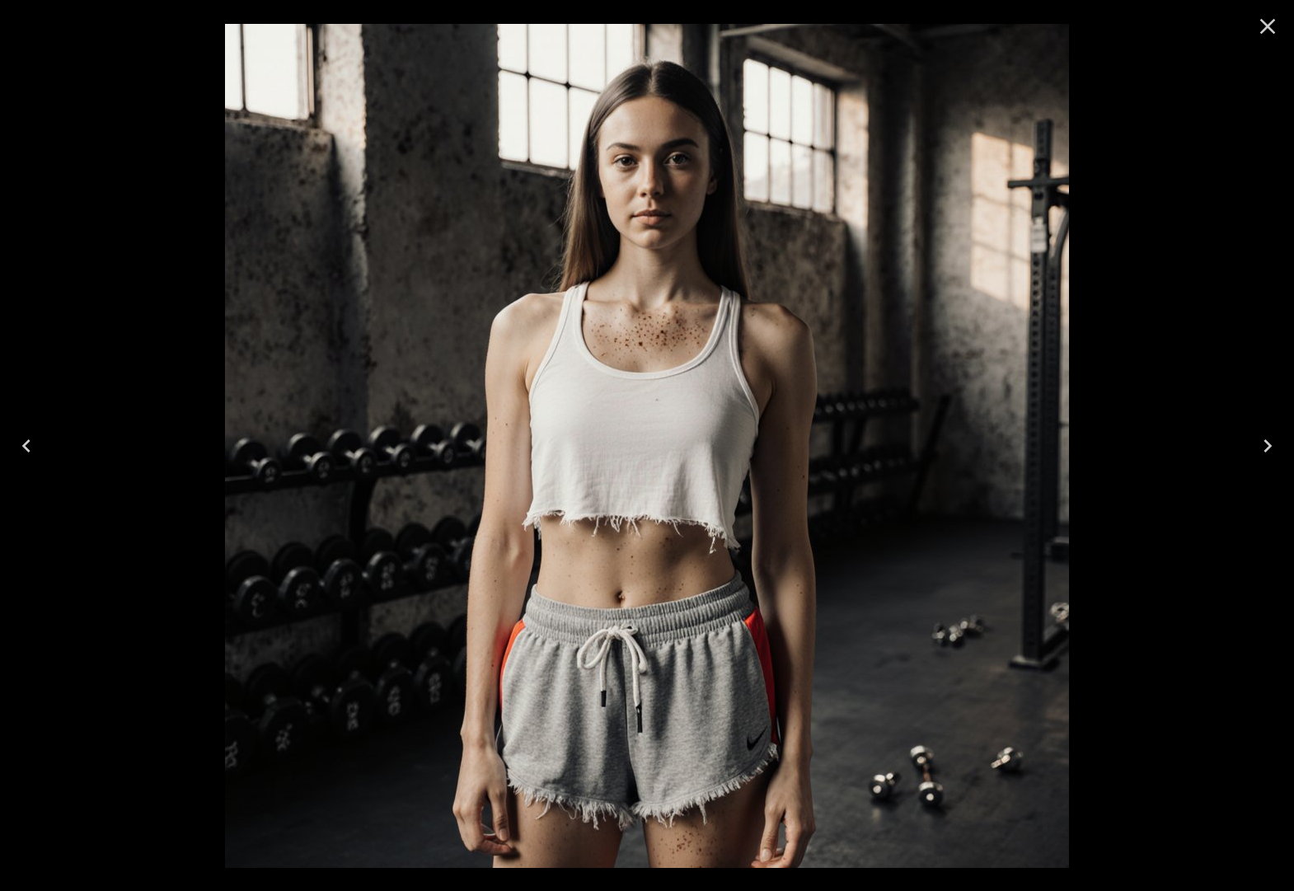
click at [1258, 440] on icon "Next" at bounding box center [1267, 446] width 26 height 26
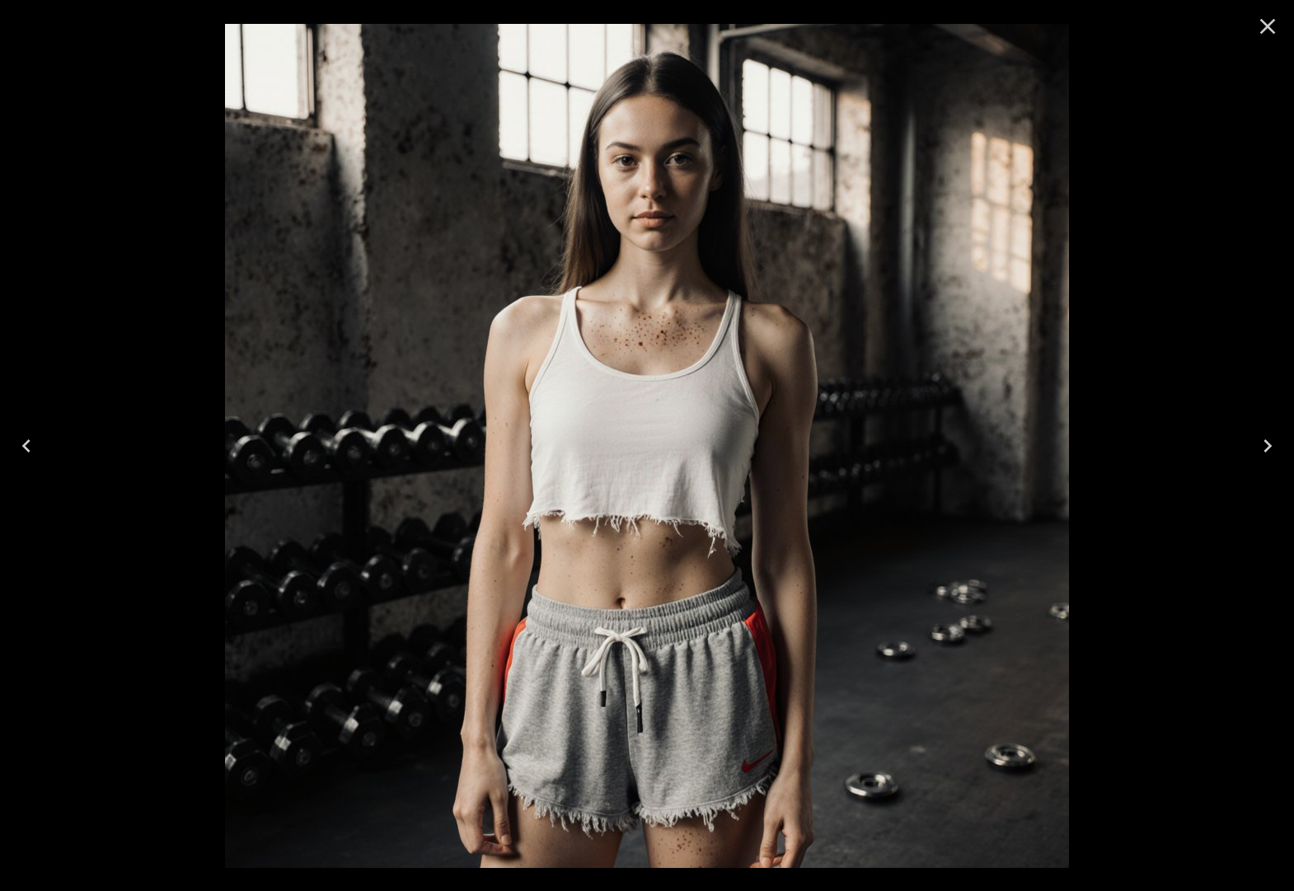
click at [1266, 21] on icon "Close" at bounding box center [1267, 26] width 26 height 26
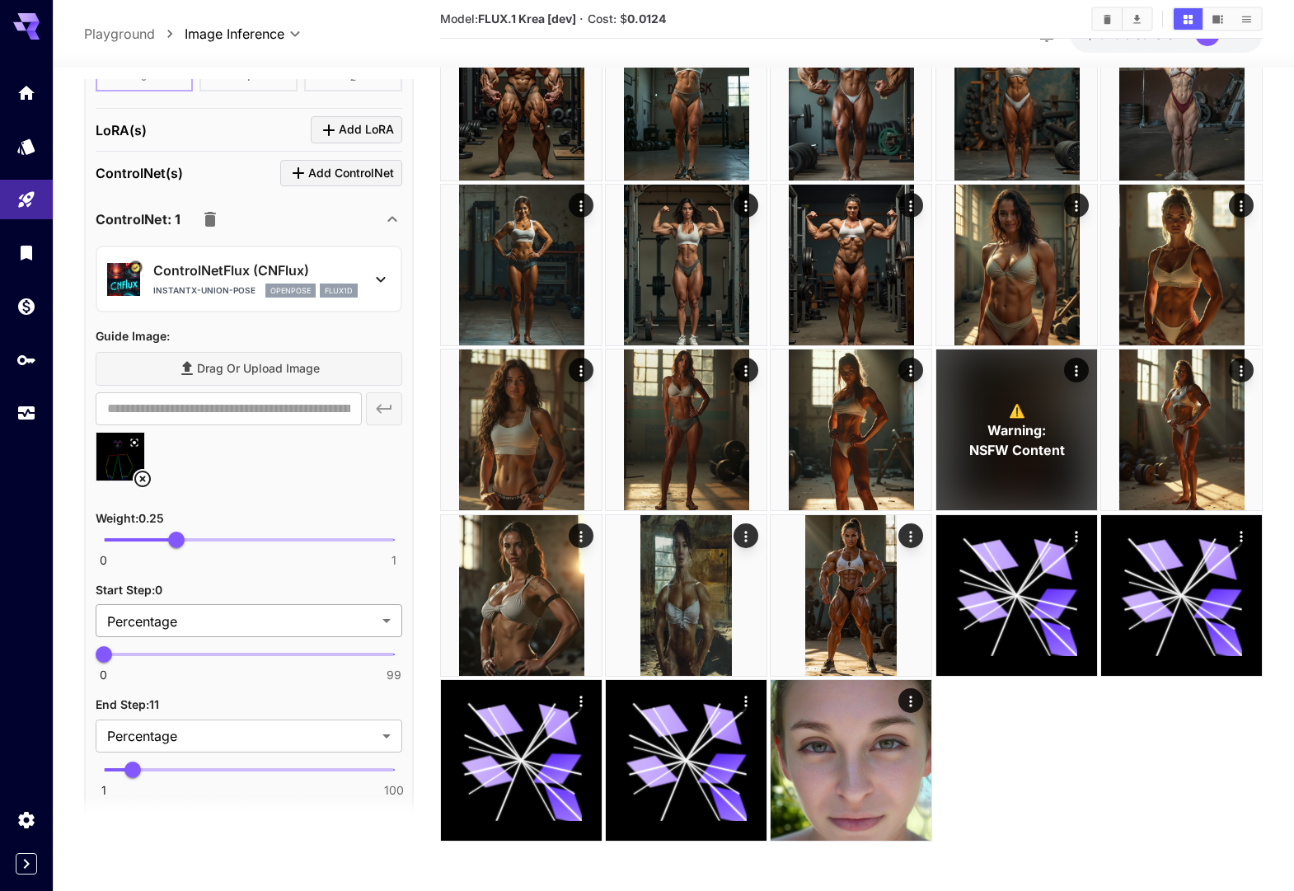
scroll to position [1916, 0]
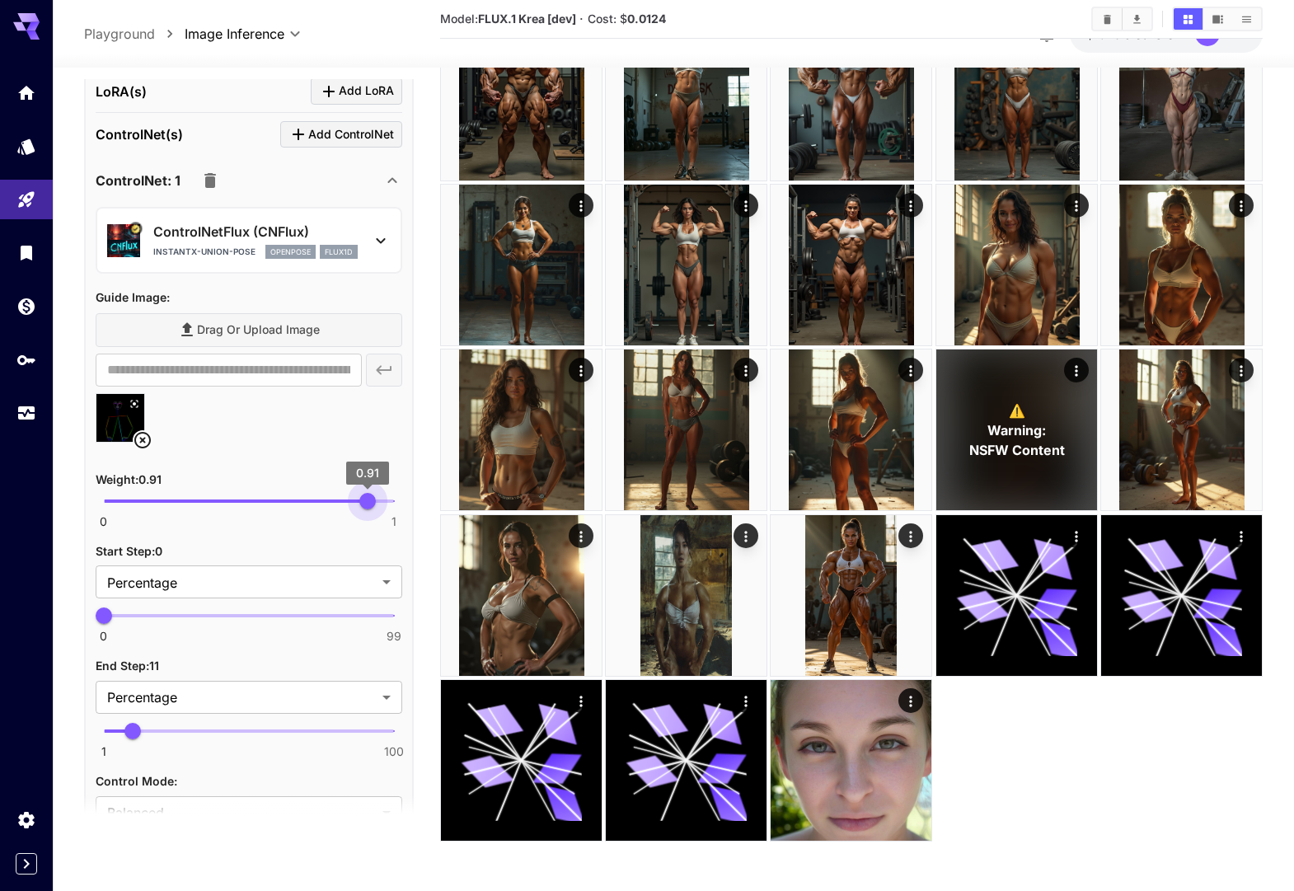
type input "*"
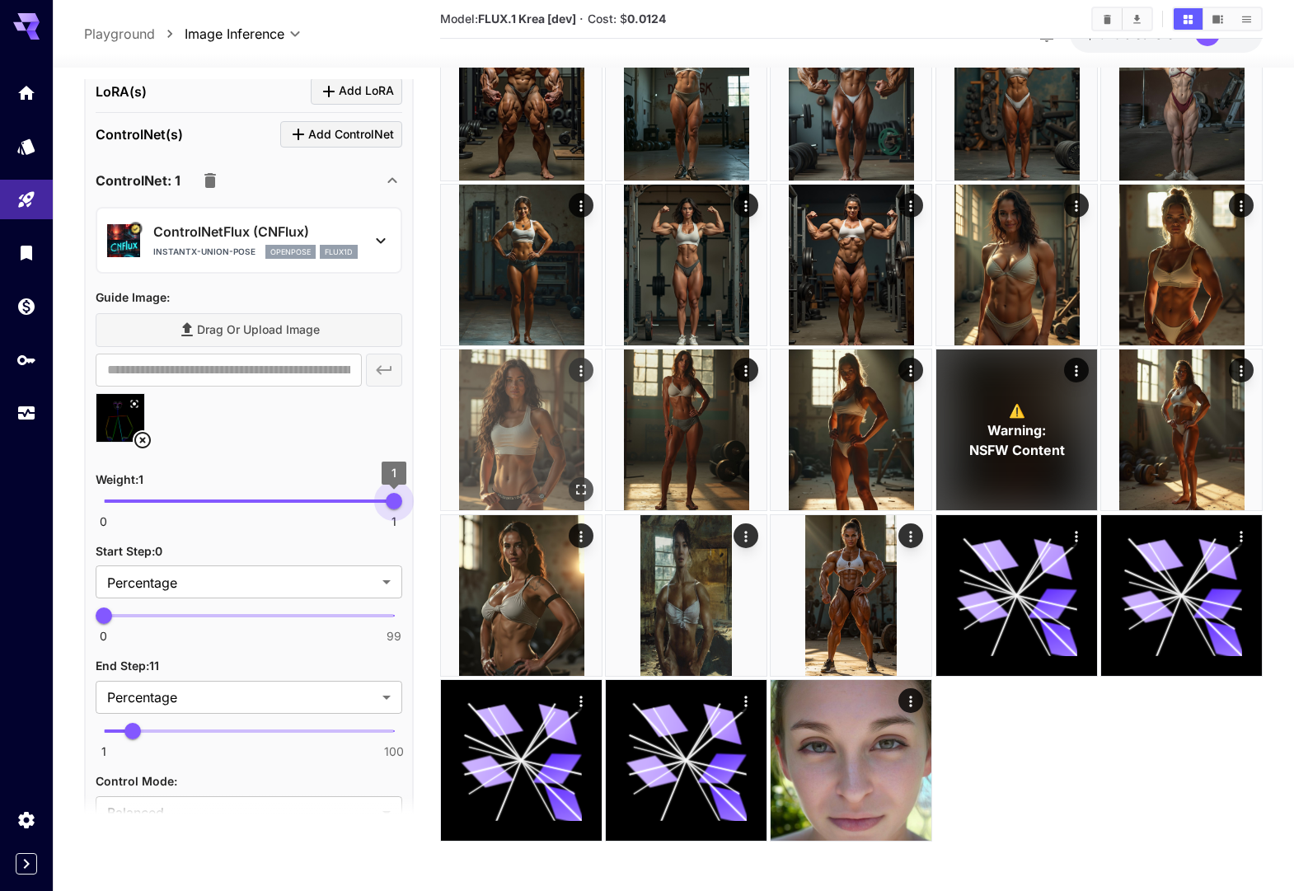
drag, startPoint x: 192, startPoint y: 499, endPoint x: 449, endPoint y: 502, distance: 257.1
click at [451, 499] on main "**********" at bounding box center [673, 80] width 1179 height 1548
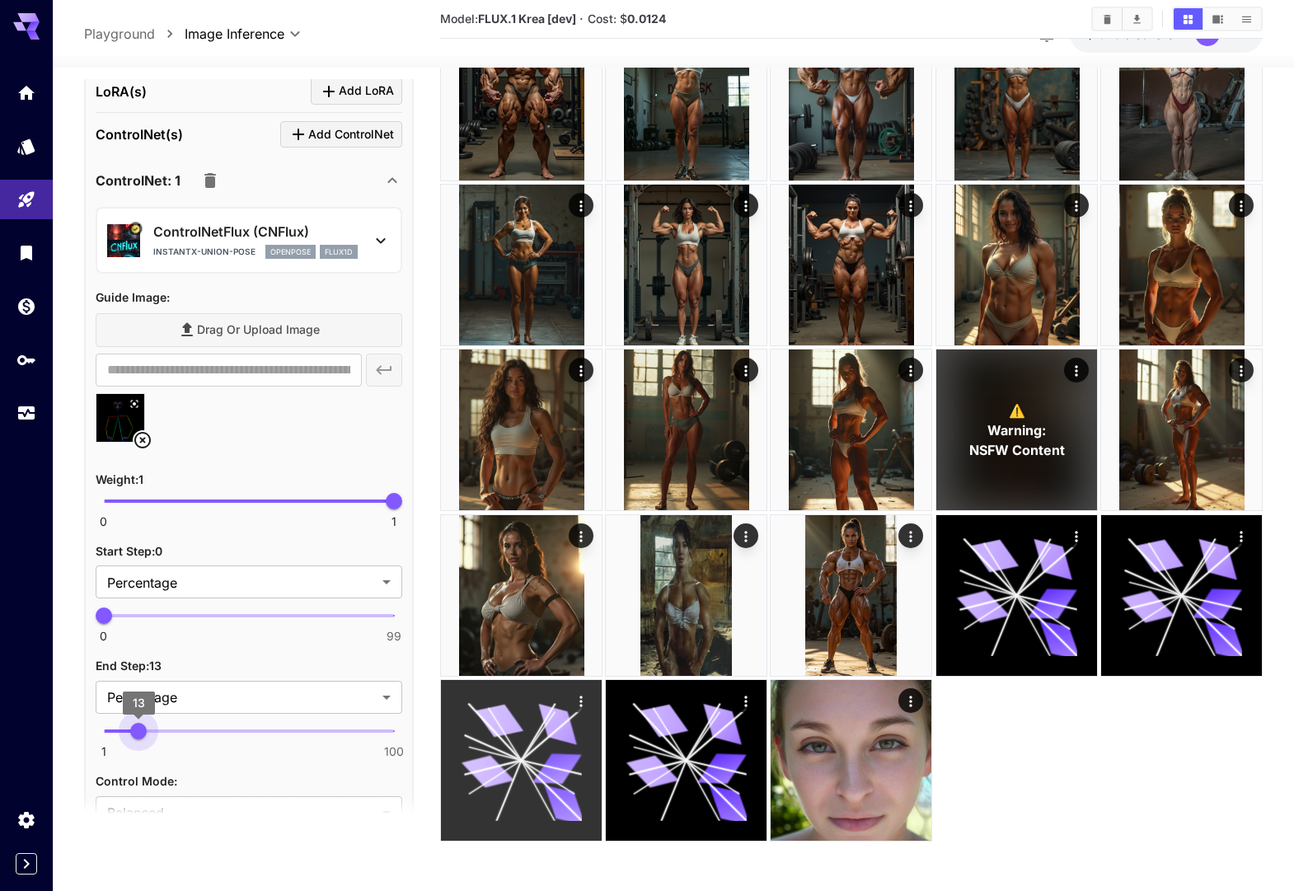
type input "***"
drag, startPoint x: 138, startPoint y: 728, endPoint x: 504, endPoint y: 700, distance: 366.1
click at [504, 701] on main "**********" at bounding box center [673, 80] width 1179 height 1548
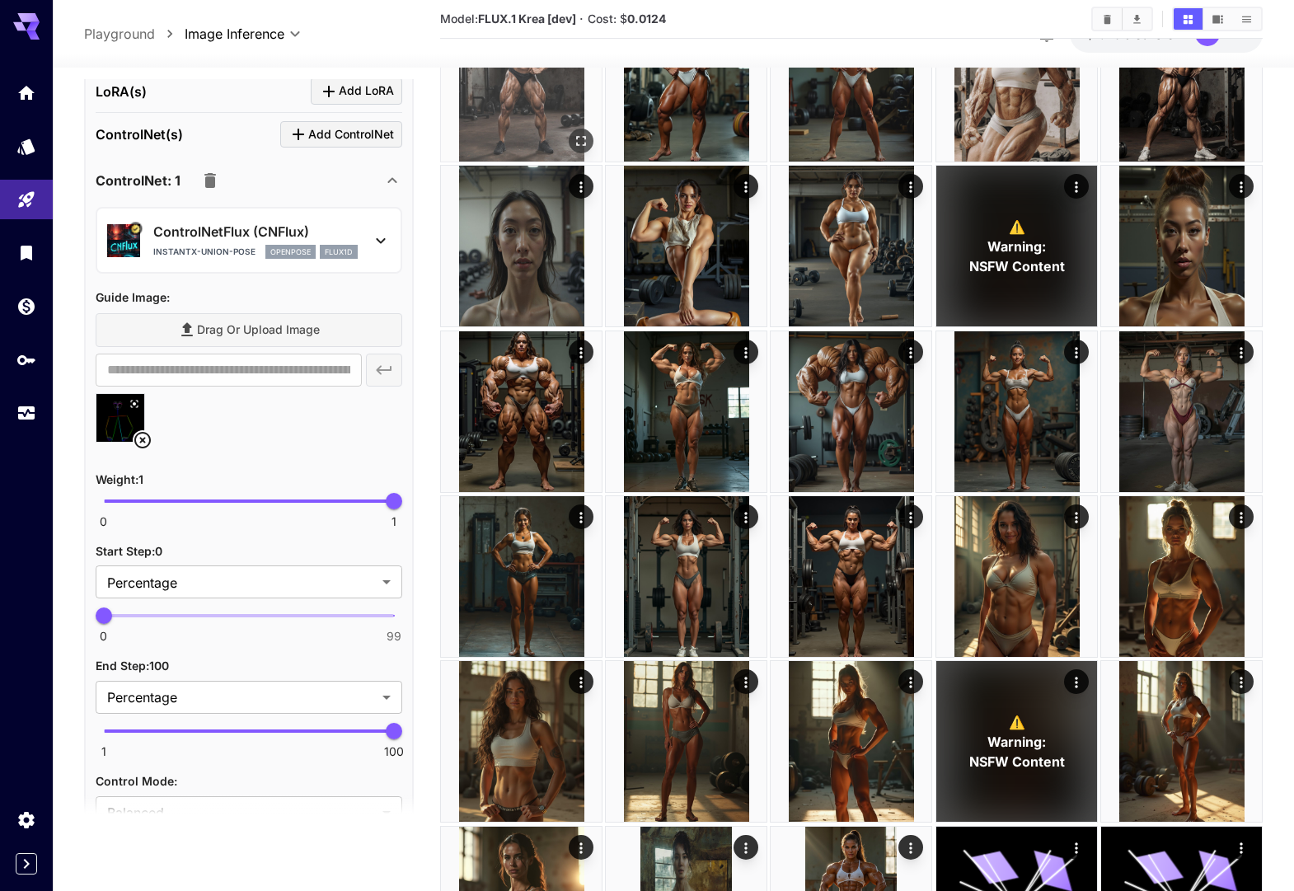
scroll to position [0, 0]
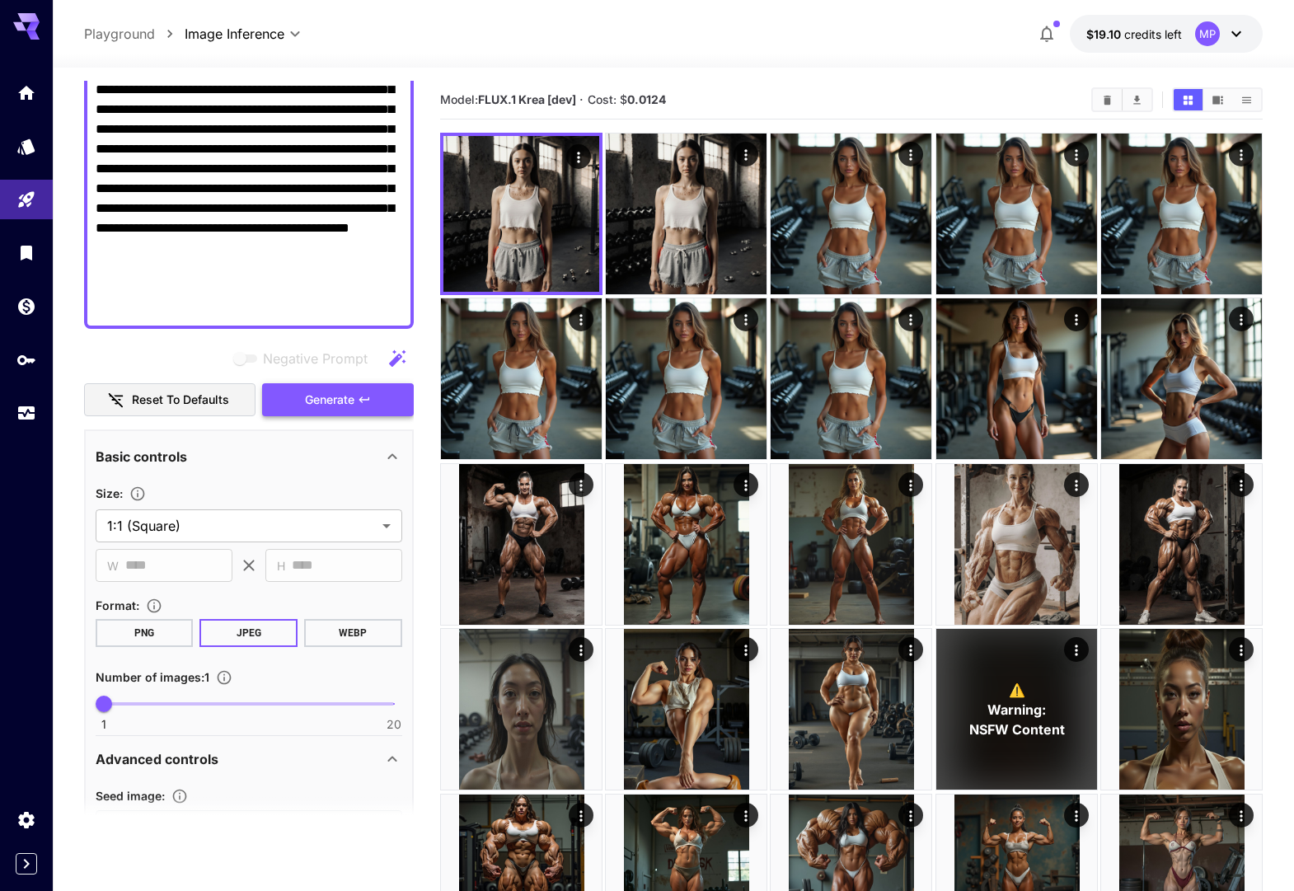
click at [364, 400] on icon "button" at bounding box center [364, 399] width 13 height 13
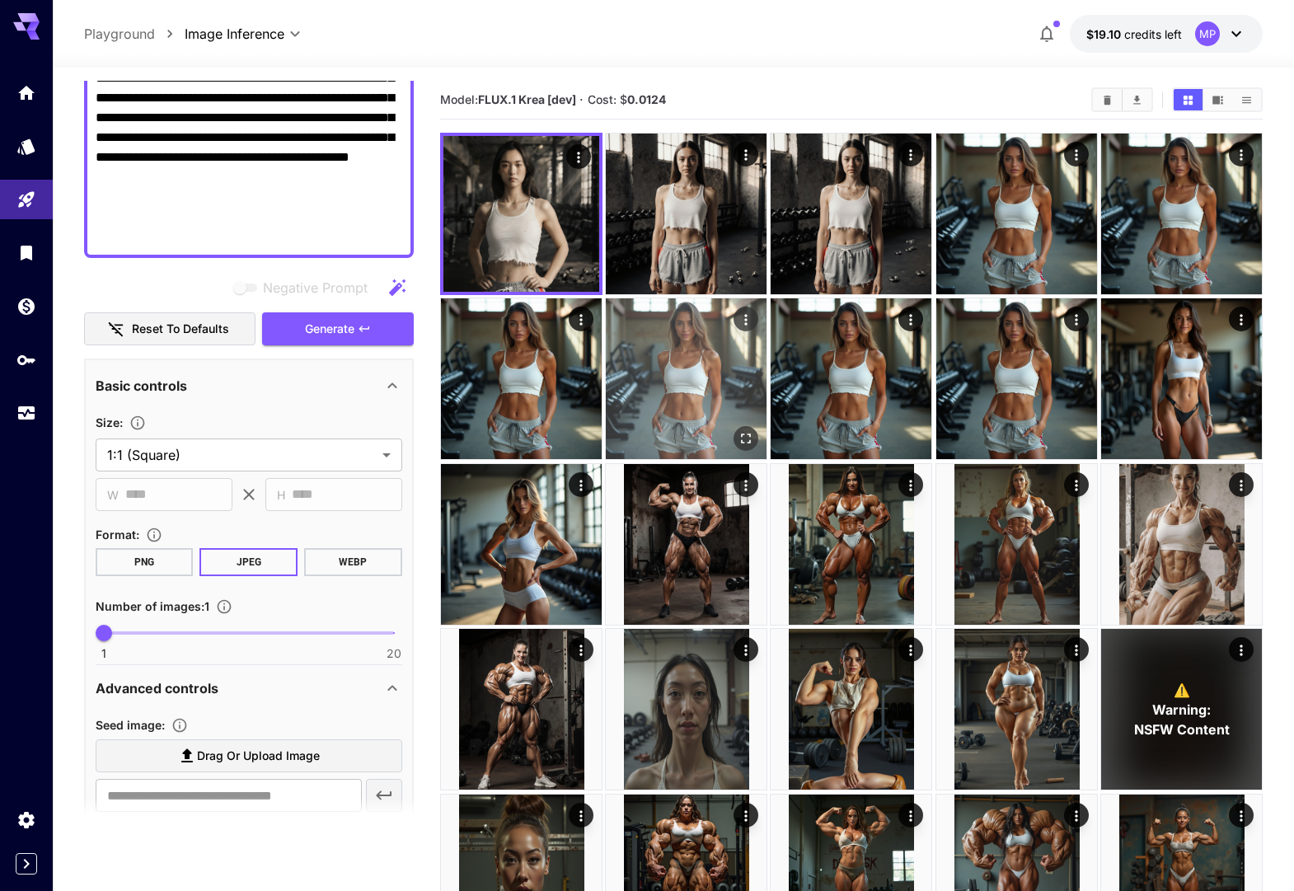
scroll to position [432, 0]
